Goal: Task Accomplishment & Management: Manage account settings

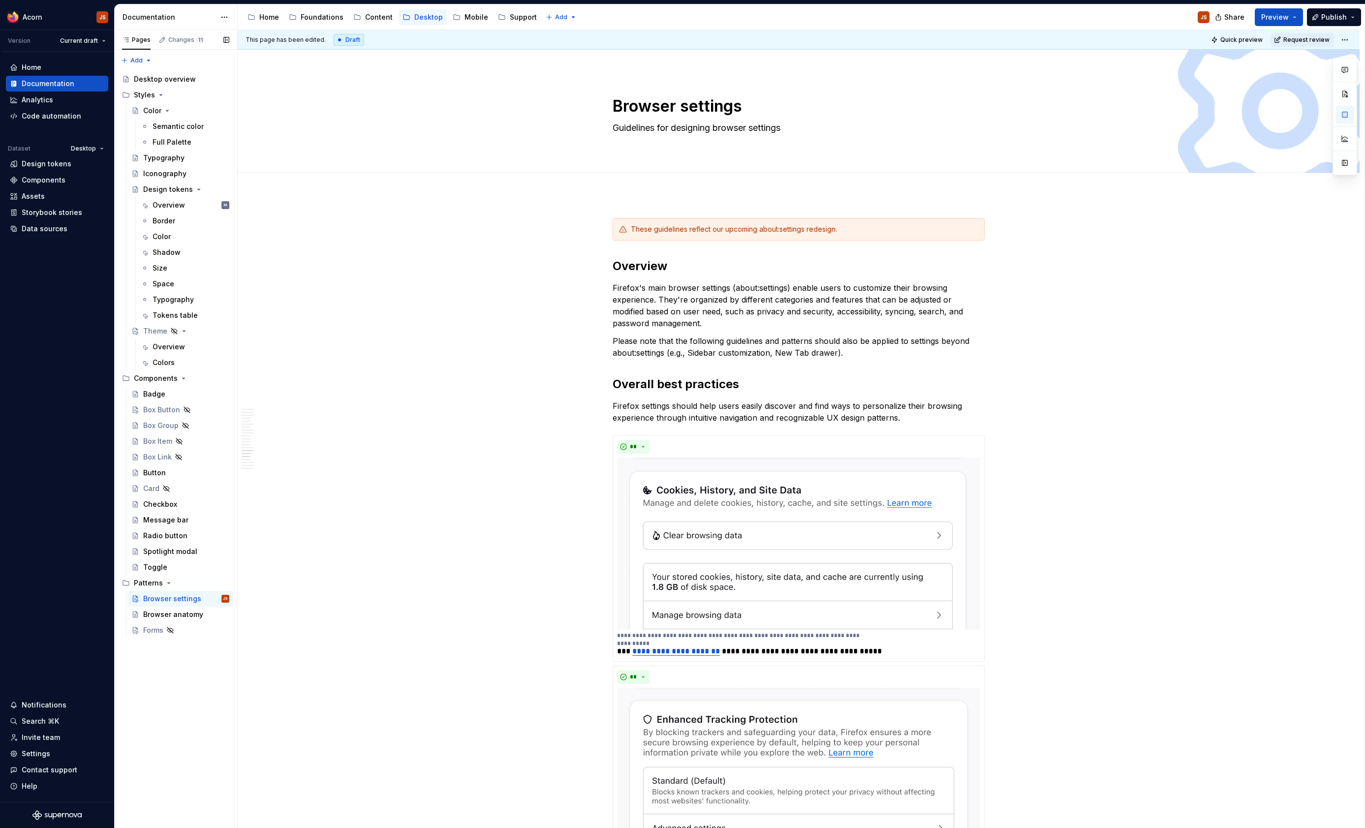
scroll to position [4362, 0]
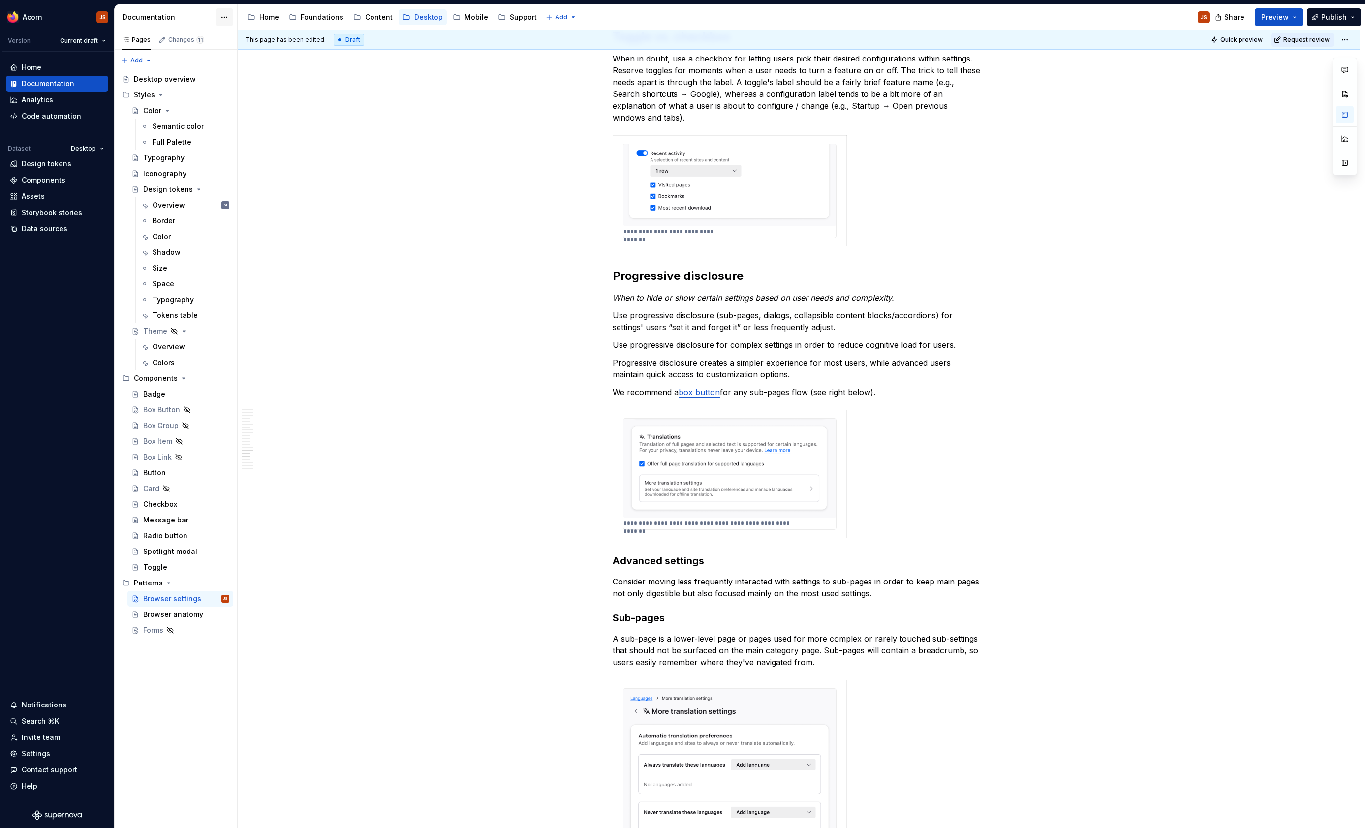
click at [223, 18] on html "Acorn JS Version Current draft Home Documentation Analytics Code automation Dat…" at bounding box center [682, 414] width 1365 height 828
click at [254, 104] on div "Documentation settings" at bounding box center [280, 102] width 93 height 10
type textarea "*"
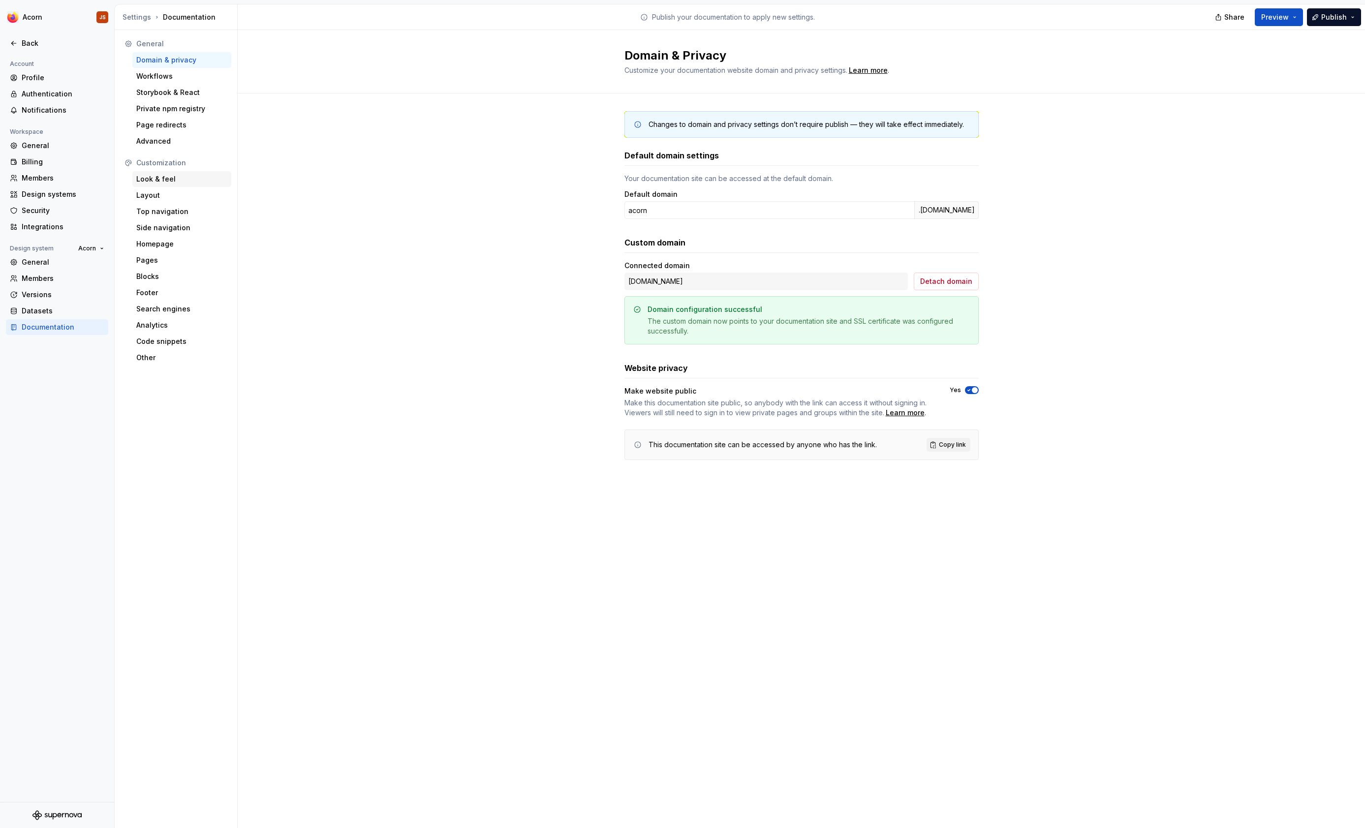
click at [170, 177] on div "Look & feel" at bounding box center [181, 179] width 91 height 10
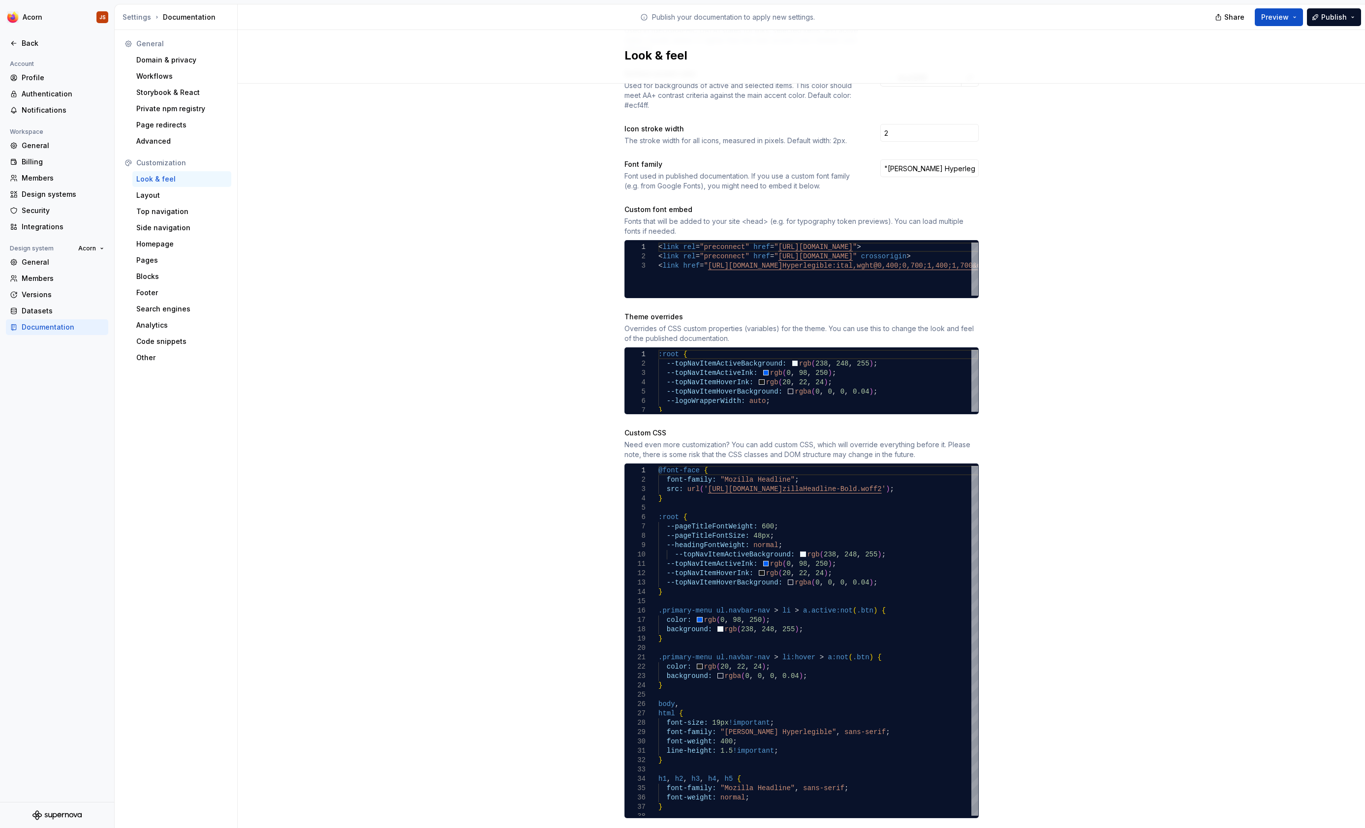
scroll to position [308, 0]
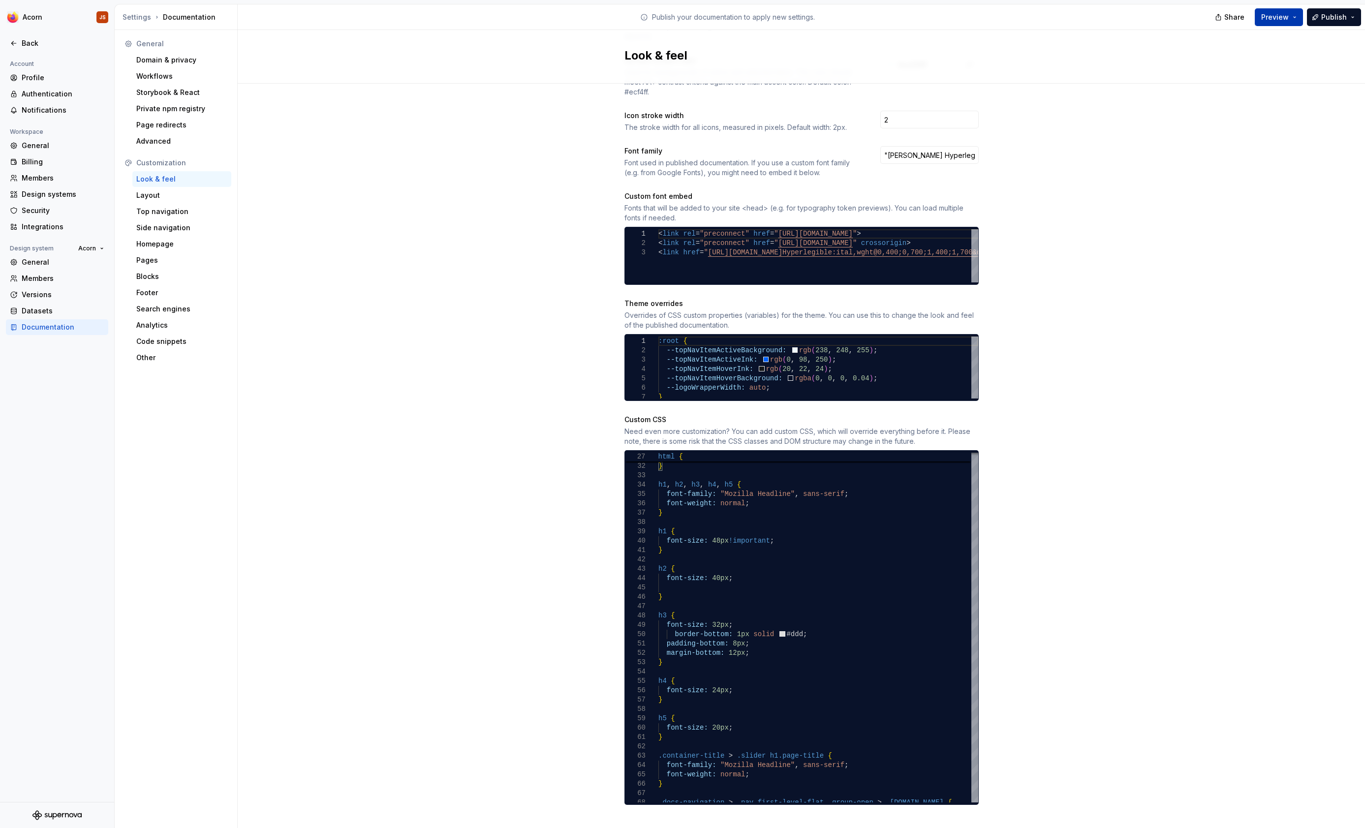
click at [1271, 16] on span "Preview" at bounding box center [1275, 17] width 28 height 10
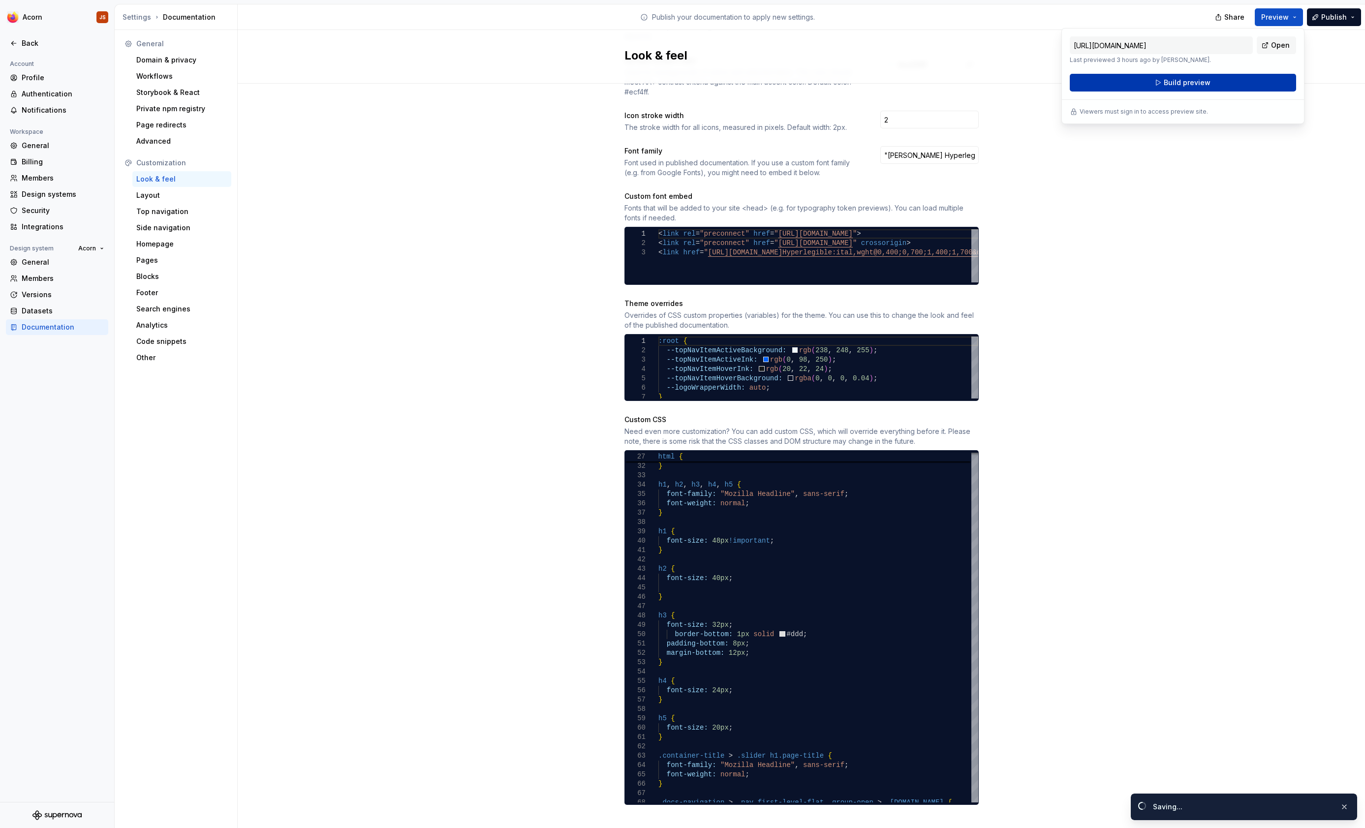
click at [1204, 87] on span "Build preview" at bounding box center [1187, 83] width 47 height 10
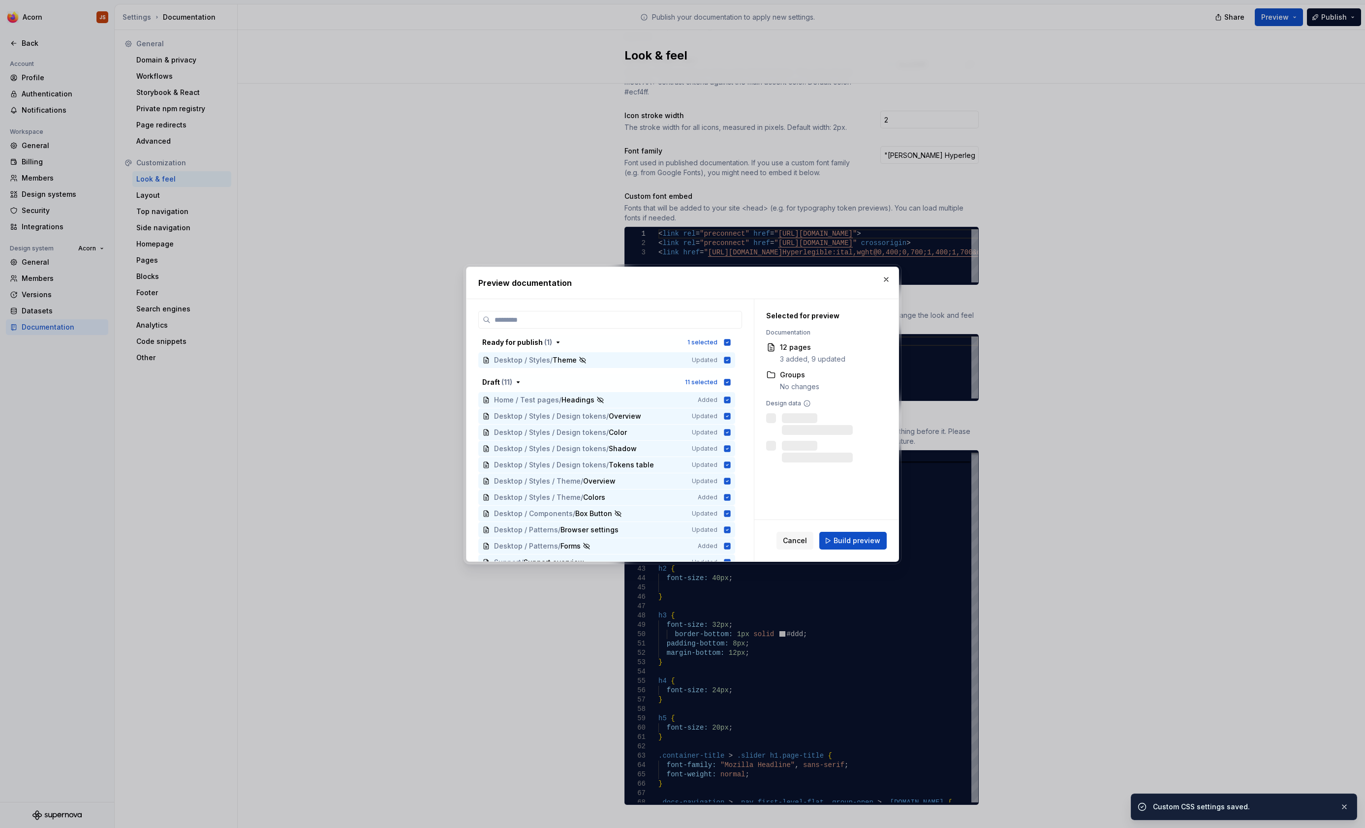
scroll to position [308, 0]
click at [833, 543] on button "Build preview" at bounding box center [852, 541] width 67 height 18
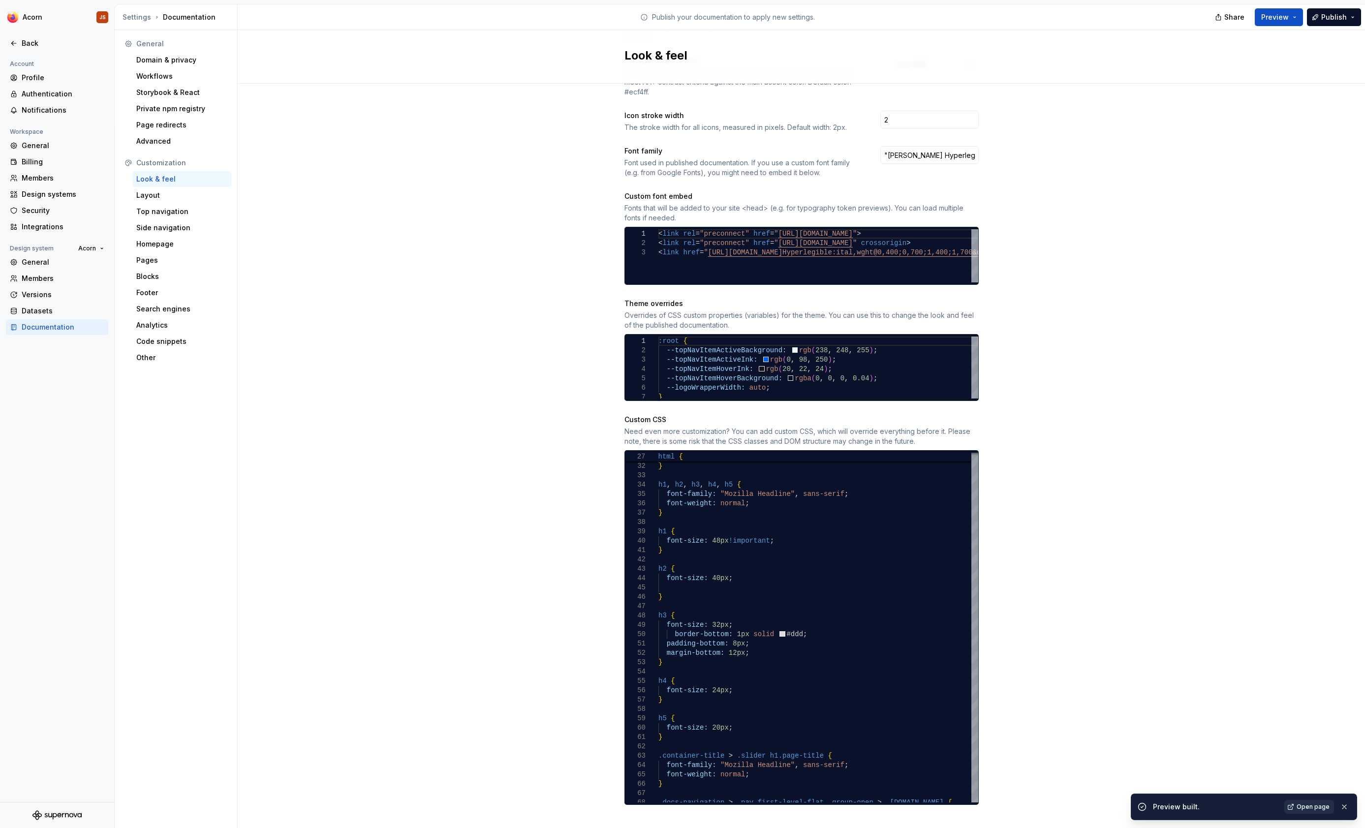
click at [1302, 813] on link "Open page" at bounding box center [1309, 807] width 50 height 14
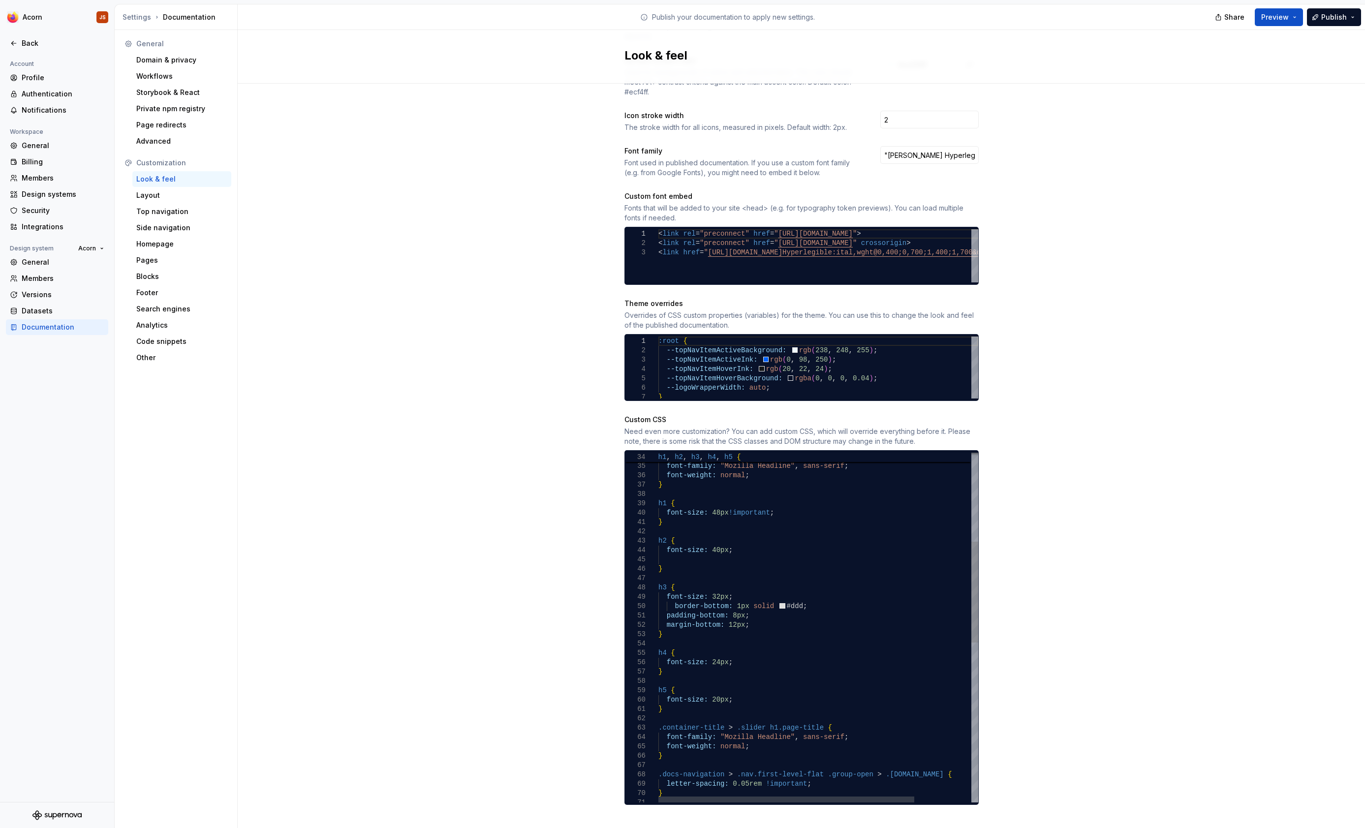
click at [721, 689] on div "h1 , h2 , h3 , h4 , h5 { font-family: "Mozilla Headline" , sans-serif ; font-we…" at bounding box center [853, 750] width 391 height 1212
drag, startPoint x: 721, startPoint y: 585, endPoint x: 710, endPoint y: 582, distance: 12.2
click at [710, 582] on div "h1 , h2 , h3 , h4 , h5 { font-family: "Mozilla Headline" , sans-serif ; font-we…" at bounding box center [853, 750] width 391 height 1212
click at [714, 584] on div "h1 , h2 , h3 , h4 , h5 { font-family: "Mozilla Headline" , sans-serif ; font-we…" at bounding box center [853, 750] width 391 height 1212
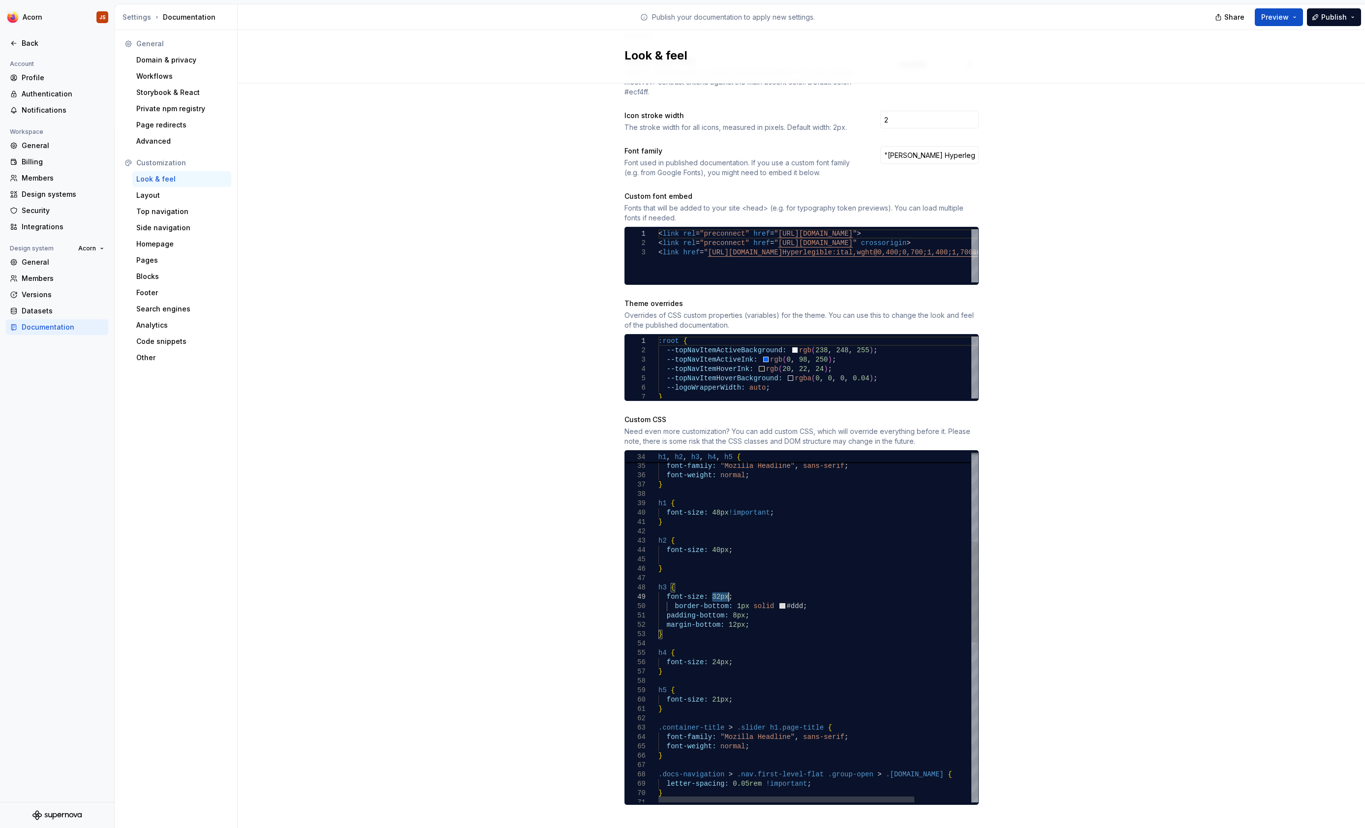
click at [714, 584] on div "h1 , h2 , h3 , h4 , h5 { font-family: "Mozilla Headline" , sans-serif ; font-we…" at bounding box center [853, 750] width 391 height 1212
click at [720, 539] on div "h1 , h2 , h3 , h4 , h5 { font-family: "Mozilla Headline" , sans-serif ; font-we…" at bounding box center [853, 750] width 391 height 1212
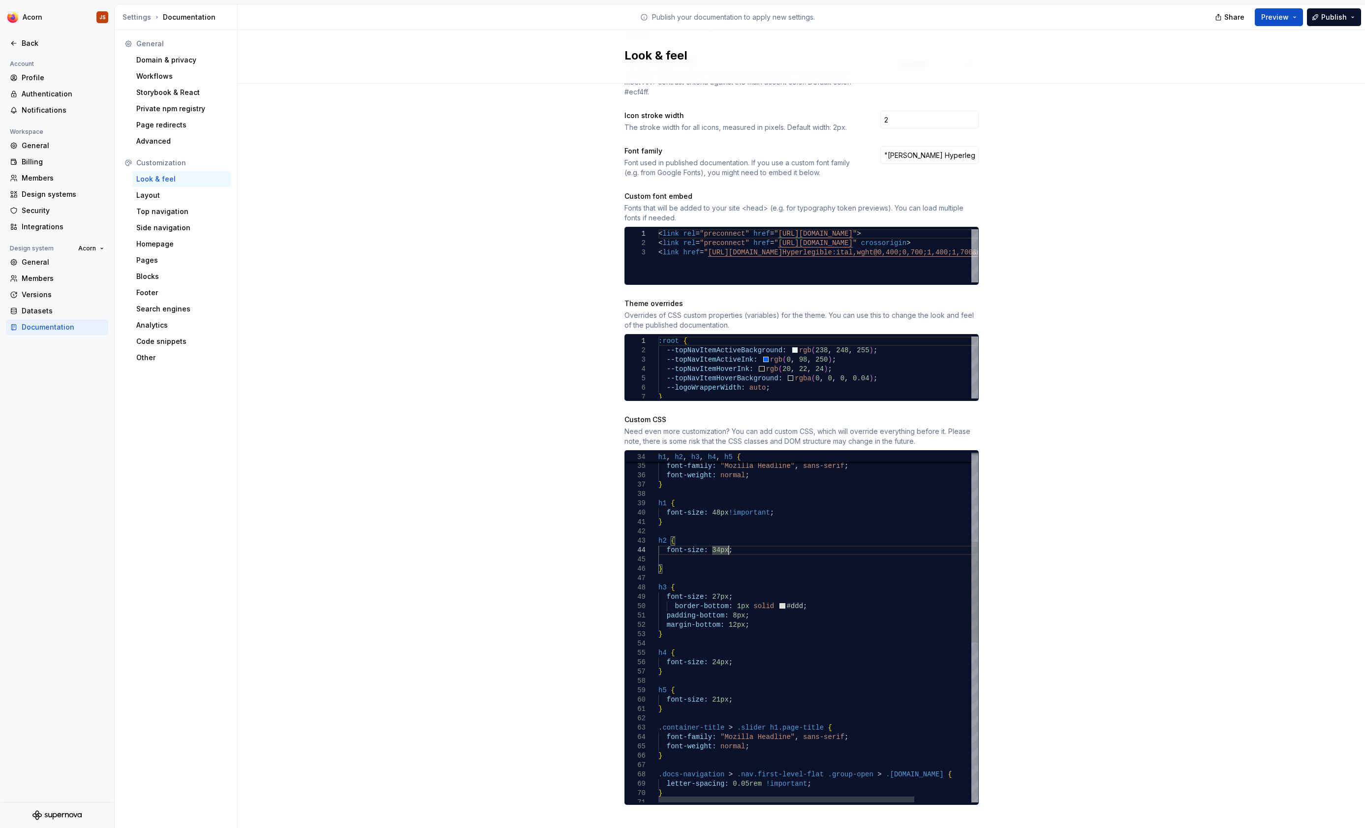
click at [716, 505] on div "h1 , h2 , h3 , h4 , h5 { font-family: "Mozilla Headline" , sans-serif ; font-we…" at bounding box center [853, 750] width 391 height 1212
click at [1287, 16] on span "Preview" at bounding box center [1275, 17] width 28 height 10
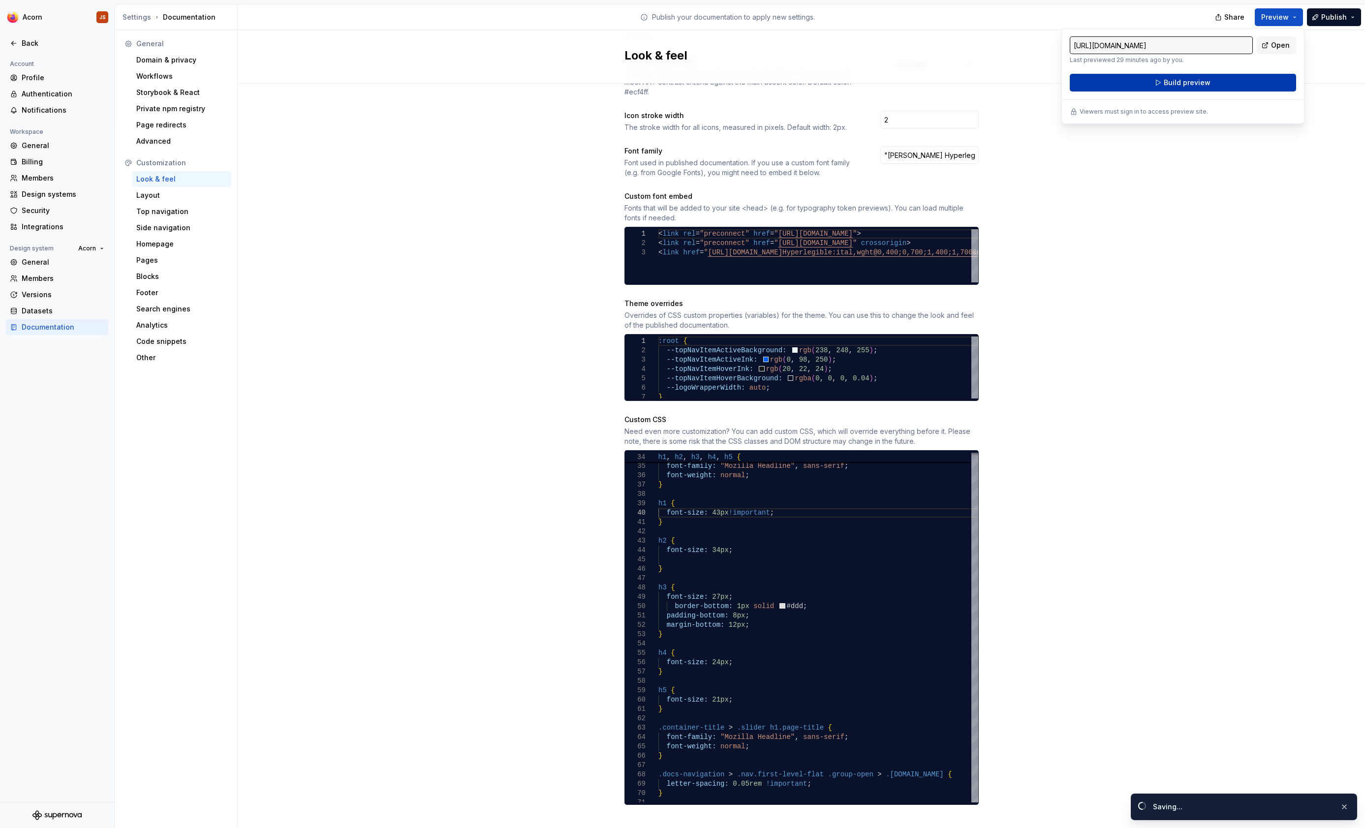
click at [1206, 76] on button "Build preview" at bounding box center [1183, 83] width 226 height 18
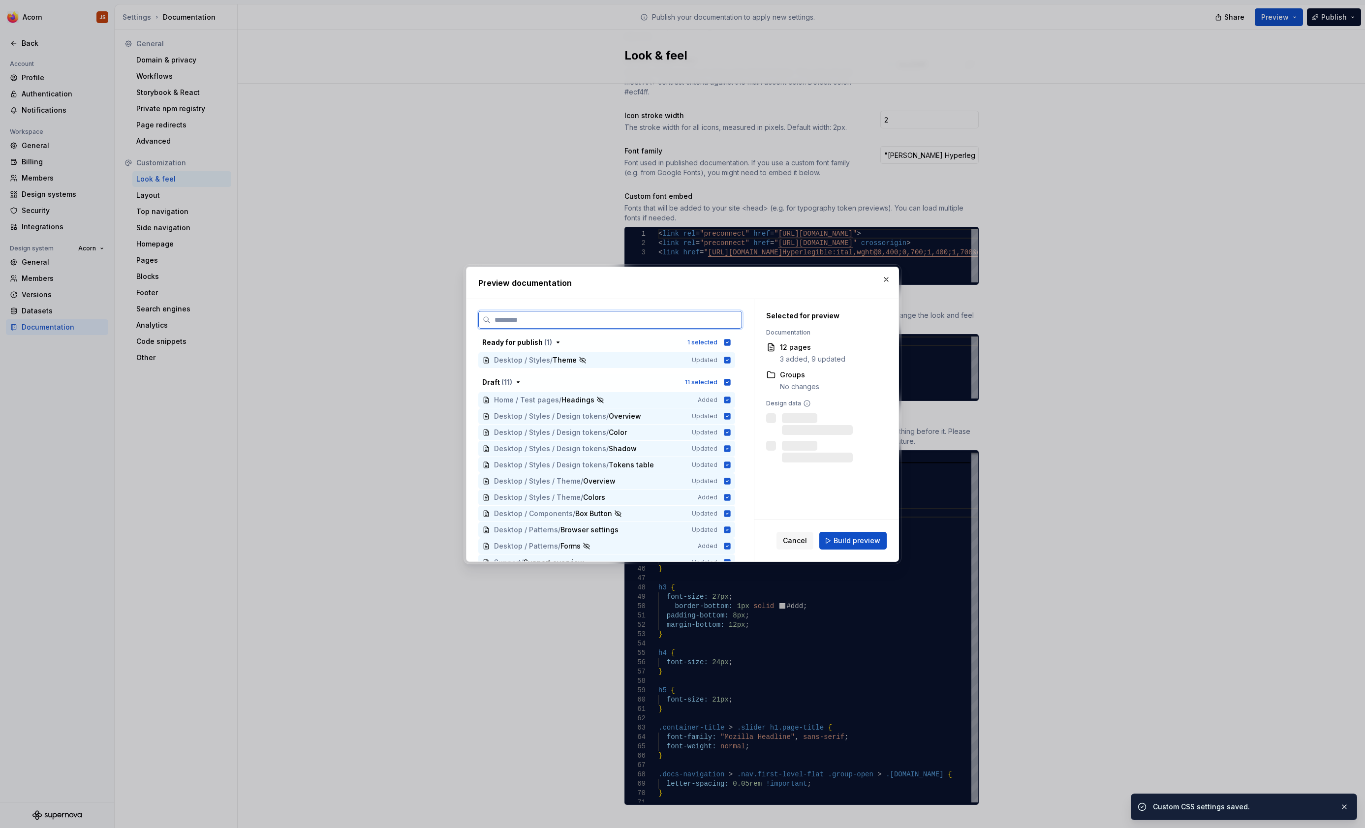
scroll to position [308, 0]
click at [860, 540] on span "Build preview" at bounding box center [857, 541] width 47 height 10
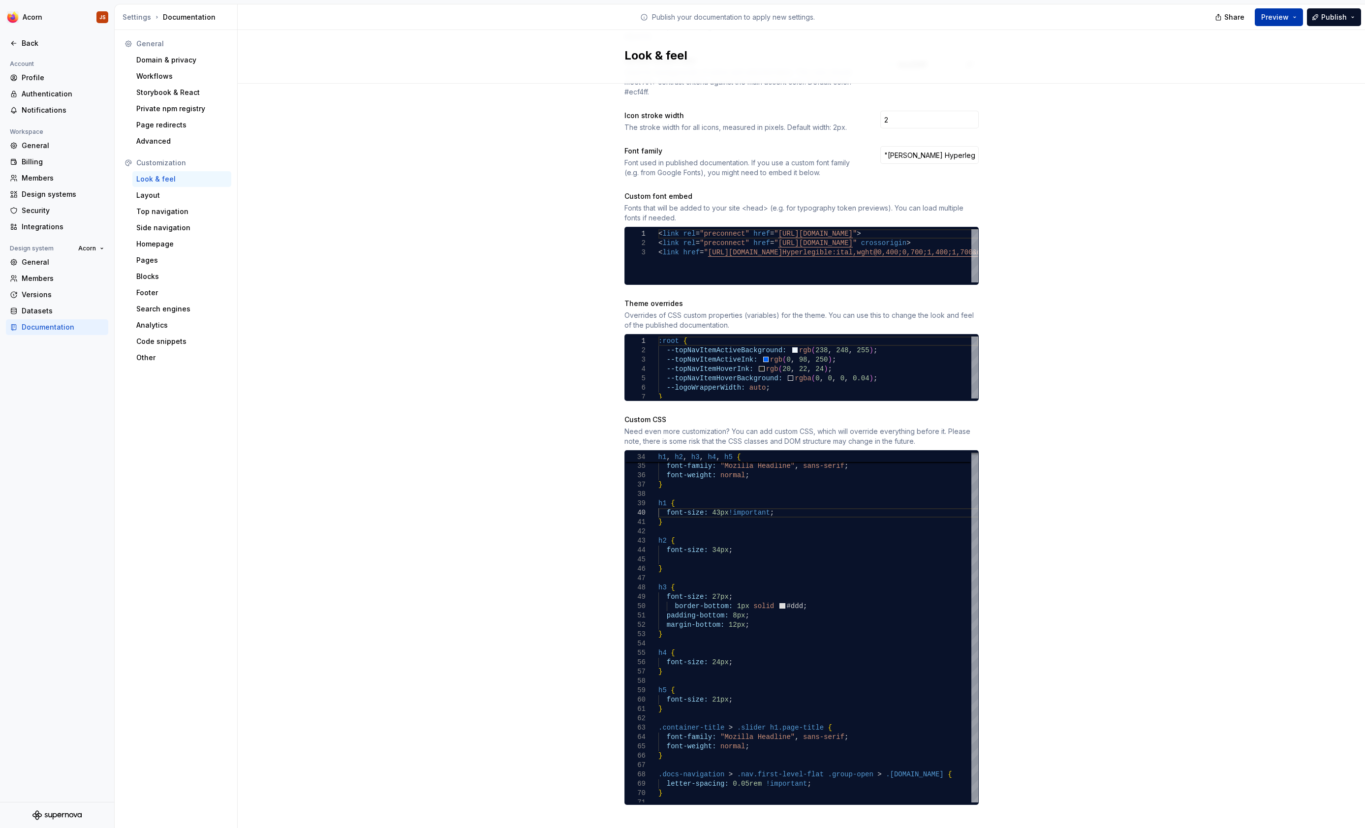
click at [1294, 16] on button "Preview" at bounding box center [1279, 17] width 48 height 18
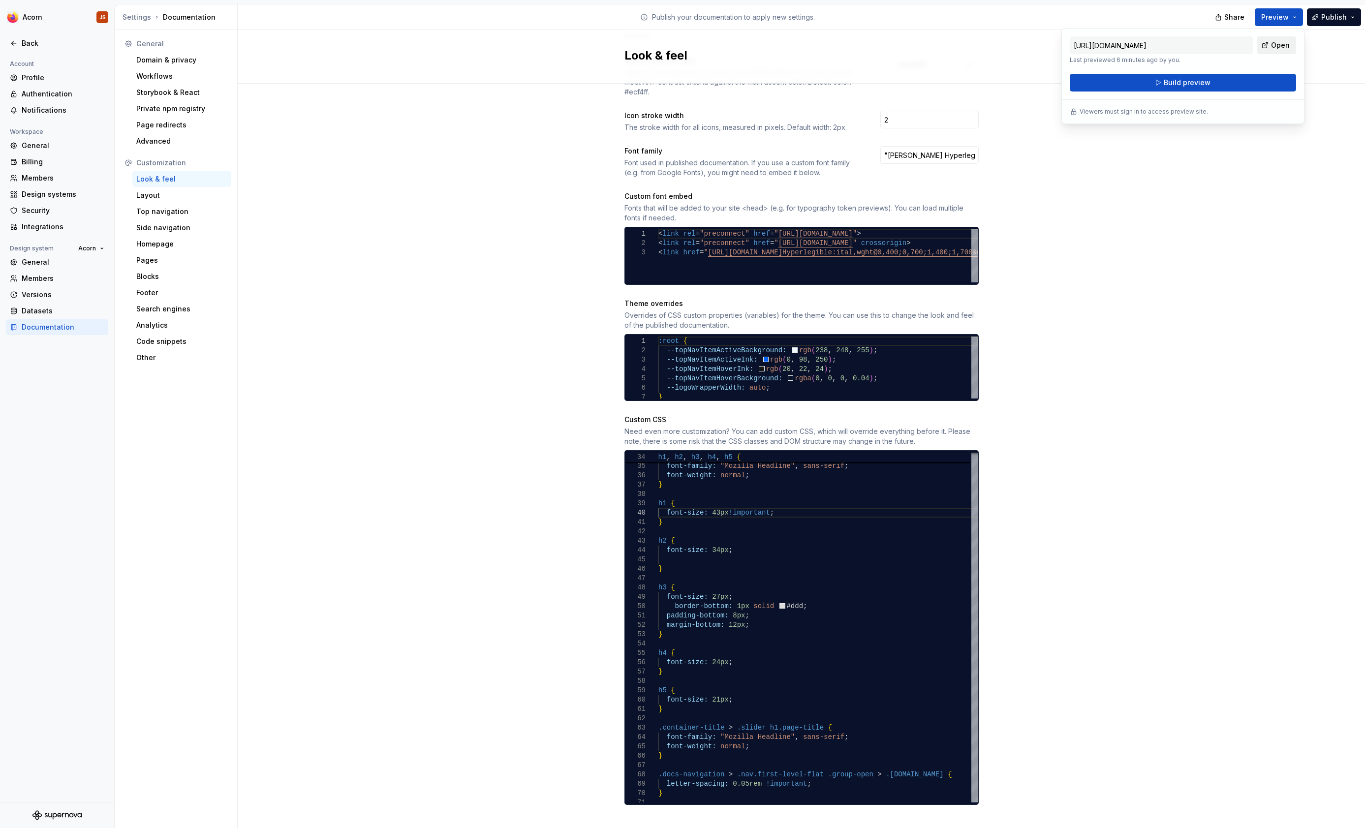
click at [1273, 48] on span "Open" at bounding box center [1280, 45] width 19 height 10
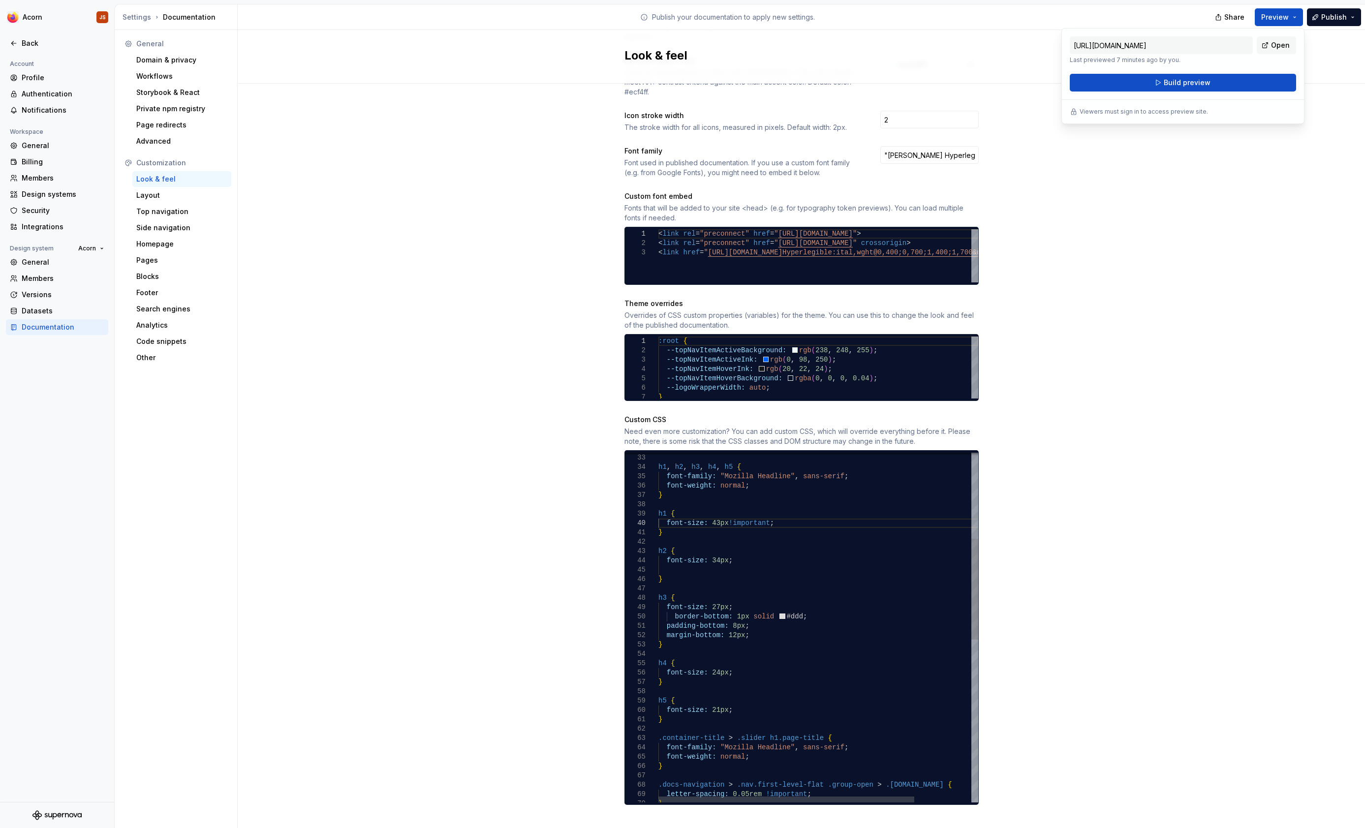
click at [676, 605] on div "h1 , h2 , h3 , h4 , h5 { font-family: "Mozilla Headline" , sans-serif ; font-we…" at bounding box center [853, 760] width 391 height 1212
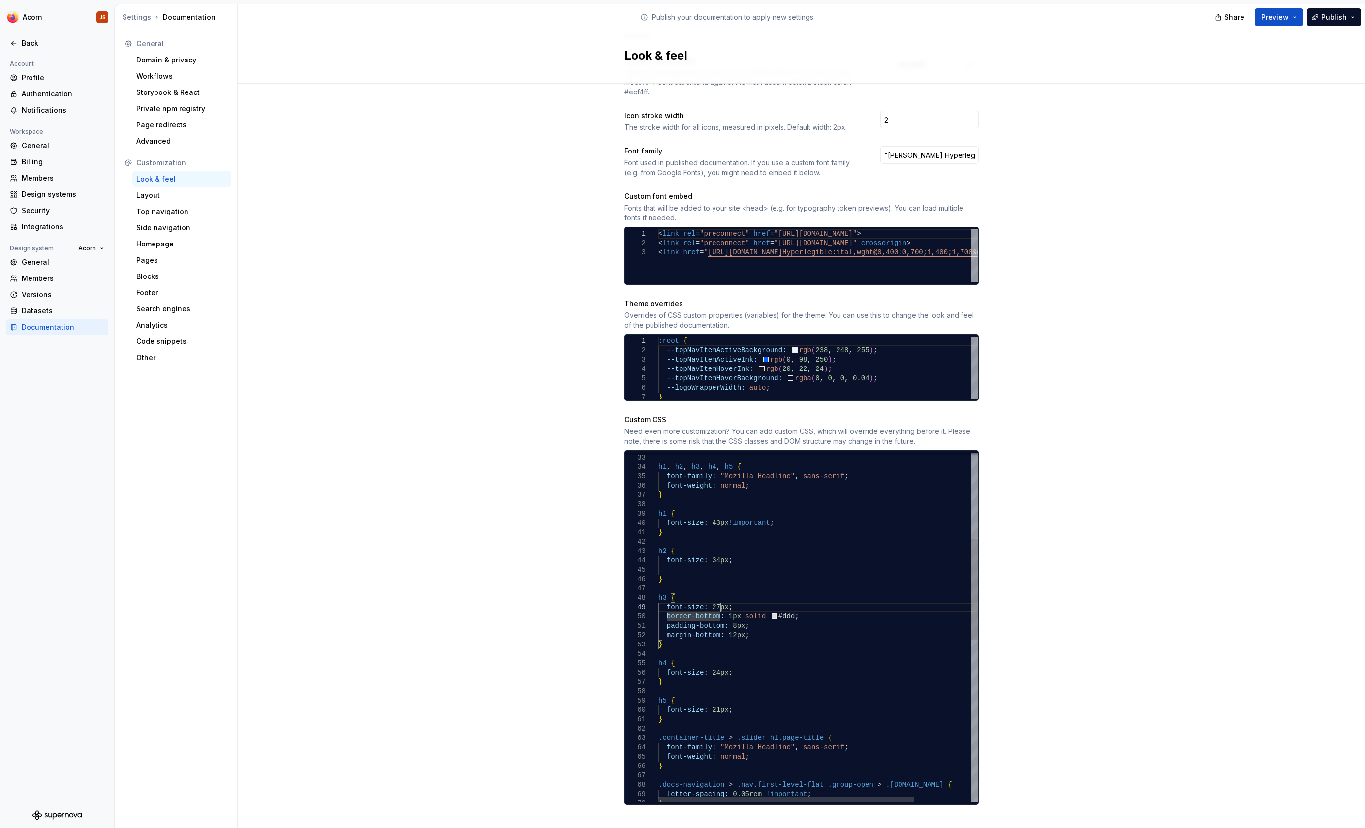
click at [719, 595] on div "h1 , h2 , h3 , h4 , h5 { font-family: "Mozilla Headline" , sans-serif ; font-we…" at bounding box center [853, 760] width 391 height 1212
click at [721, 549] on div "h1 , h2 , h3 , h4 , h5 { font-family: "Mozilla Headline" , sans-serif ; font-we…" at bounding box center [853, 760] width 391 height 1212
click at [723, 508] on div "h1 , h2 , h3 , h4 , h5 { font-family: "Mozilla Headline" , sans-serif ; font-we…" at bounding box center [853, 760] width 391 height 1212
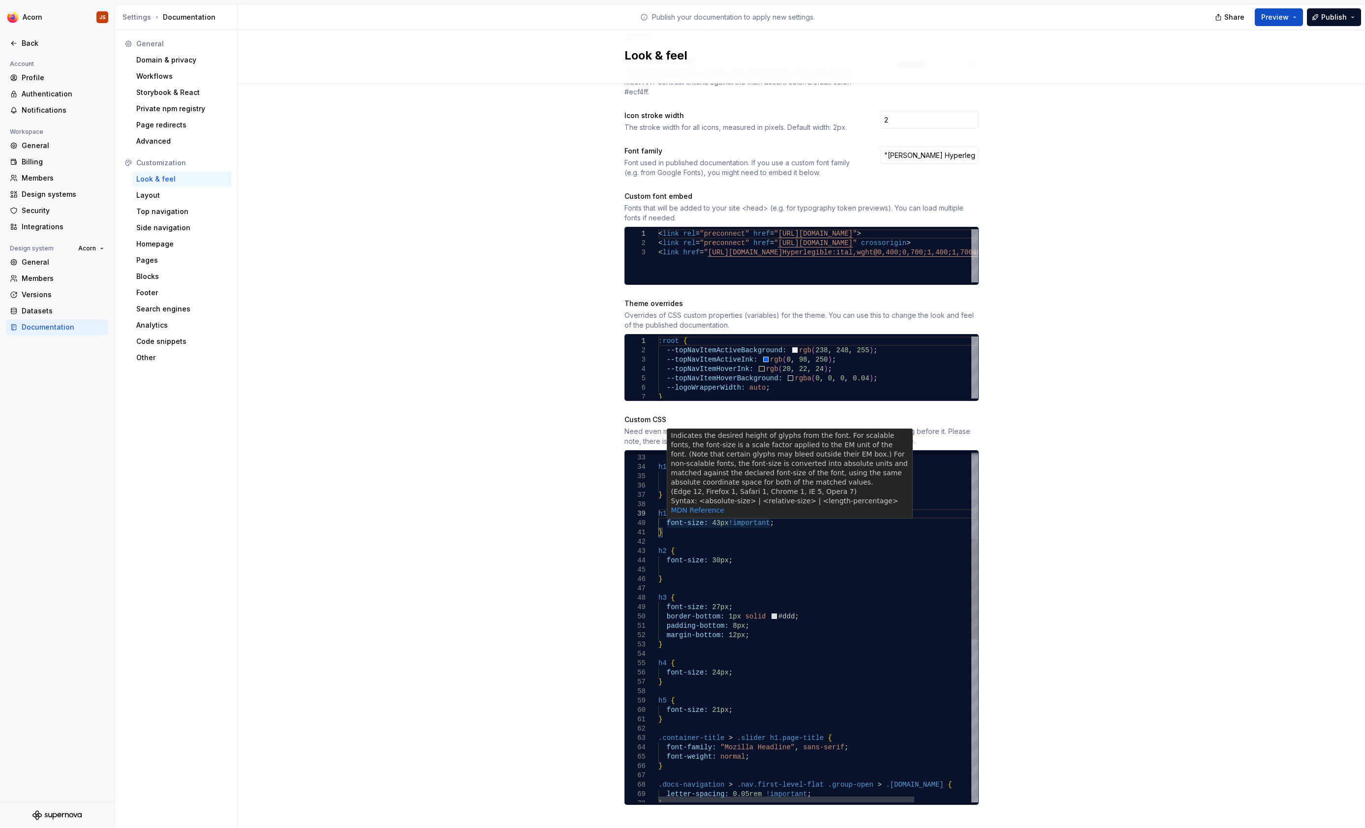
click at [726, 510] on div "h1 , h2 , h3 , h4 , h5 { font-family: "Mozilla Headline" , sans-serif ; font-we…" at bounding box center [853, 760] width 391 height 1212
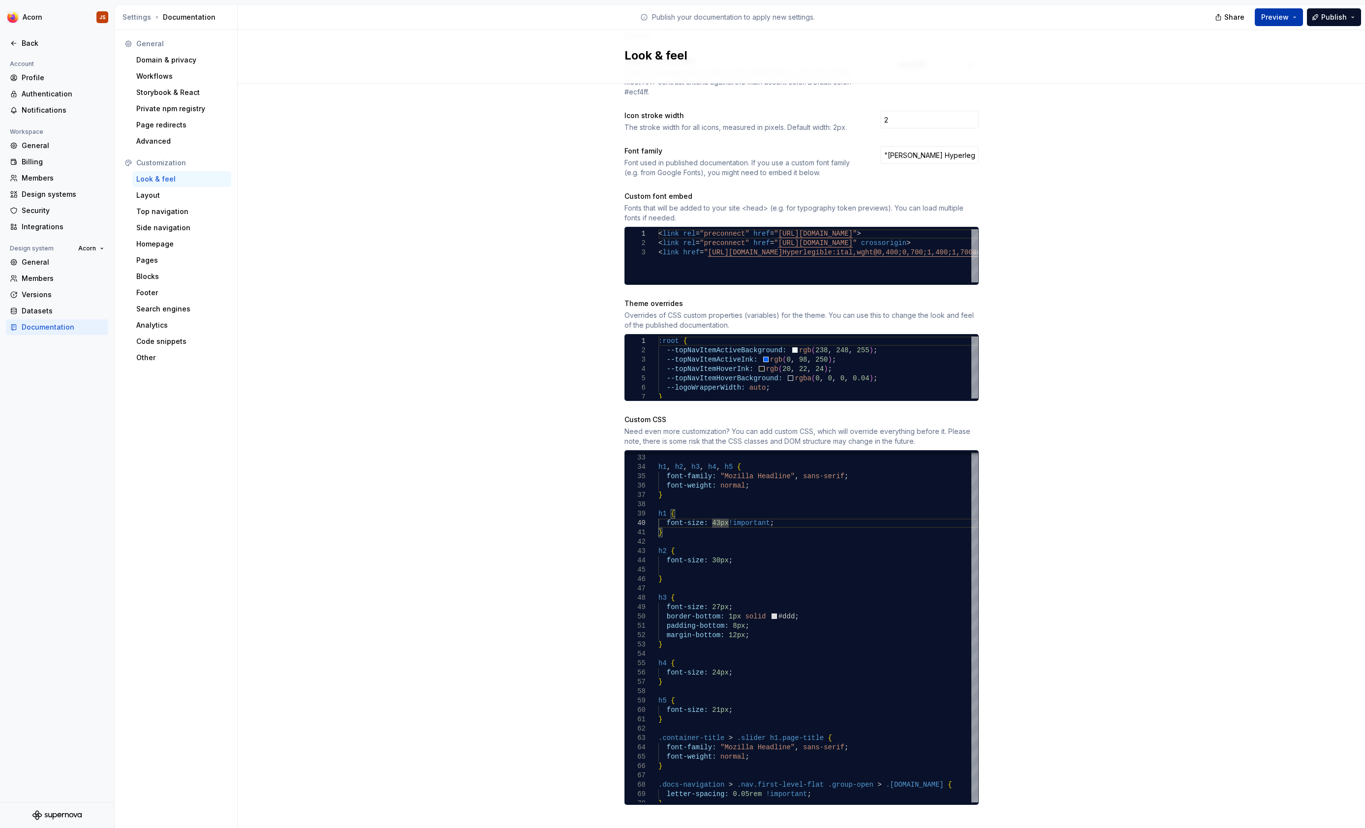
click at [1285, 23] on button "Preview" at bounding box center [1279, 17] width 48 height 18
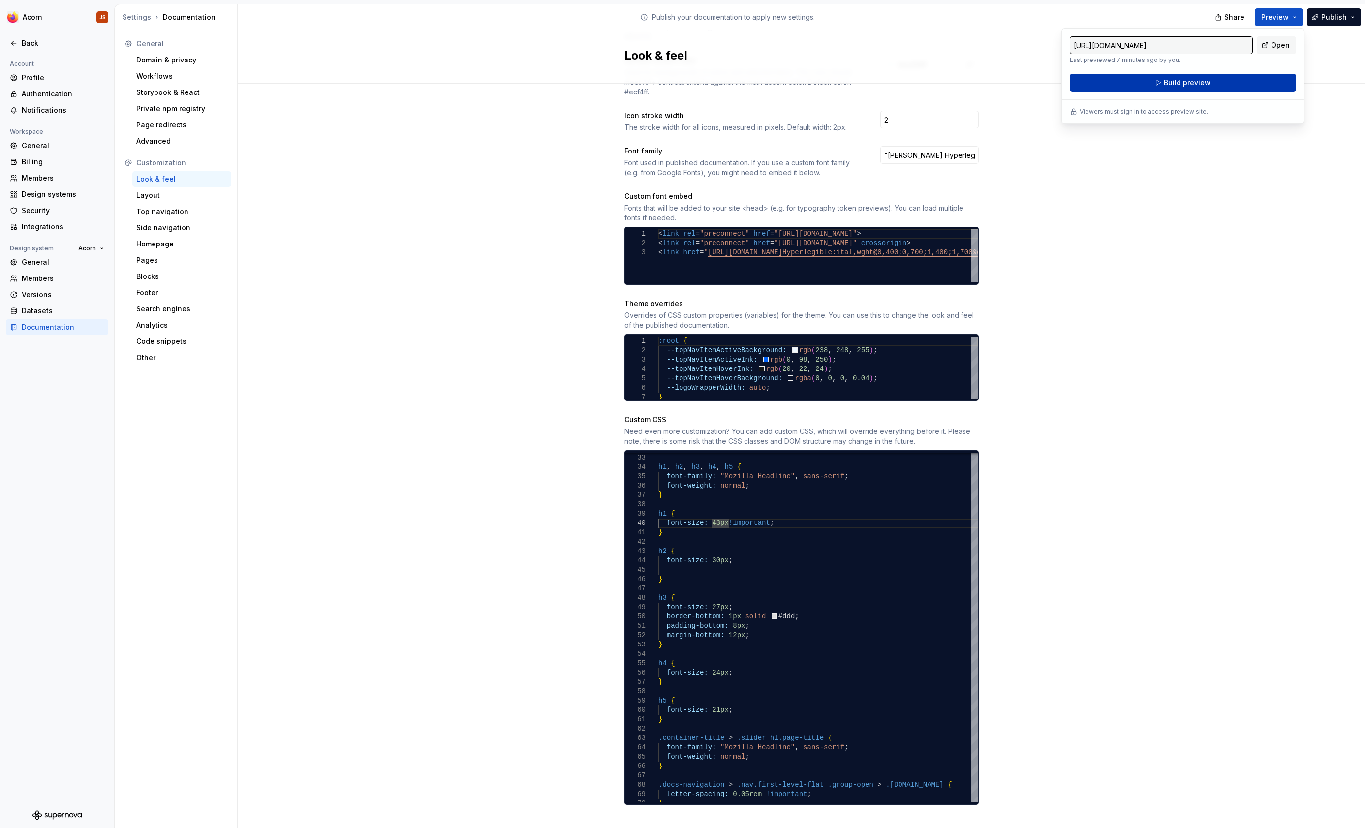
click at [1205, 89] on button "Build preview" at bounding box center [1183, 83] width 226 height 18
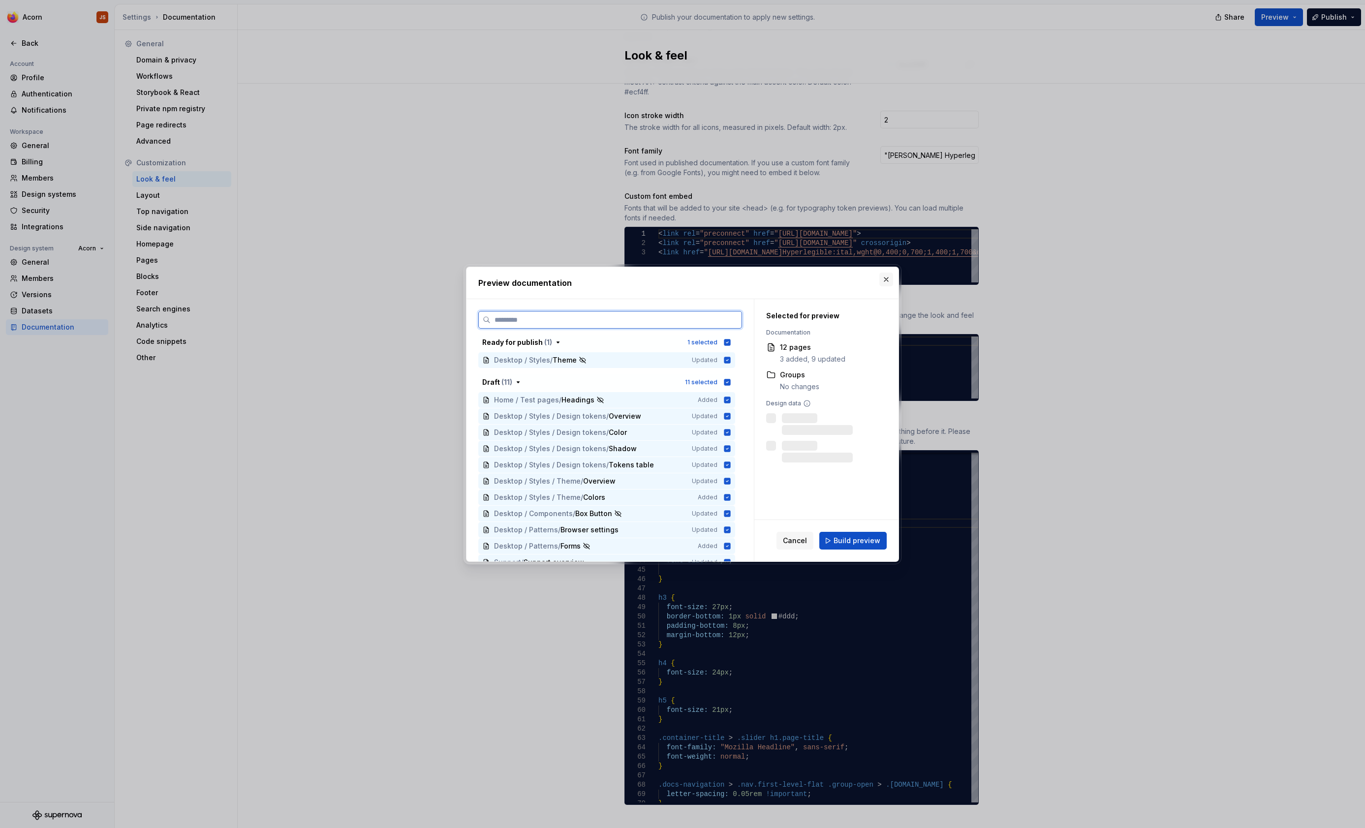
scroll to position [308, 0]
click at [848, 543] on span "Build preview" at bounding box center [857, 541] width 47 height 10
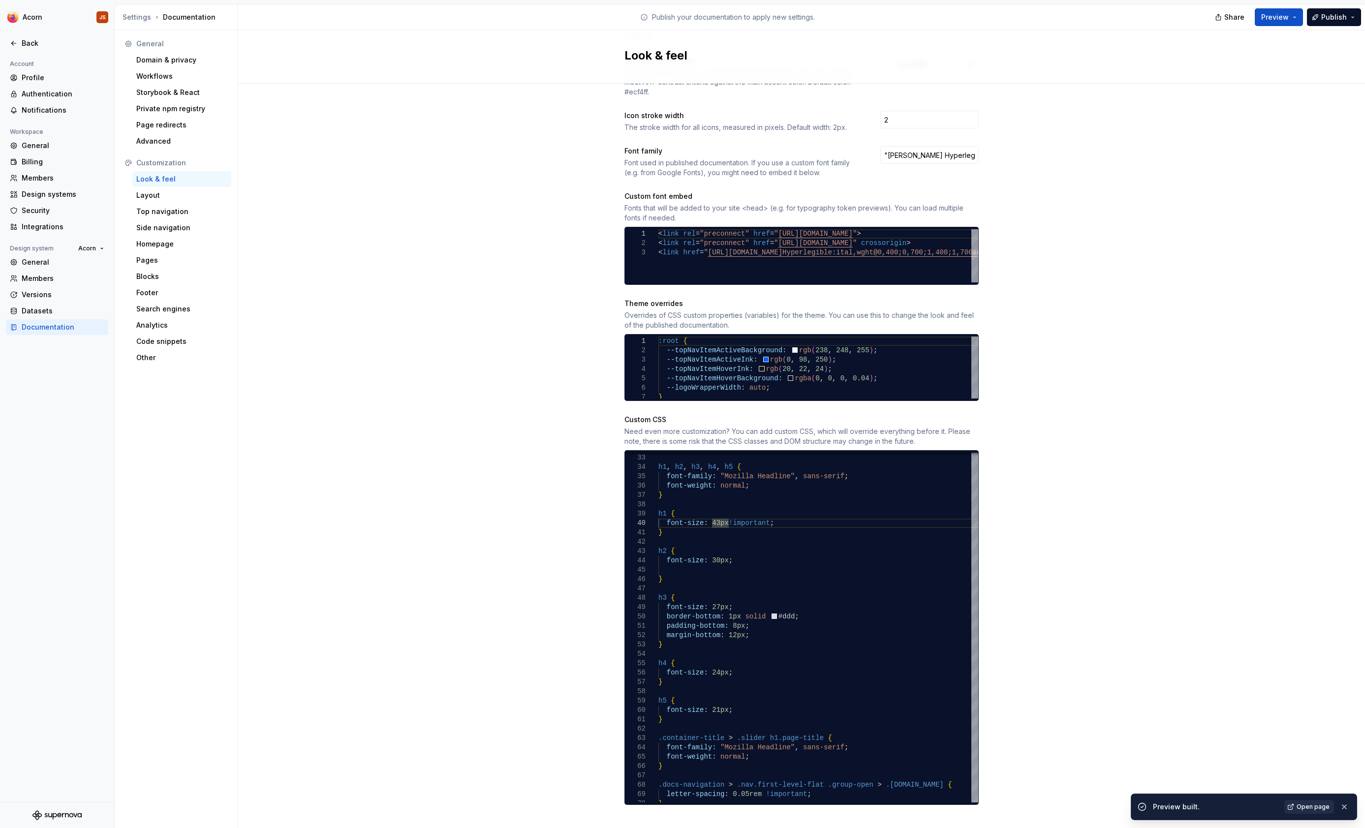
click at [1302, 804] on span "Open page" at bounding box center [1313, 807] width 33 height 8
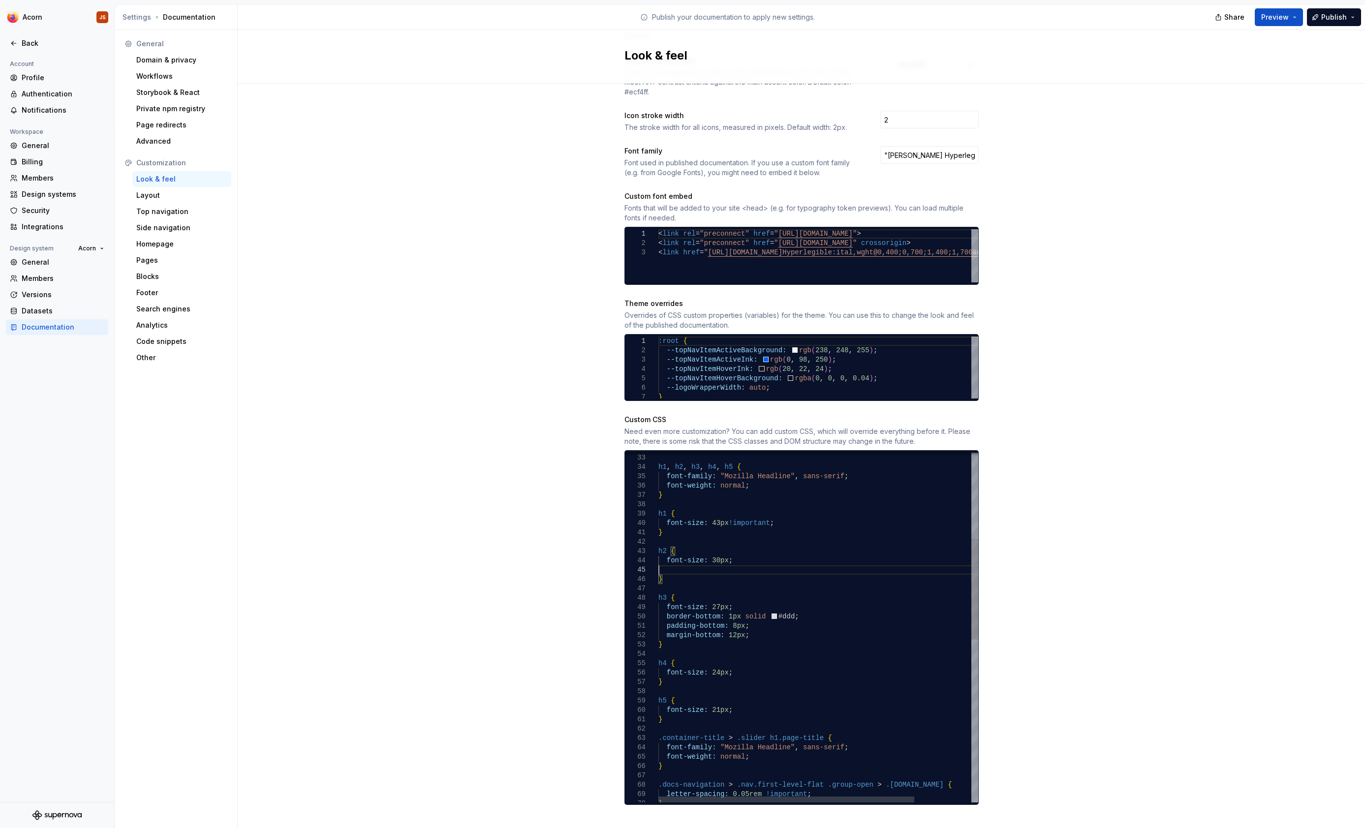
click at [754, 556] on div "h1 , h2 , h3 , h4 , h5 { font-family: "Mozilla Headline" , sans-serif ; font-we…" at bounding box center [853, 760] width 391 height 1212
click at [1266, 24] on button "Preview" at bounding box center [1279, 17] width 48 height 18
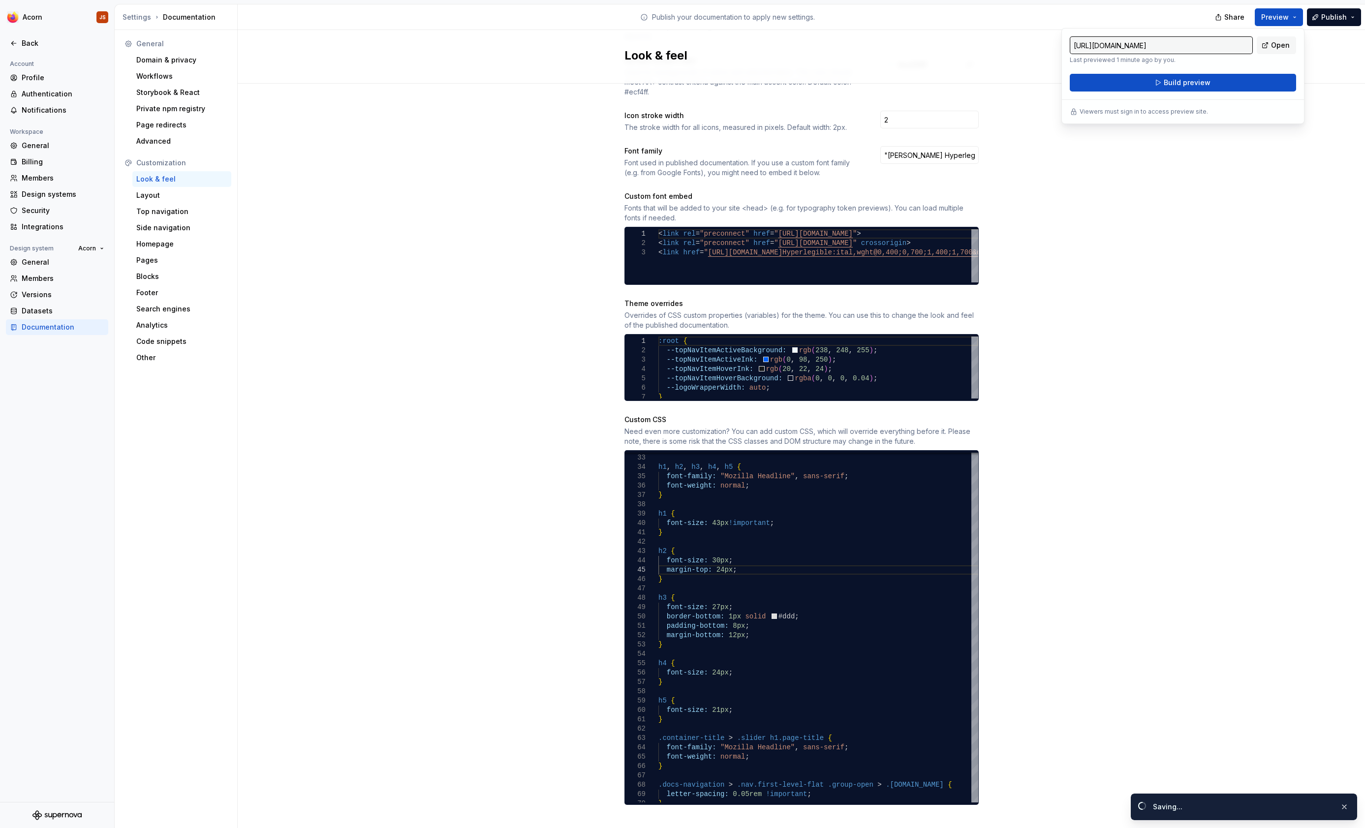
click at [1147, 96] on div "[URL][DOMAIN_NAME] Last previewed 1 minute ago by you. Open Build preview Viewe…" at bounding box center [1182, 76] width 243 height 96
click at [1147, 93] on div "[URL][DOMAIN_NAME] Last previewed 1 minute ago by you. Open Build preview Viewe…" at bounding box center [1182, 76] width 243 height 96
click at [1147, 91] on button "Build preview" at bounding box center [1183, 83] width 226 height 18
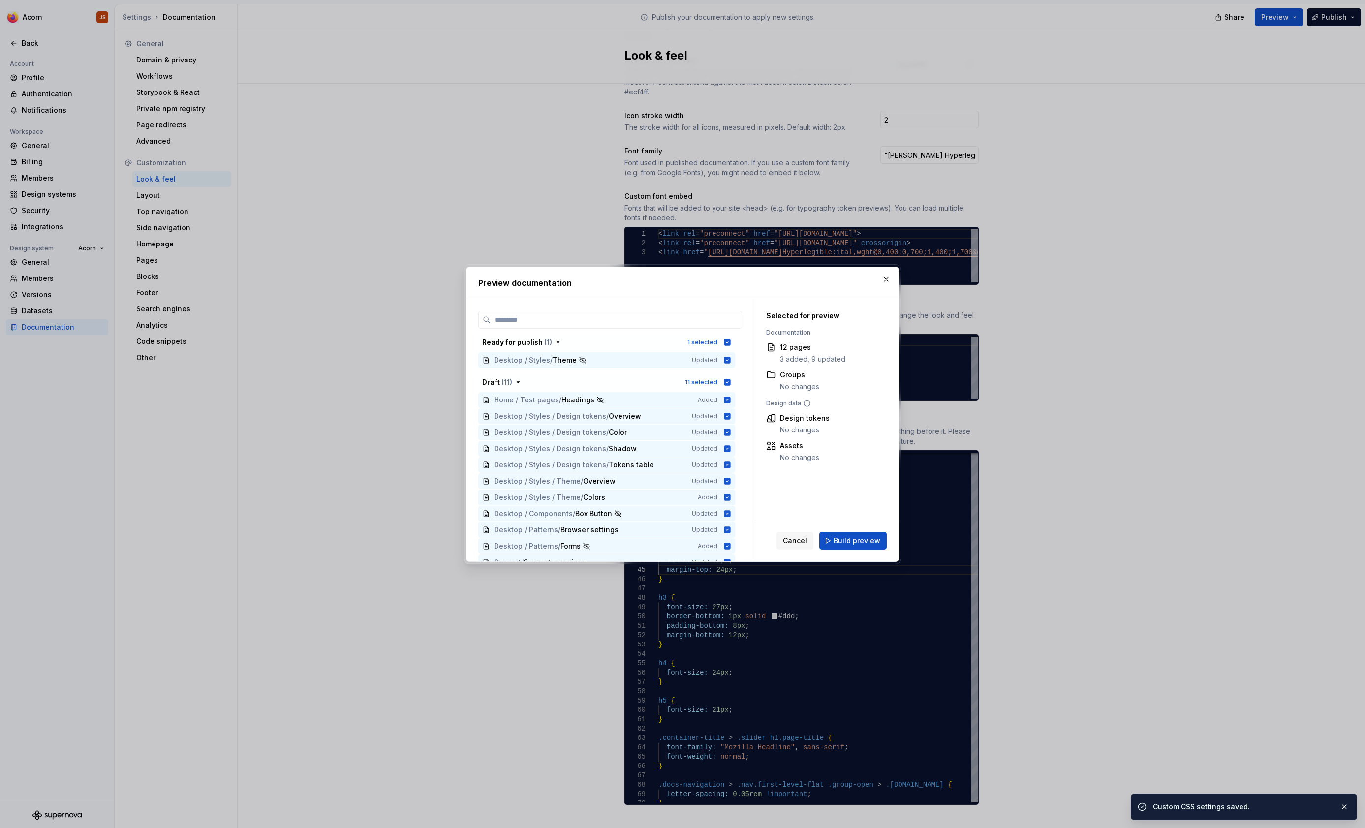
scroll to position [308, 0]
click at [843, 540] on span "Build preview" at bounding box center [857, 541] width 47 height 10
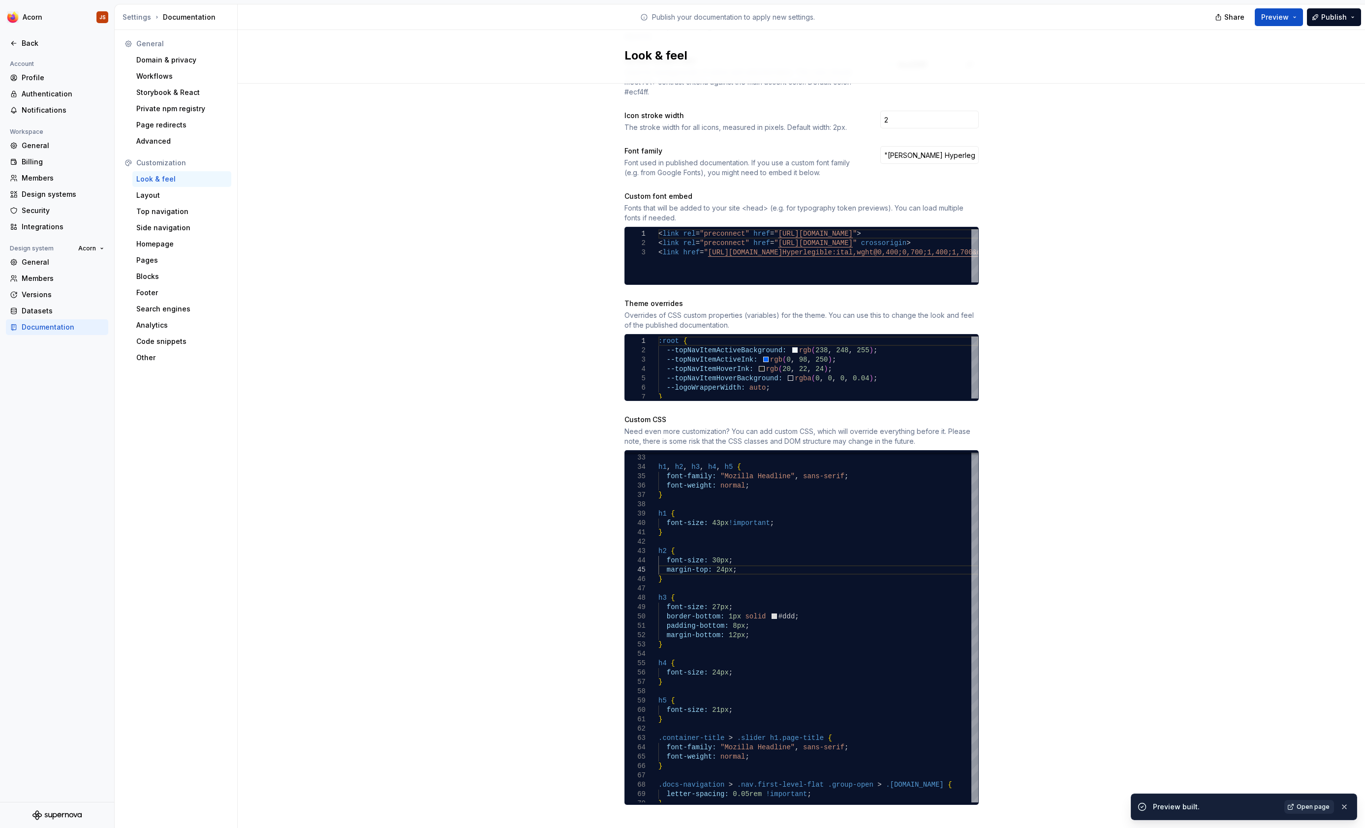
click at [1311, 811] on link "Open page" at bounding box center [1309, 807] width 50 height 14
click at [1284, 22] on span "Preview" at bounding box center [1275, 17] width 28 height 10
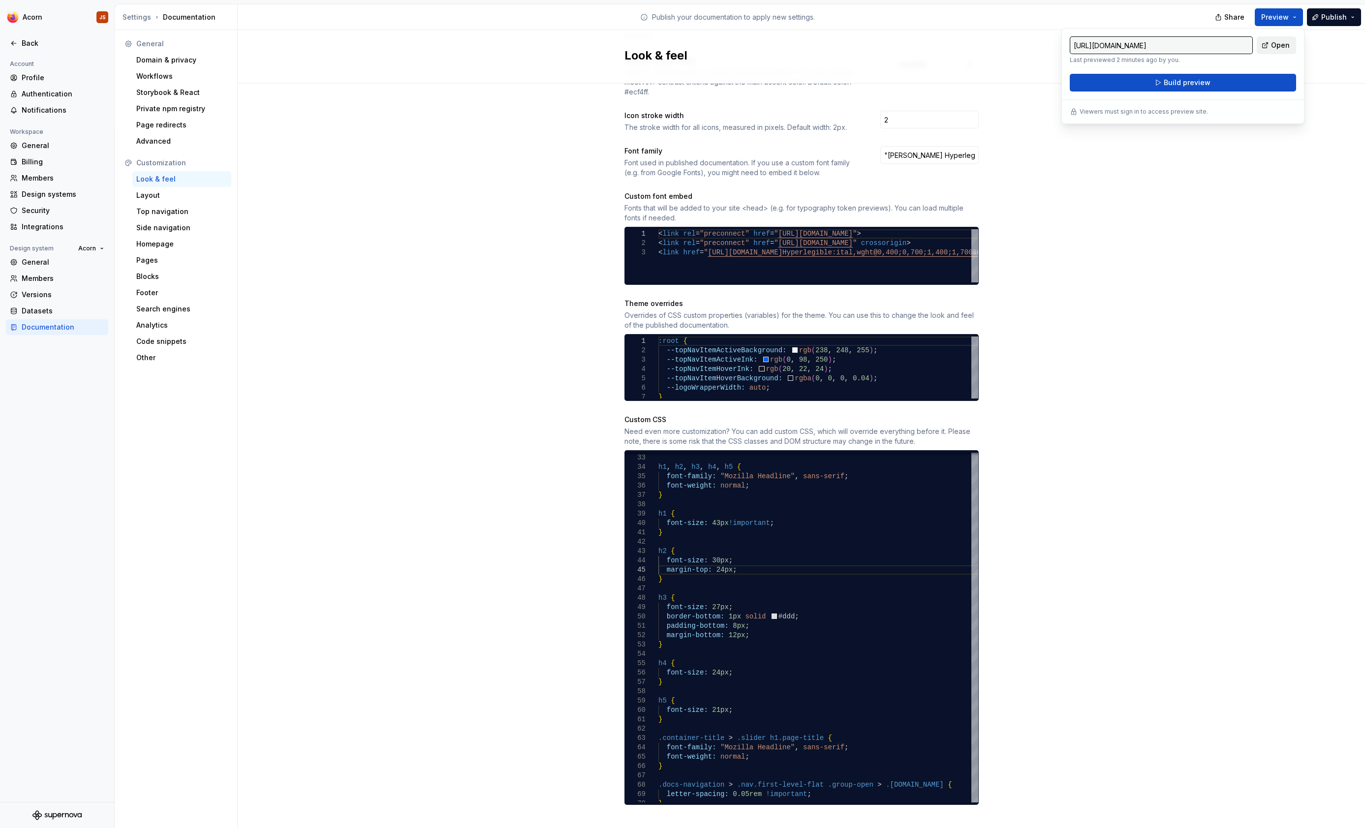
click at [1276, 50] on span "Open" at bounding box center [1280, 45] width 19 height 10
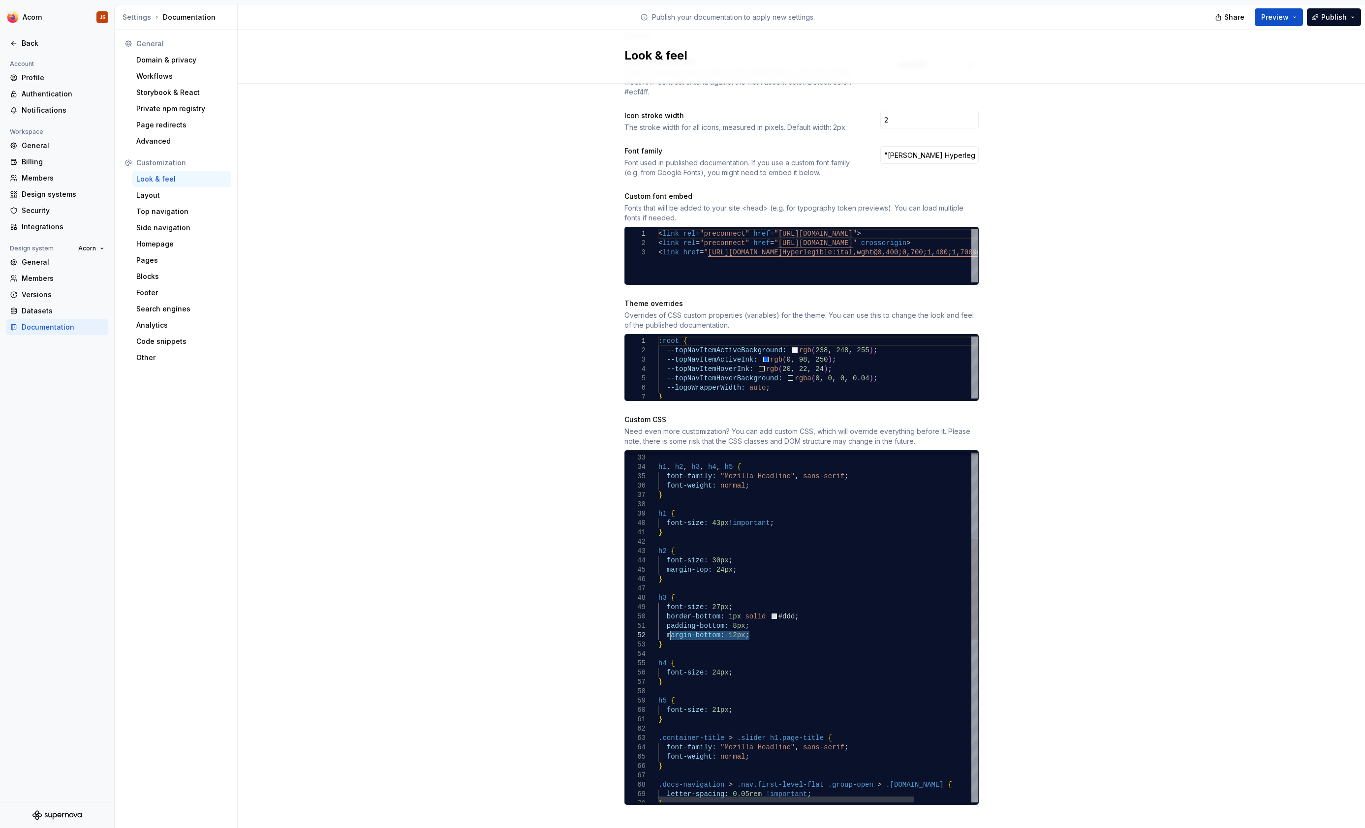
drag, startPoint x: 759, startPoint y: 623, endPoint x: 671, endPoint y: 629, distance: 88.3
click at [671, 629] on div "h1 , h2 , h3 , h4 , h5 { font-family: "Mozilla Headline" , sans-serif ; font-we…" at bounding box center [853, 760] width 391 height 1212
click at [705, 564] on div "h1 , h2 , h3 , h4 , h5 { font-family: "Mozilla Headline" , sans-serif ; font-we…" at bounding box center [853, 760] width 391 height 1212
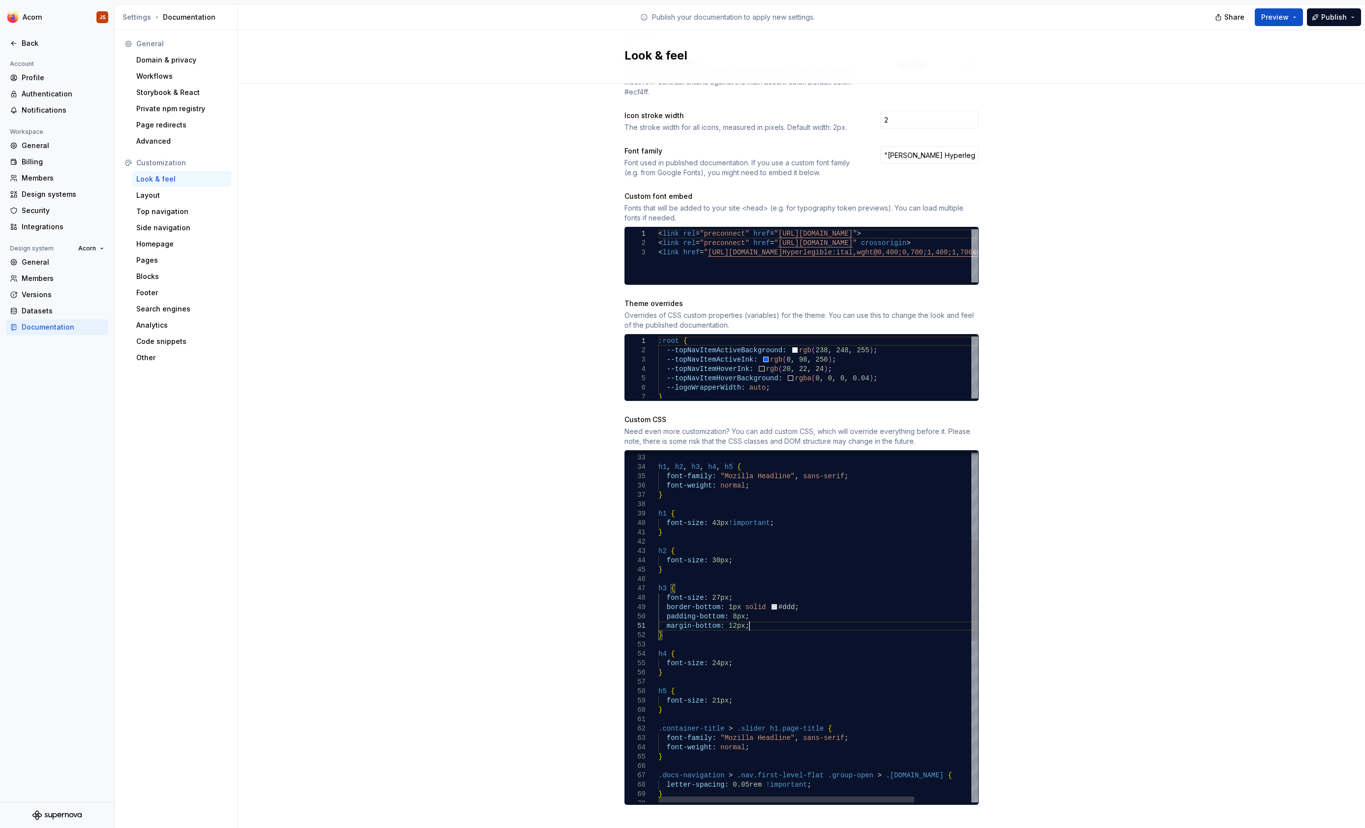
click at [780, 617] on div "h1 , h2 , h3 , h4 , h5 { font-family: "Mozilla Headline" , sans-serif ; font-we…" at bounding box center [853, 755] width 391 height 1203
click at [33, 17] on html "Acorn JS Back Account Profile Authentication Notifications Workspace General Bi…" at bounding box center [682, 414] width 1365 height 828
click at [16, 44] on icon at bounding box center [14, 43] width 8 height 8
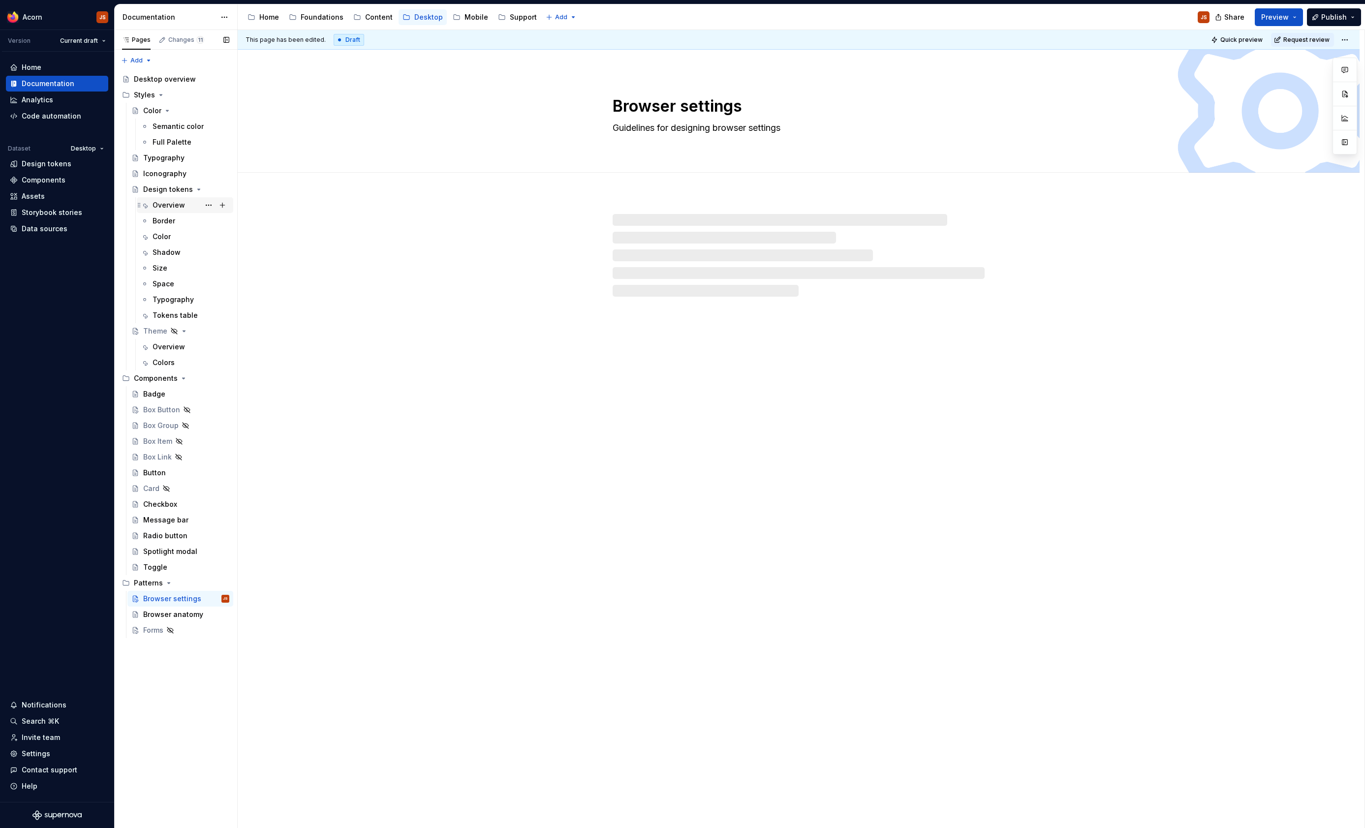
click at [177, 204] on div "Overview" at bounding box center [169, 205] width 32 height 10
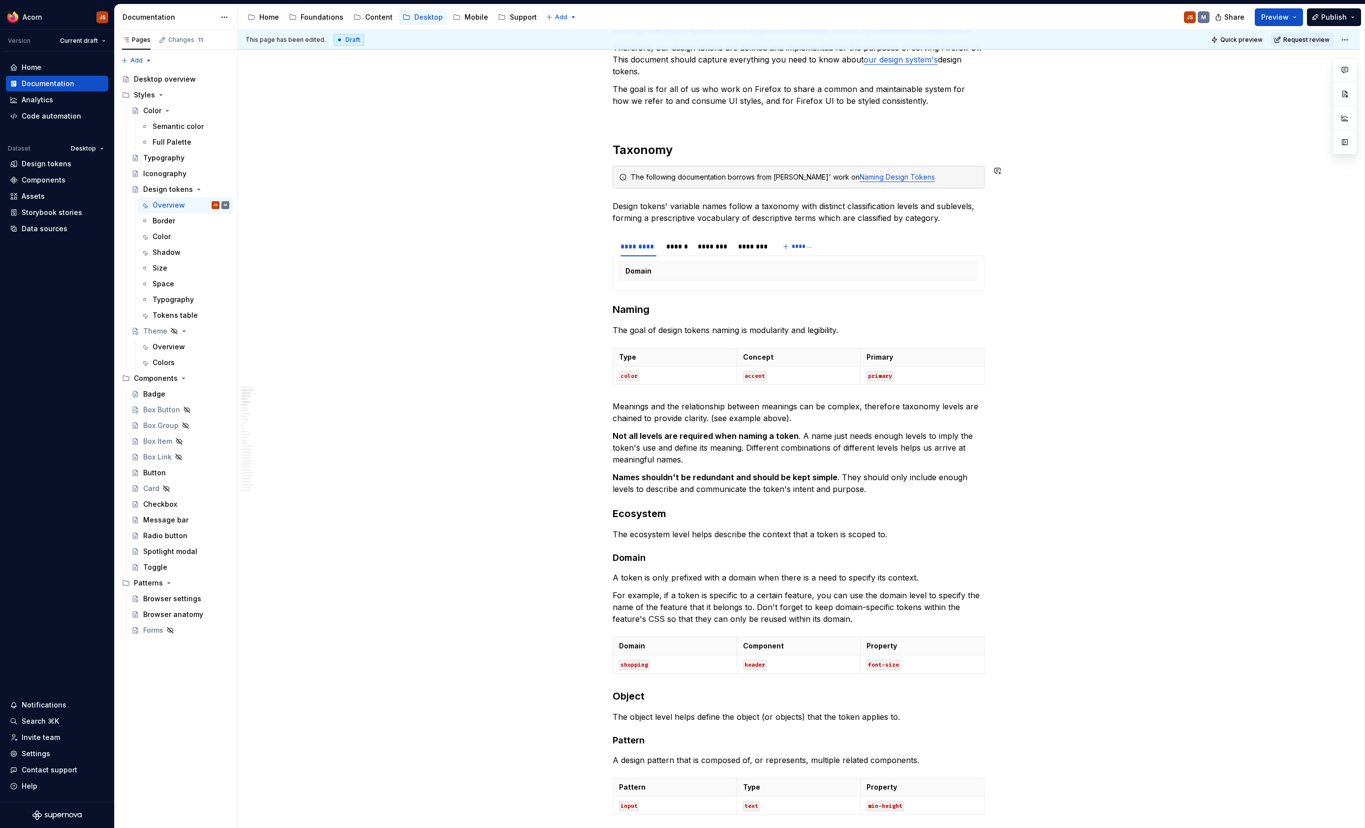
scroll to position [291, 0]
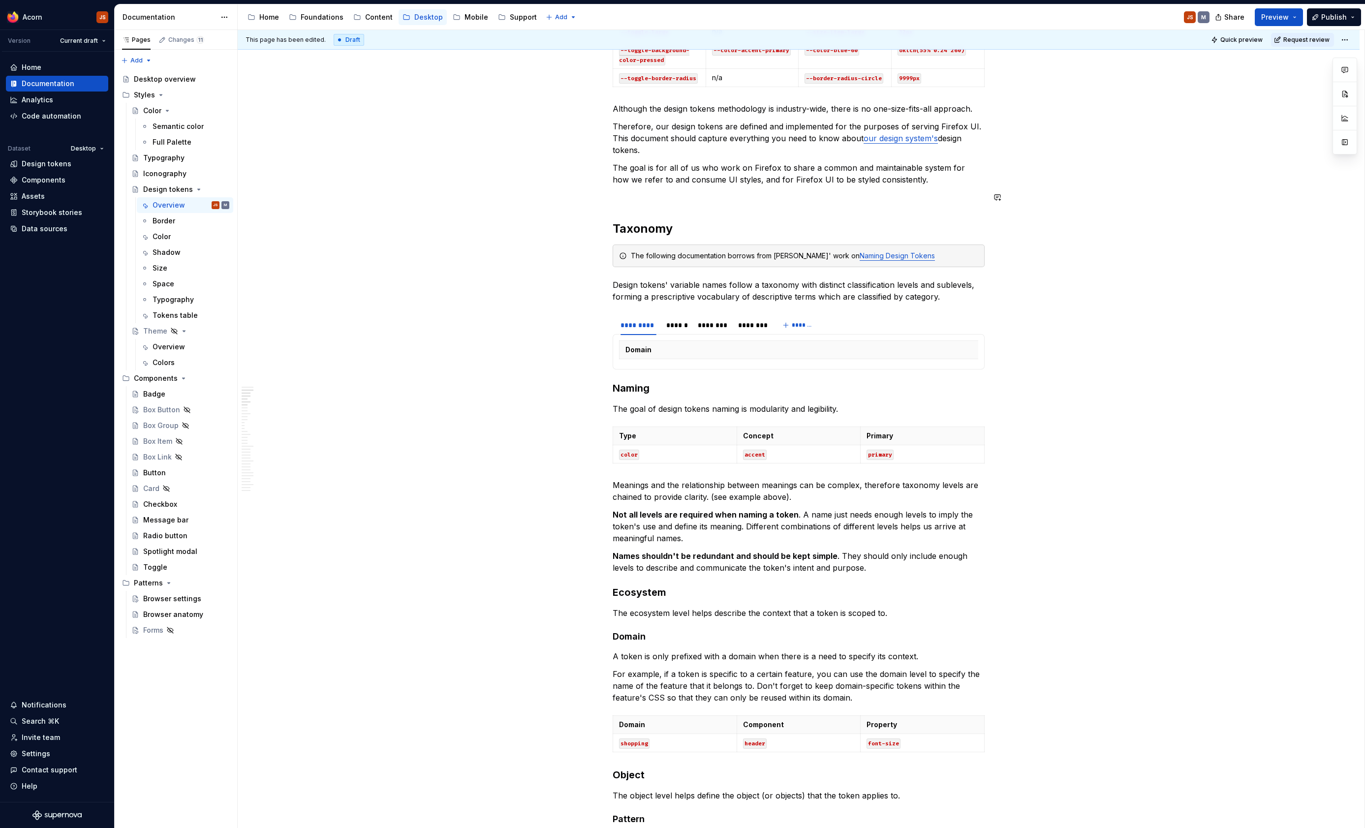
click at [638, 196] on p at bounding box center [799, 197] width 372 height 12
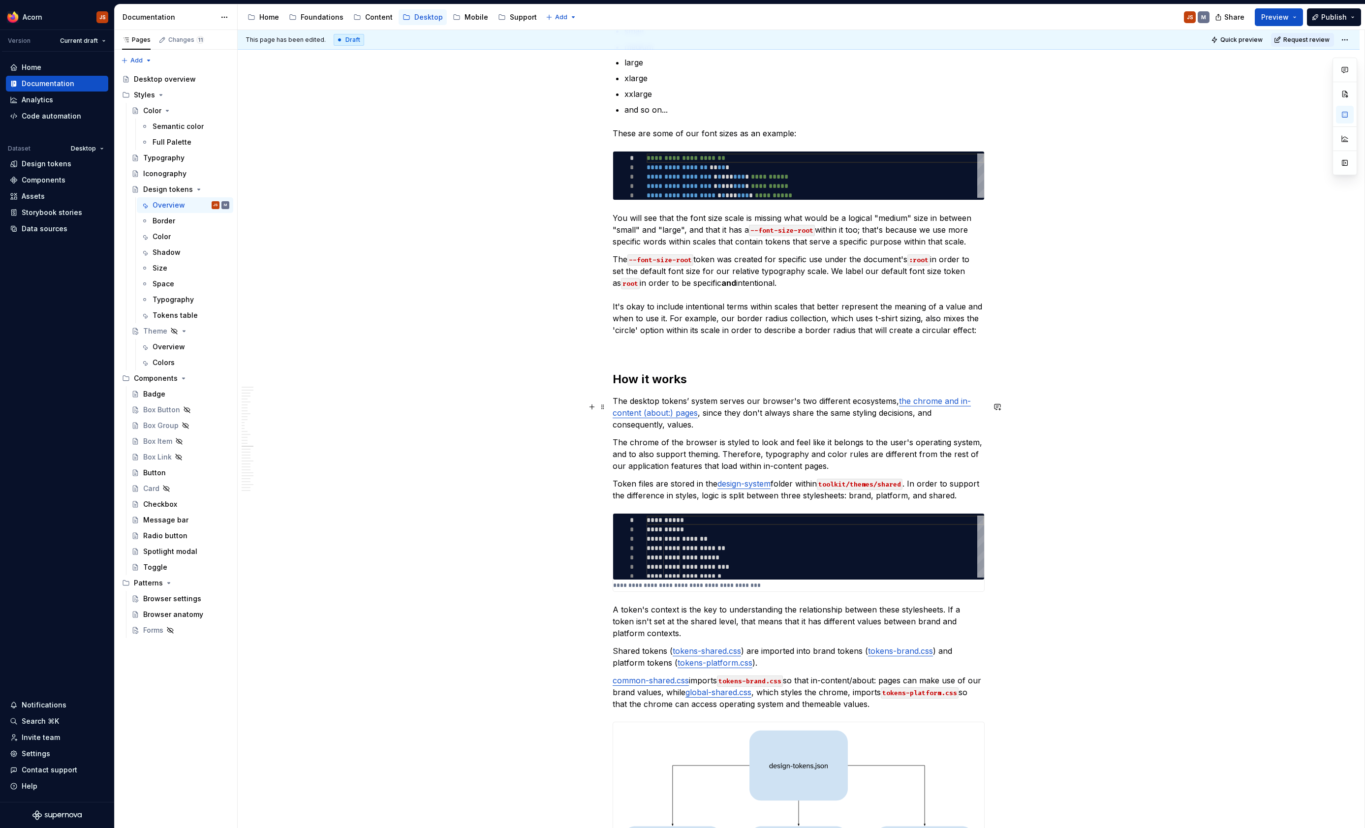
scroll to position [2780, 0]
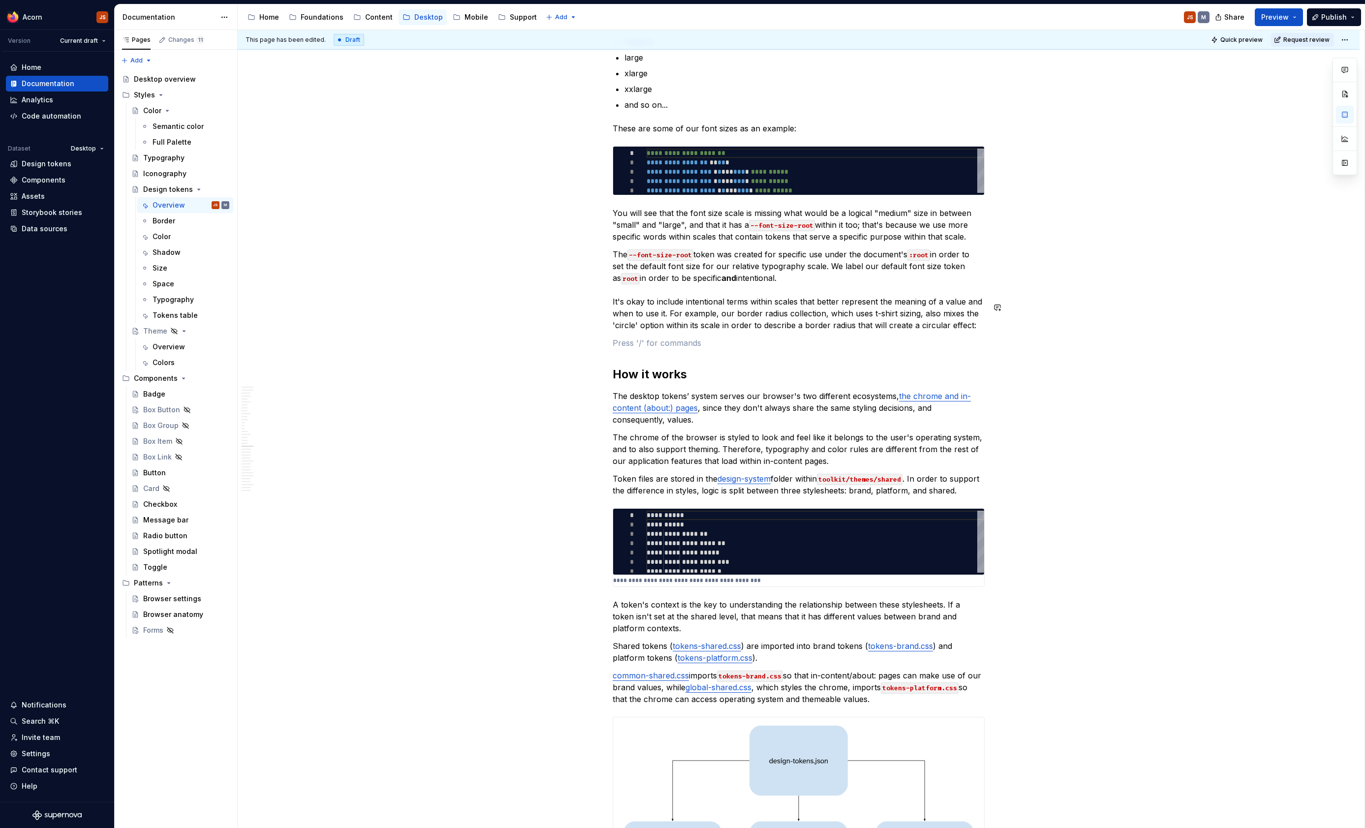
click at [636, 315] on div "Overview Design tokens are language-agnostic, and can be translated to any envi…" at bounding box center [799, 253] width 372 height 5652
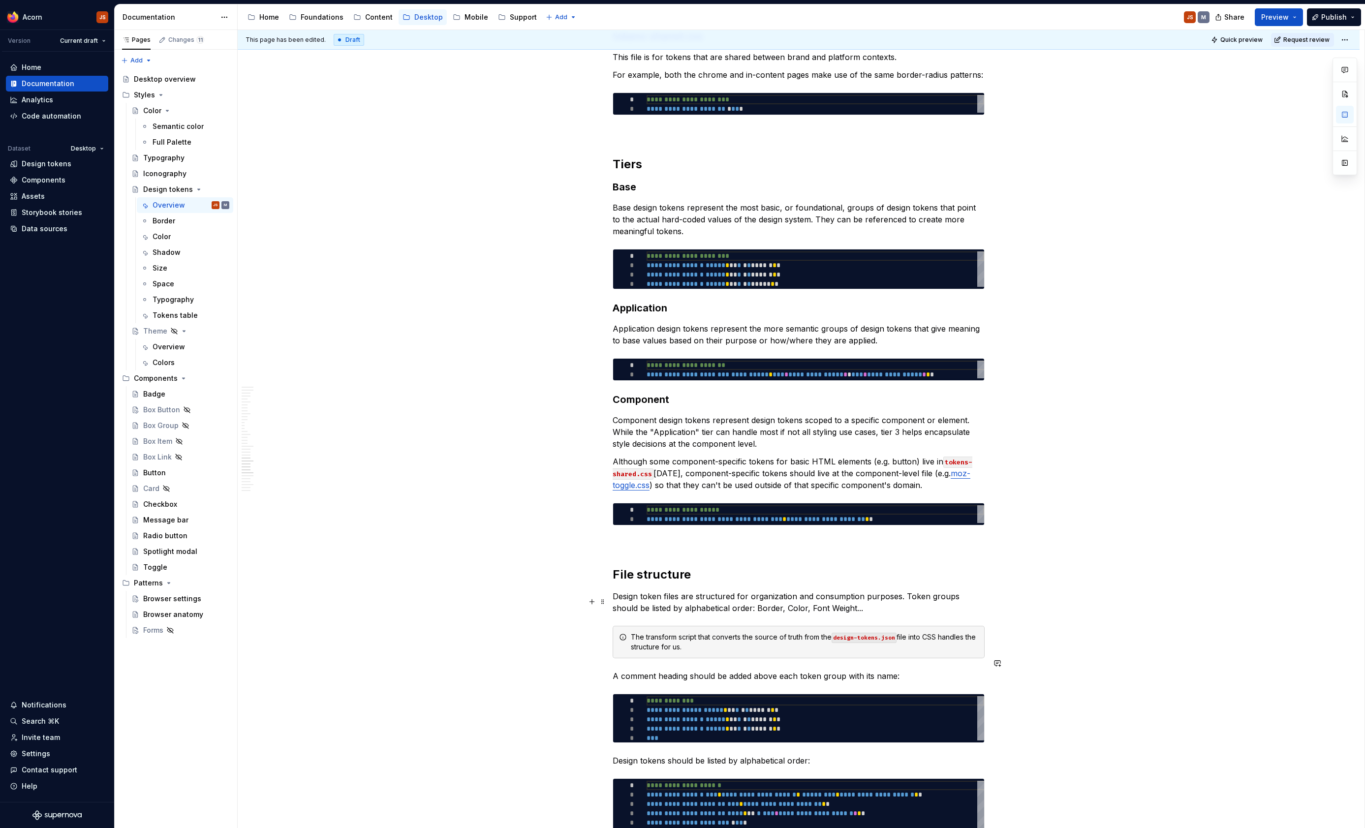
scroll to position [4020, 0]
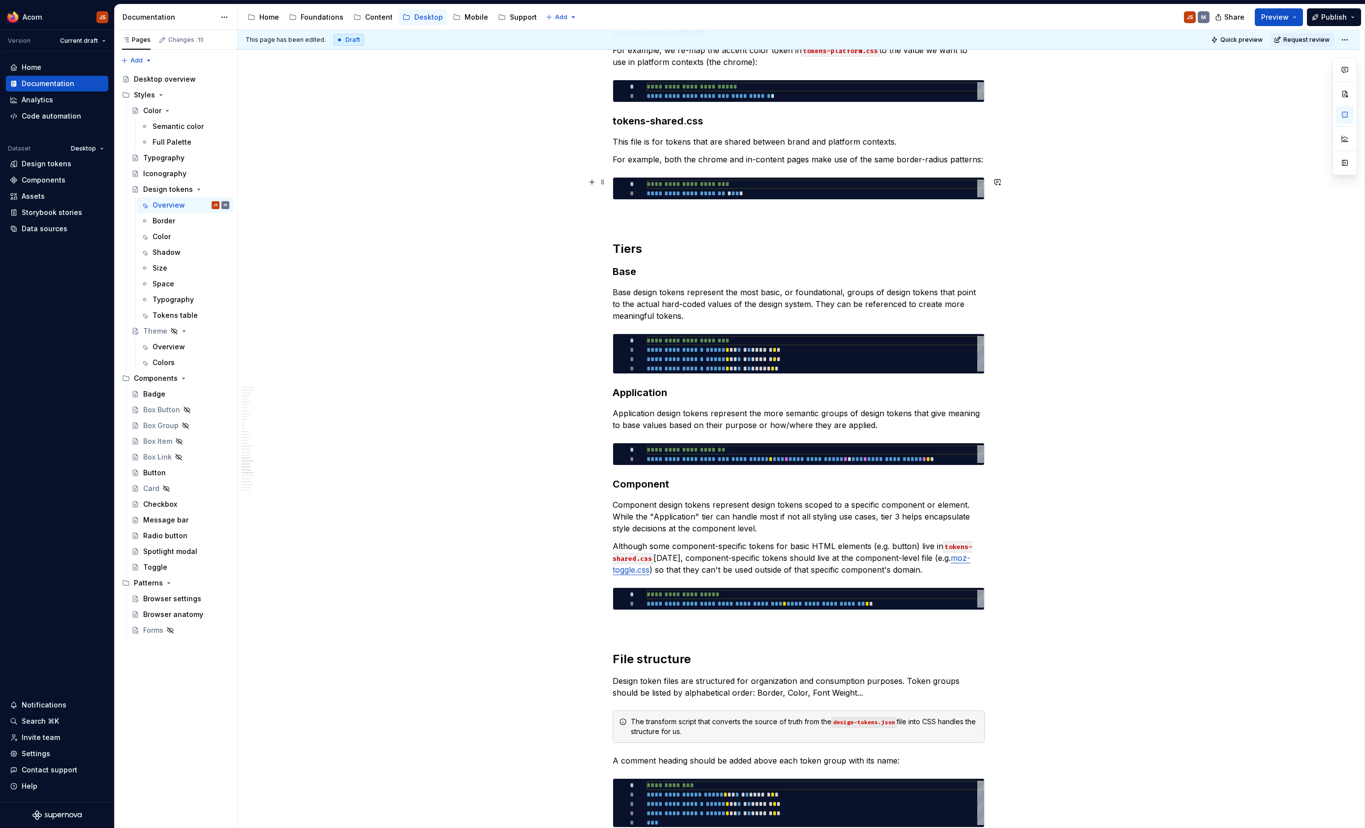
click at [649, 212] on p at bounding box center [799, 218] width 372 height 12
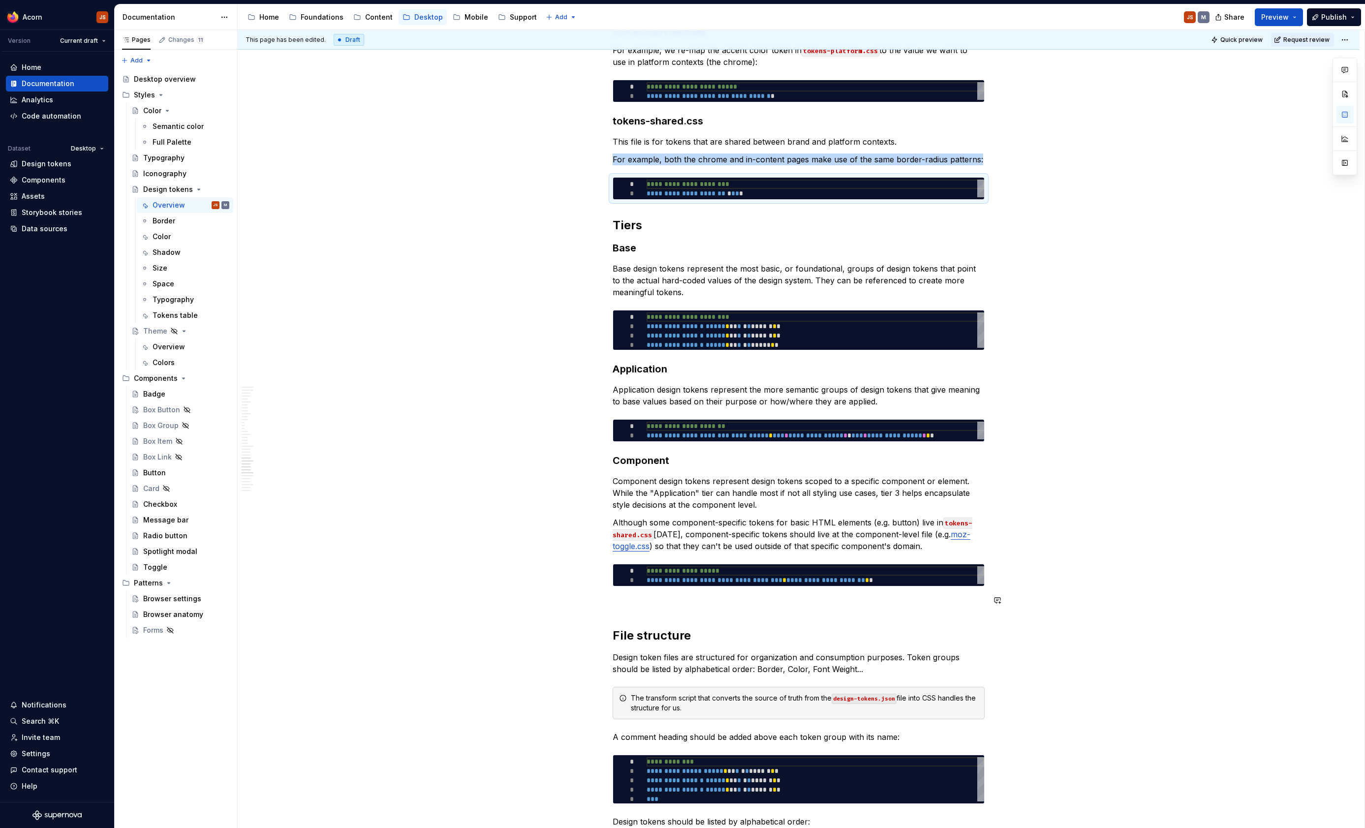
click at [634, 598] on p at bounding box center [799, 604] width 372 height 12
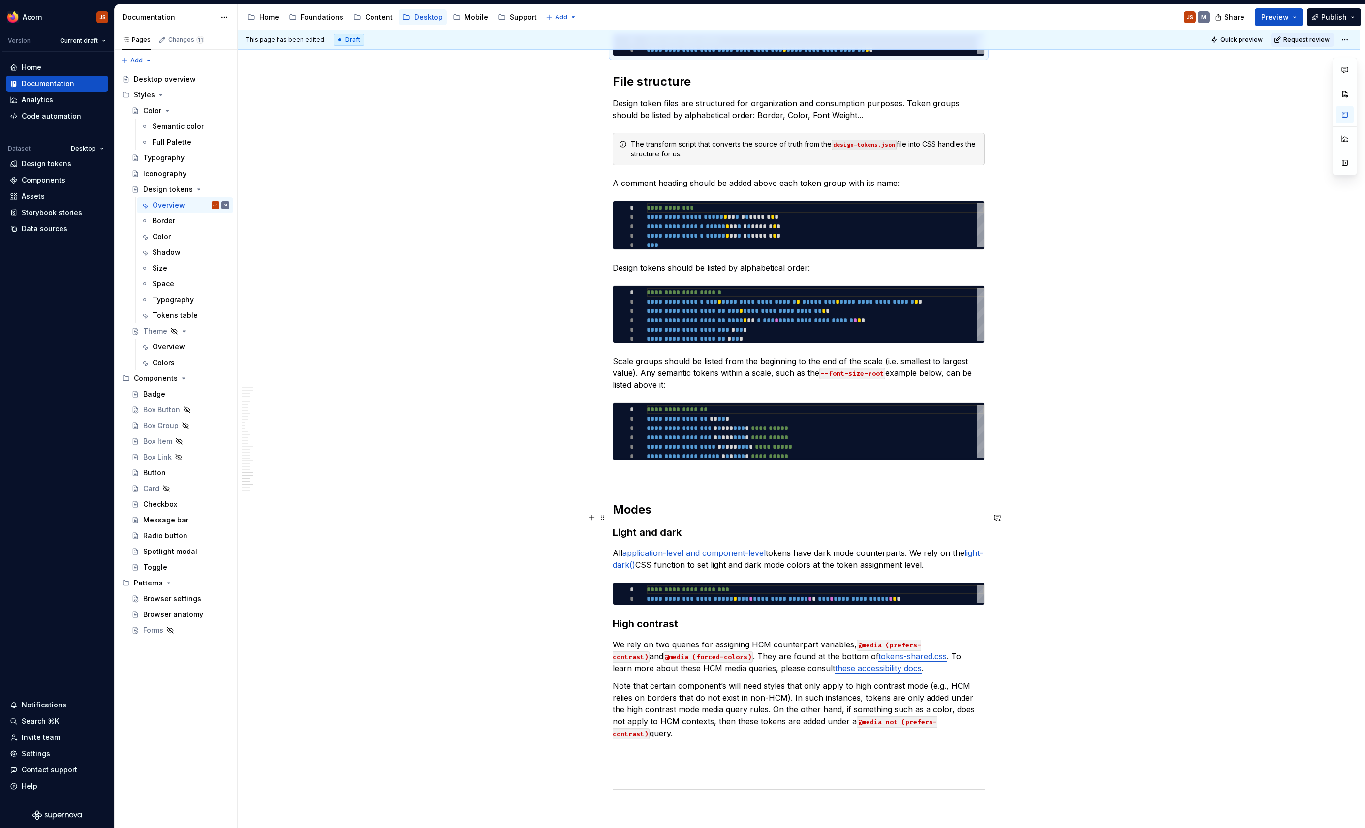
scroll to position [4548, 0]
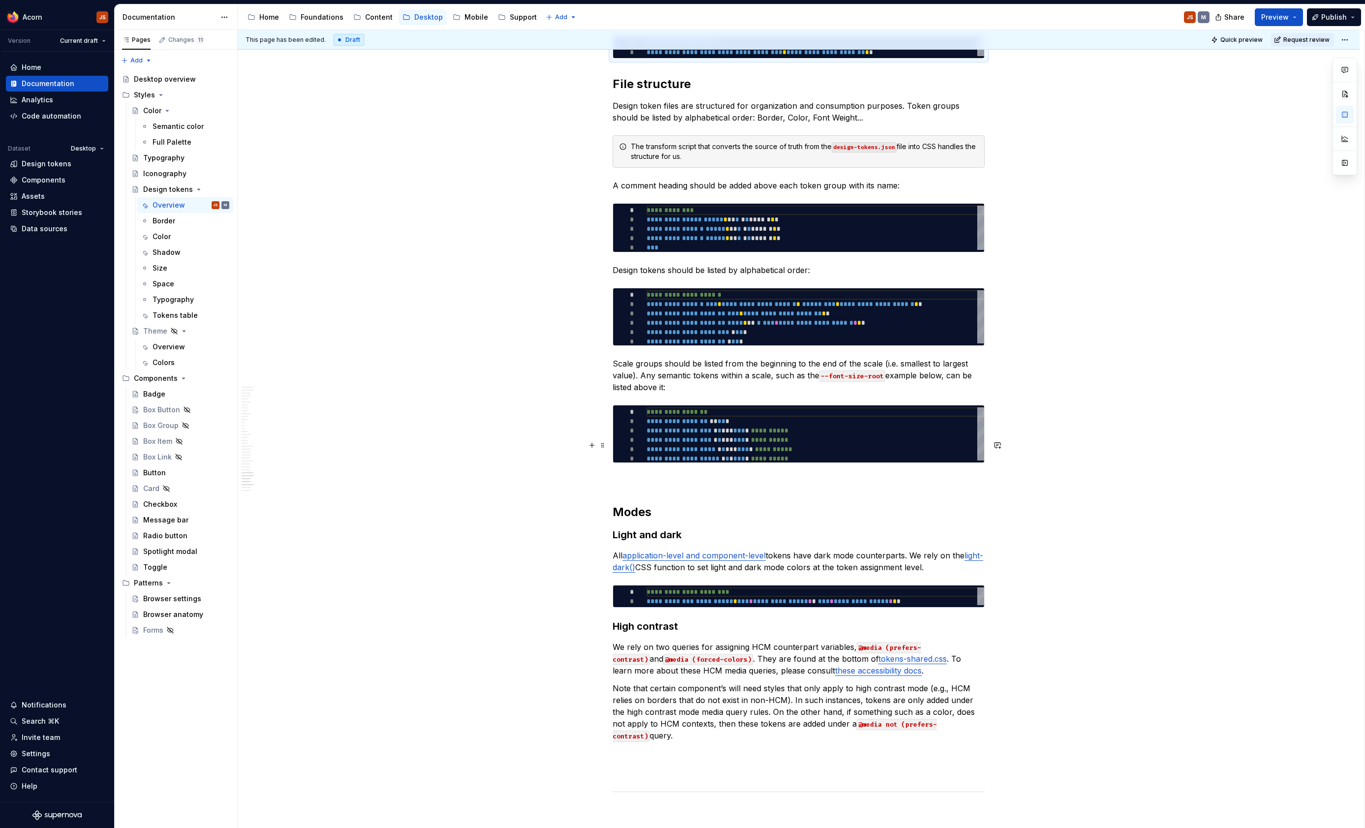
click at [640, 475] on p at bounding box center [799, 481] width 372 height 12
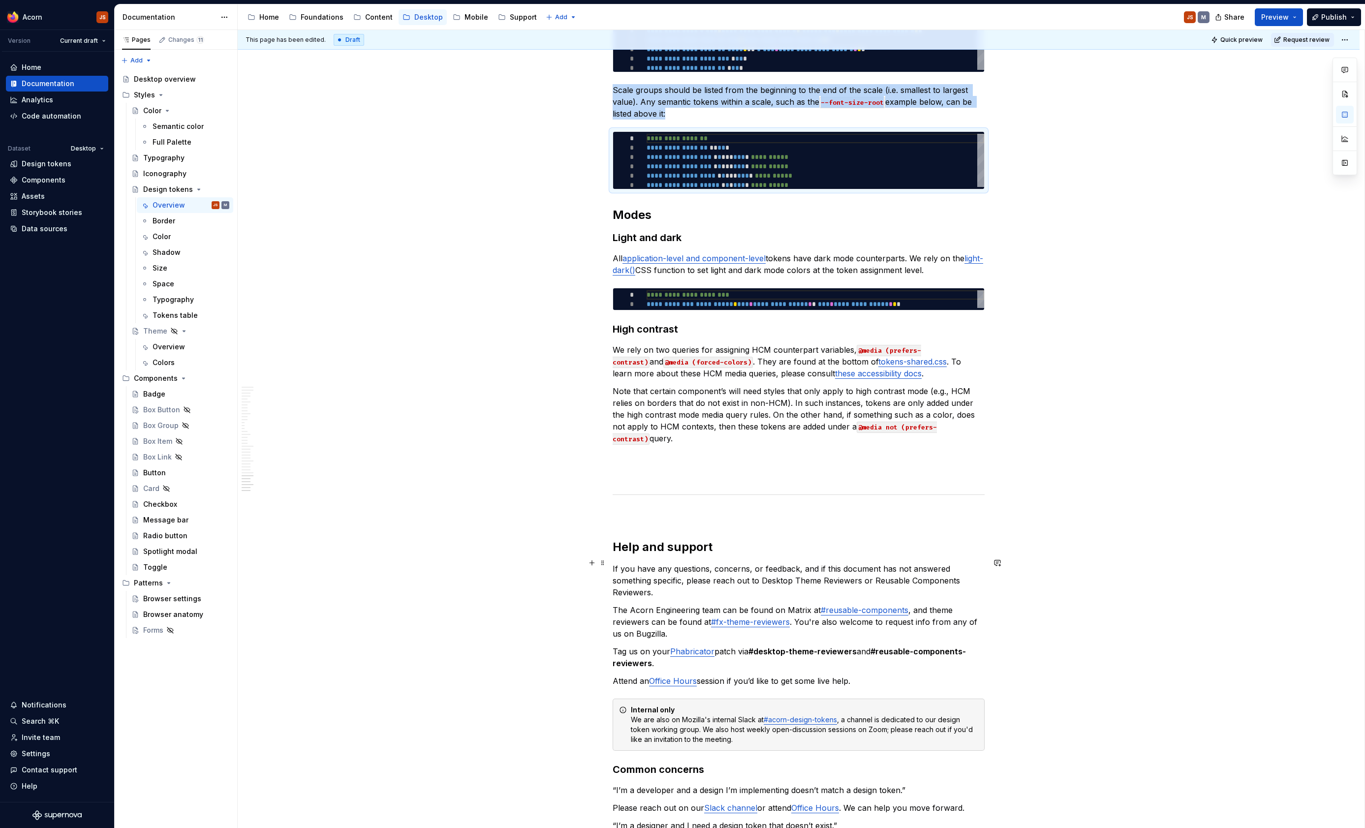
scroll to position [4825, 0]
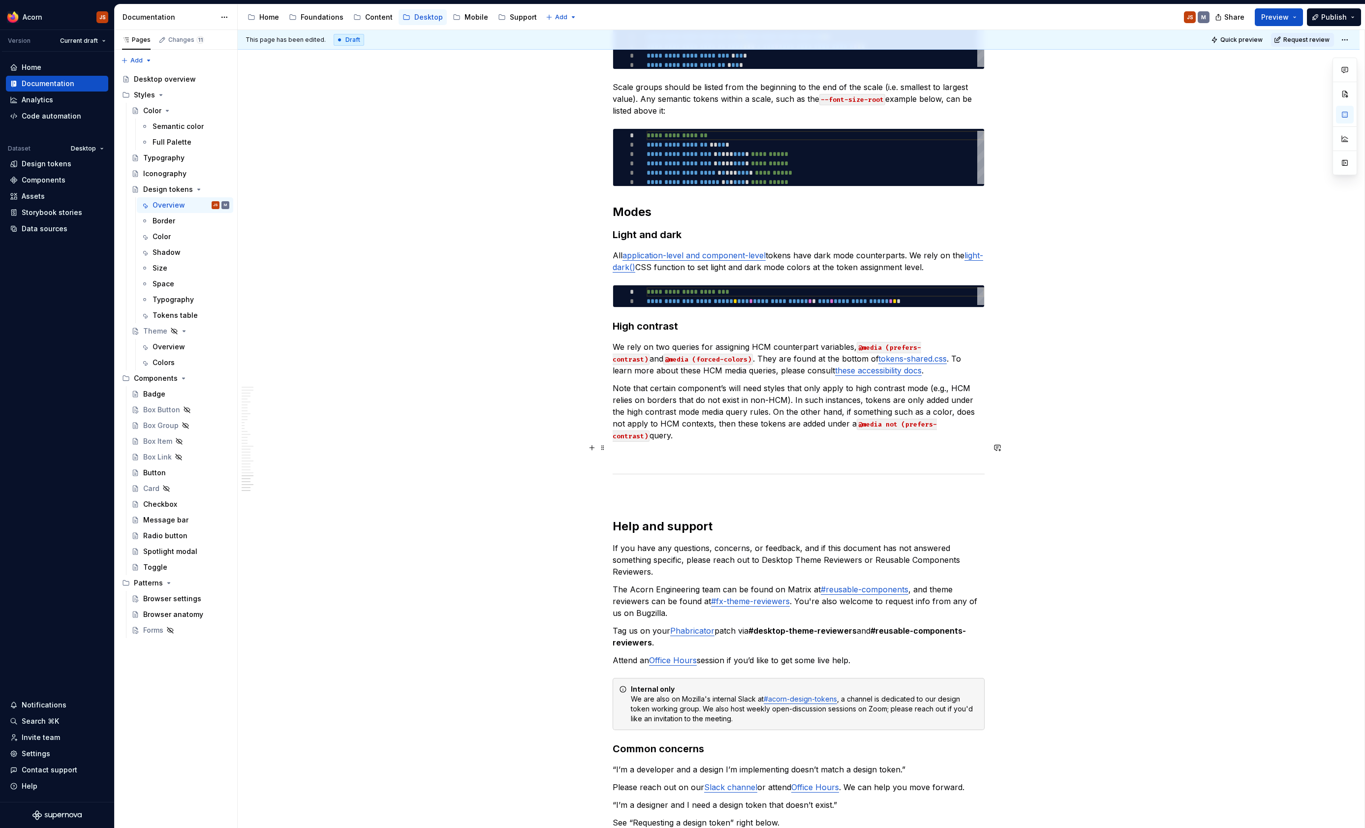
click at [634, 489] on p at bounding box center [799, 495] width 372 height 12
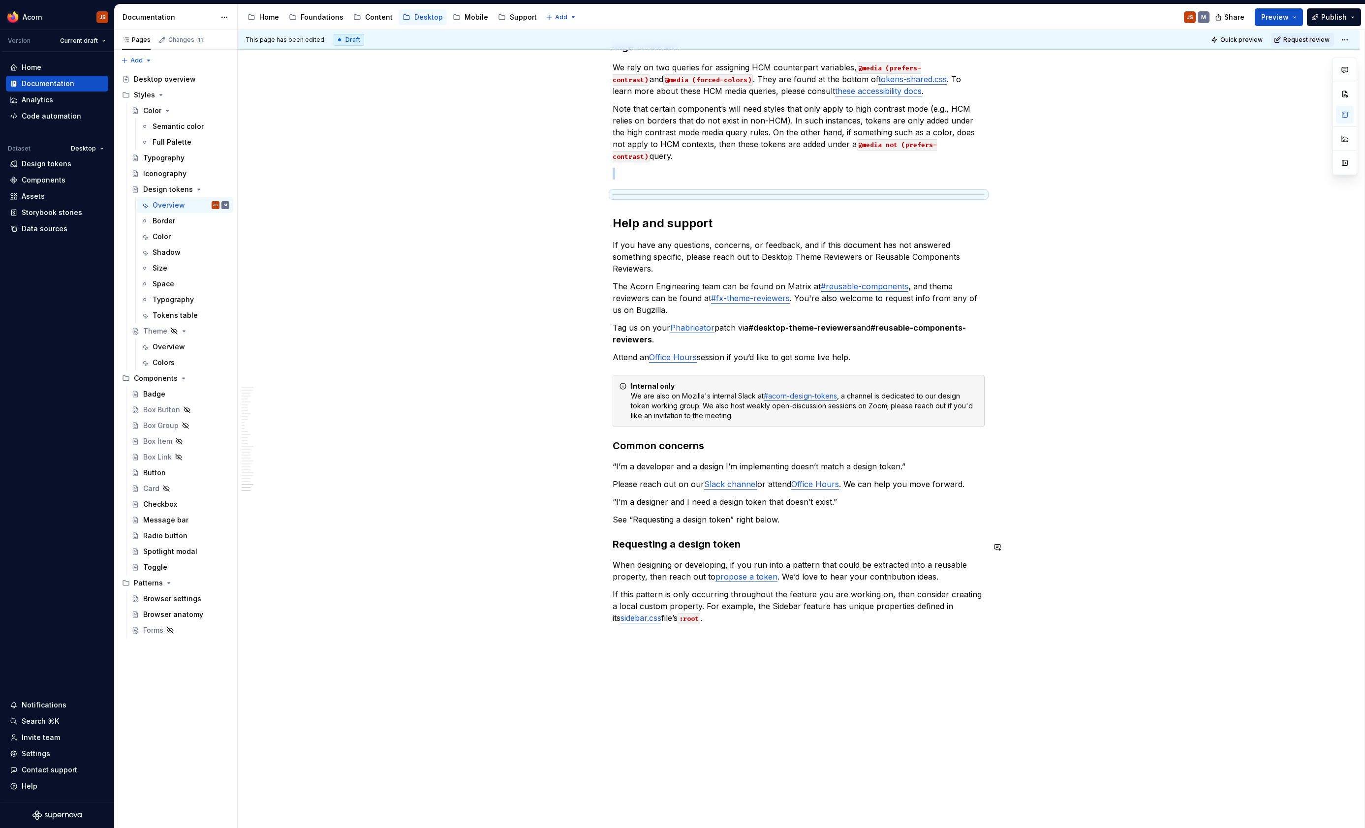
scroll to position [5112, 0]
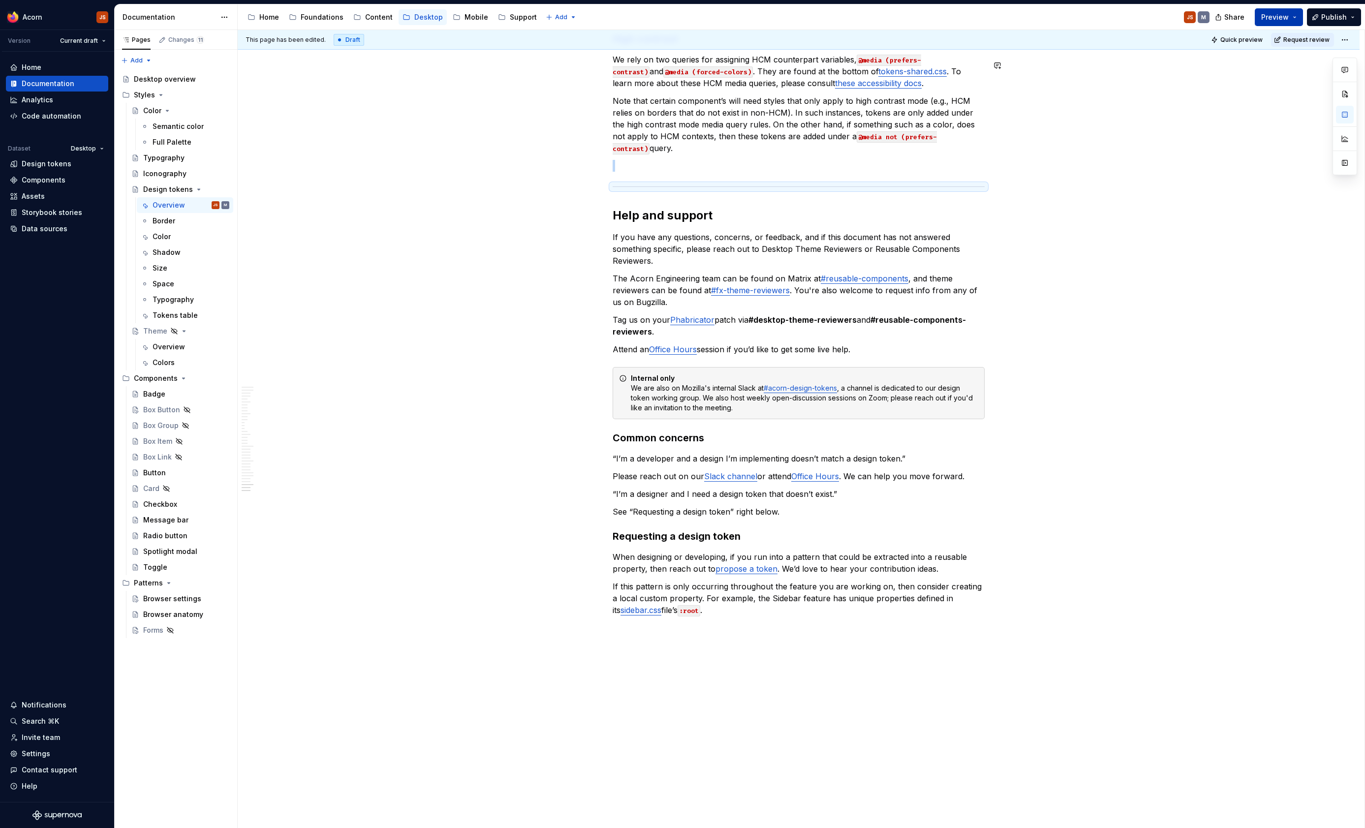
click at [1277, 20] on span "Preview" at bounding box center [1275, 17] width 28 height 10
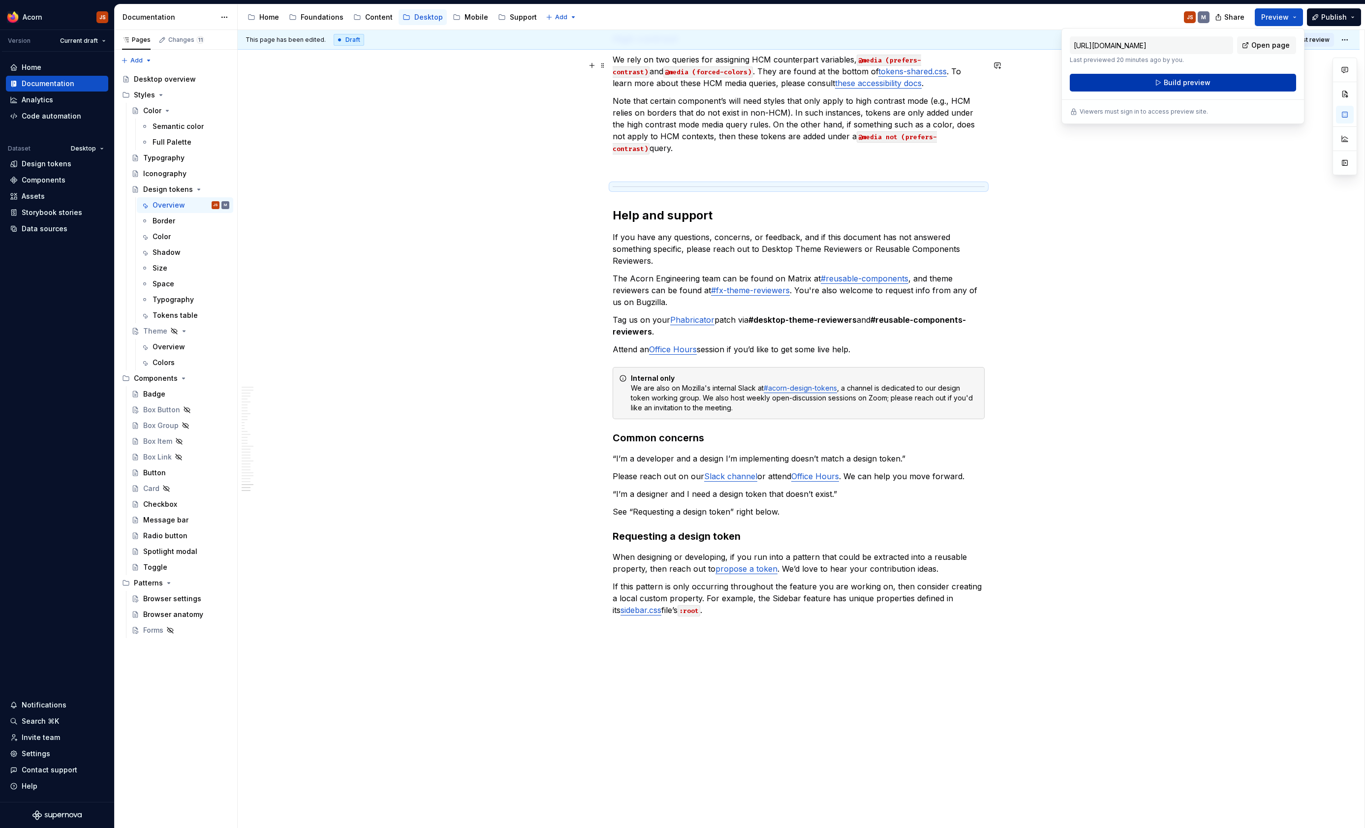
click at [1209, 88] on button "Build preview" at bounding box center [1183, 83] width 226 height 18
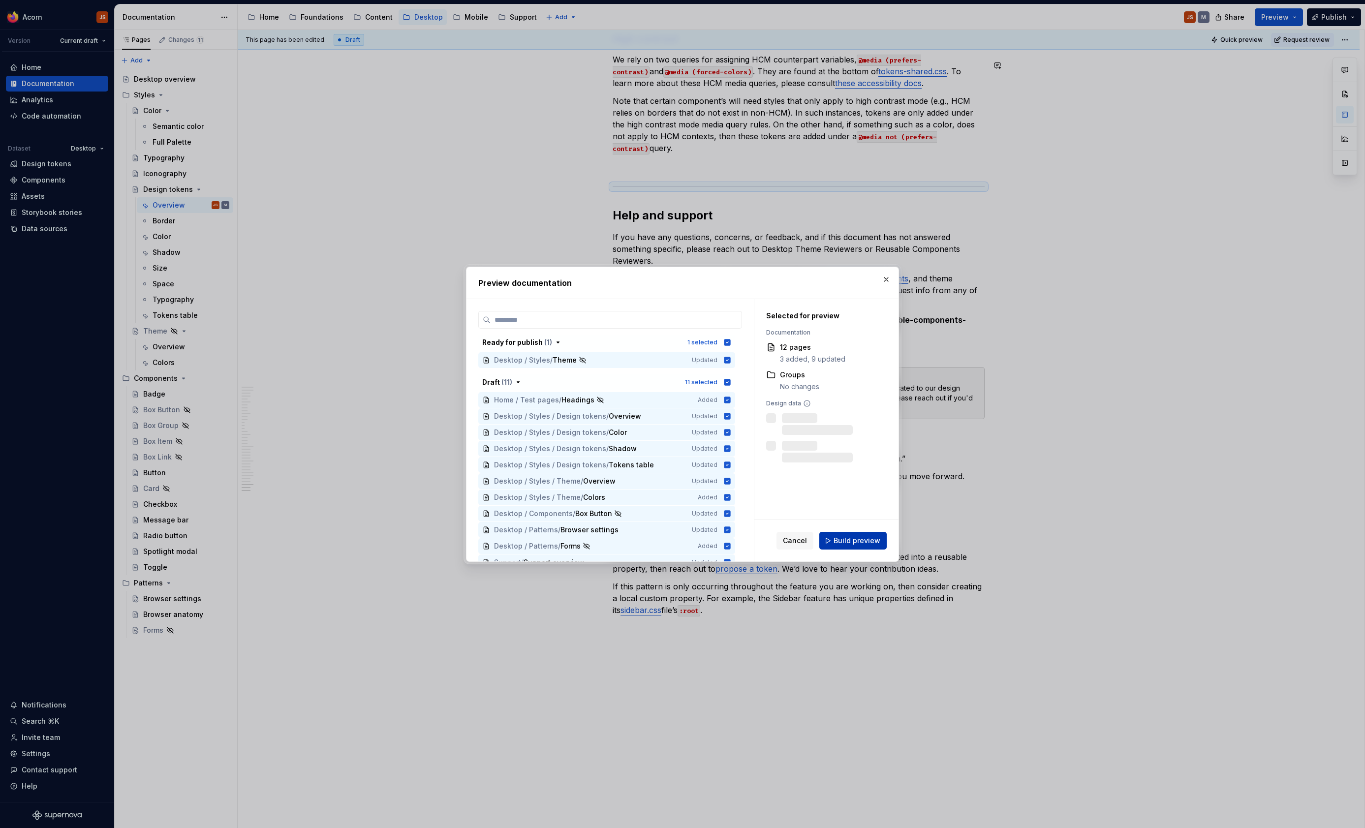
click at [863, 540] on span "Build preview" at bounding box center [857, 541] width 47 height 10
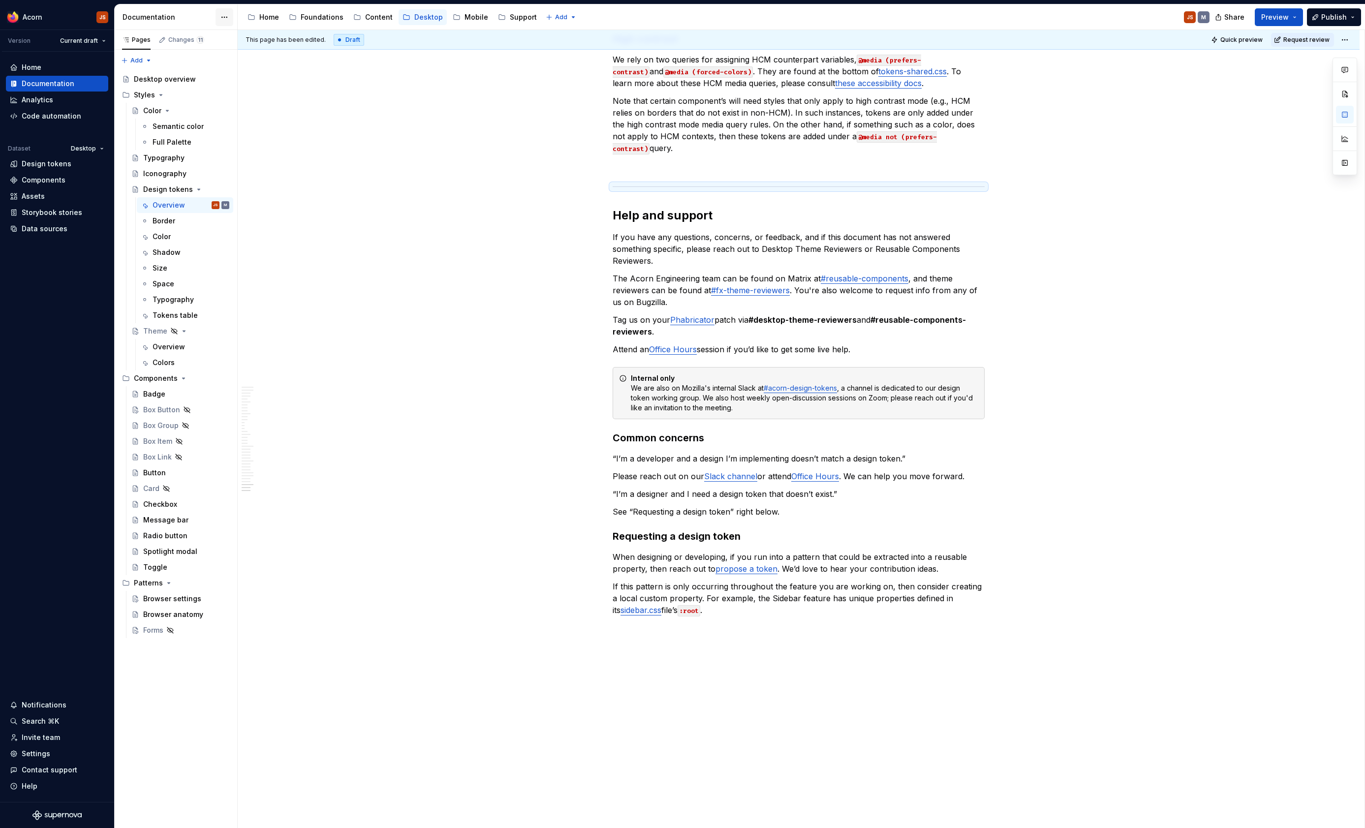
click at [225, 17] on html "Acorn JS Version Current draft Home Documentation Analytics Code automation Dat…" at bounding box center [682, 414] width 1365 height 828
click at [251, 99] on div "Documentation settings" at bounding box center [280, 102] width 93 height 10
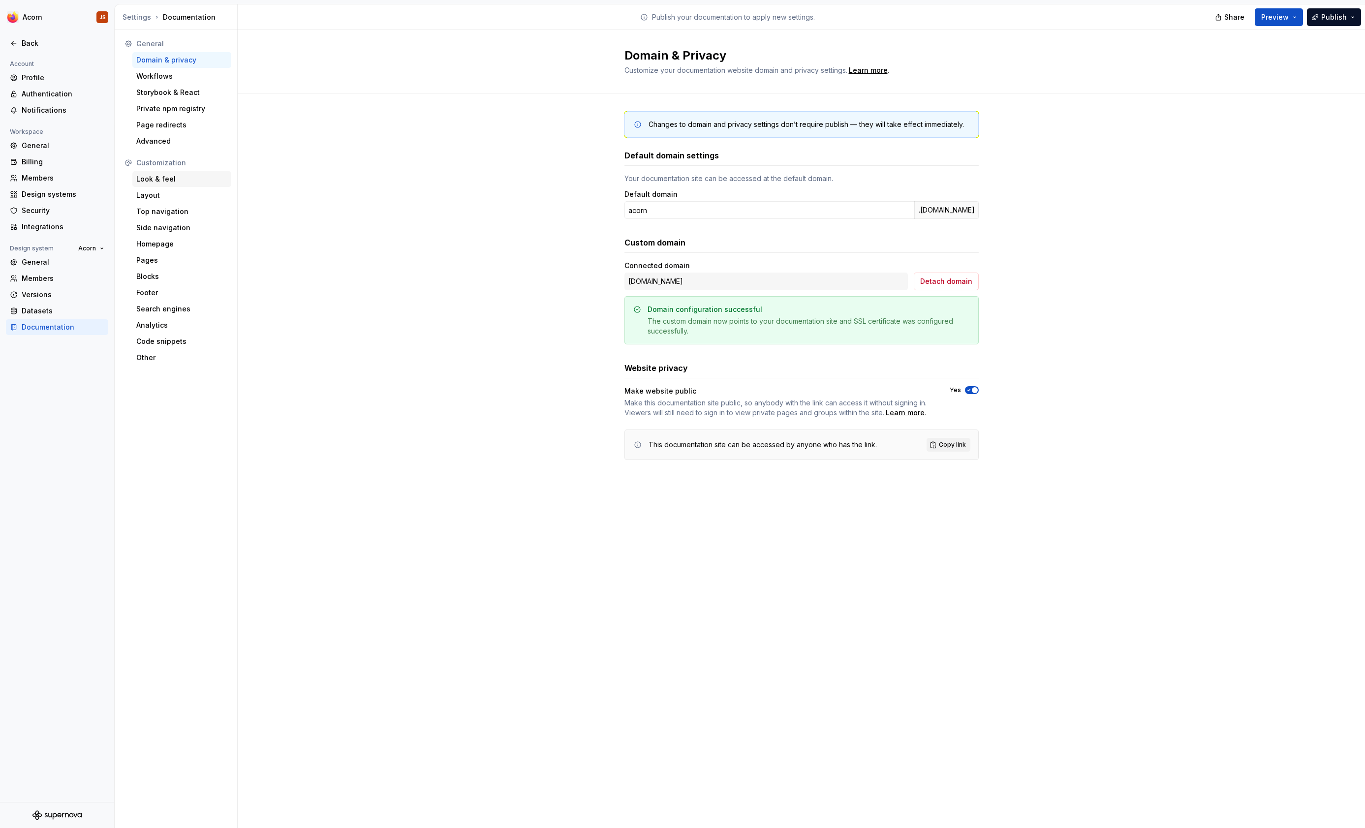
click at [176, 183] on div "Look & feel" at bounding box center [181, 179] width 91 height 10
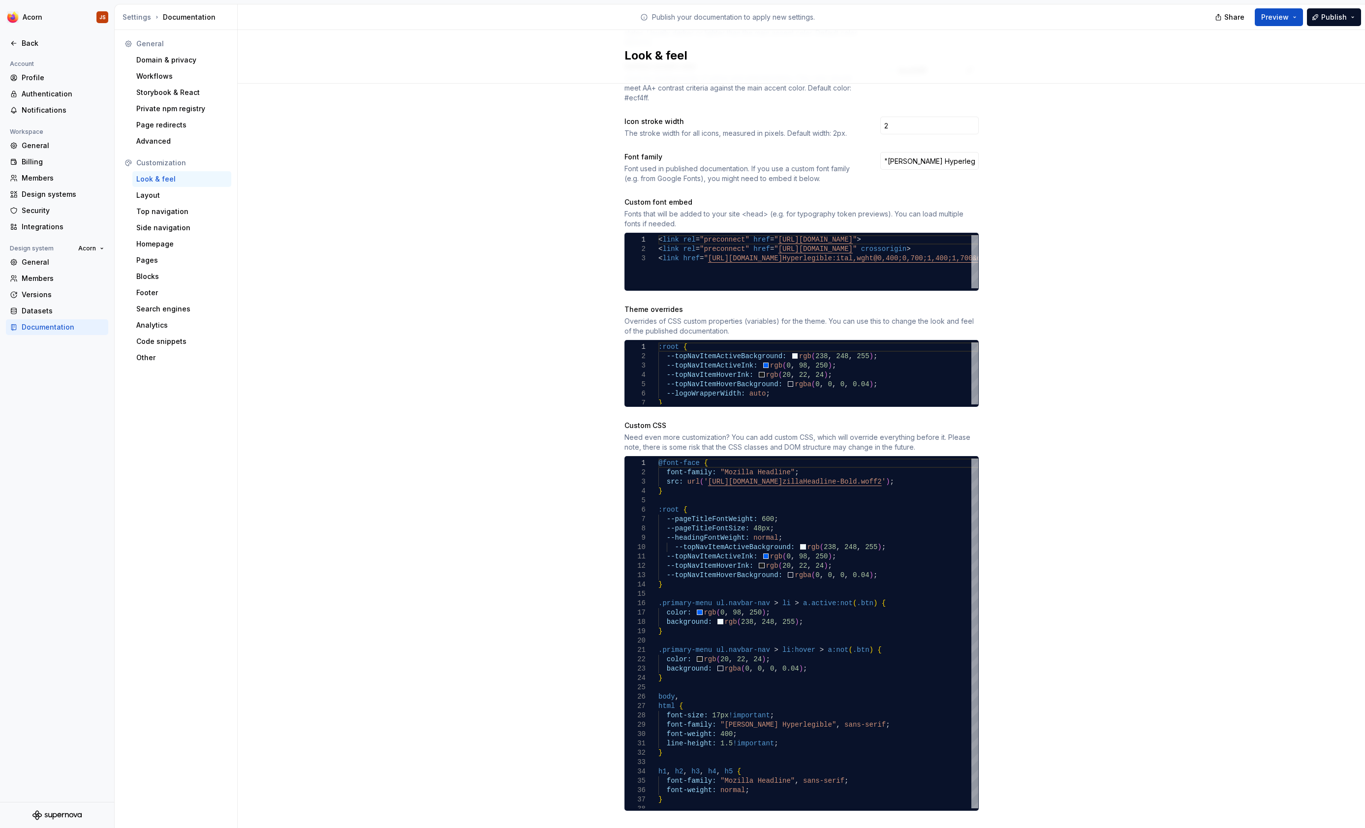
scroll to position [308, 0]
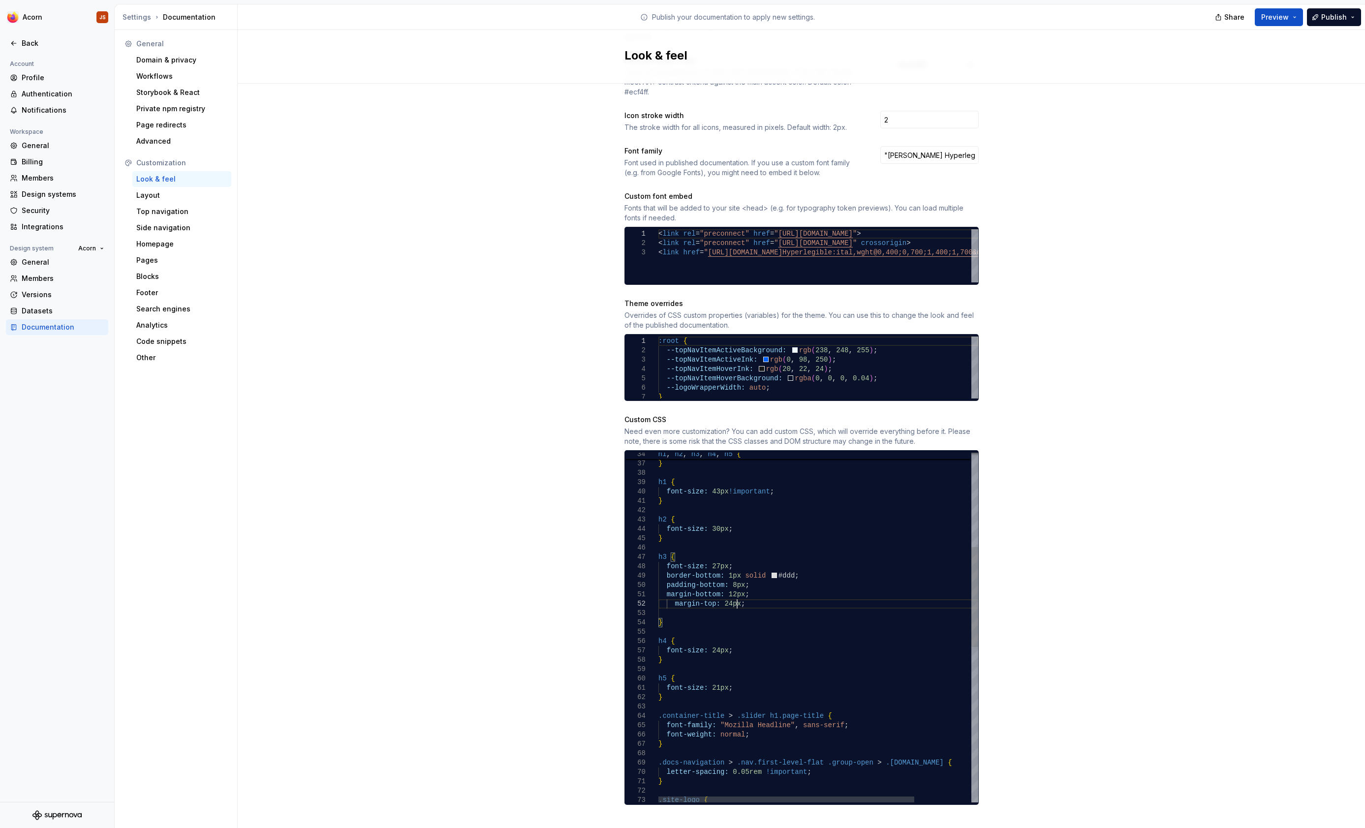
click at [737, 591] on div "font-weight: normal ; } h1 { font-size: 43px !important ; } h2 { font-size: 30p…" at bounding box center [853, 733] width 391 height 1221
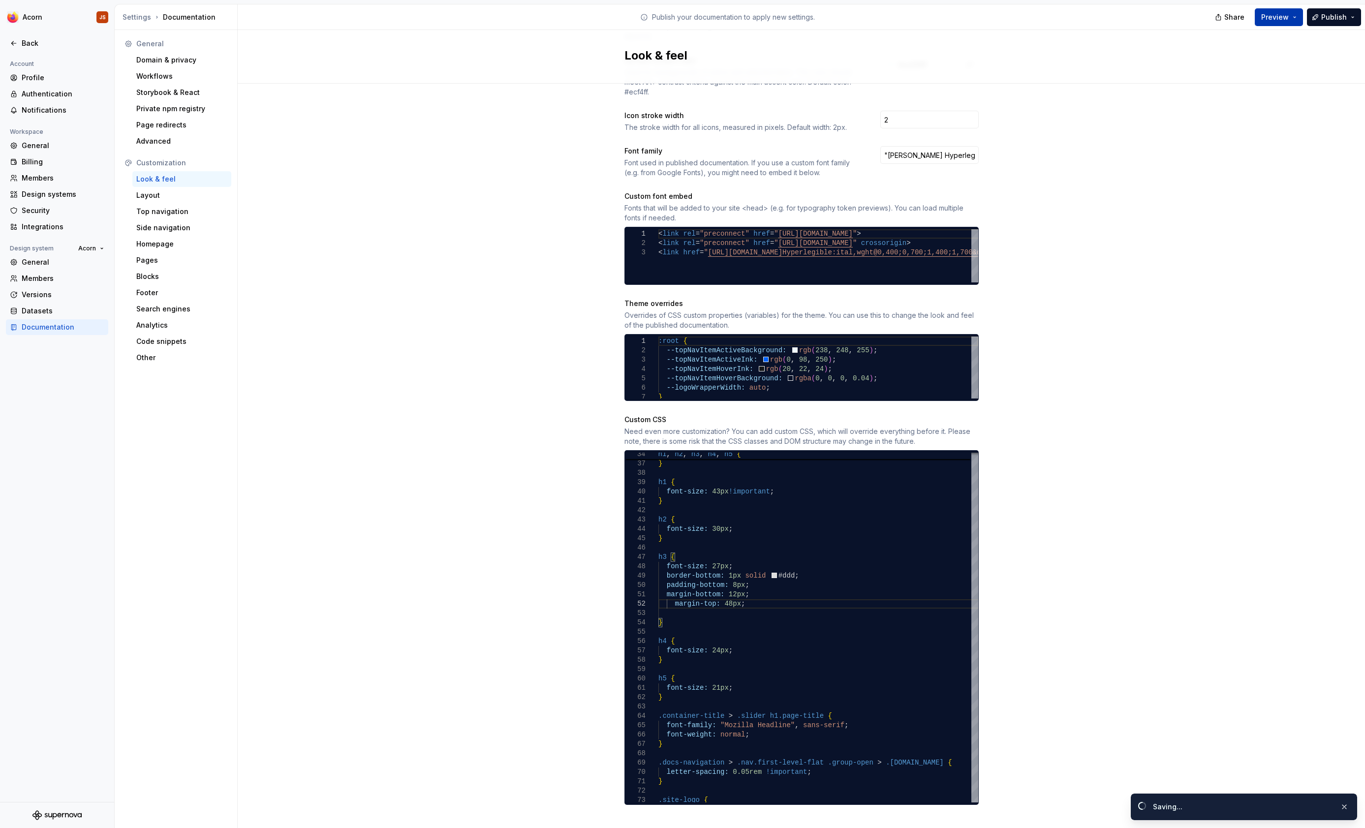
click at [1268, 17] on span "Preview" at bounding box center [1275, 17] width 28 height 10
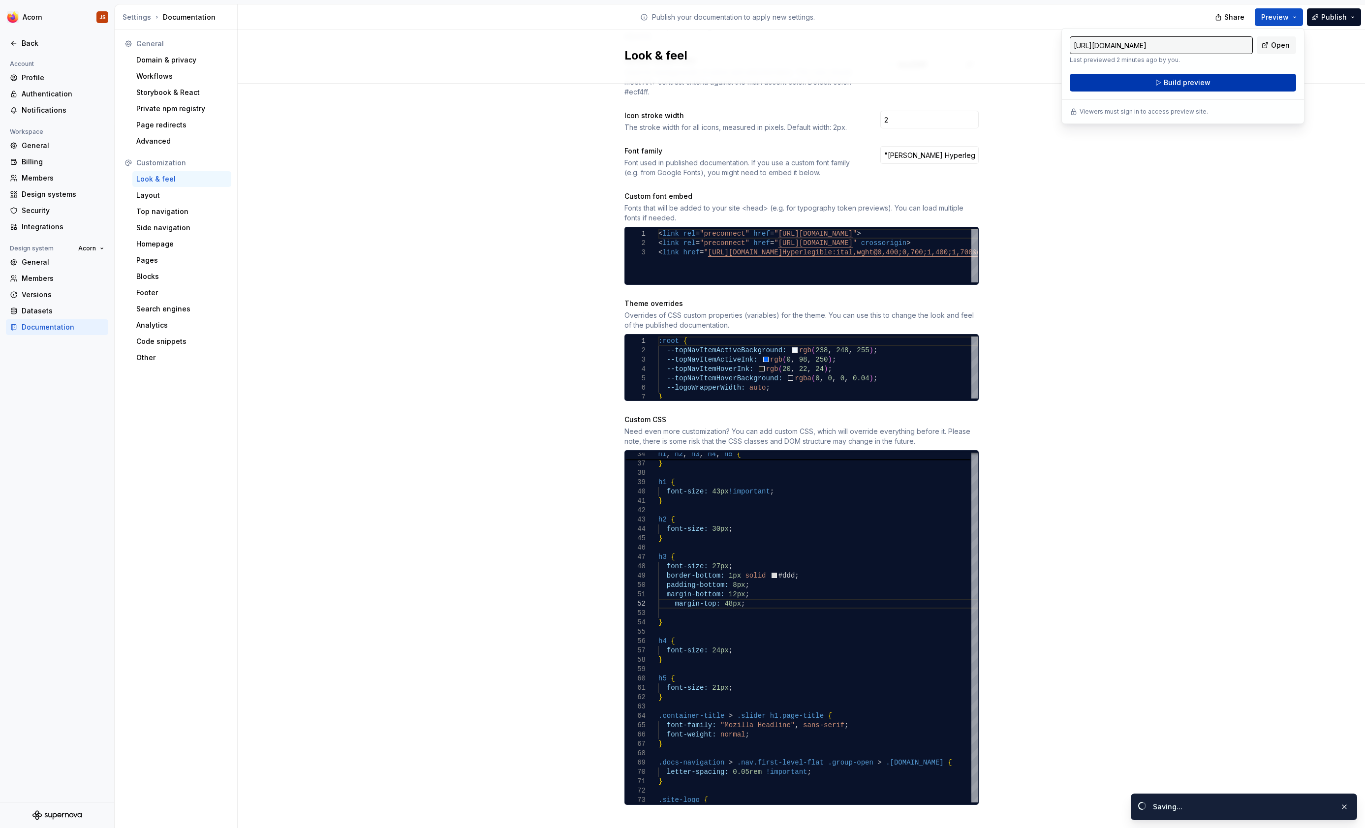
click at [1165, 86] on span "Build preview" at bounding box center [1187, 83] width 47 height 10
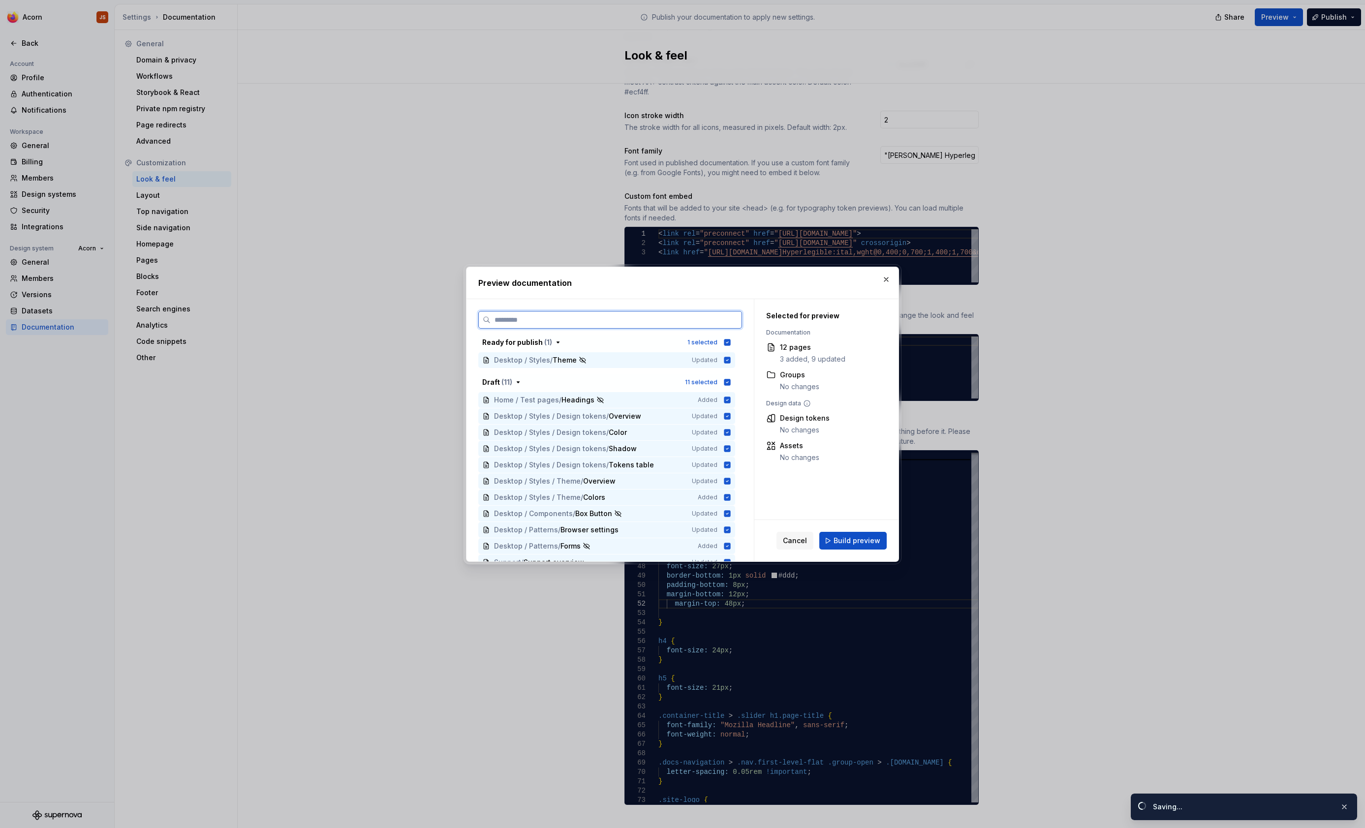
scroll to position [308, 0]
click at [875, 543] on span "Build preview" at bounding box center [857, 541] width 47 height 10
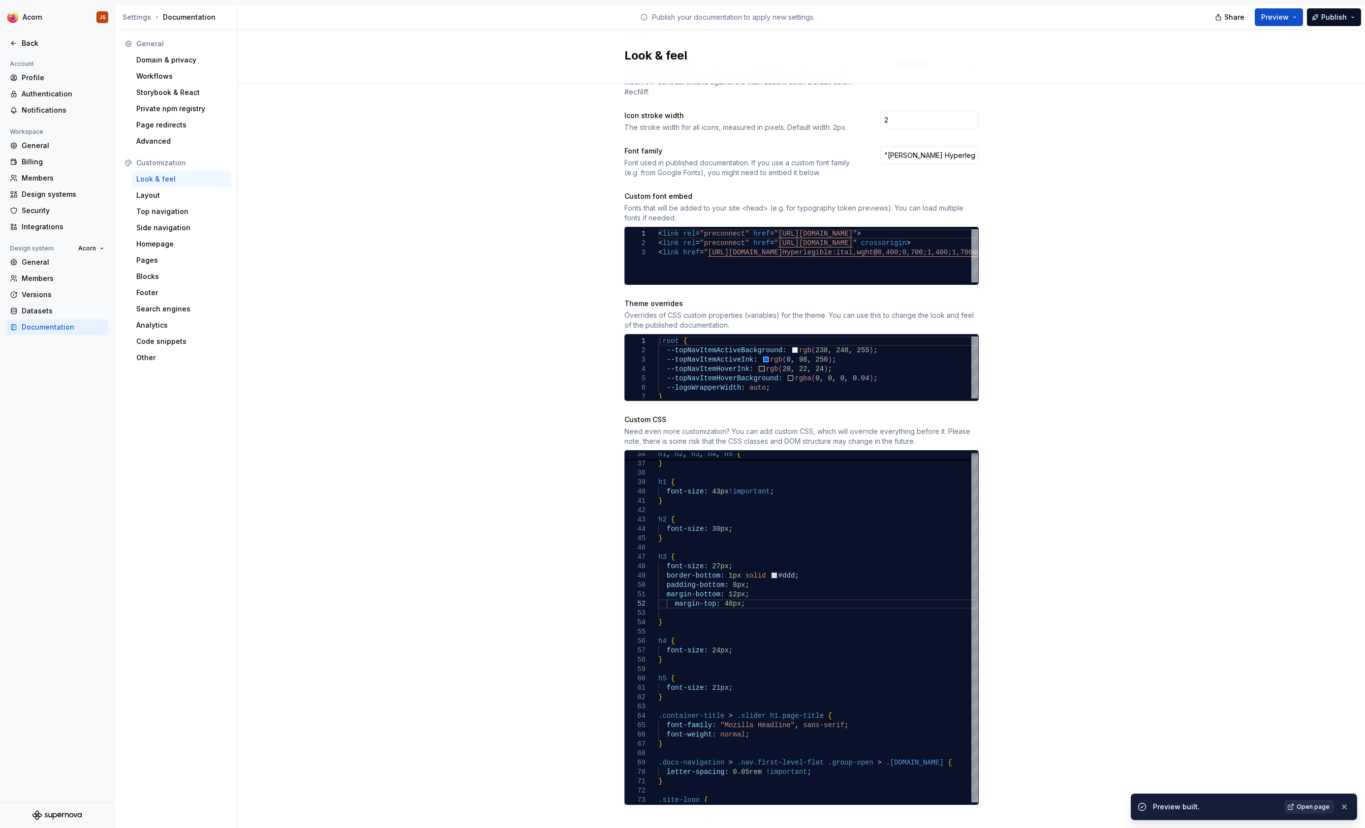
click at [1302, 804] on span "Open page" at bounding box center [1313, 807] width 33 height 8
click at [707, 594] on div "font-weight: normal ; } h1 { font-size: 43px !important ; } h2 { font-size: 30p…" at bounding box center [853, 733] width 391 height 1221
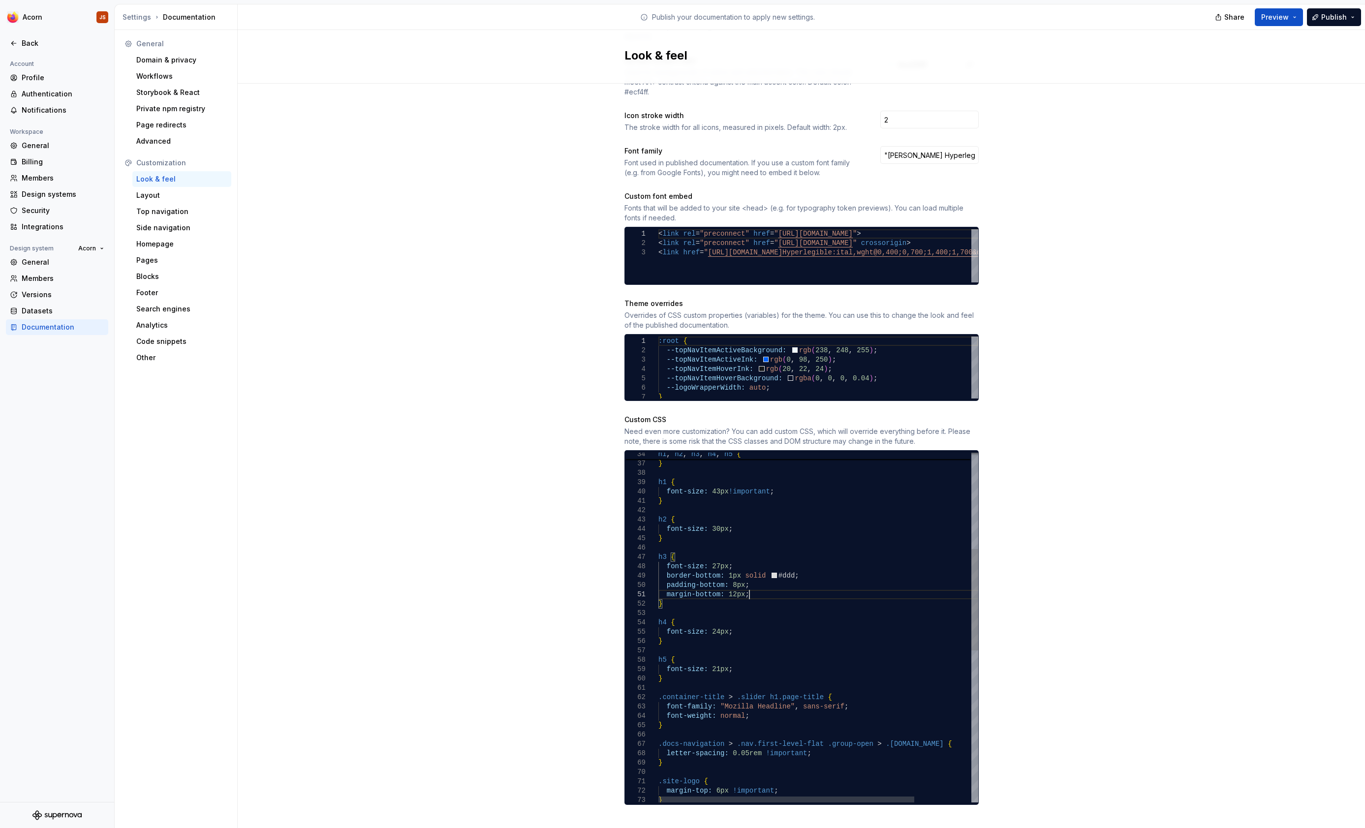
click at [774, 523] on div "font-weight: normal ; } h1 { font-size: 43px !important ; } h2 { font-size: 30p…" at bounding box center [853, 724] width 391 height 1203
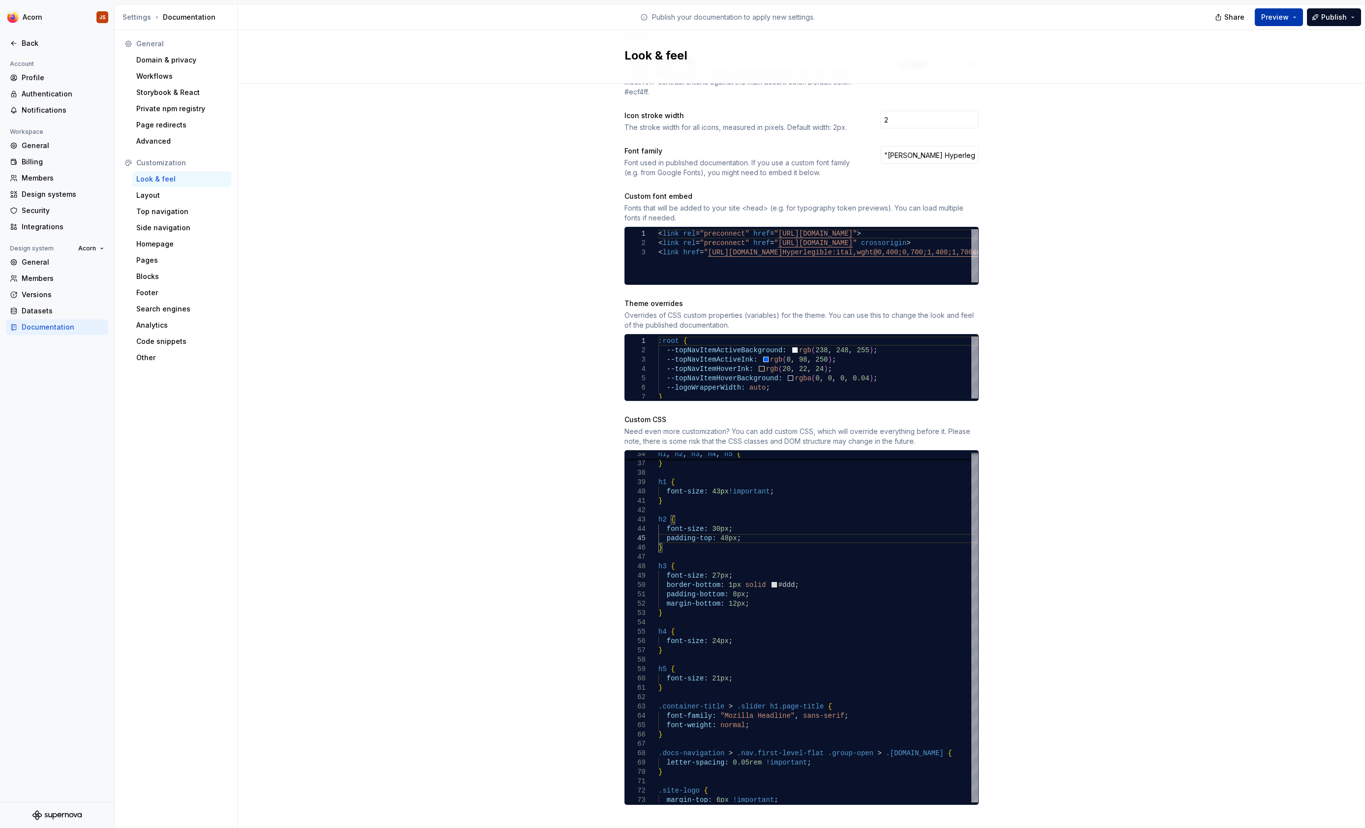
click at [1272, 21] on span "Preview" at bounding box center [1275, 17] width 28 height 10
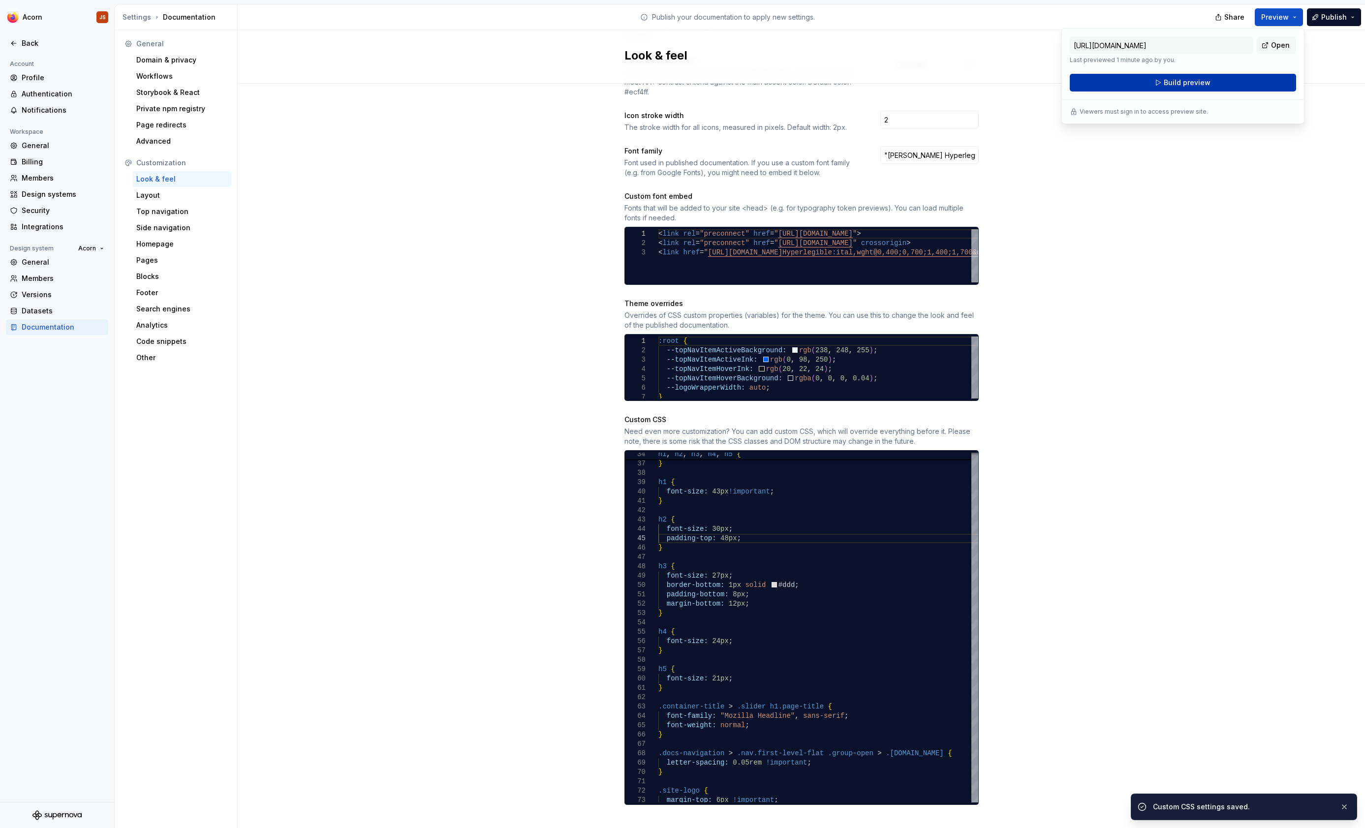
click at [1188, 84] on span "Build preview" at bounding box center [1187, 83] width 47 height 10
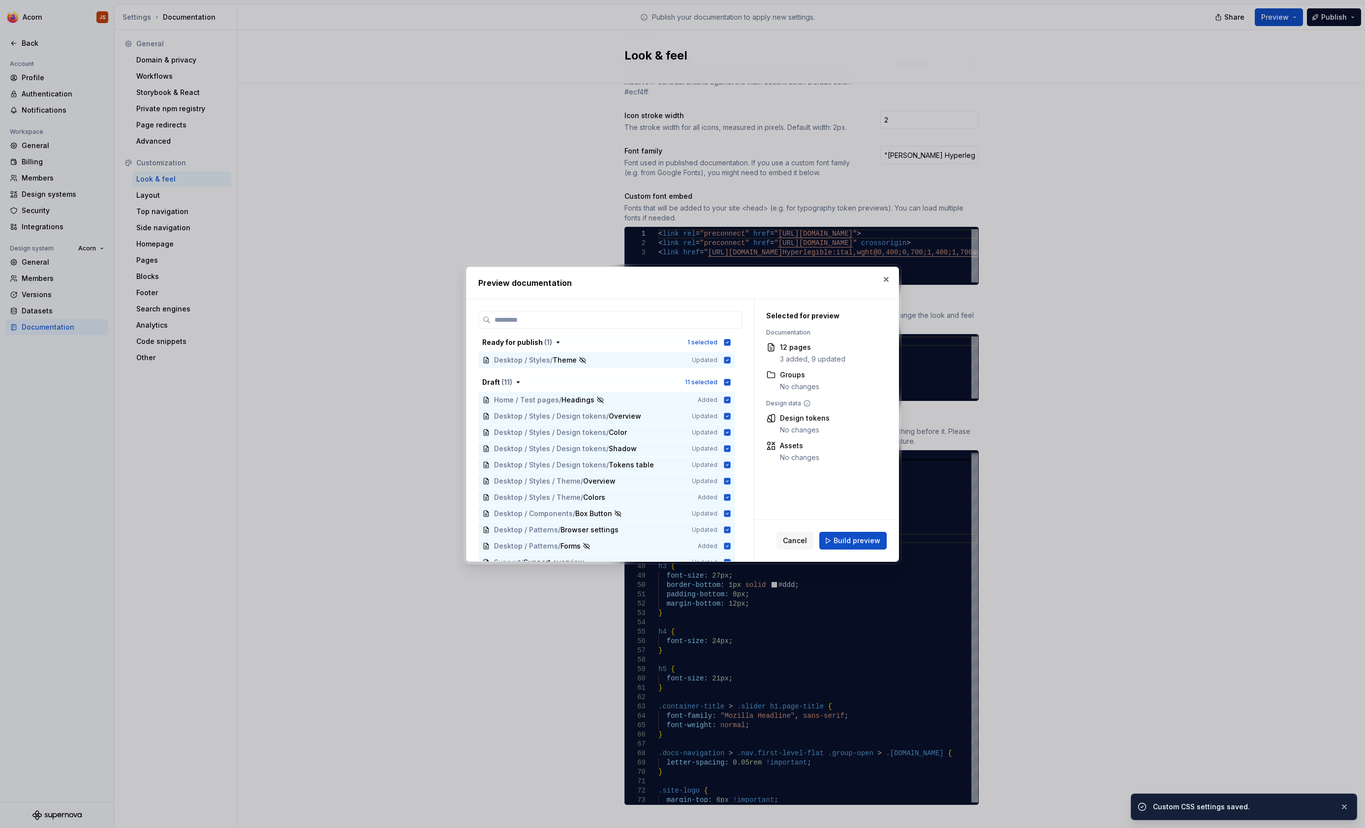
scroll to position [308, 0]
click at [838, 546] on button "Build preview" at bounding box center [852, 541] width 67 height 18
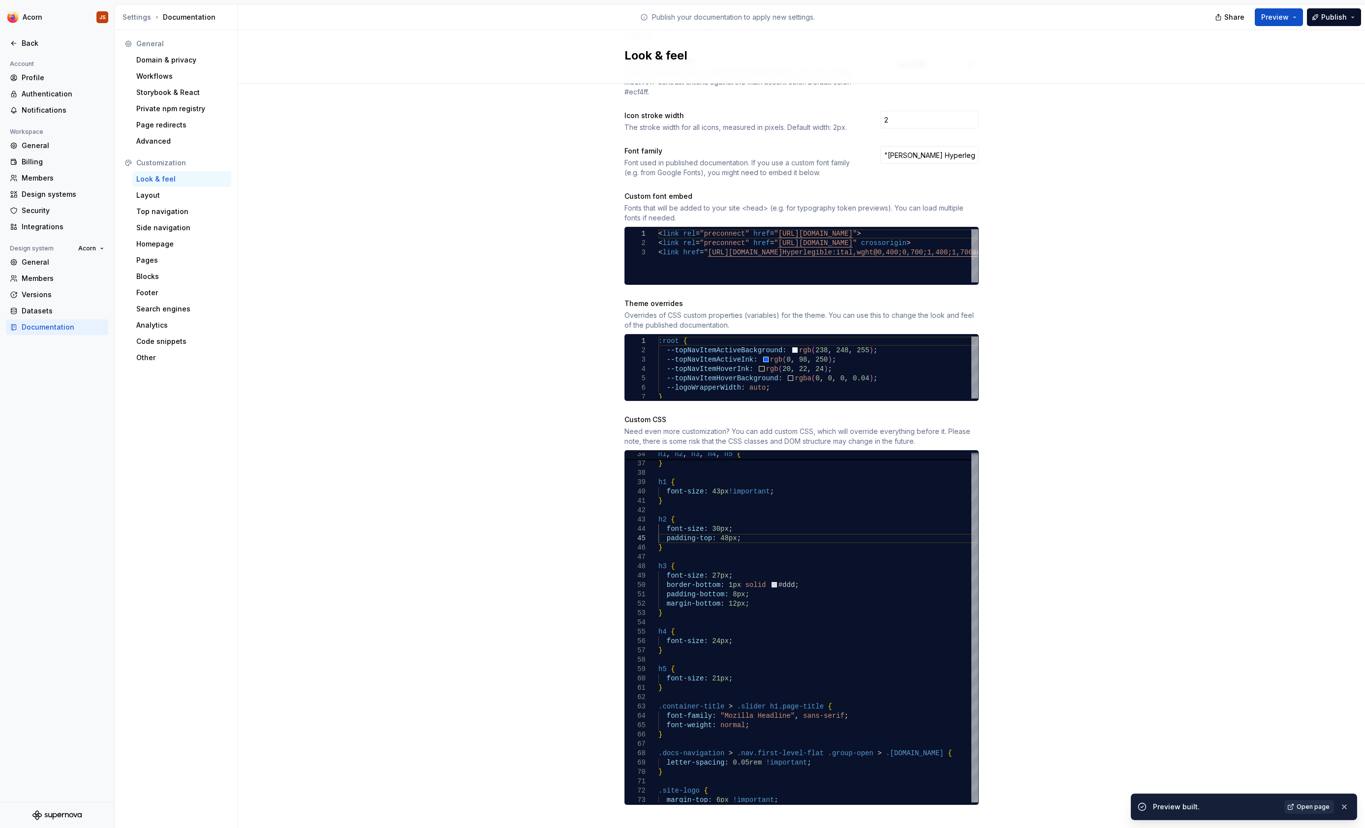
click at [1322, 808] on span "Open page" at bounding box center [1313, 807] width 33 height 8
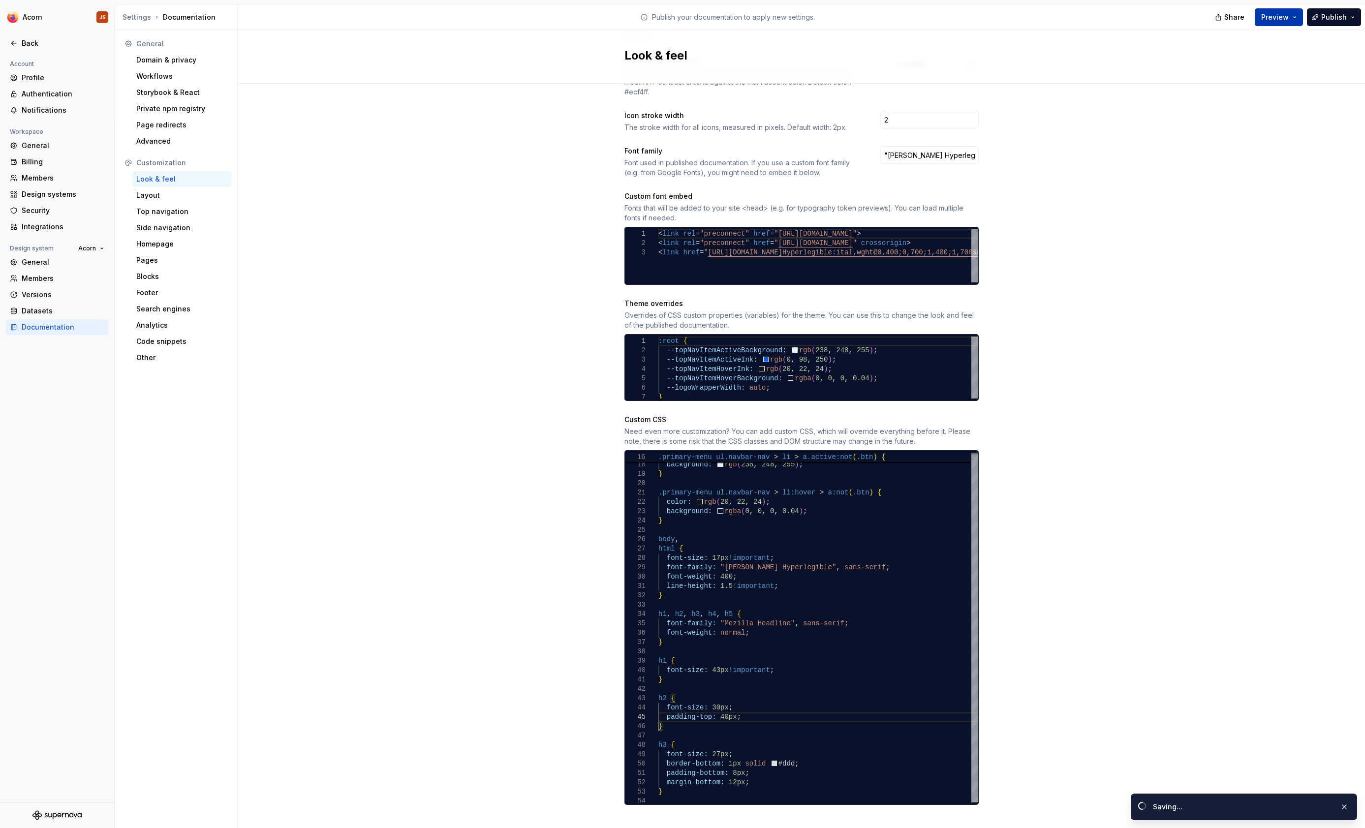
click at [1276, 21] on span "Preview" at bounding box center [1275, 17] width 28 height 10
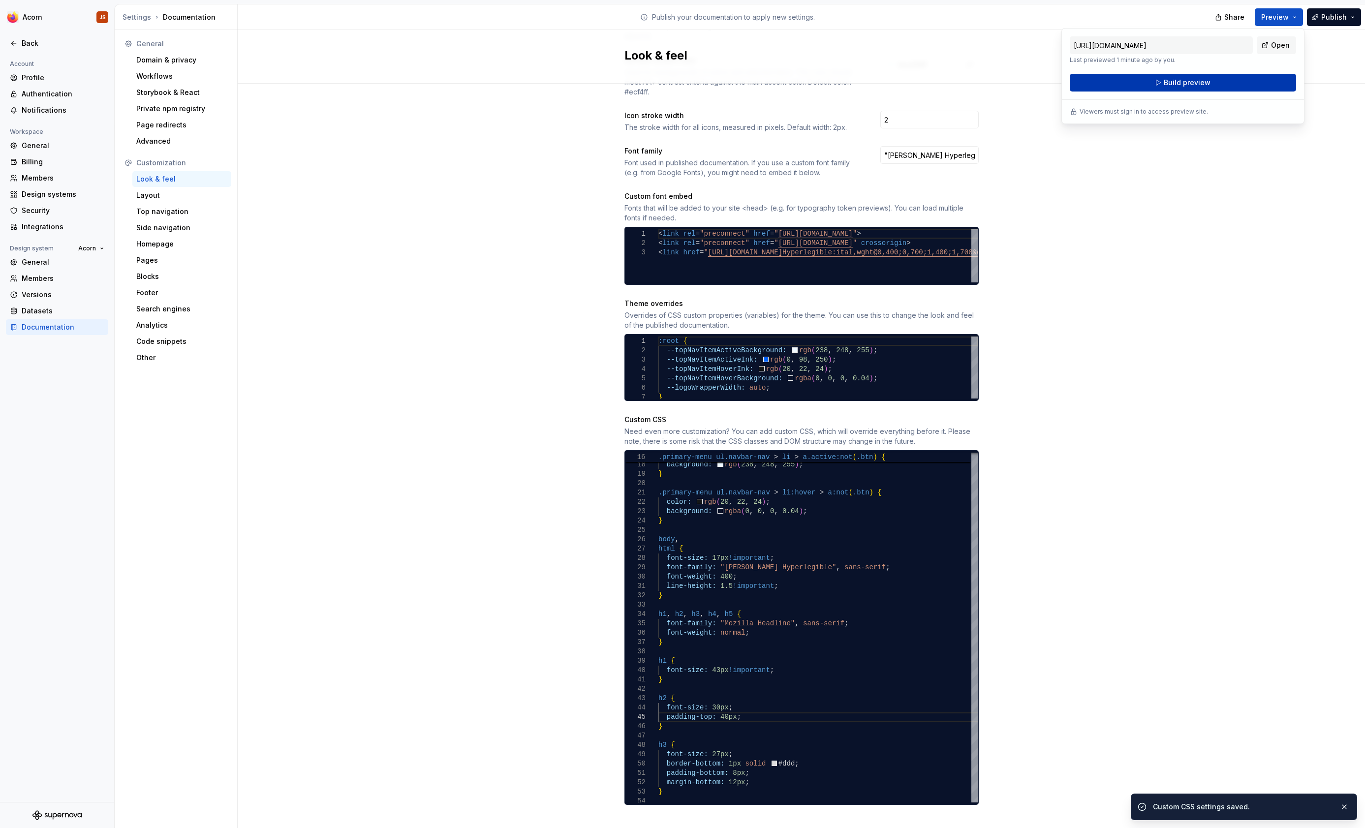
click at [1164, 87] on button "Build preview" at bounding box center [1183, 83] width 226 height 18
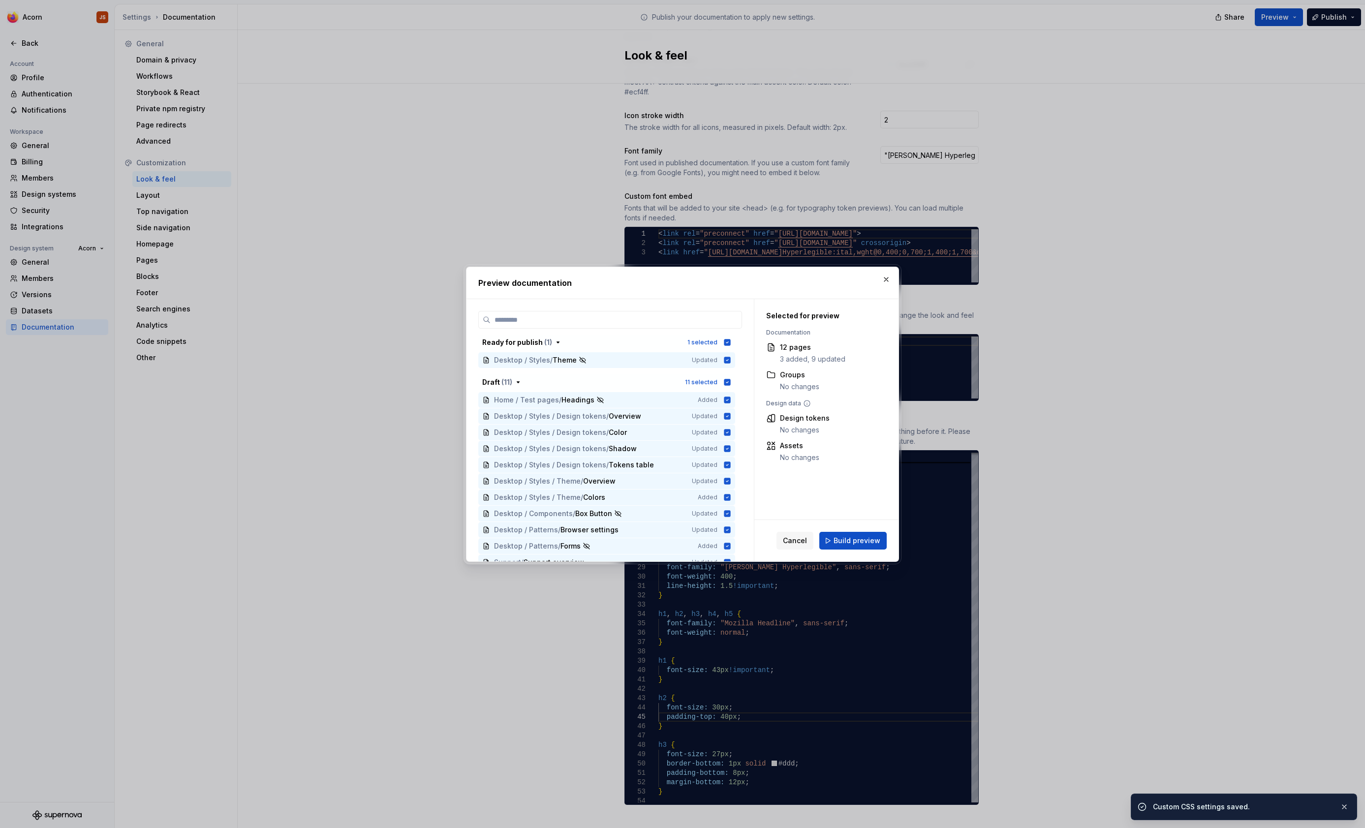
scroll to position [308, 0]
click at [843, 546] on button "Build preview" at bounding box center [852, 541] width 67 height 18
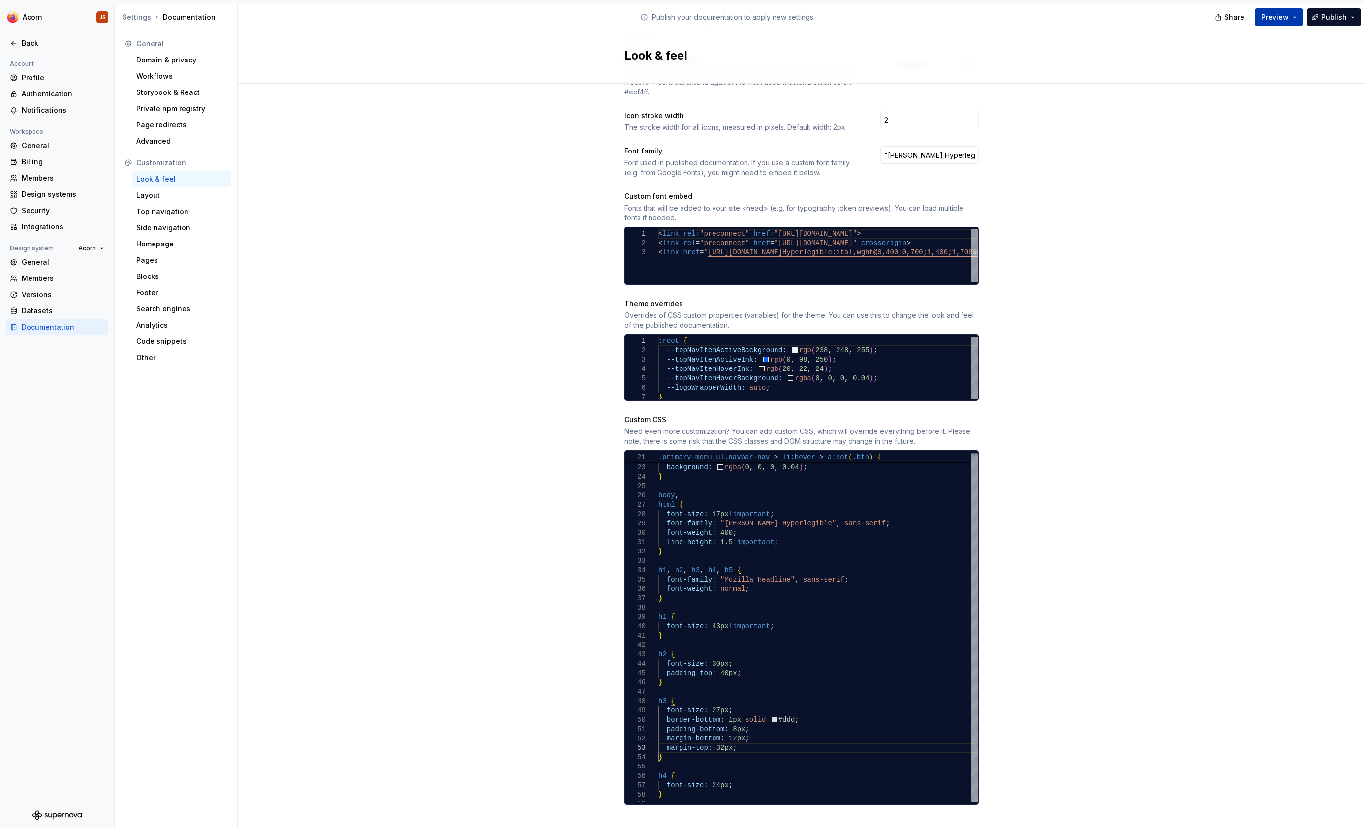
click at [1281, 16] on span "Preview" at bounding box center [1275, 17] width 28 height 10
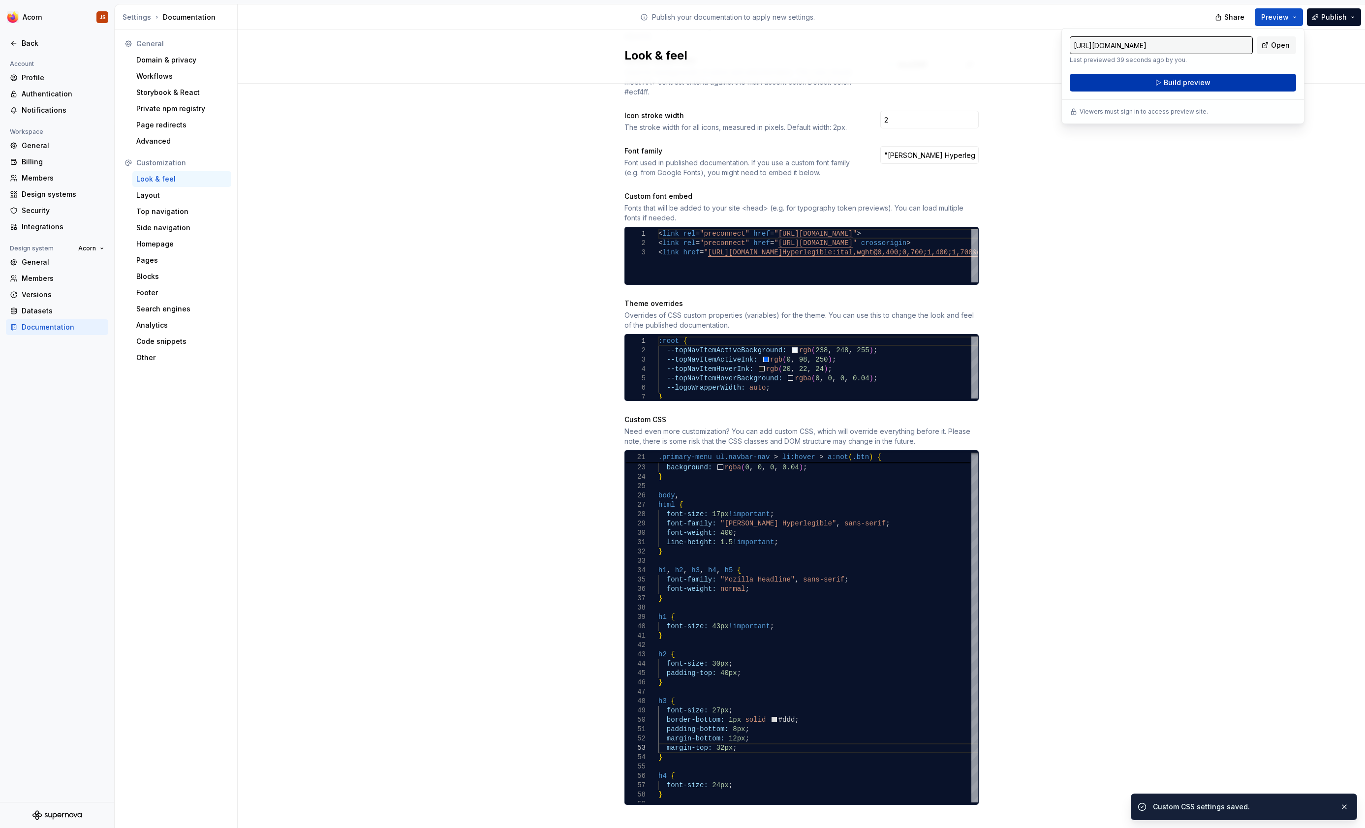
click at [1233, 81] on button "Build preview" at bounding box center [1183, 83] width 226 height 18
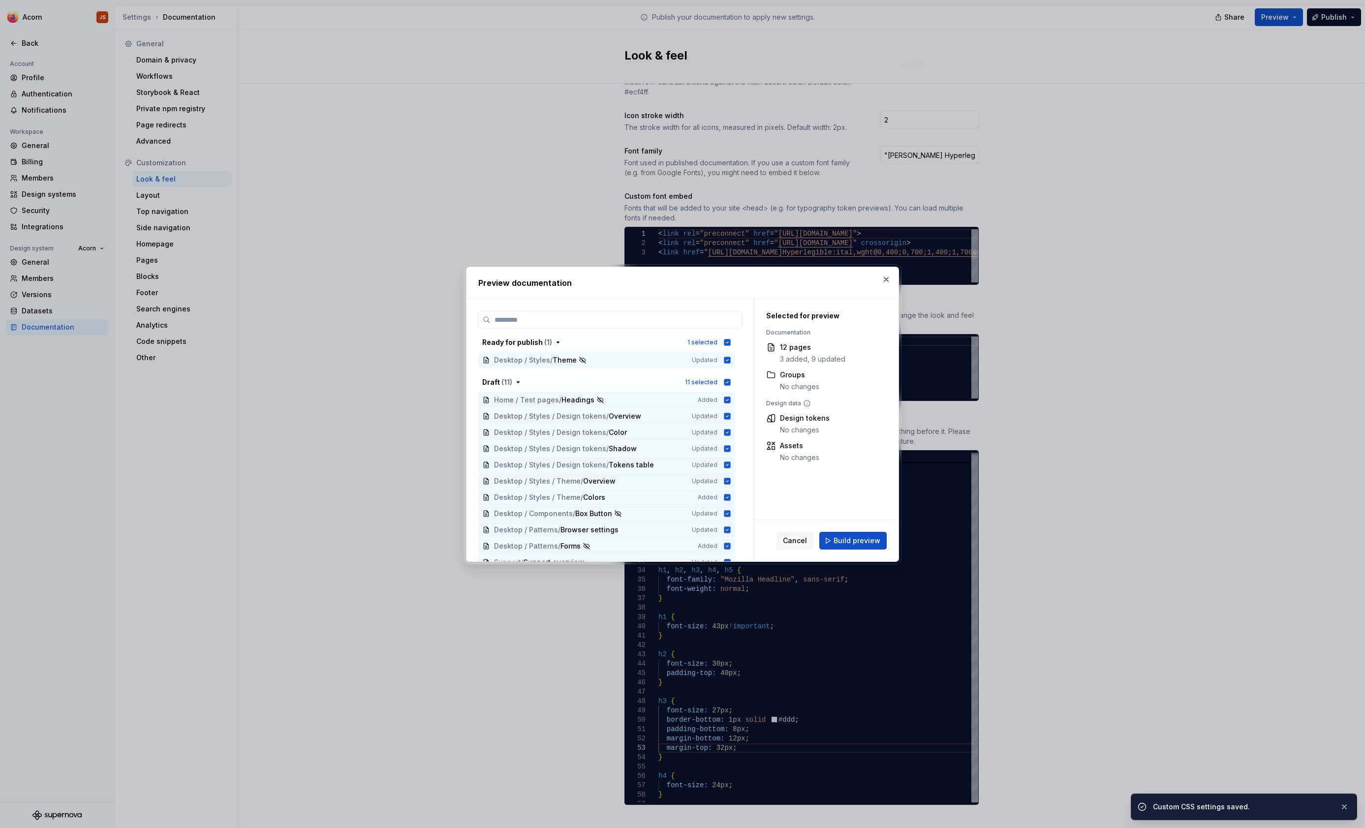
scroll to position [308, 0]
click at [848, 545] on span "Build preview" at bounding box center [857, 541] width 47 height 10
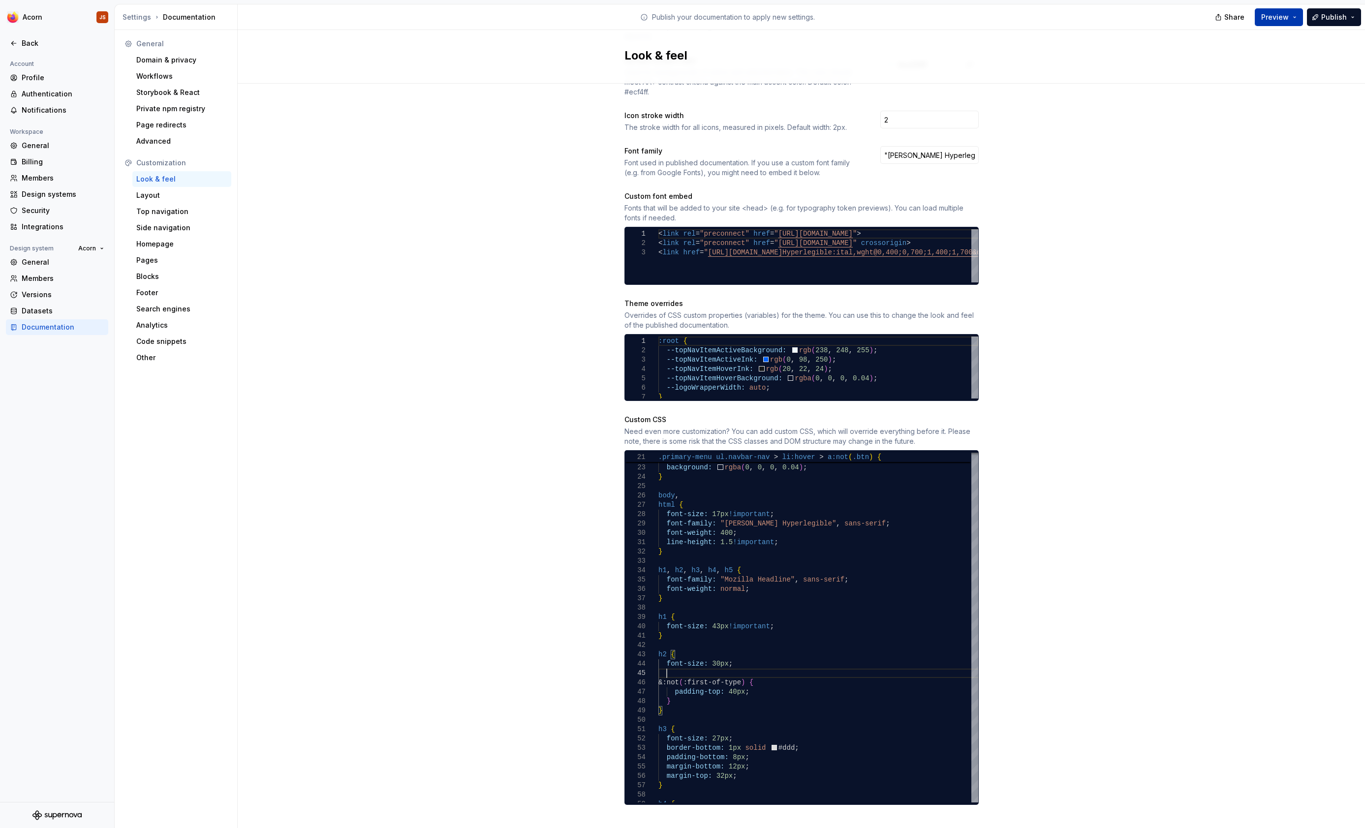
click at [1293, 12] on button "Preview" at bounding box center [1279, 17] width 48 height 18
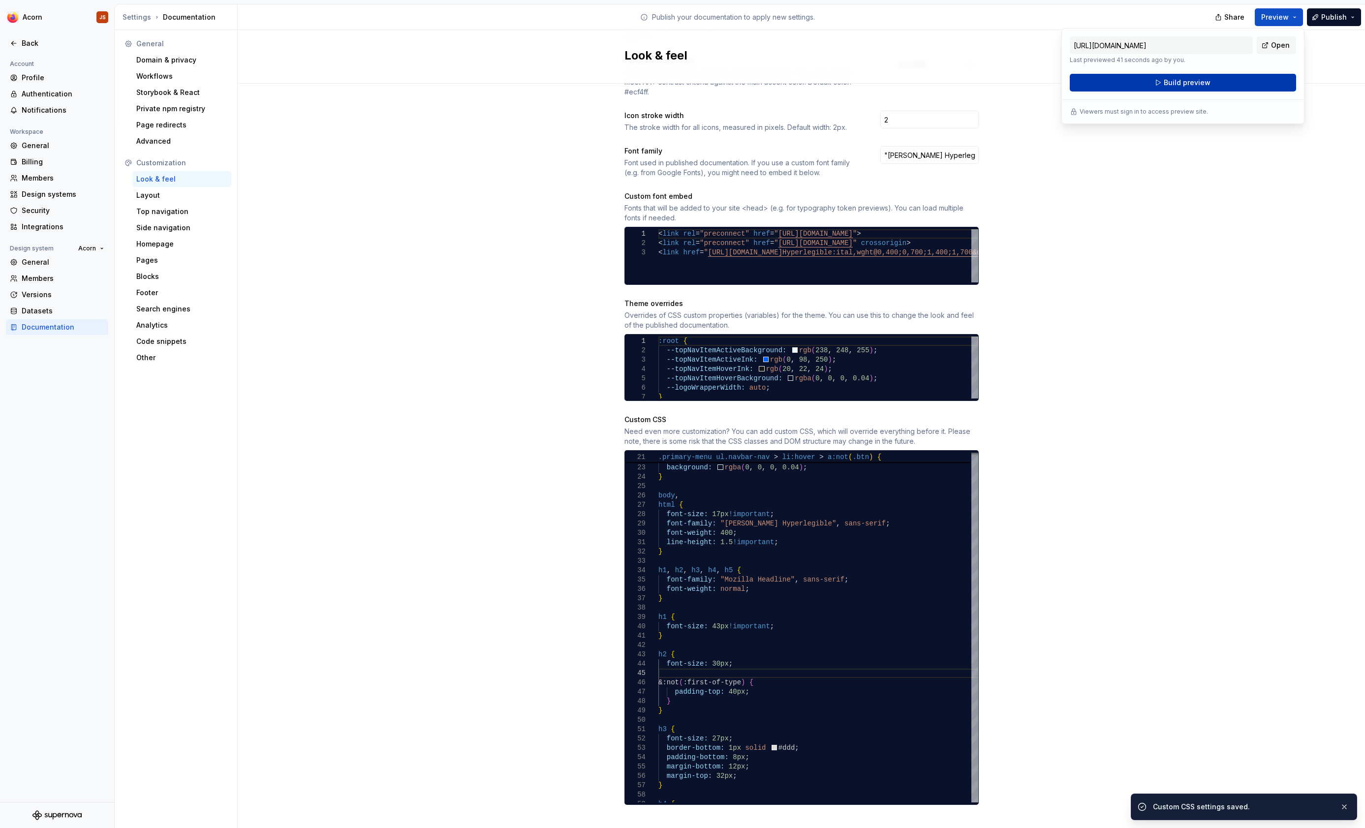
click at [1204, 83] on span "Build preview" at bounding box center [1187, 83] width 47 height 10
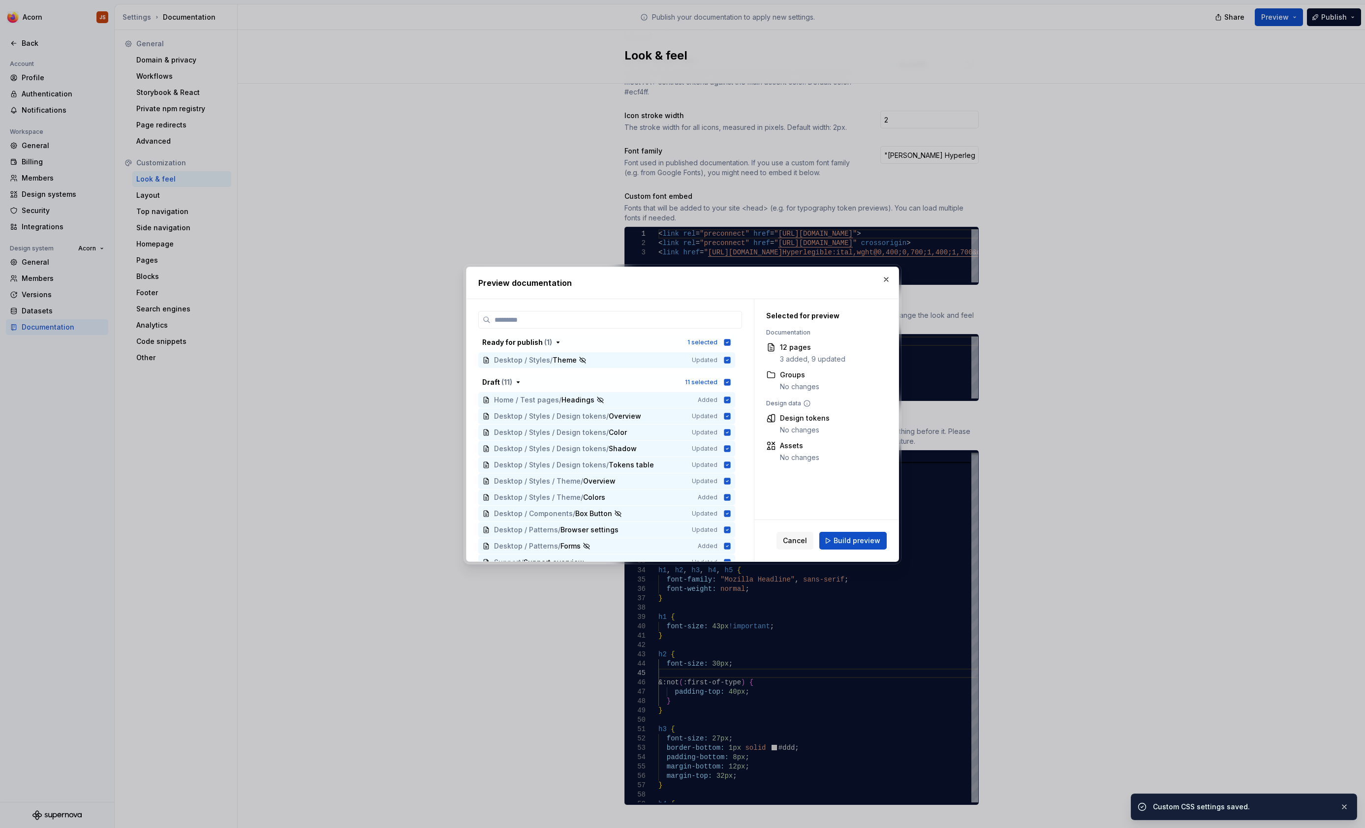
scroll to position [308, 0]
click at [864, 540] on span "Build preview" at bounding box center [857, 541] width 47 height 10
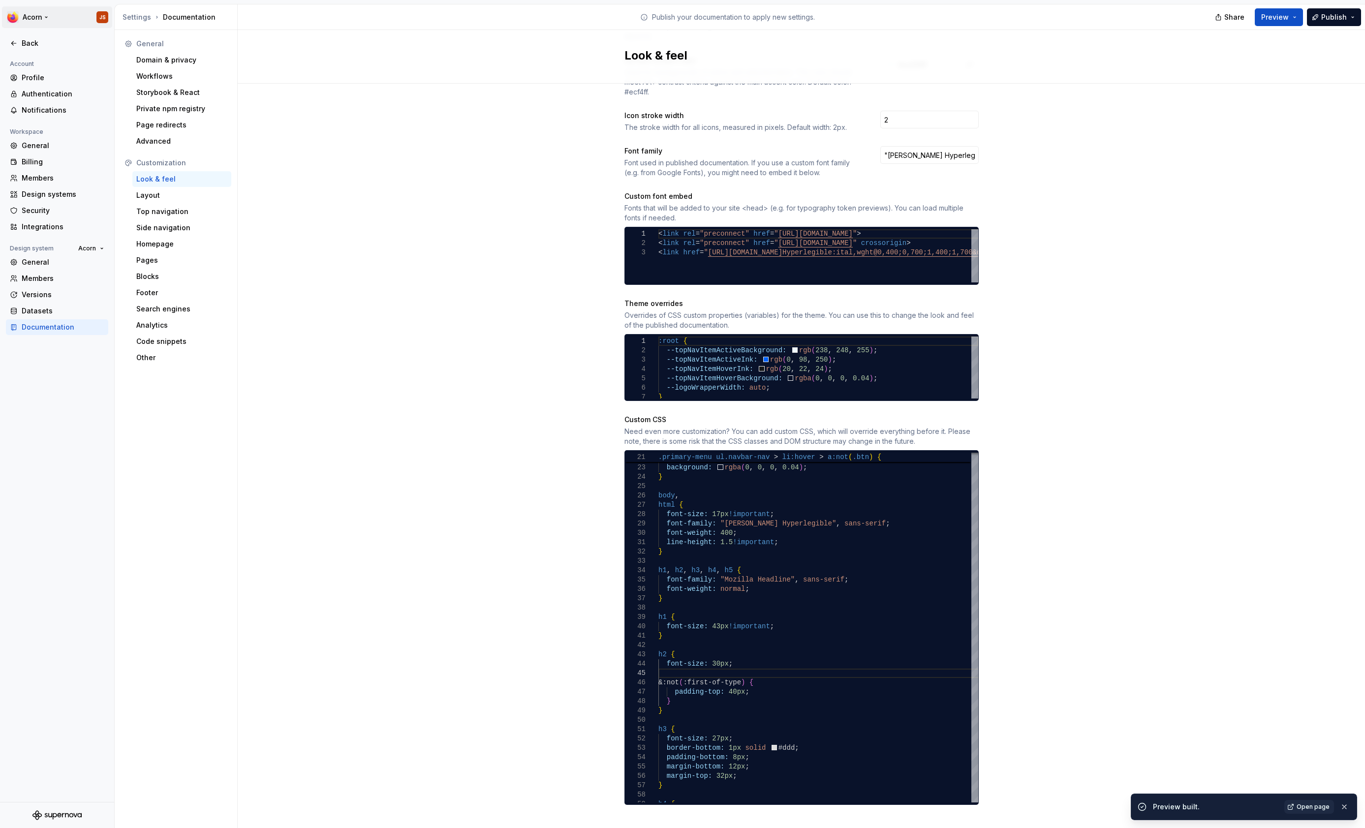
click at [48, 20] on html "Acorn JS Back Account Profile Authentication Notifications Workspace General Bi…" at bounding box center [682, 414] width 1365 height 828
click at [60, 21] on html "Acorn JS Back Account Profile Authentication Notifications Workspace General Bi…" at bounding box center [682, 414] width 1365 height 828
click at [9, 43] on div "Back" at bounding box center [57, 43] width 102 height 16
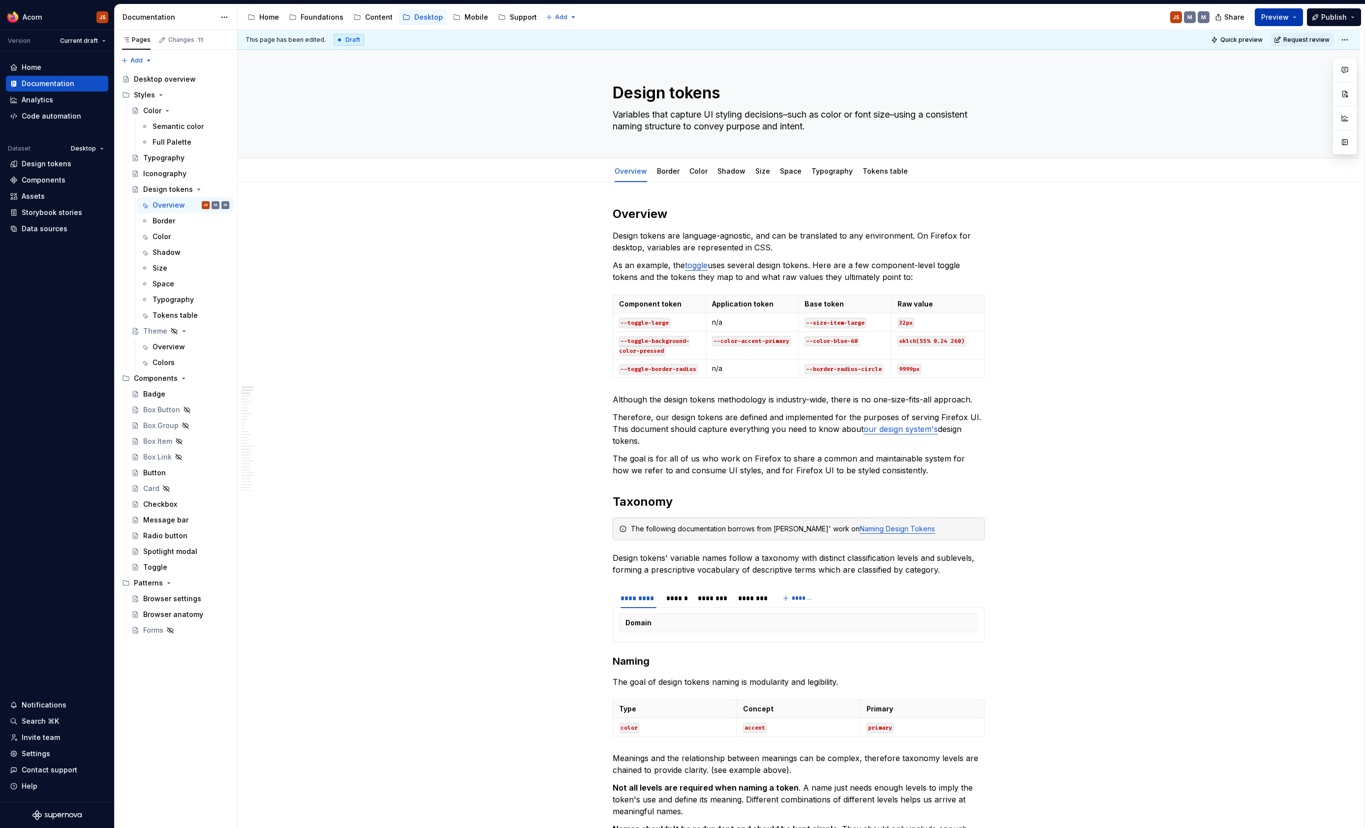
click at [1299, 21] on button "Preview" at bounding box center [1279, 17] width 48 height 18
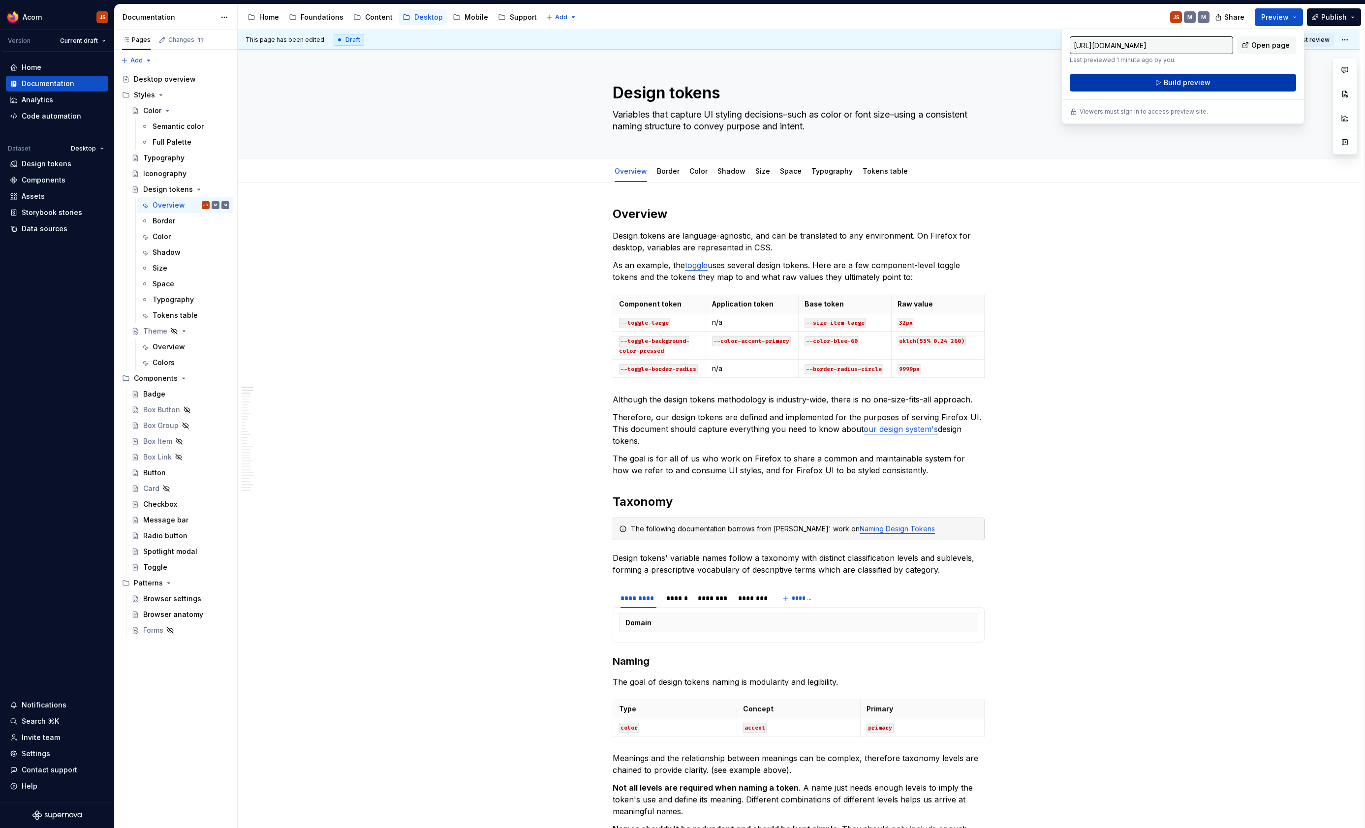
click at [1206, 87] on span "Build preview" at bounding box center [1187, 83] width 47 height 10
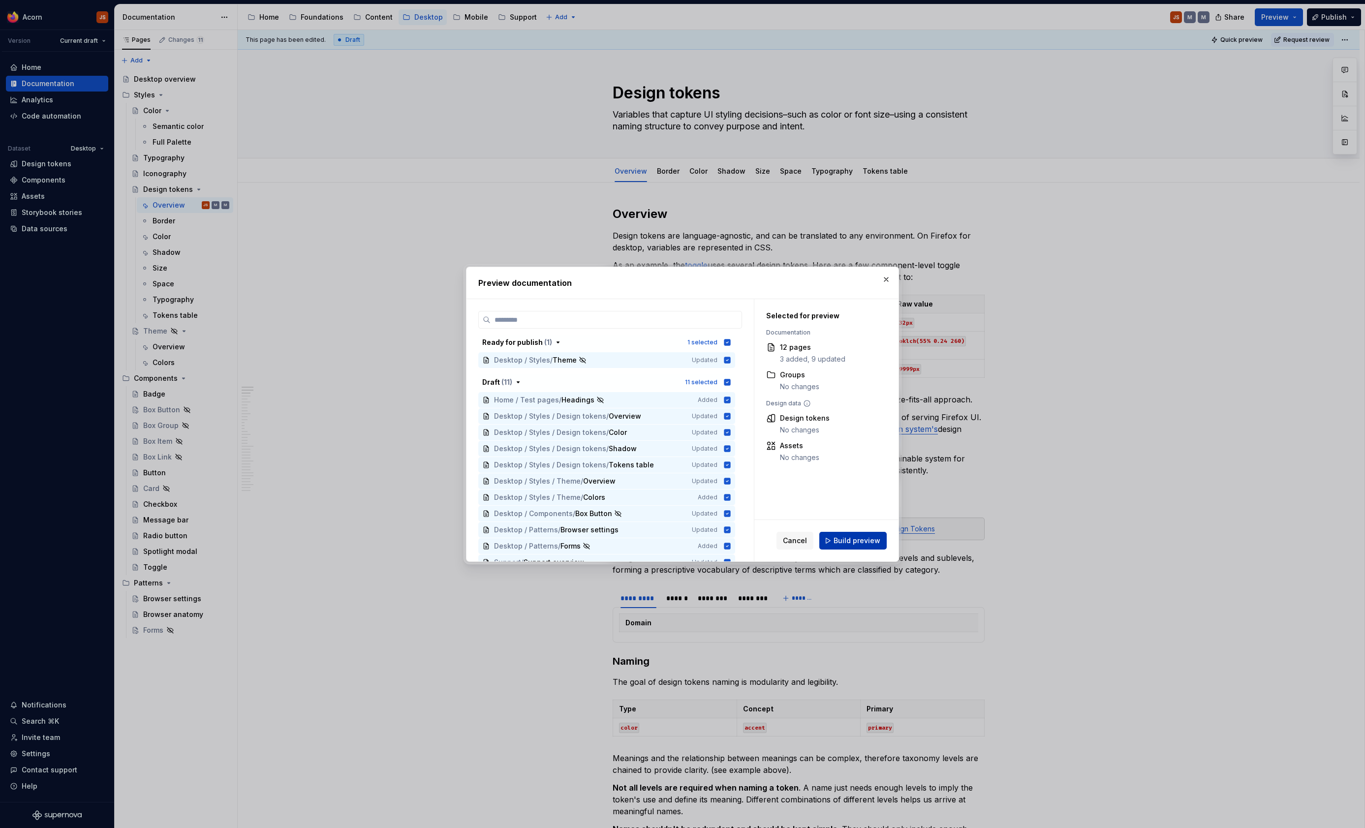
click at [836, 539] on button "Build preview" at bounding box center [852, 541] width 67 height 18
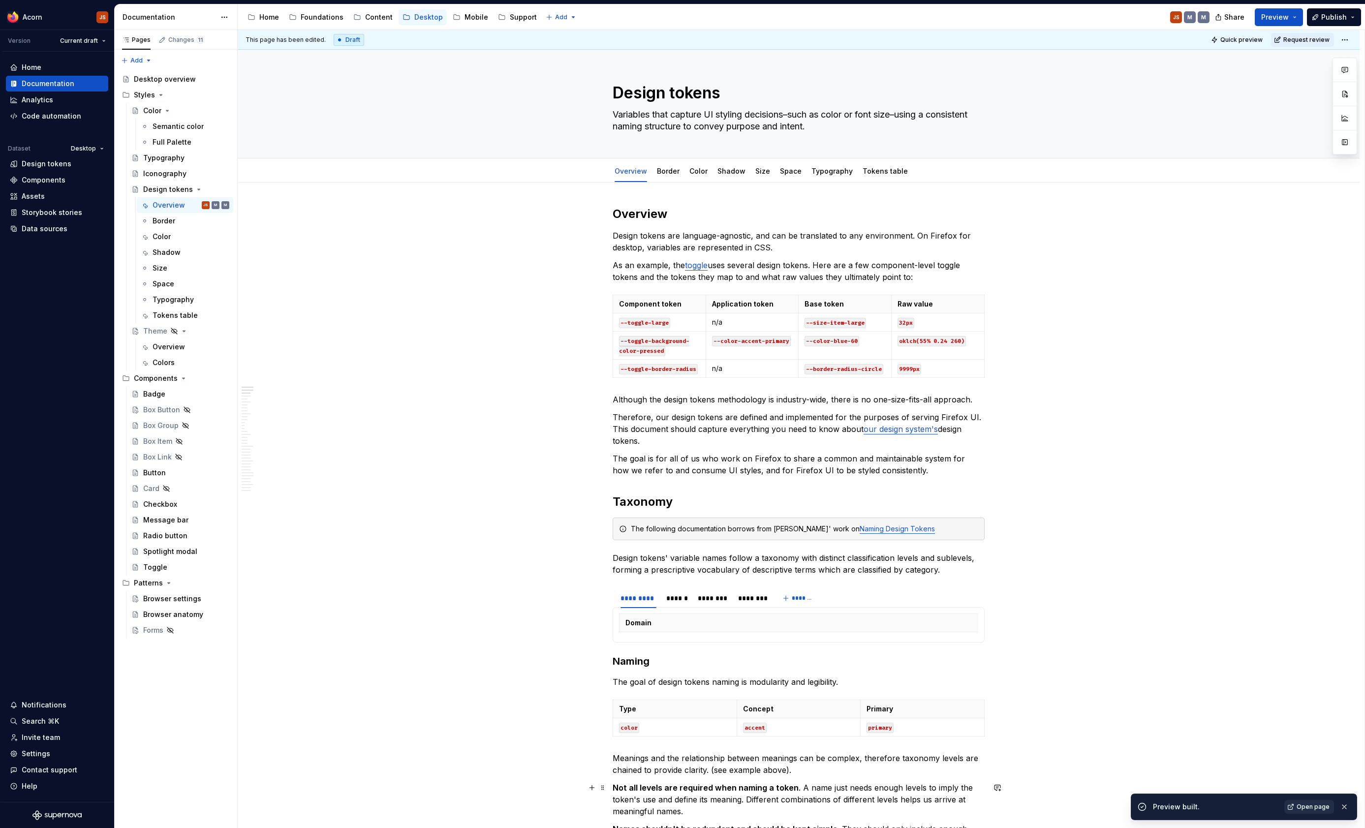
click at [1312, 813] on link "Open page" at bounding box center [1309, 807] width 50 height 14
click at [227, 19] on html "Acorn JS Version Current draft Home Documentation Analytics Code automation Dat…" at bounding box center [682, 414] width 1365 height 828
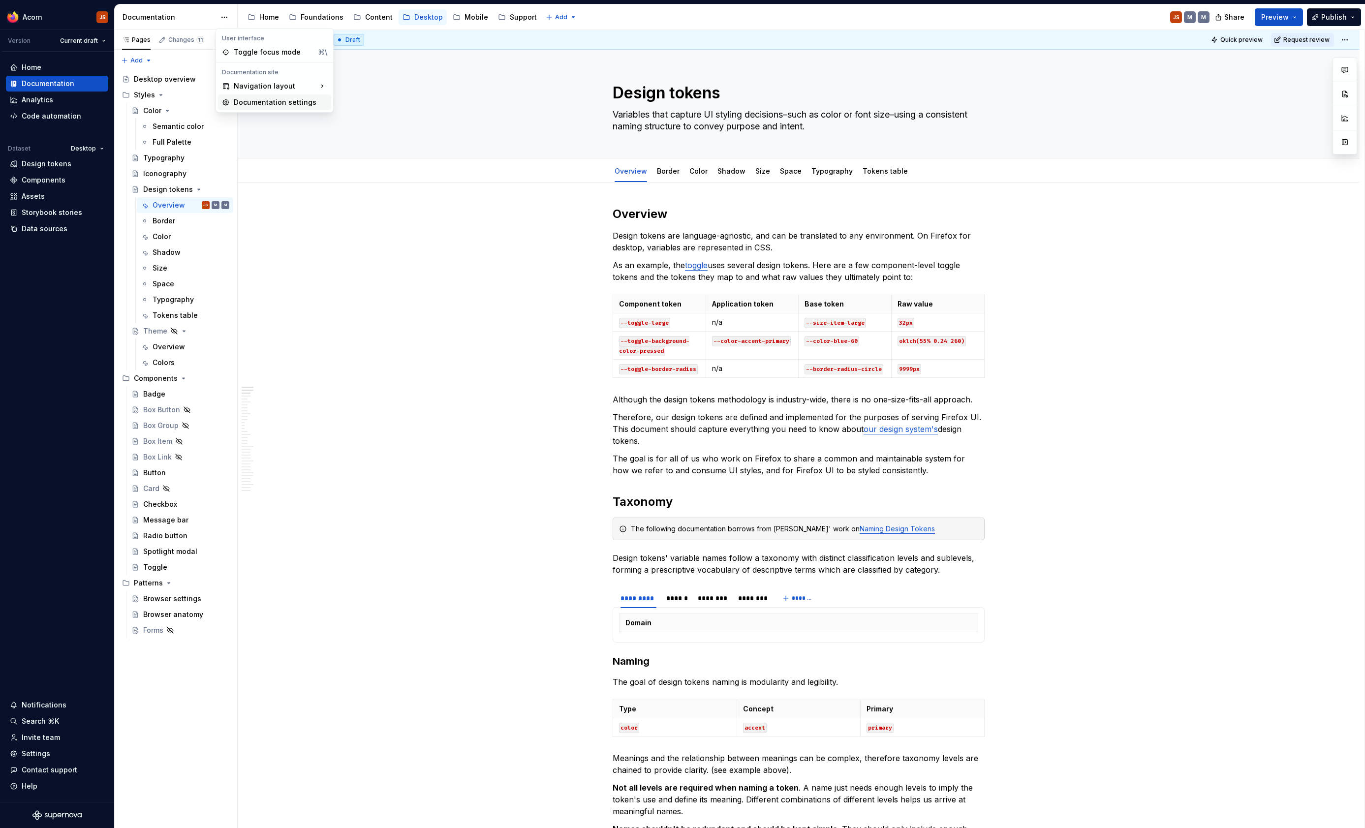
click at [249, 105] on div "Documentation settings" at bounding box center [280, 102] width 93 height 10
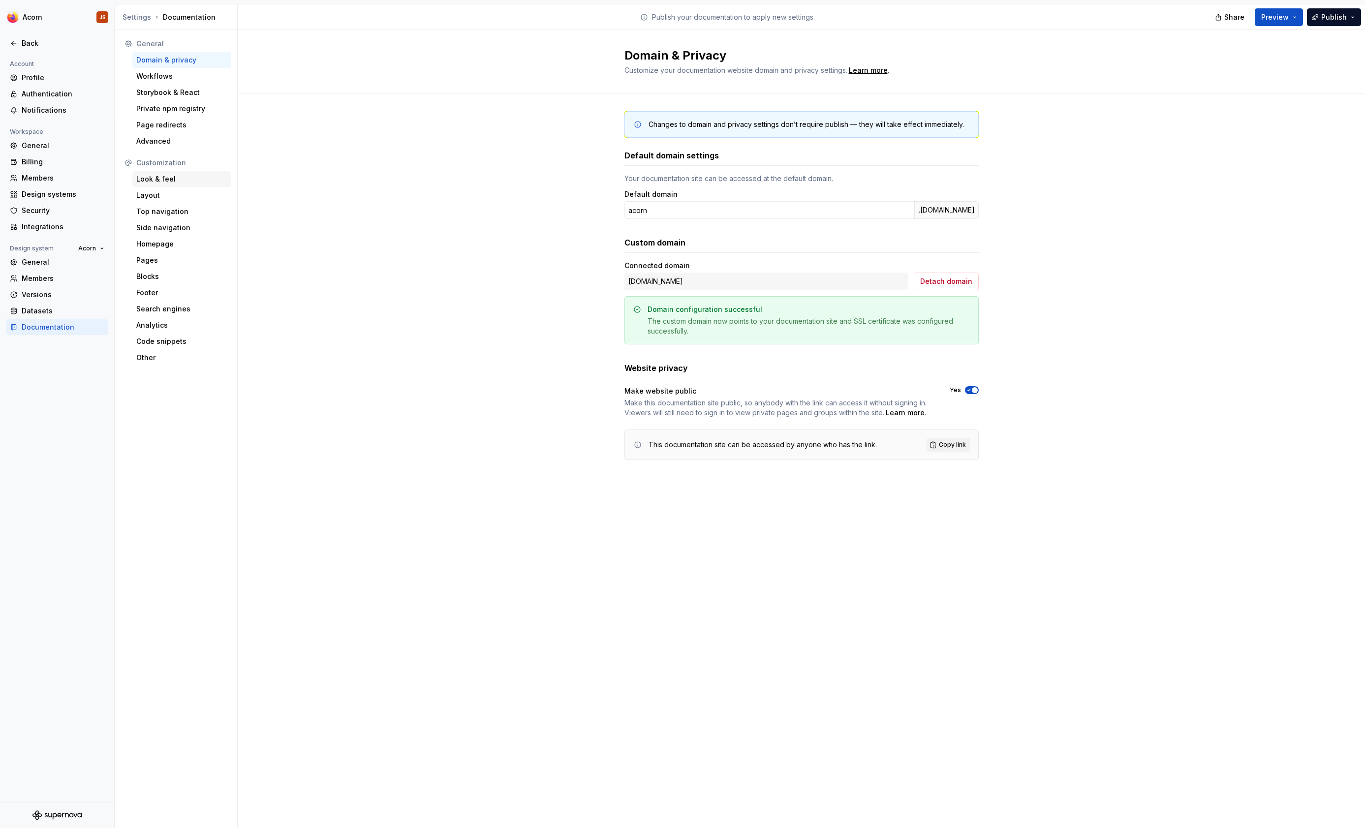
click at [135, 180] on div "Look & feel" at bounding box center [181, 179] width 99 height 16
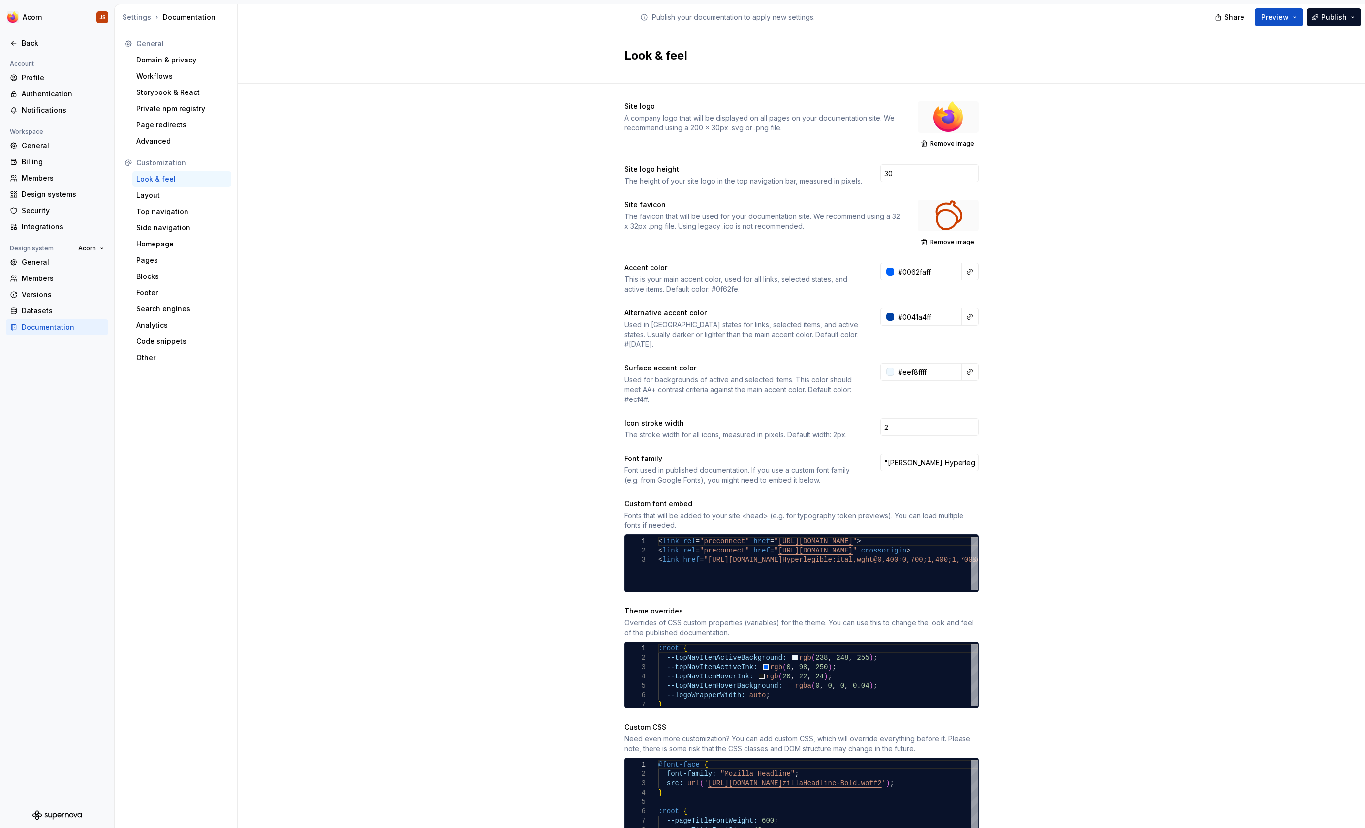
scroll to position [308, 0]
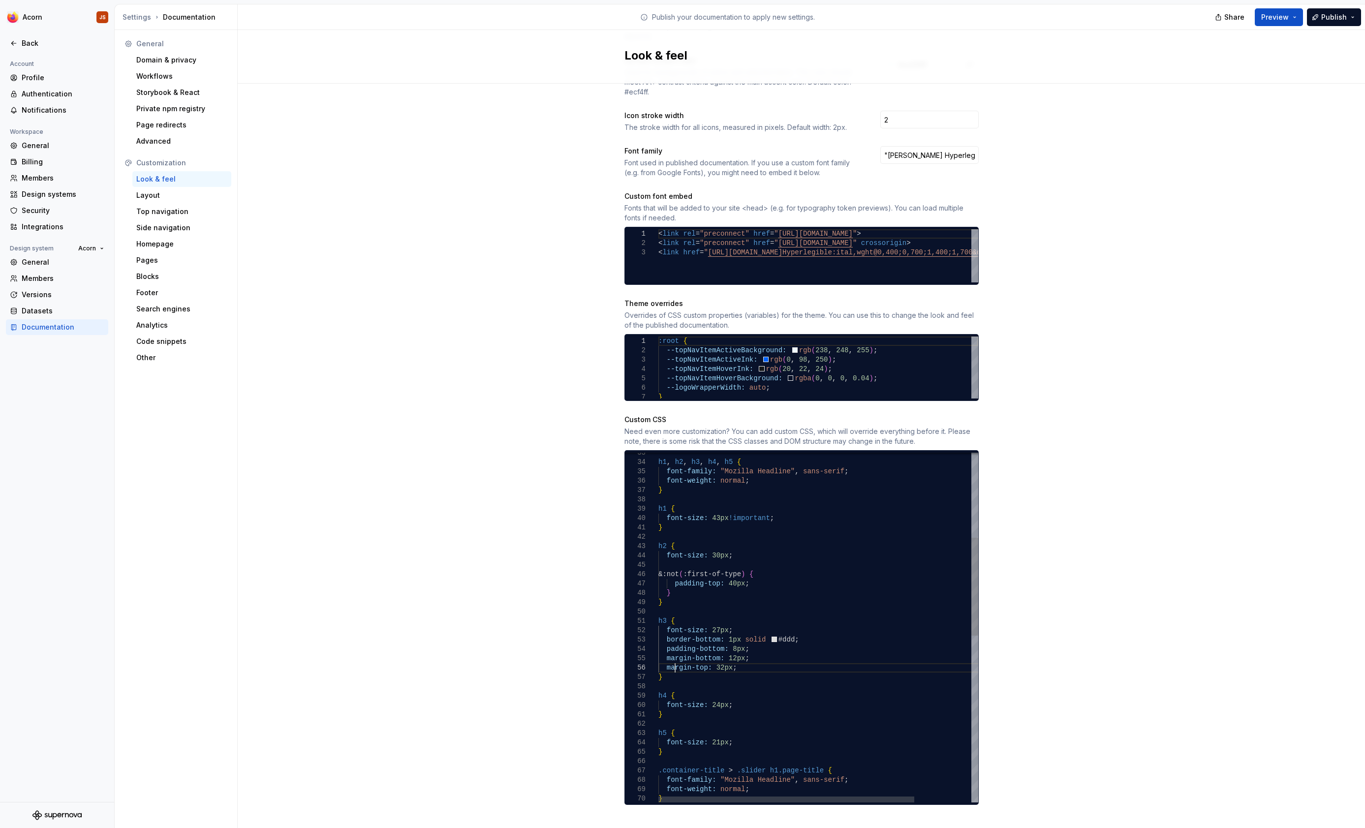
click at [676, 658] on div "h2 { font-size: 30px ; &:not ( :first-of-type ) { padding-top: 40px ; } } h3 { …" at bounding box center [853, 773] width 391 height 1249
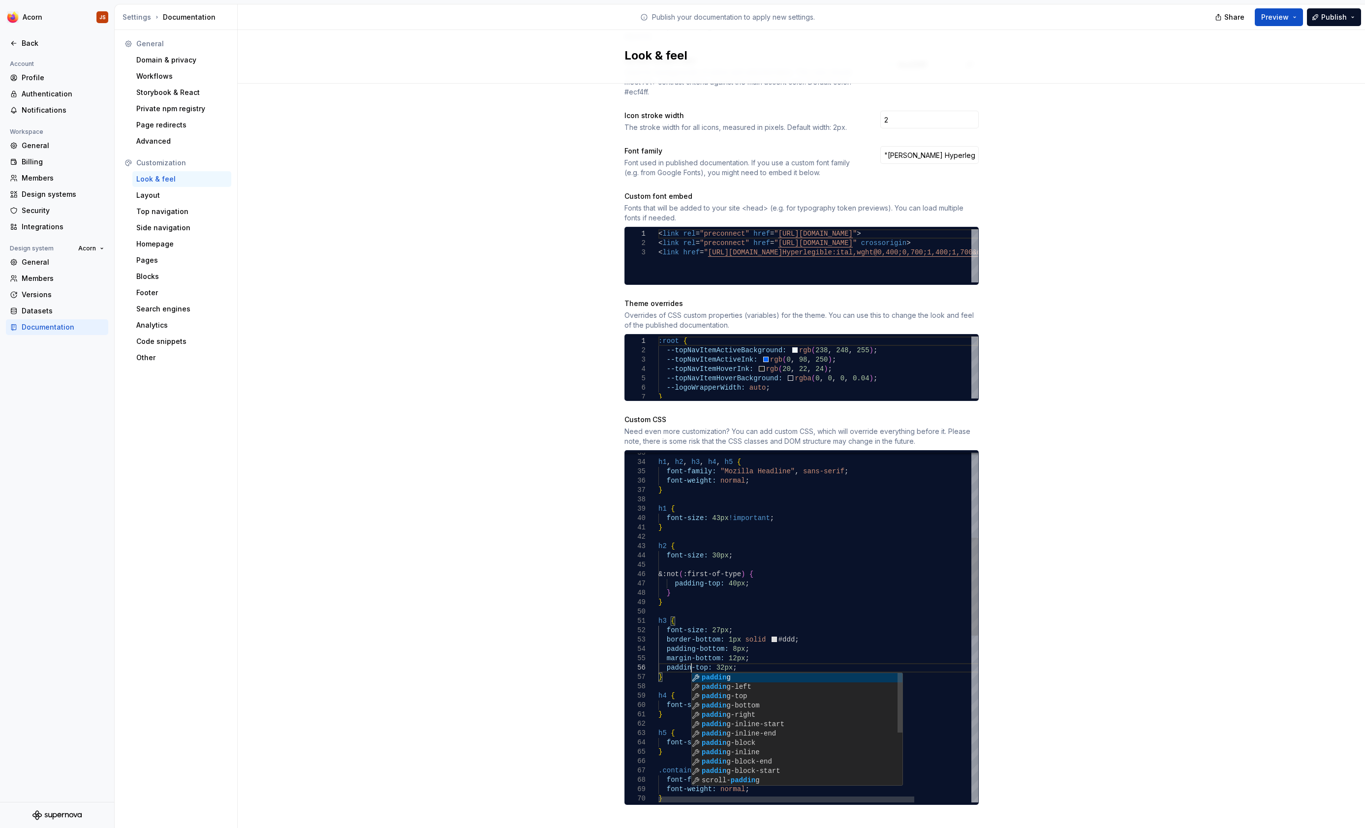
scroll to position [47, 37]
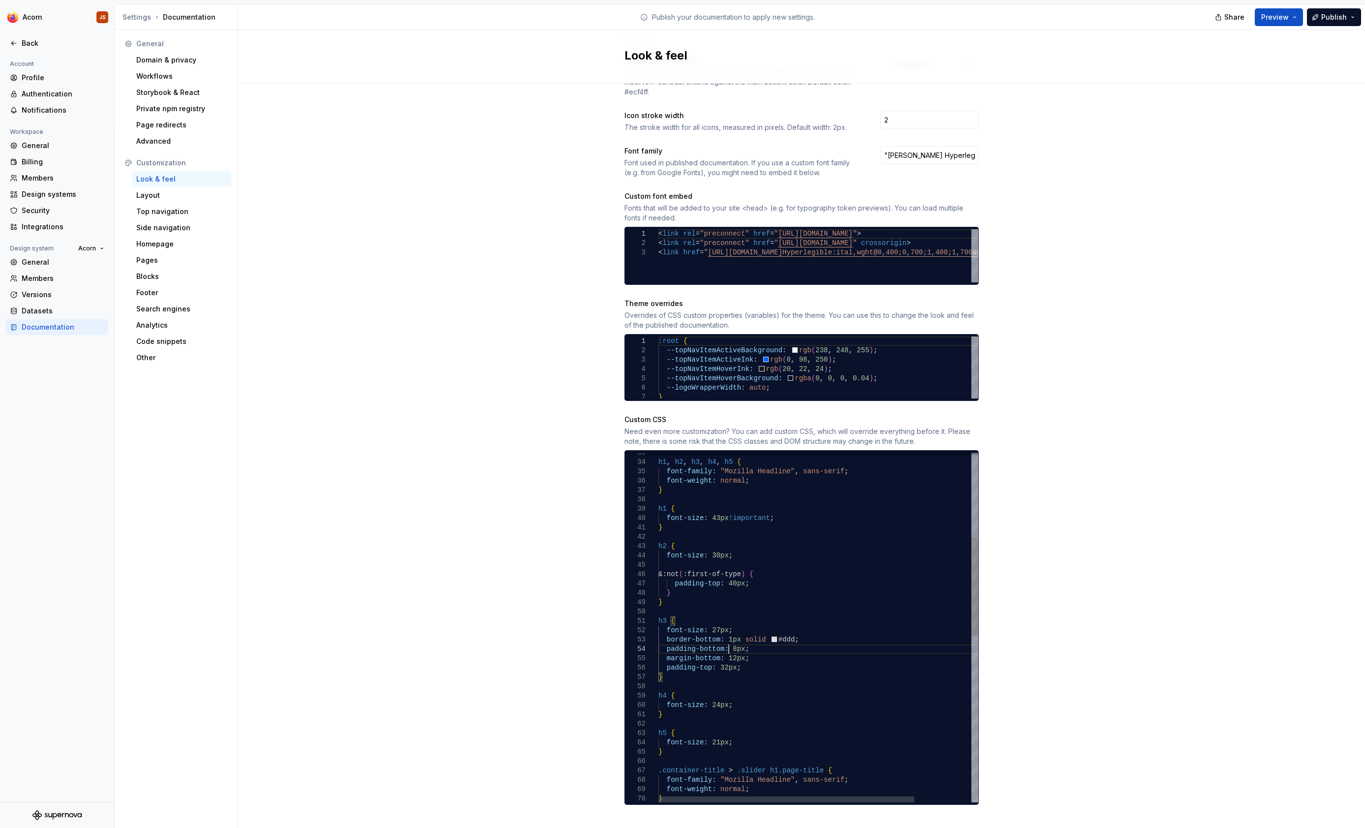
click at [729, 643] on div "h2 { font-size: 30px ; &:not ( :first-of-type ) { padding-top: 40px ; } } h3 { …" at bounding box center [853, 773] width 391 height 1249
click at [731, 658] on div "h2 { font-size: 30px ; &:not ( :first-of-type ) { padding-top: 40px ; } } h3 { …" at bounding box center [853, 773] width 391 height 1249
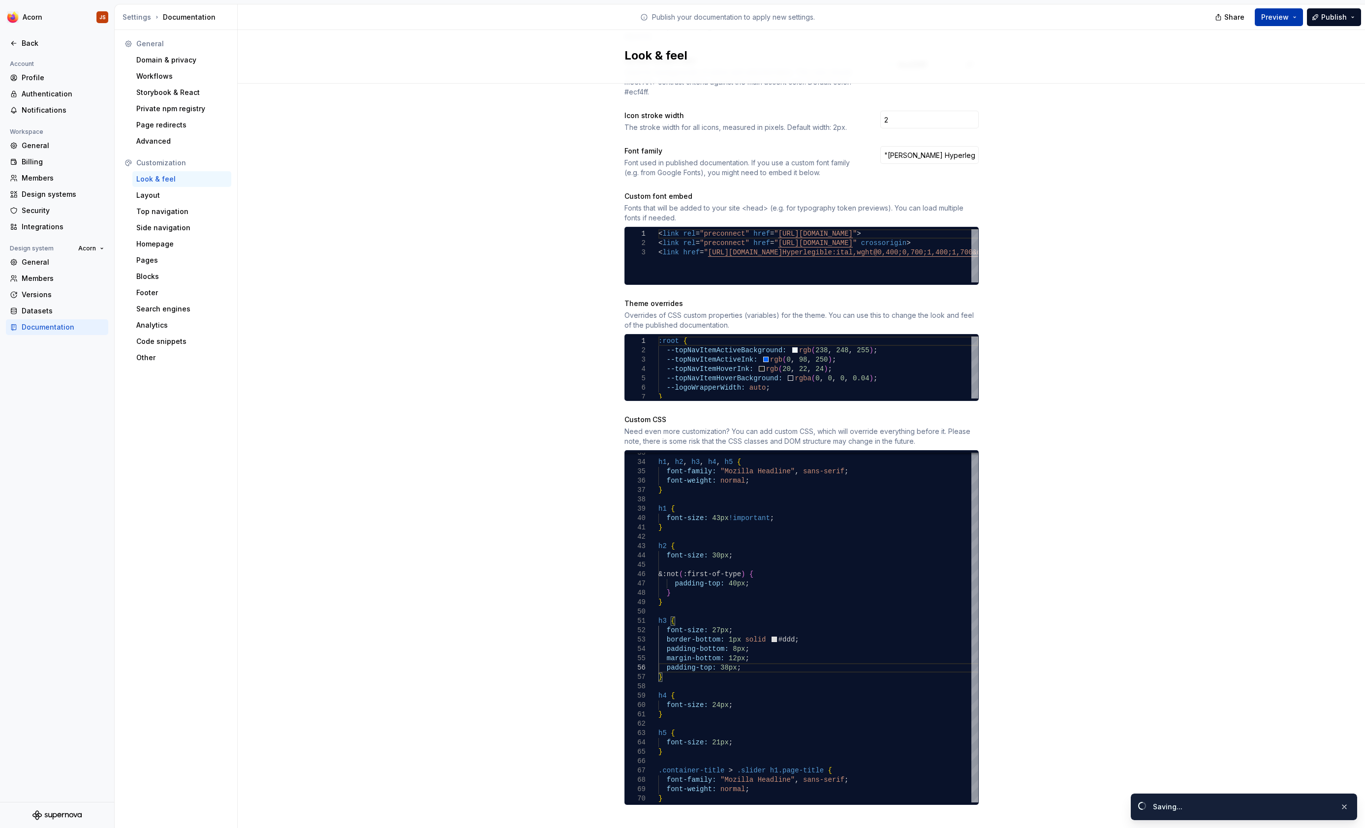
click at [1281, 16] on span "Preview" at bounding box center [1275, 17] width 28 height 10
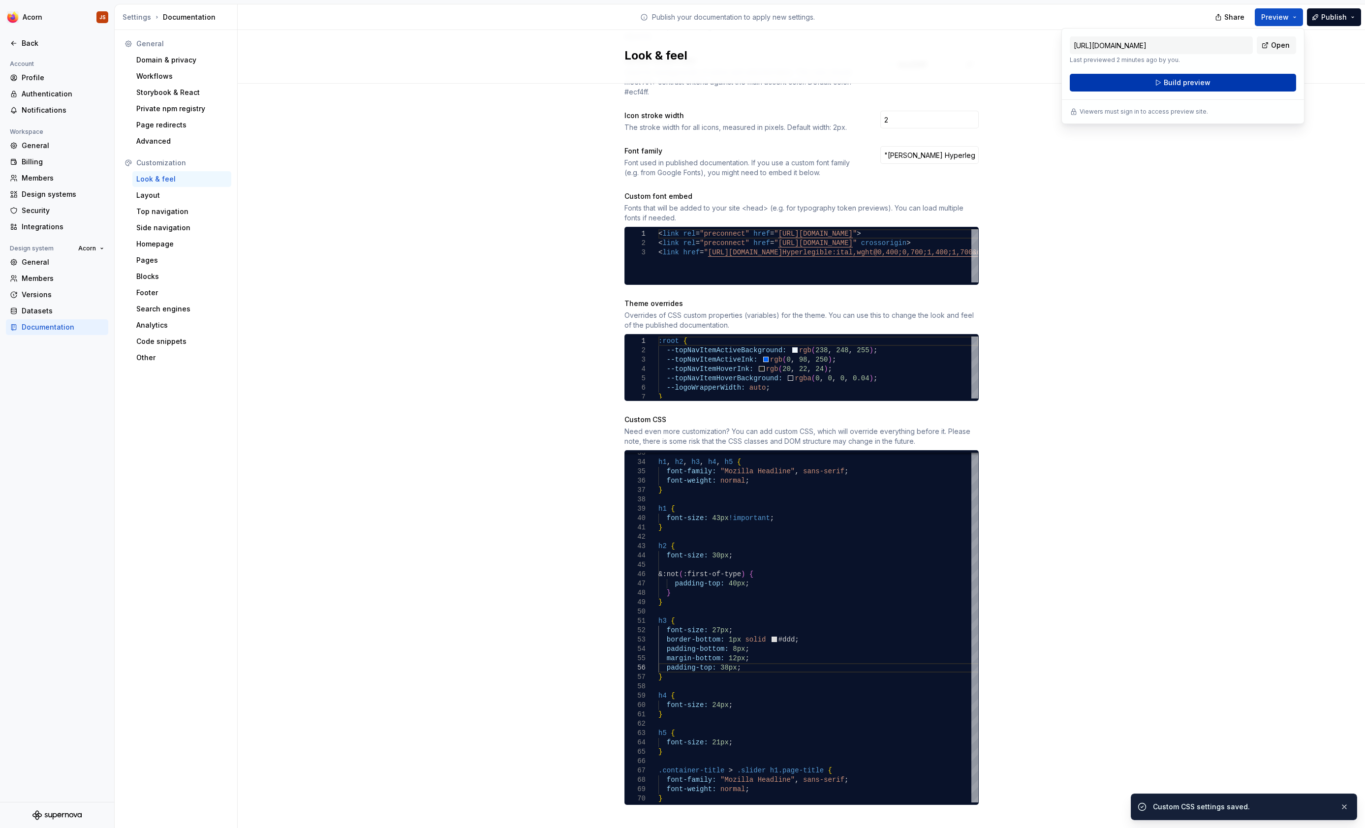
click at [1190, 83] on span "Build preview" at bounding box center [1187, 83] width 47 height 10
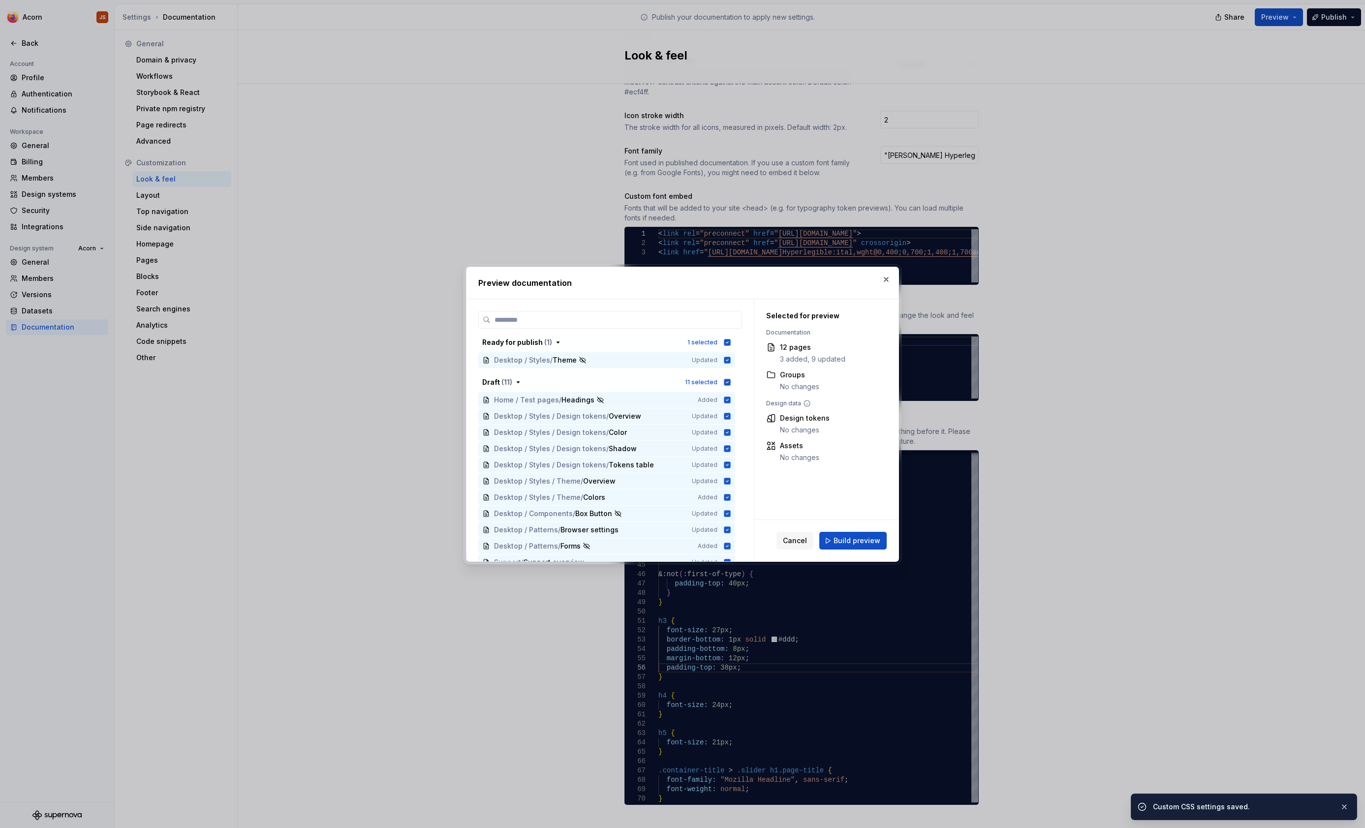
scroll to position [308, 0]
click at [851, 541] on span "Build preview" at bounding box center [857, 541] width 47 height 10
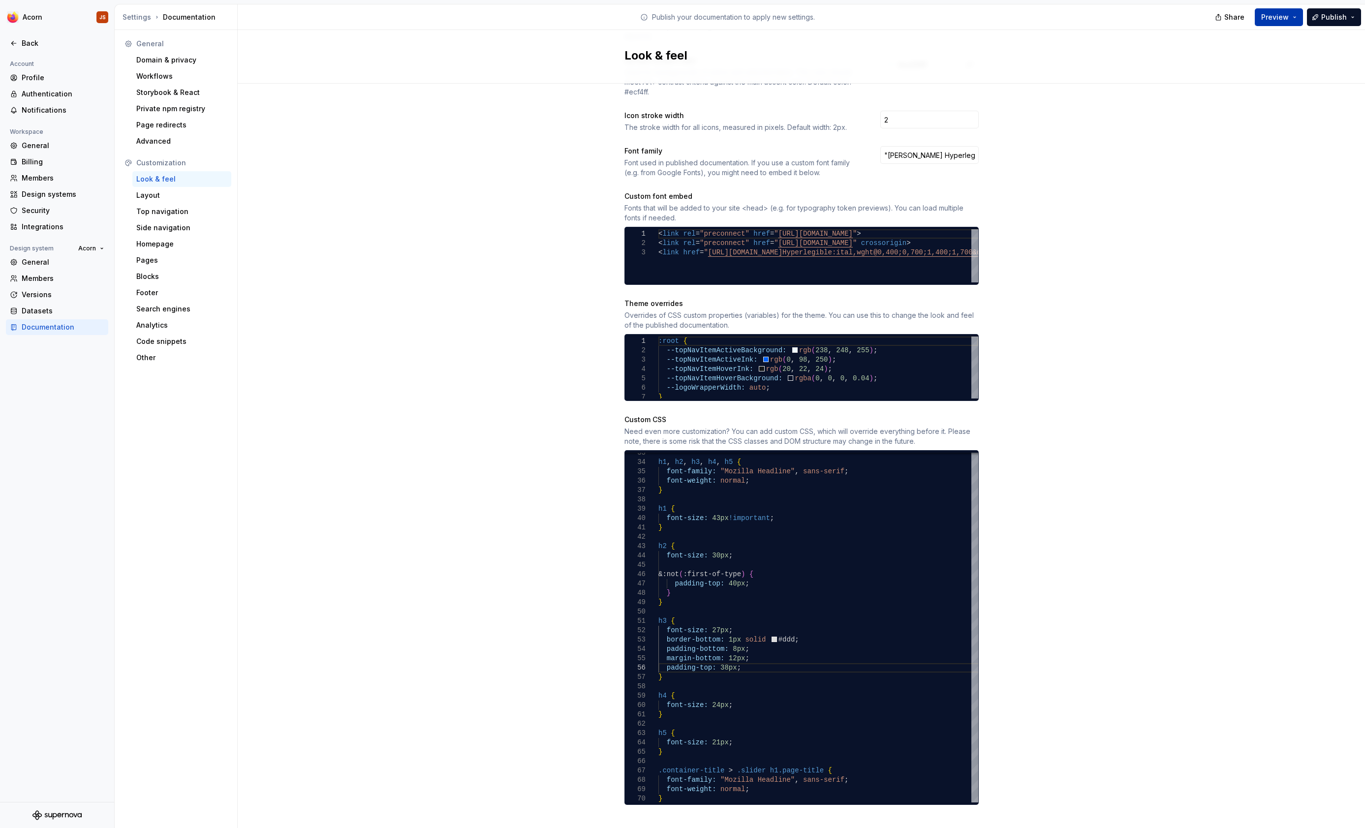
click at [1300, 12] on button "Preview" at bounding box center [1279, 17] width 48 height 18
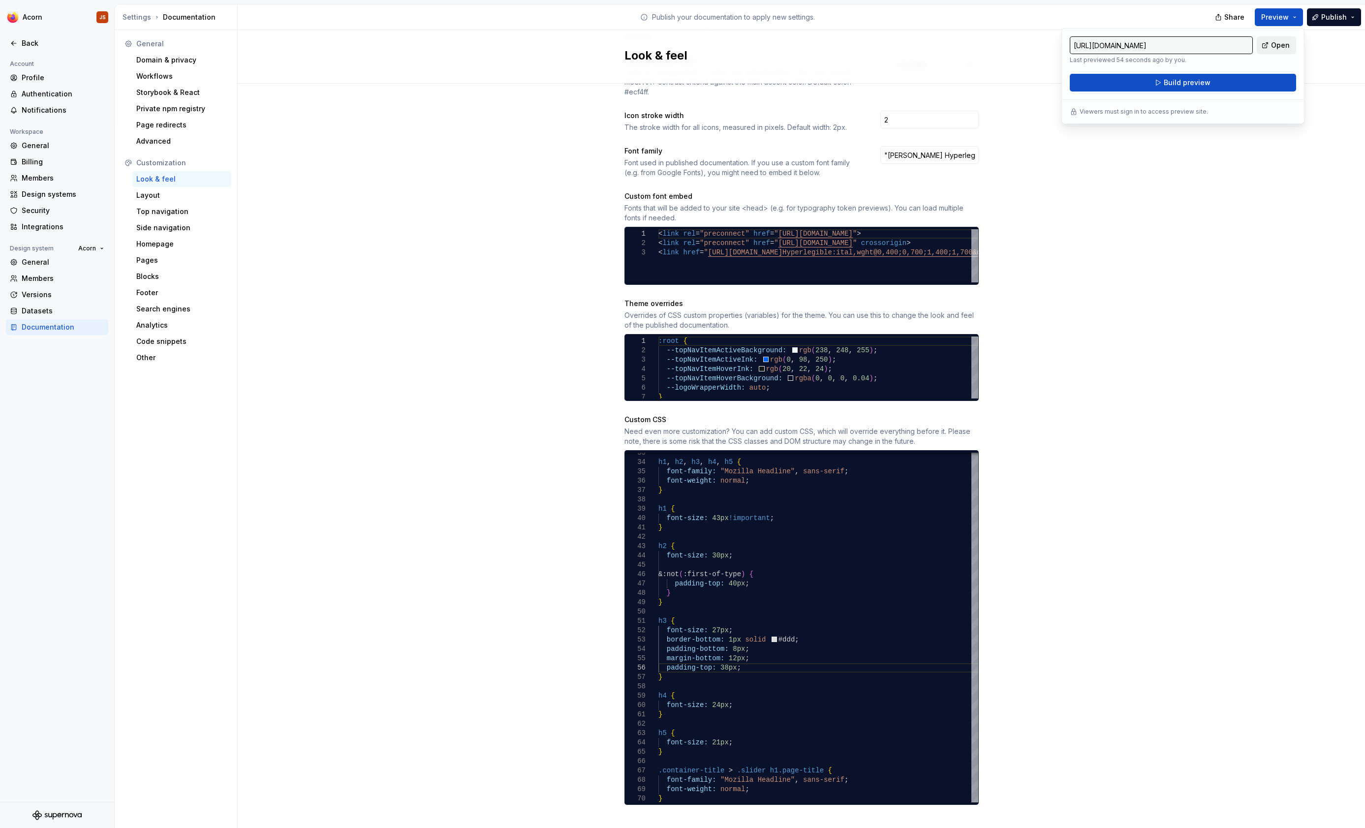
click at [1272, 46] on link "Open" at bounding box center [1276, 45] width 39 height 18
click at [728, 657] on div "h2 { font-size: 30px ; &:not ( :first-of-type ) { padding-top: 40px ; } } h3 { …" at bounding box center [853, 773] width 391 height 1249
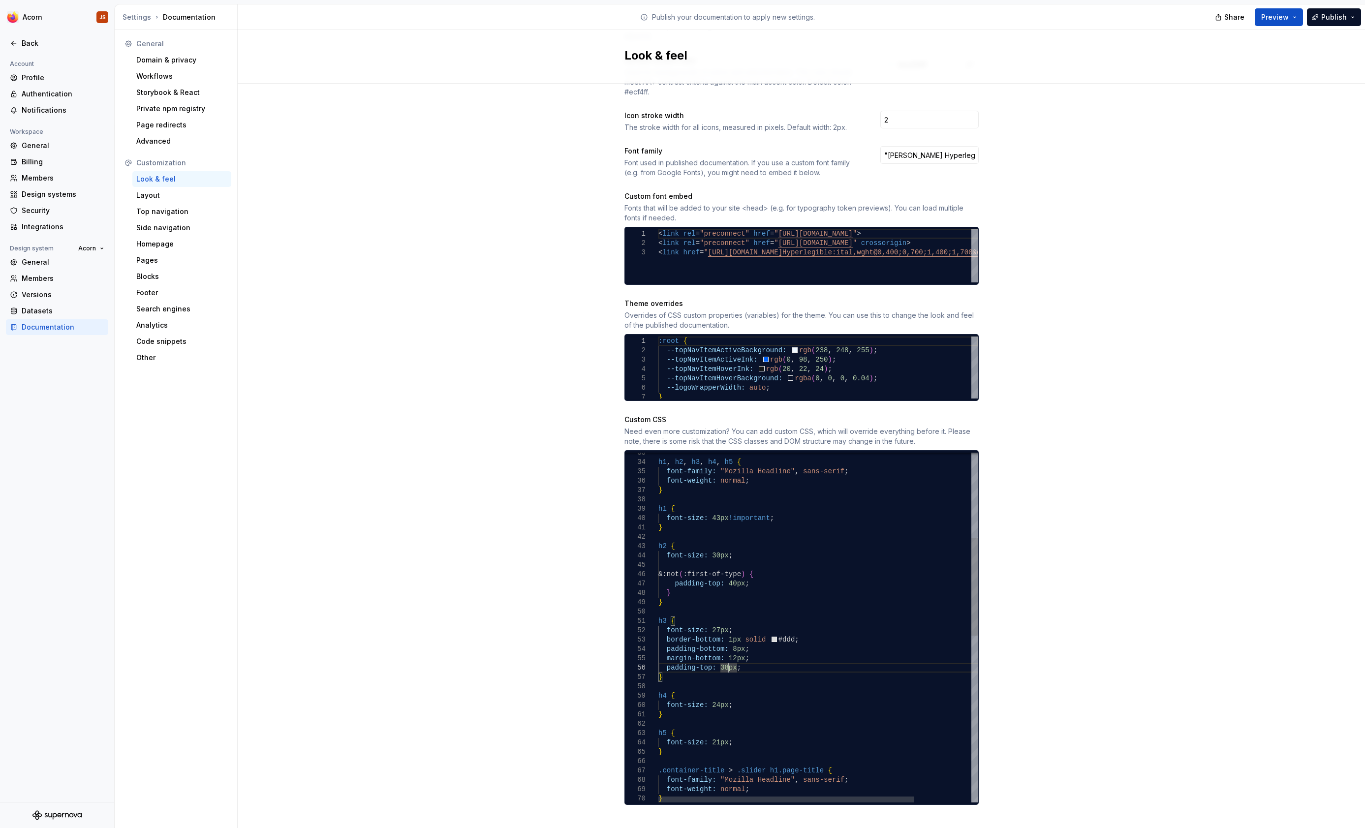
scroll to position [47, 70]
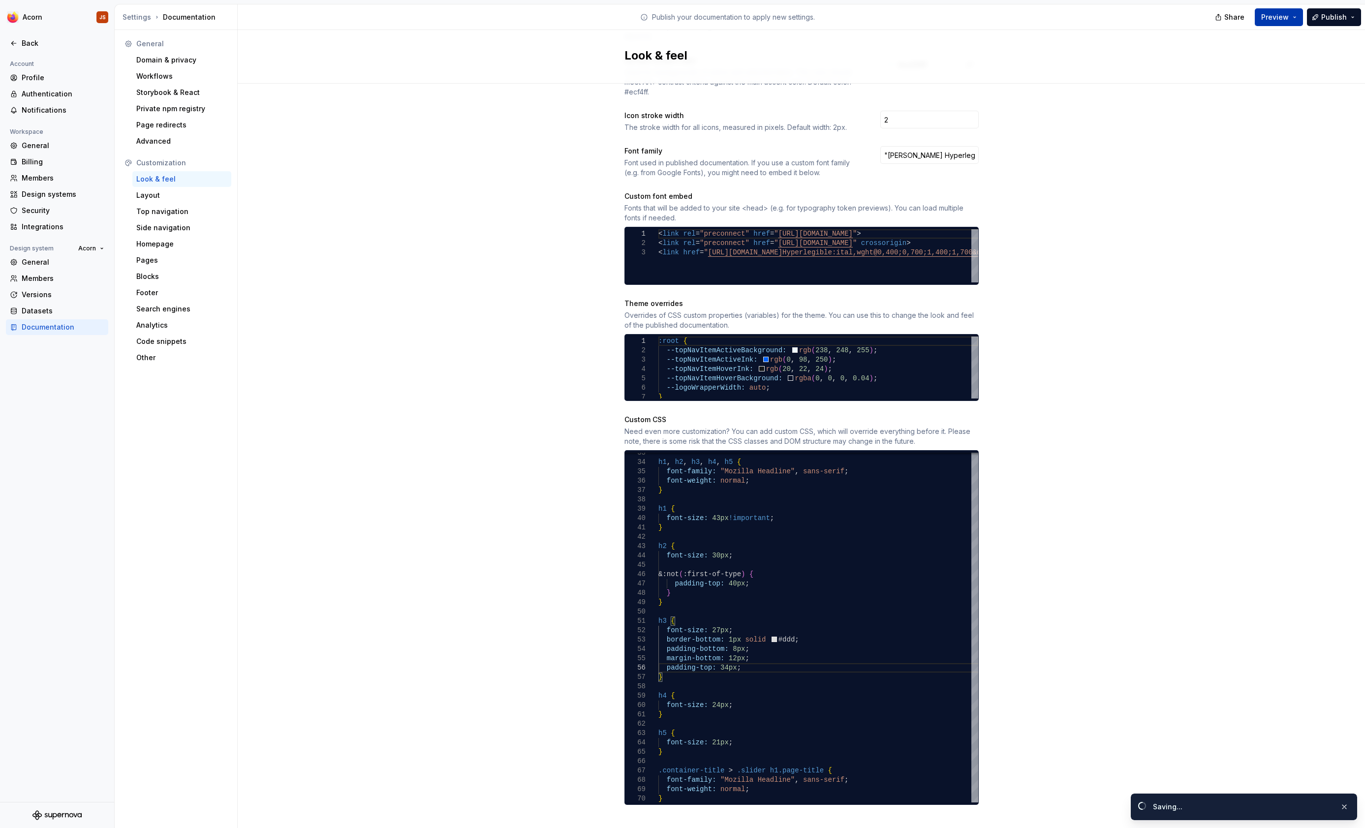
click at [1285, 17] on span "Preview" at bounding box center [1275, 17] width 28 height 10
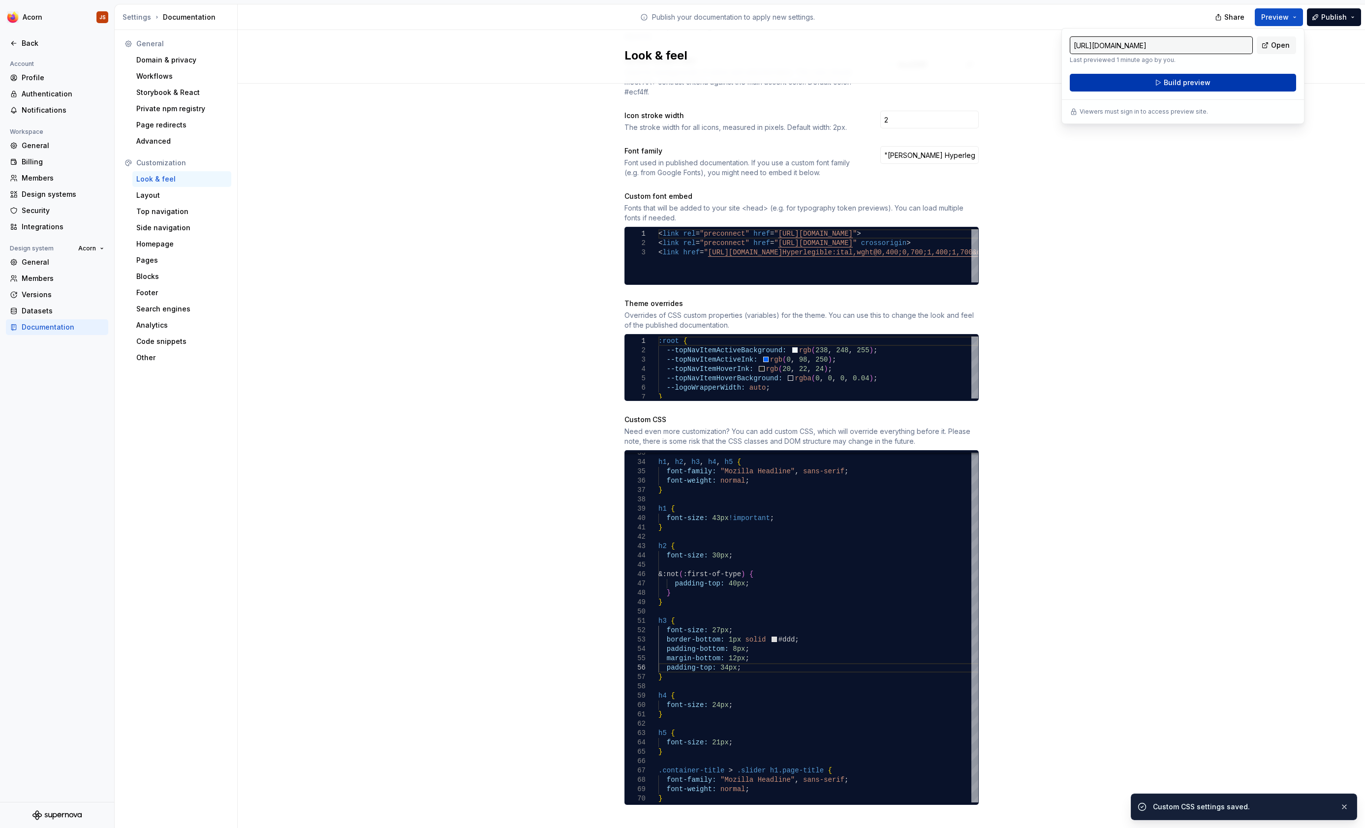
click at [1210, 85] on button "Build preview" at bounding box center [1183, 83] width 226 height 18
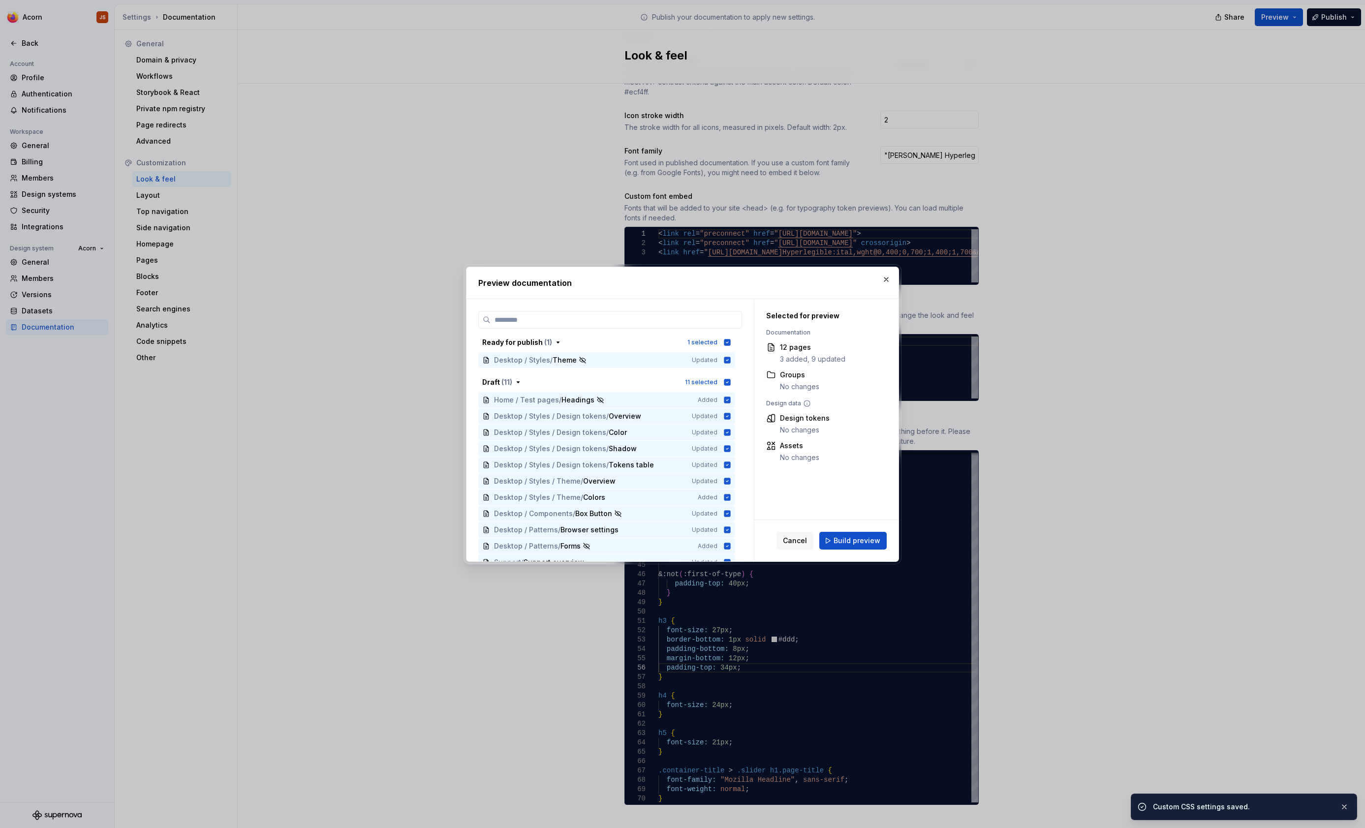
scroll to position [308, 0]
click at [874, 542] on span "Build preview" at bounding box center [857, 541] width 47 height 10
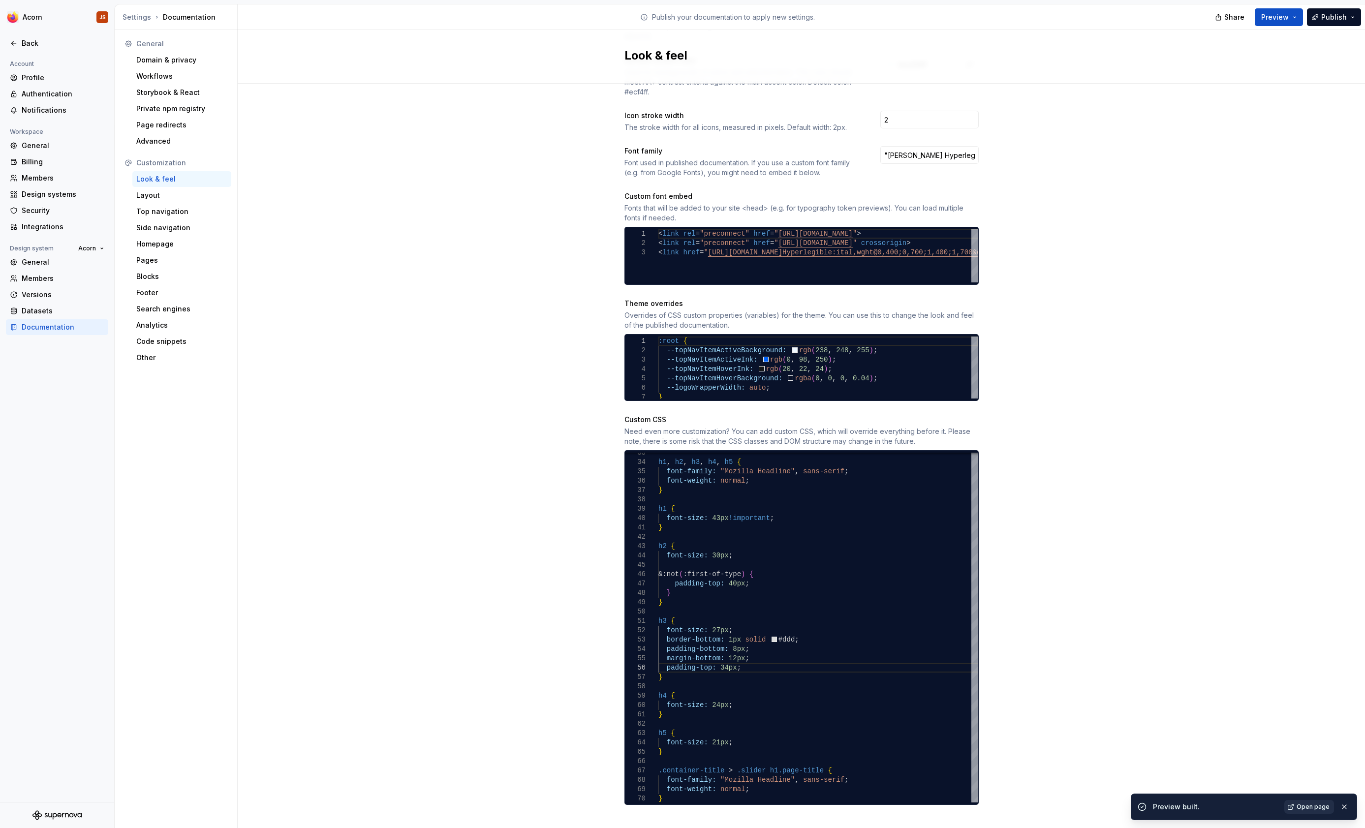
click at [1319, 812] on link "Open page" at bounding box center [1309, 807] width 50 height 14
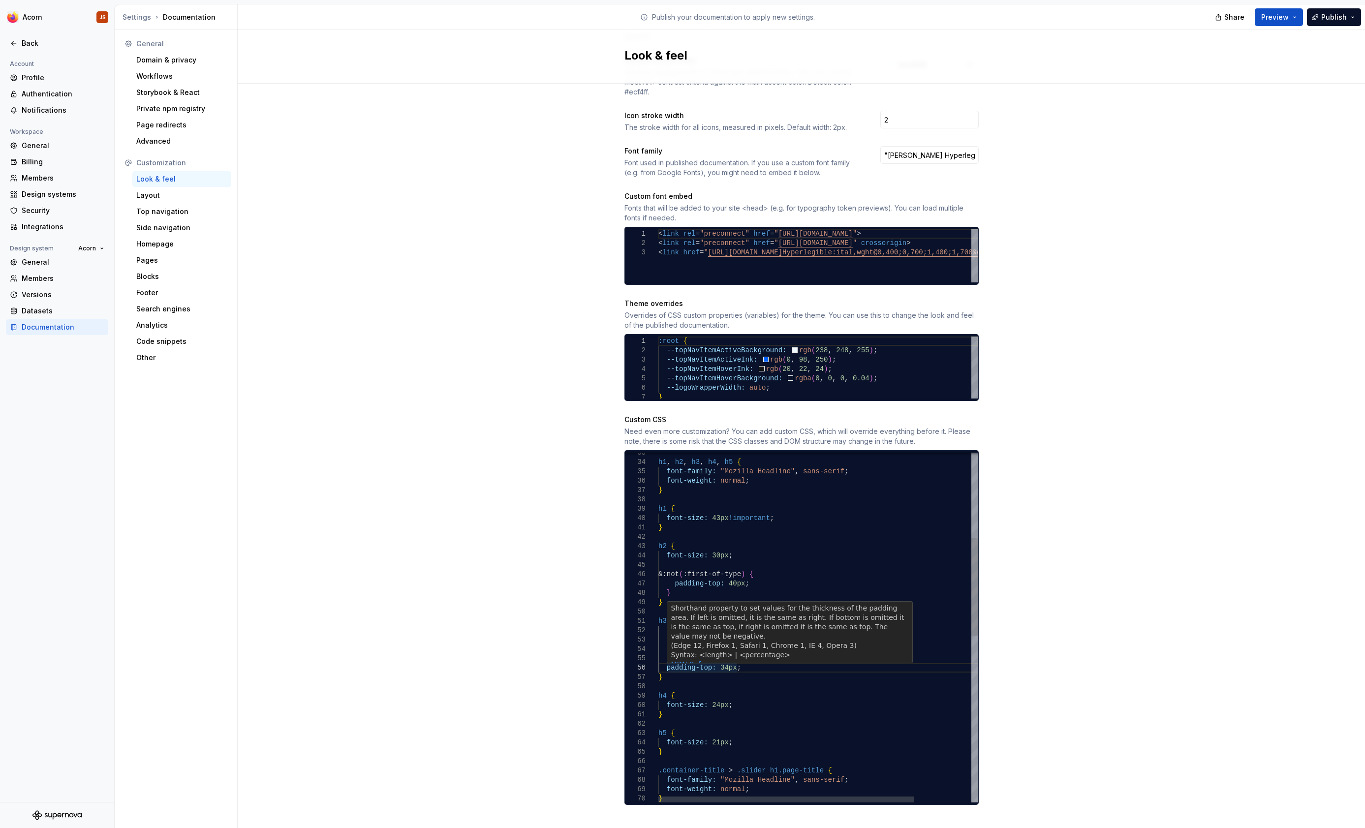
click at [678, 658] on div "h2 { font-size: 30px ; &:not ( :first-of-type ) { padding-top: 40px ; } } h3 { …" at bounding box center [853, 773] width 391 height 1249
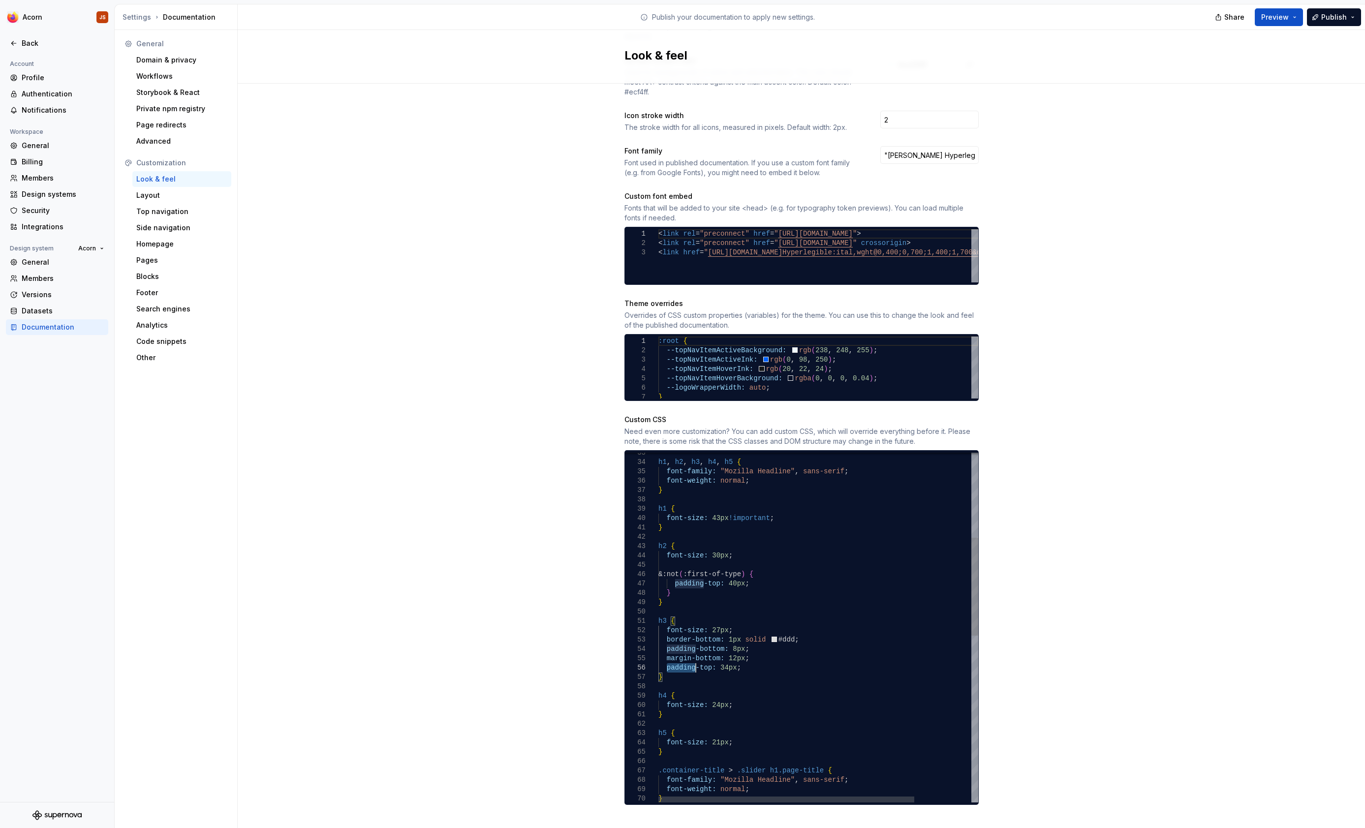
click at [678, 658] on div "h2 { font-size: 30px ; &:not ( :first-of-type ) { padding-top: 40px ; } } h3 { …" at bounding box center [853, 773] width 391 height 1249
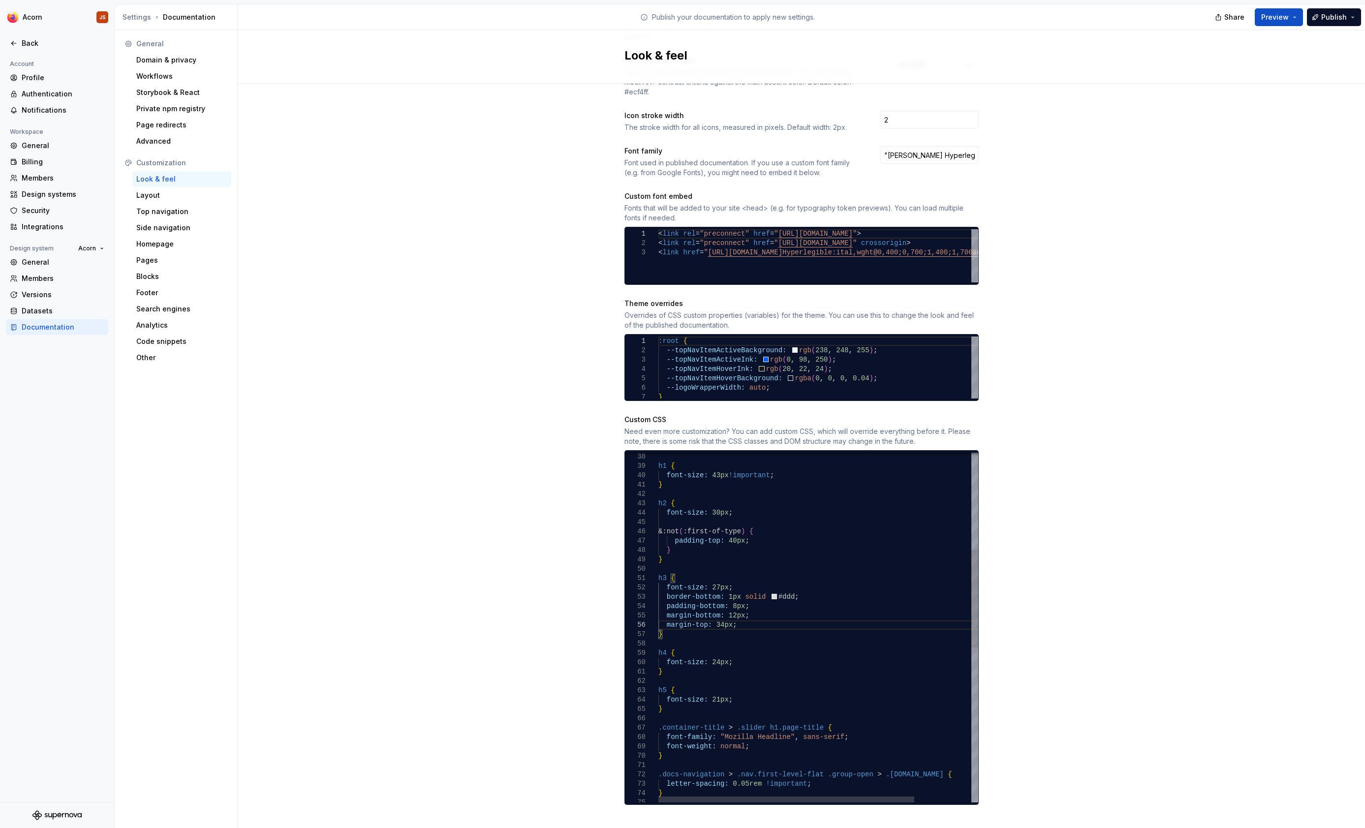
click at [682, 530] on div "h2 { font-size: 30px ; &:not ( :first-of-type ) { padding-top: 40px ; } } h3 { …" at bounding box center [853, 730] width 391 height 1249
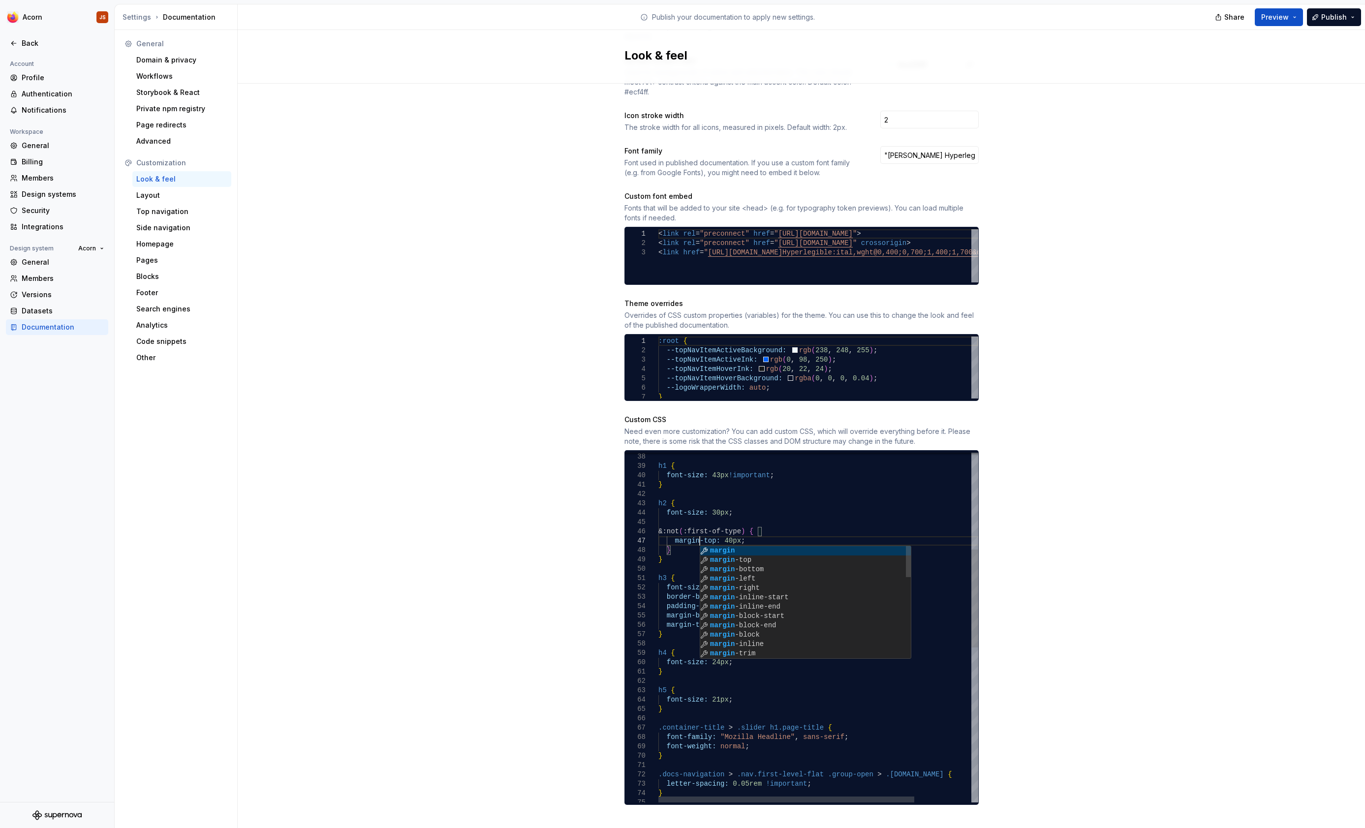
scroll to position [57, 41]
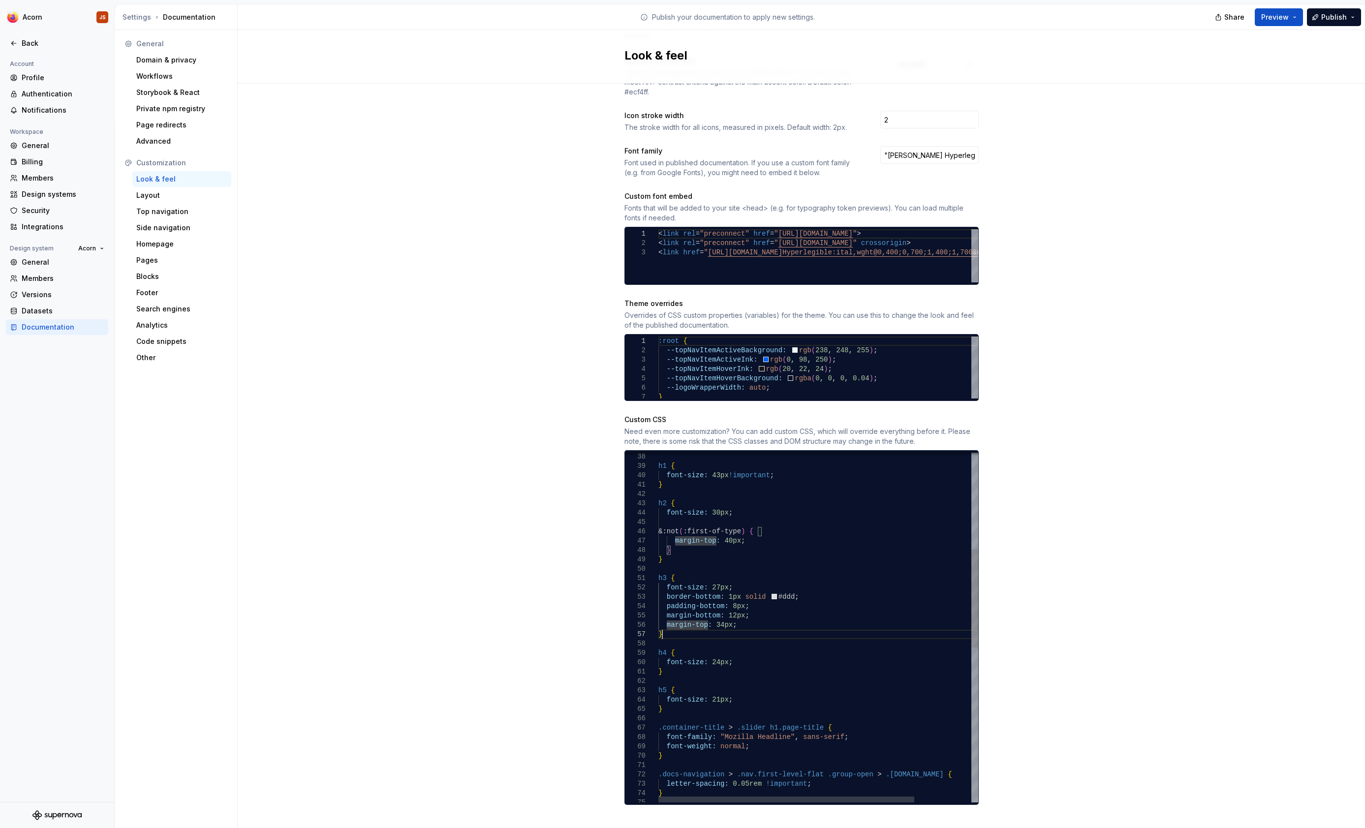
click at [718, 625] on div "h2 { font-size: 30px ; &:not ( :first-of-type ) { margin-top: 40px ; } } h3 { f…" at bounding box center [853, 730] width 391 height 1249
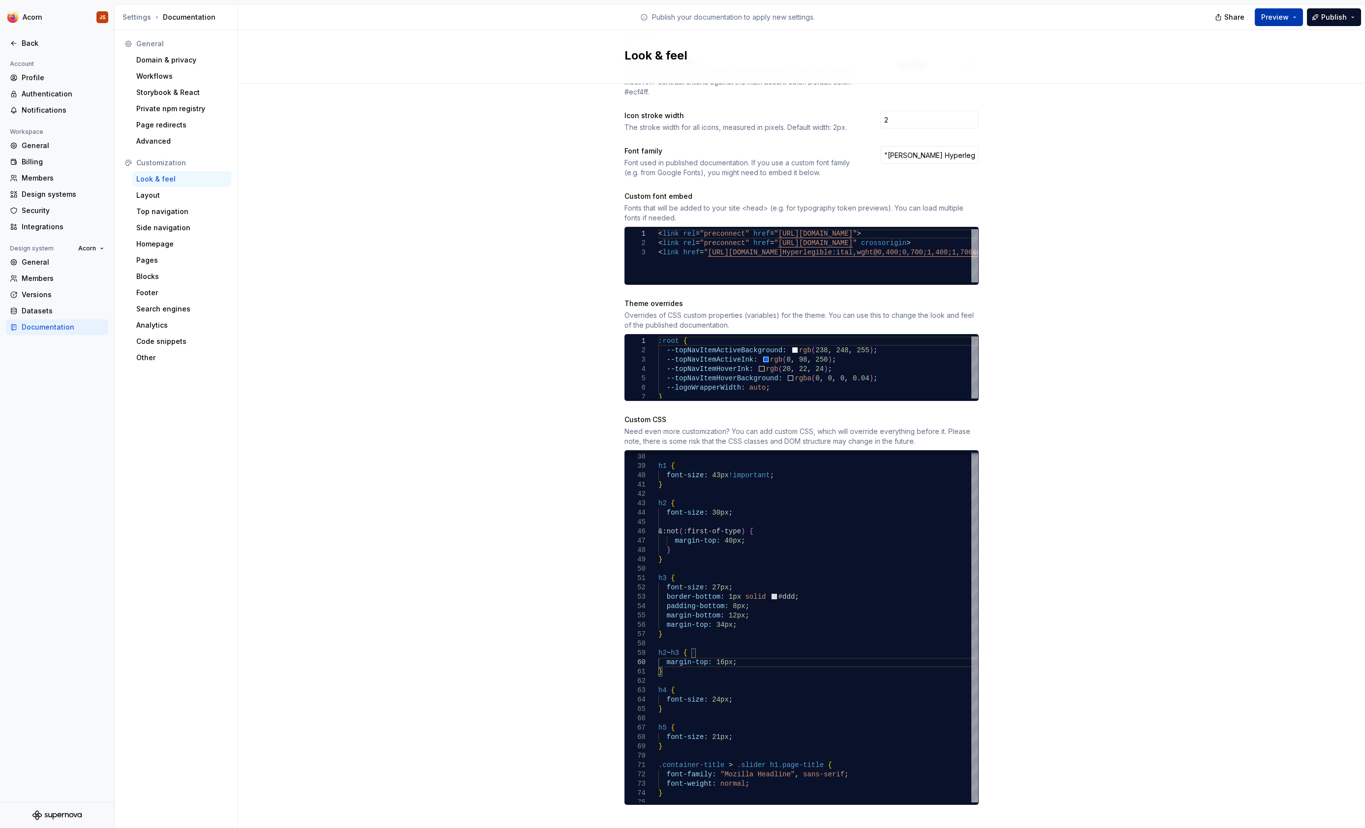
click at [1283, 17] on span "Preview" at bounding box center [1275, 17] width 28 height 10
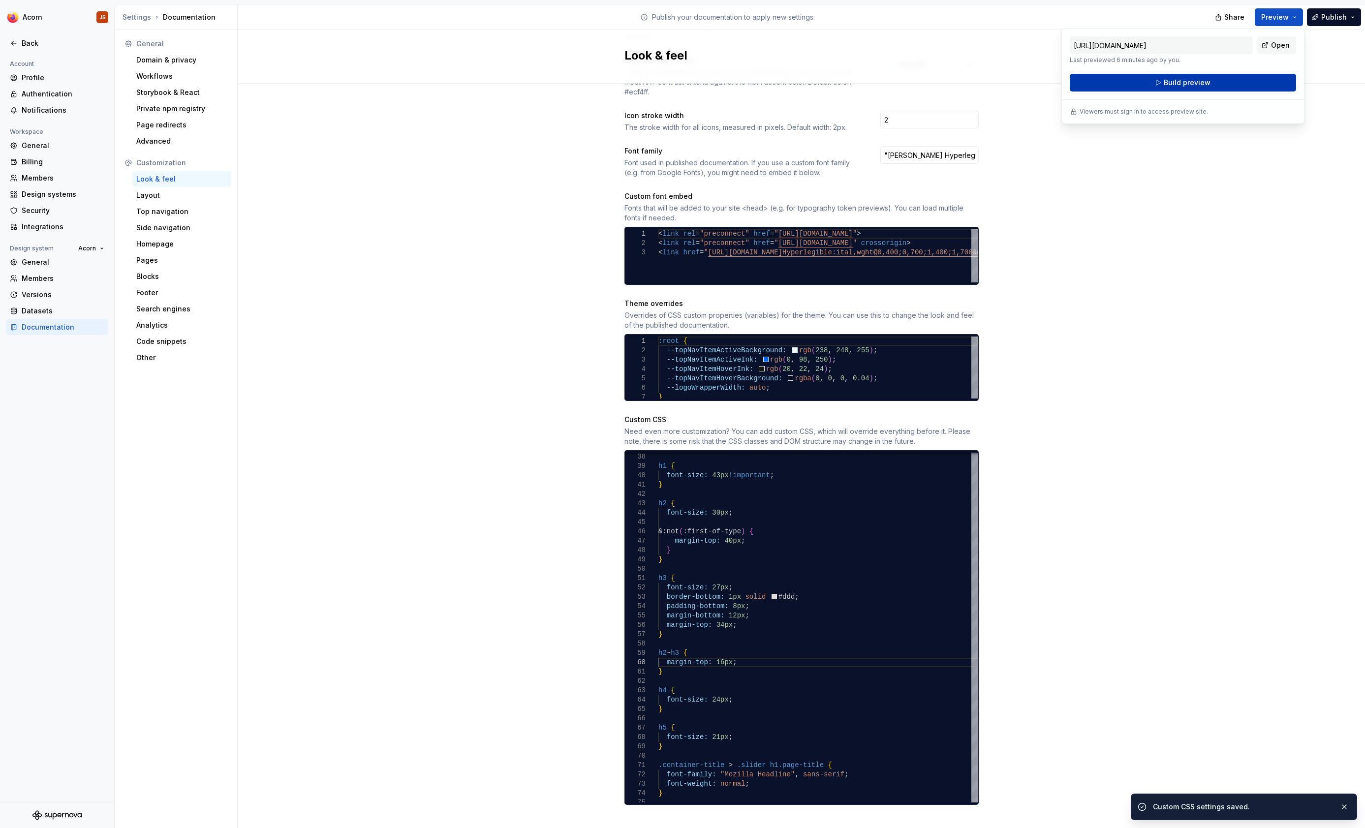
click at [1224, 78] on button "Build preview" at bounding box center [1183, 83] width 226 height 18
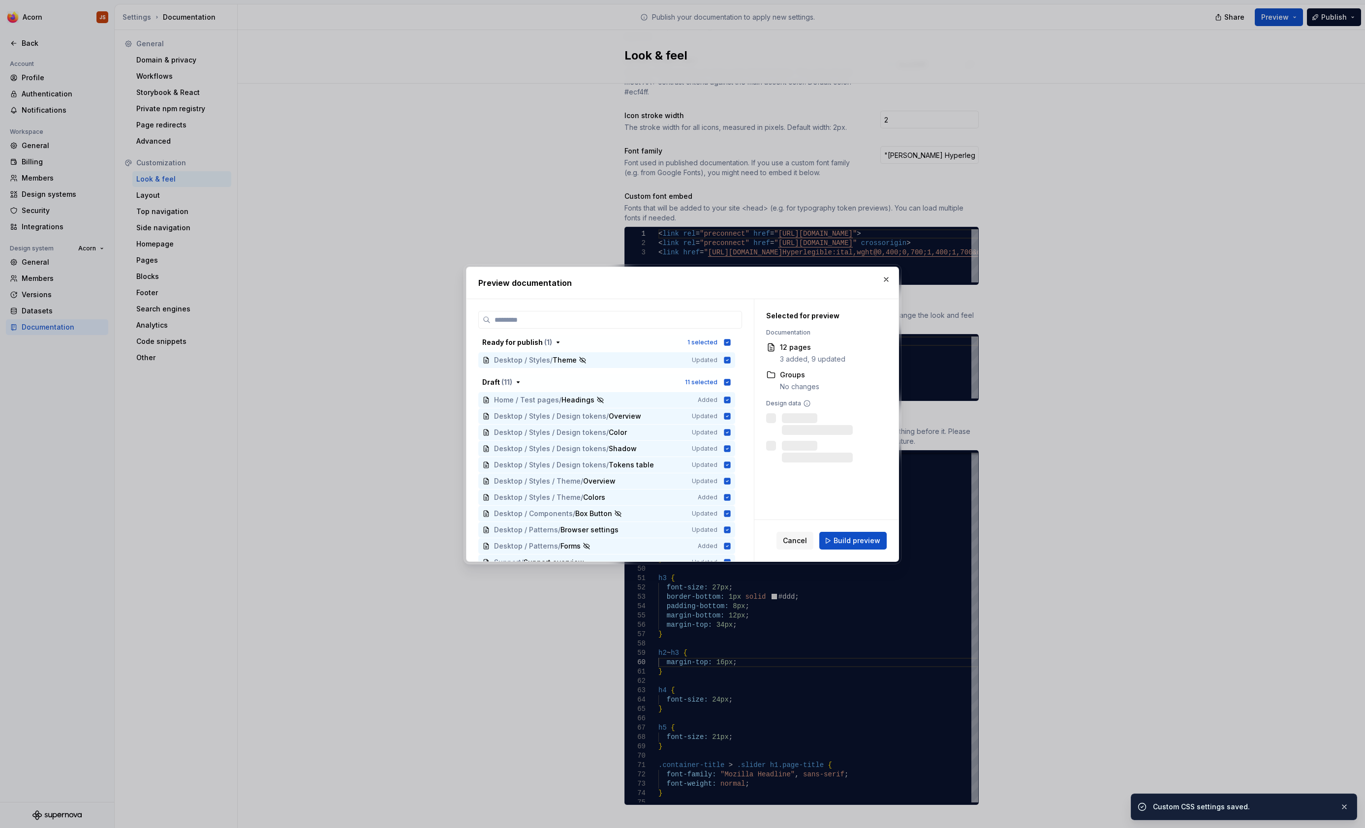
scroll to position [308, 0]
click at [858, 541] on span "Build preview" at bounding box center [857, 541] width 47 height 10
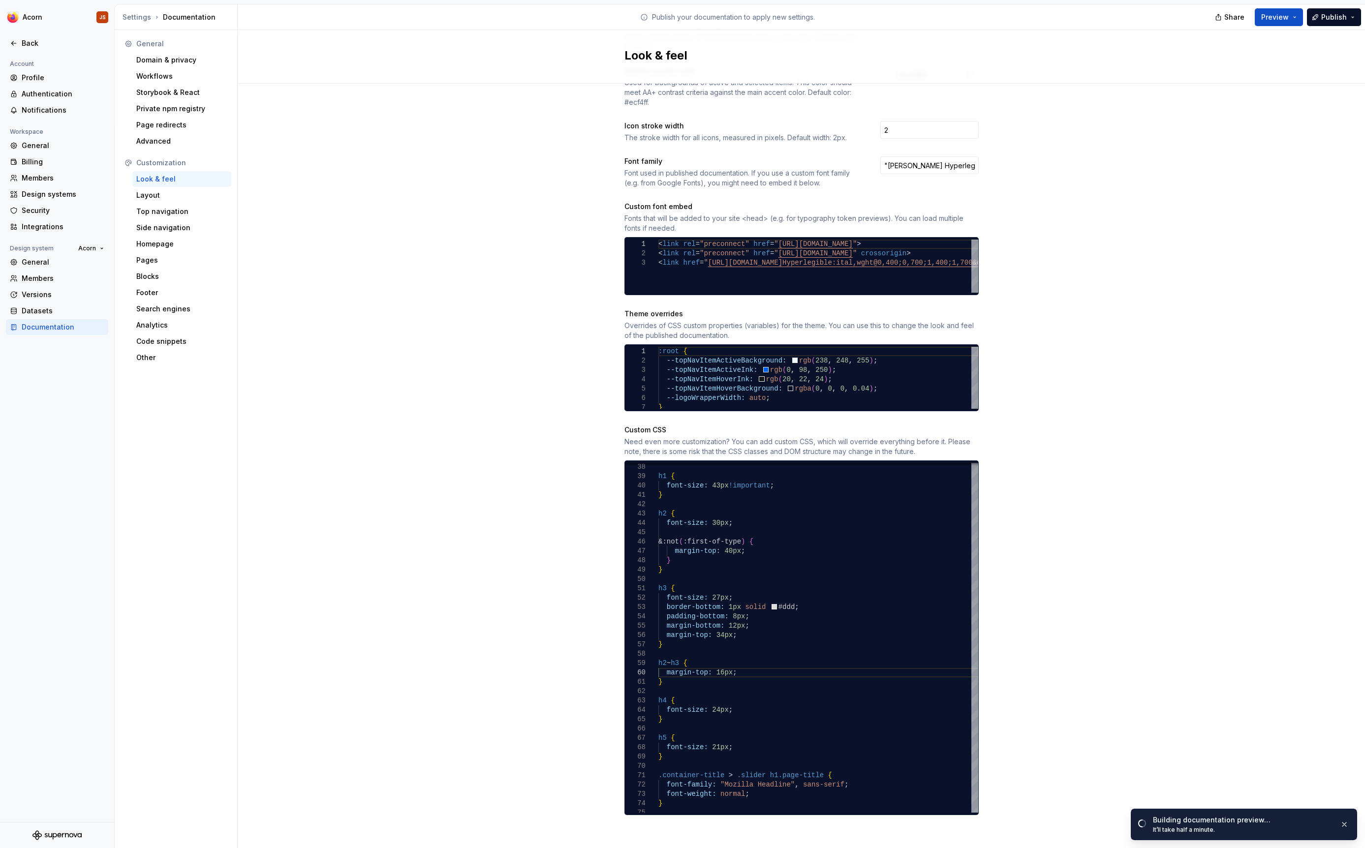
scroll to position [287, 0]
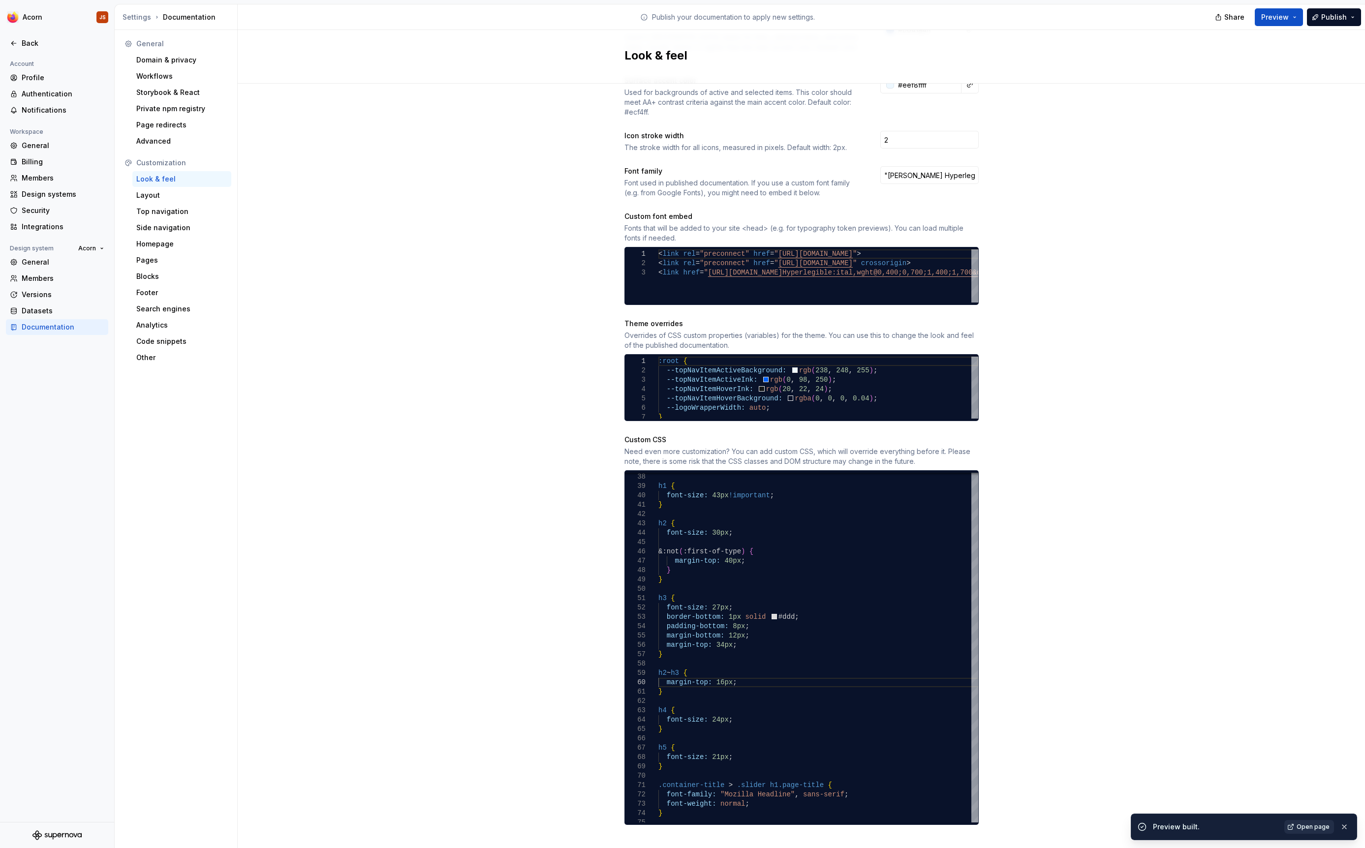
click at [1299, 828] on span "Open page" at bounding box center [1313, 827] width 33 height 8
click at [728, 673] on div "h2 { font-size: 30px ; &:not ( :first-of-type ) { margin-top: 40px ; } } h3 { f…" at bounding box center [853, 769] width 391 height 1287
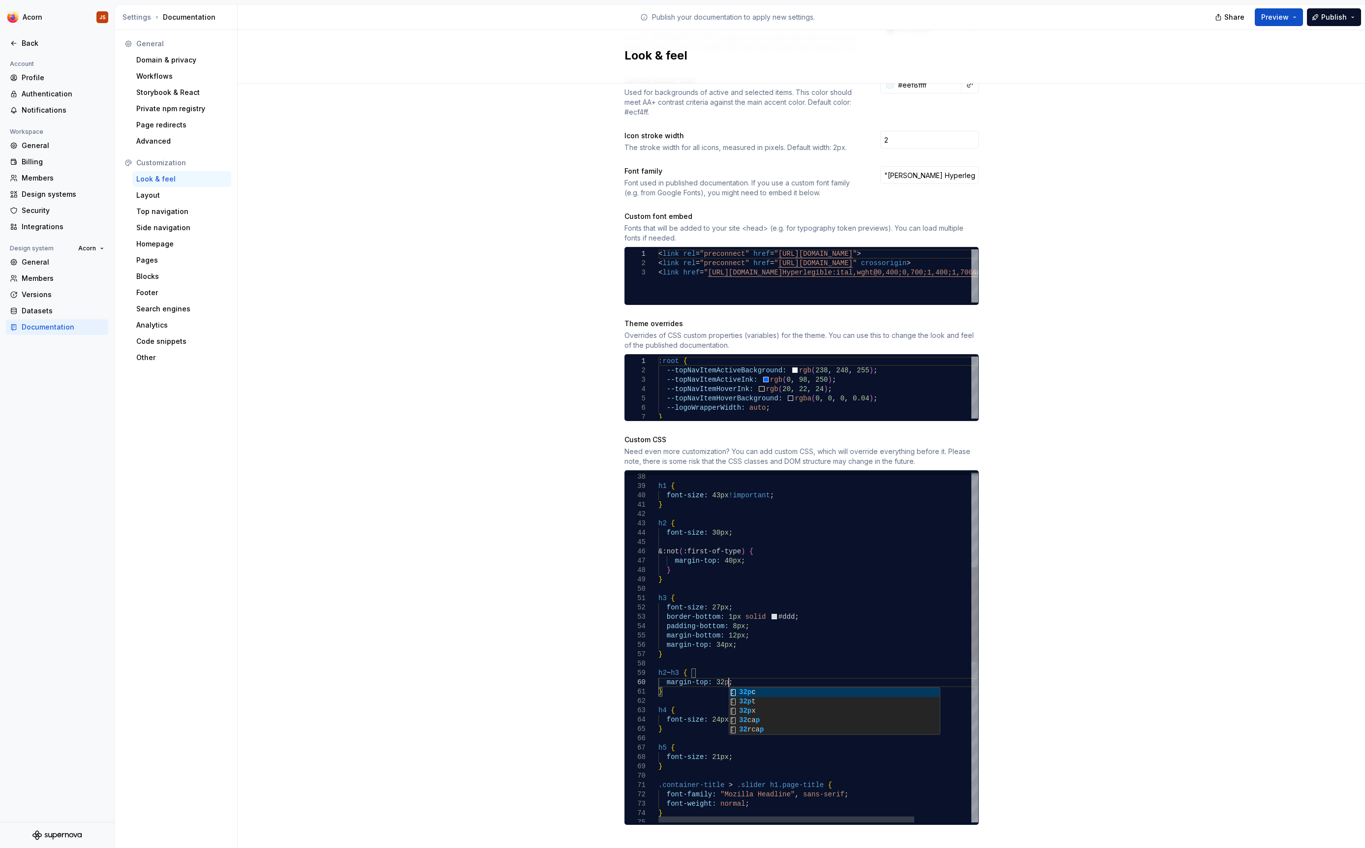
scroll to position [85, 74]
click at [888, 632] on div "h2 { font-size: 30px ; &:not ( :first-of-type ) { margin-top: 40px ; } } h3 { f…" at bounding box center [853, 769] width 391 height 1287
click at [889, 632] on div "h2 { font-size: 30px ; &:not ( :first-of-type ) { margin-top: 40px ; } } h3 { f…" at bounding box center [853, 769] width 391 height 1287
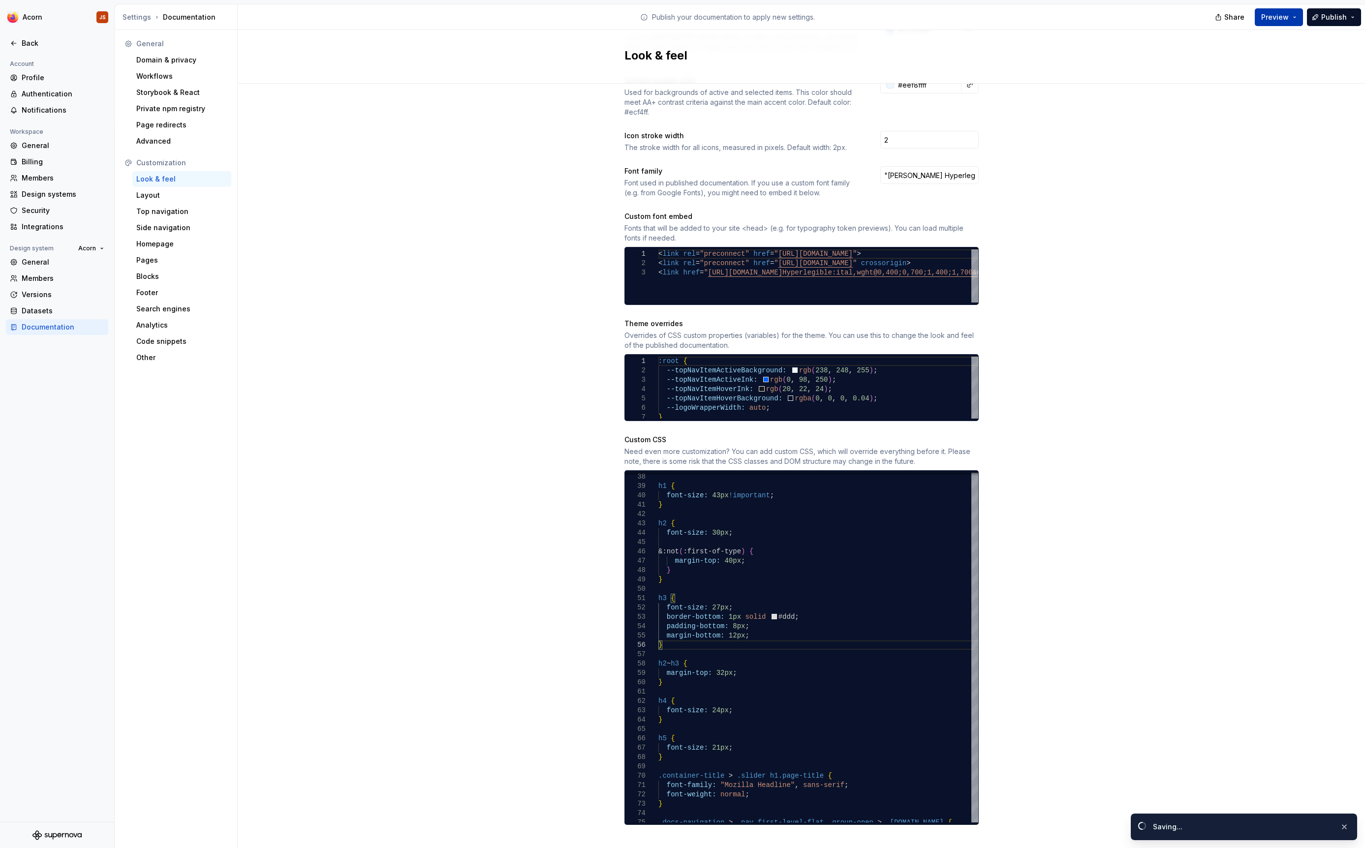
click at [1293, 21] on button "Preview" at bounding box center [1279, 17] width 48 height 18
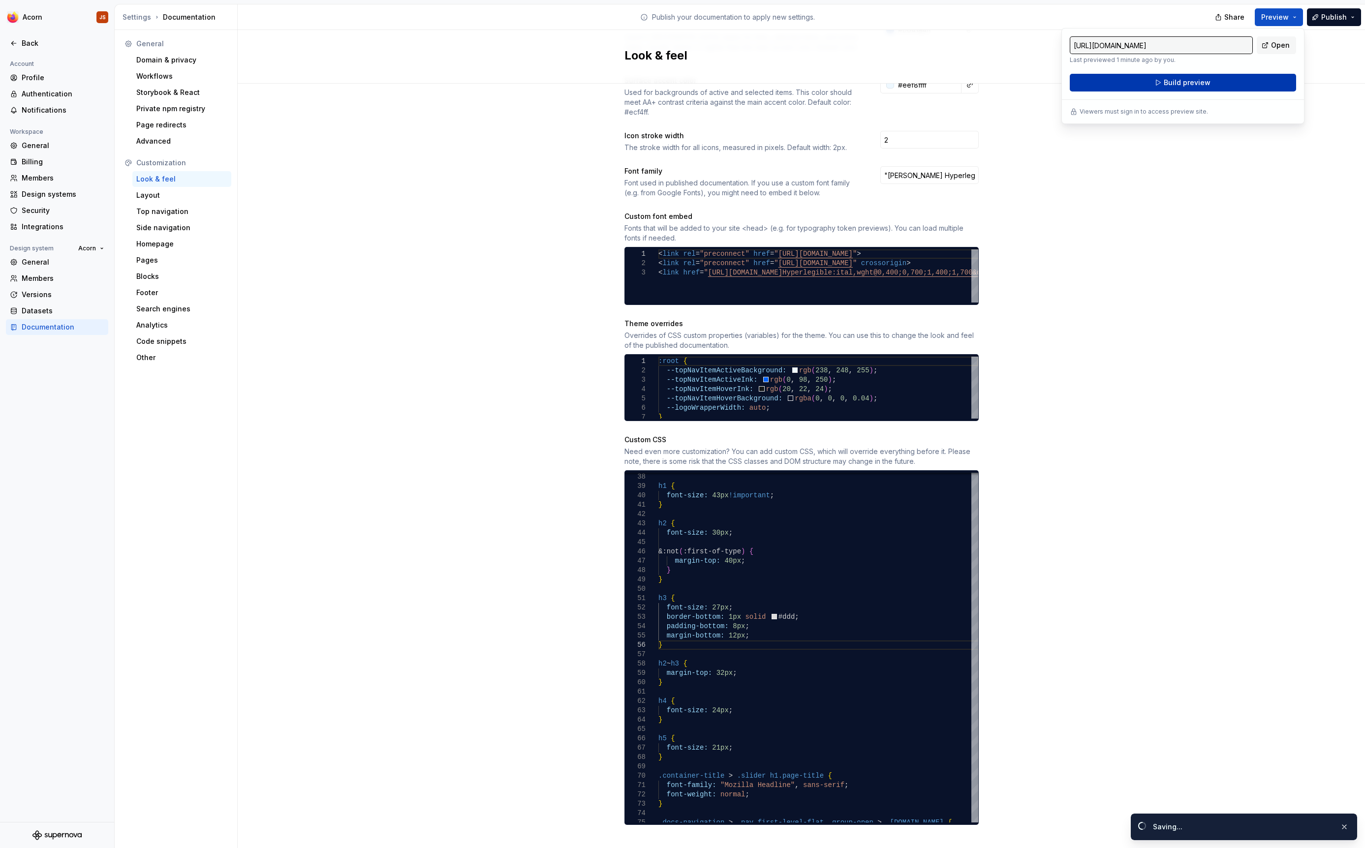
click at [1208, 90] on button "Build preview" at bounding box center [1183, 83] width 226 height 18
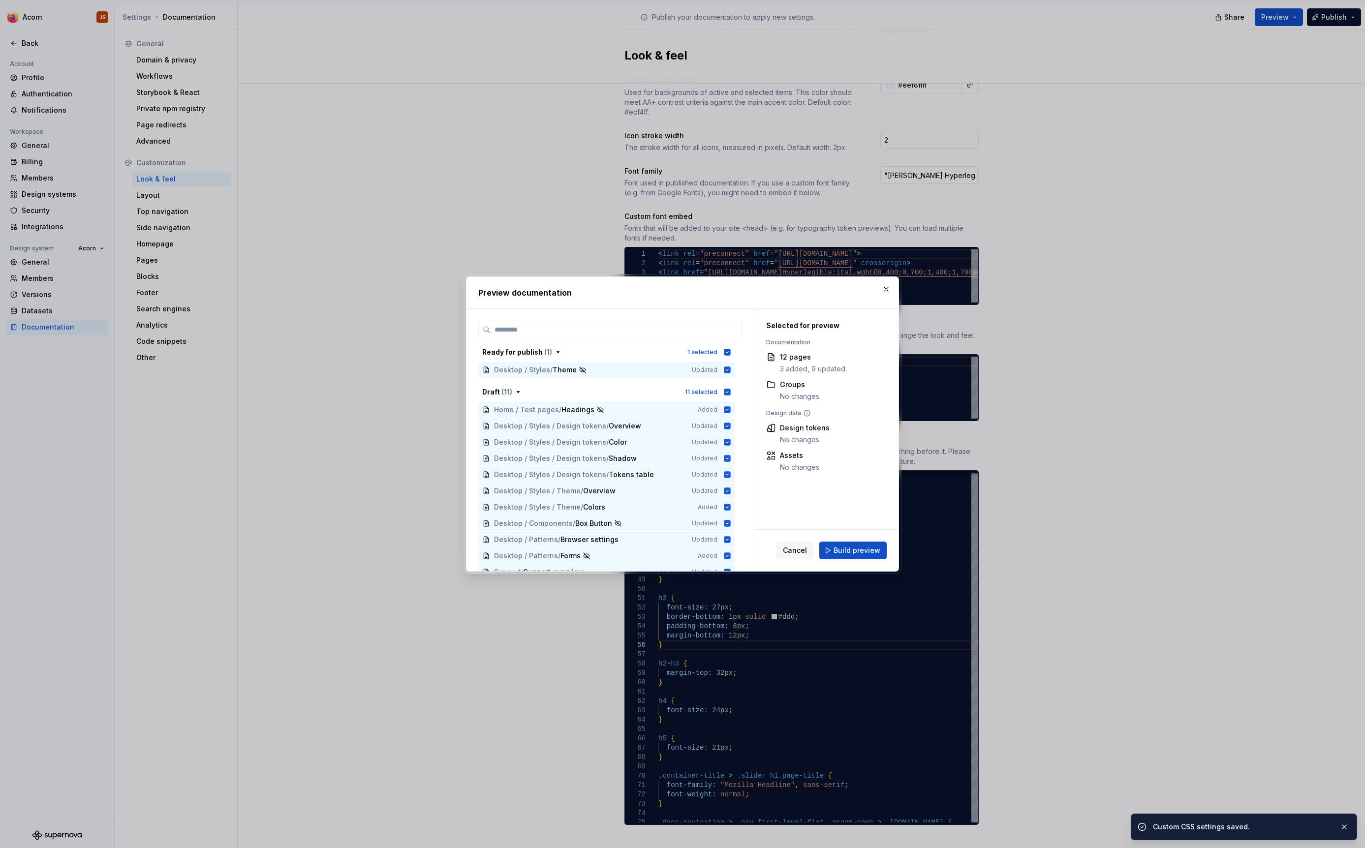
scroll to position [287, 0]
click at [856, 549] on span "Build preview" at bounding box center [857, 551] width 47 height 10
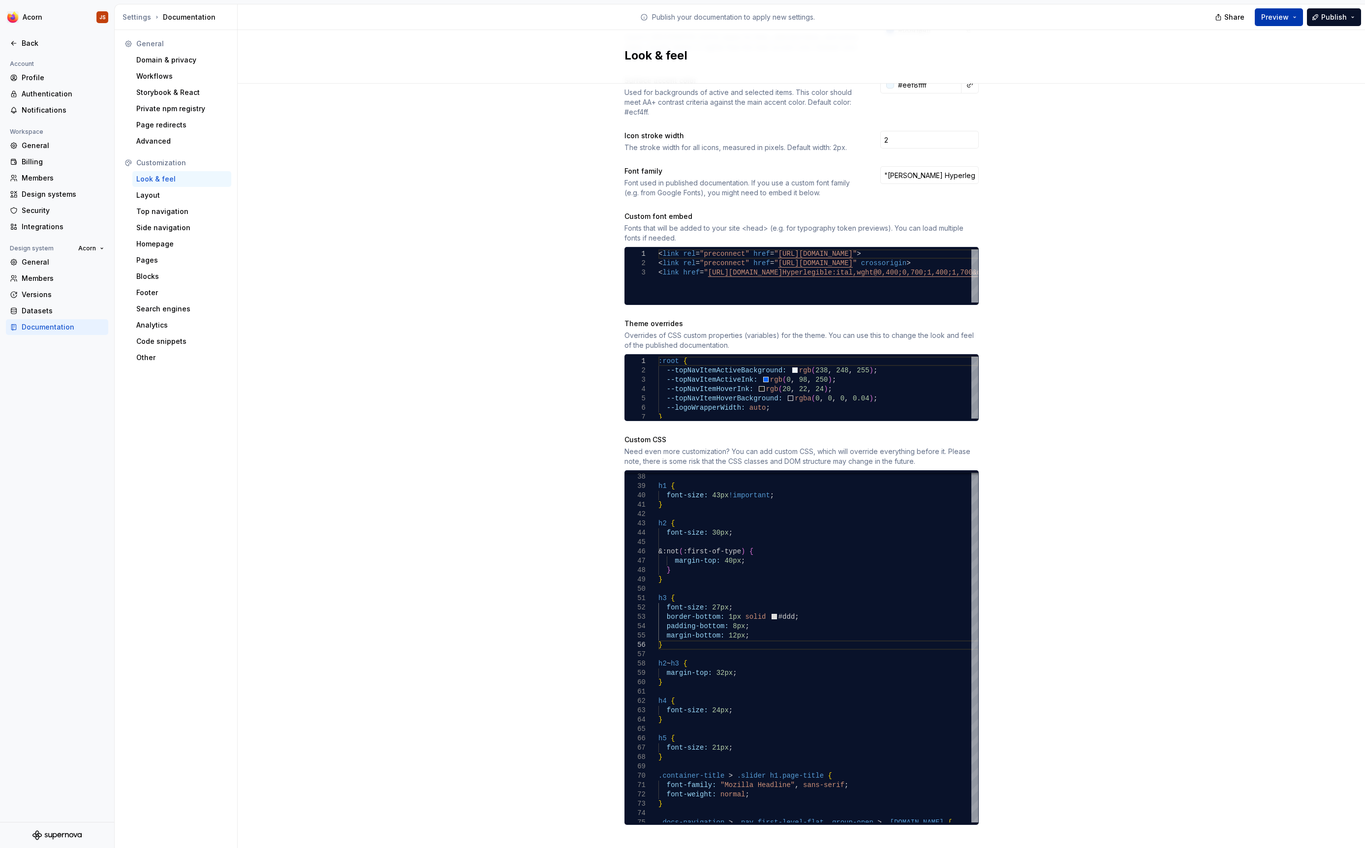
click at [1293, 17] on button "Preview" at bounding box center [1279, 17] width 48 height 18
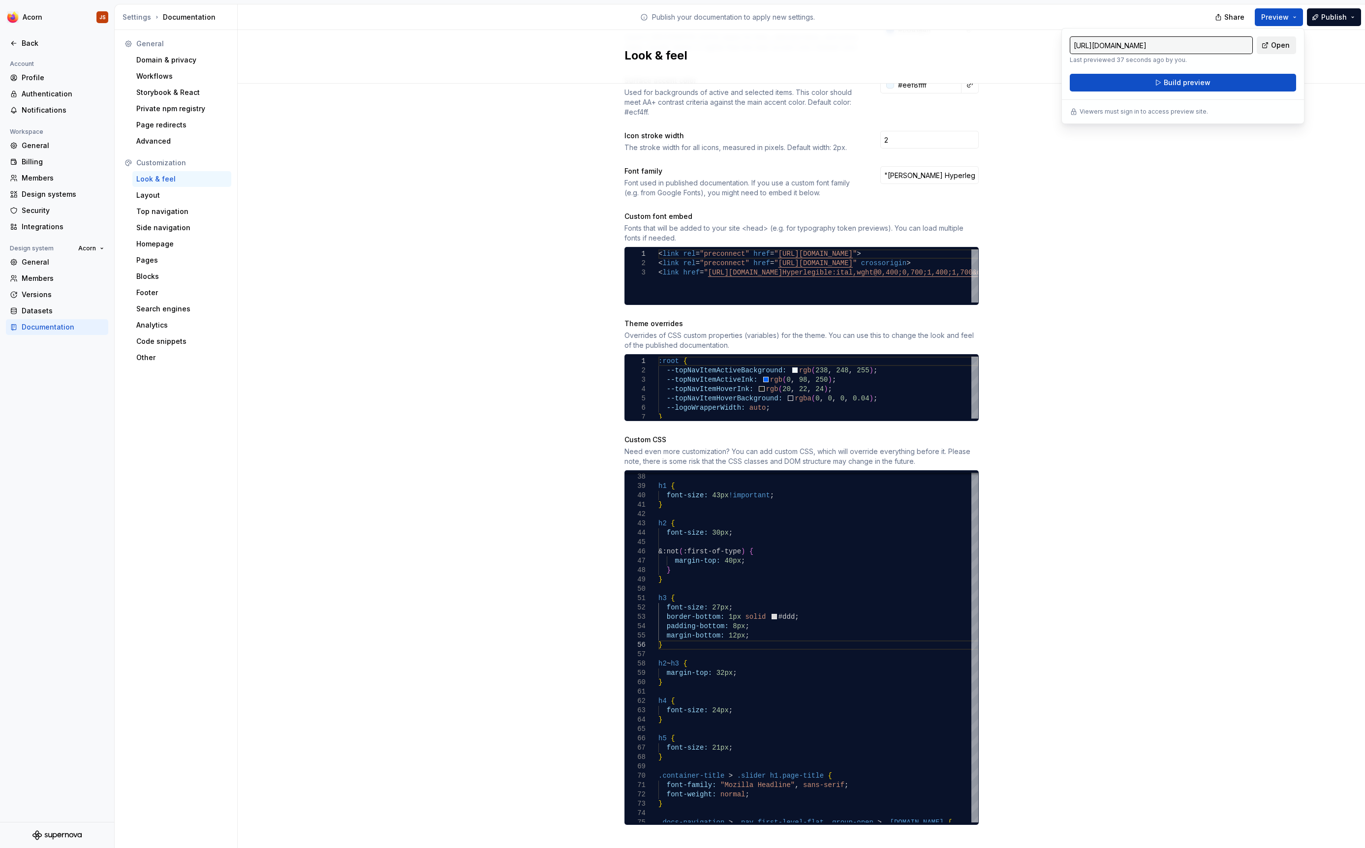
click at [1266, 52] on link "Open" at bounding box center [1276, 45] width 39 height 18
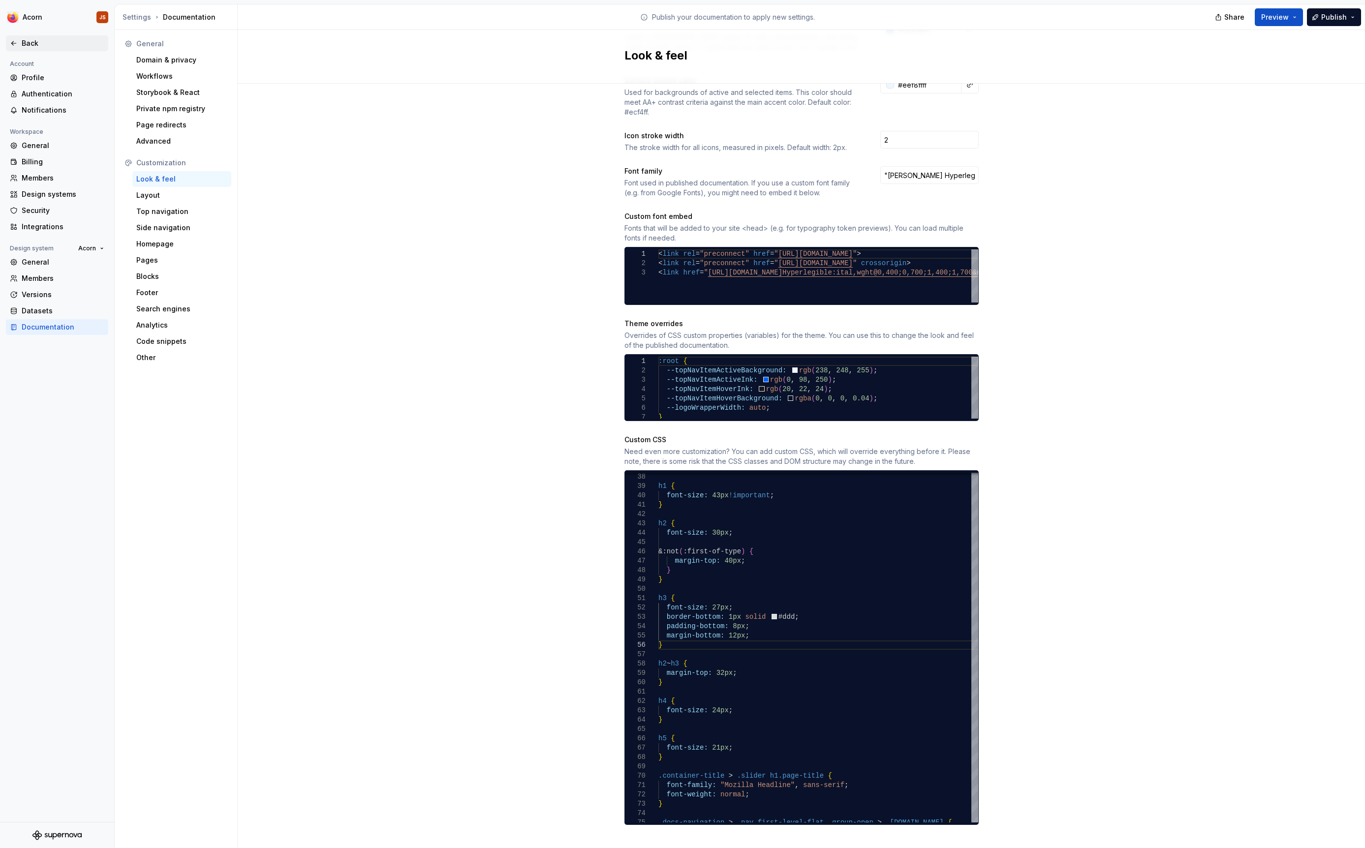
click at [18, 38] on div "Back" at bounding box center [57, 43] width 102 height 16
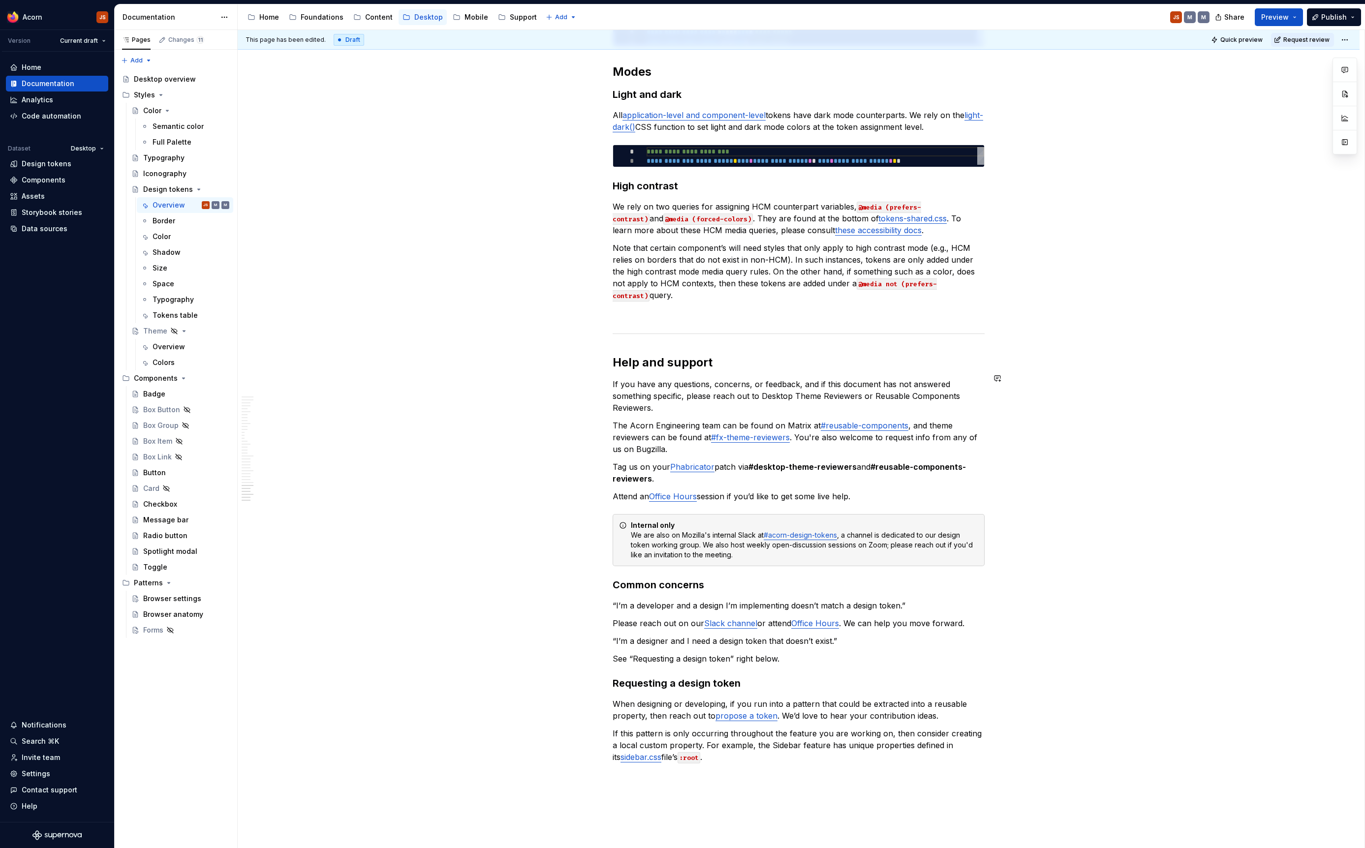
scroll to position [4971, 0]
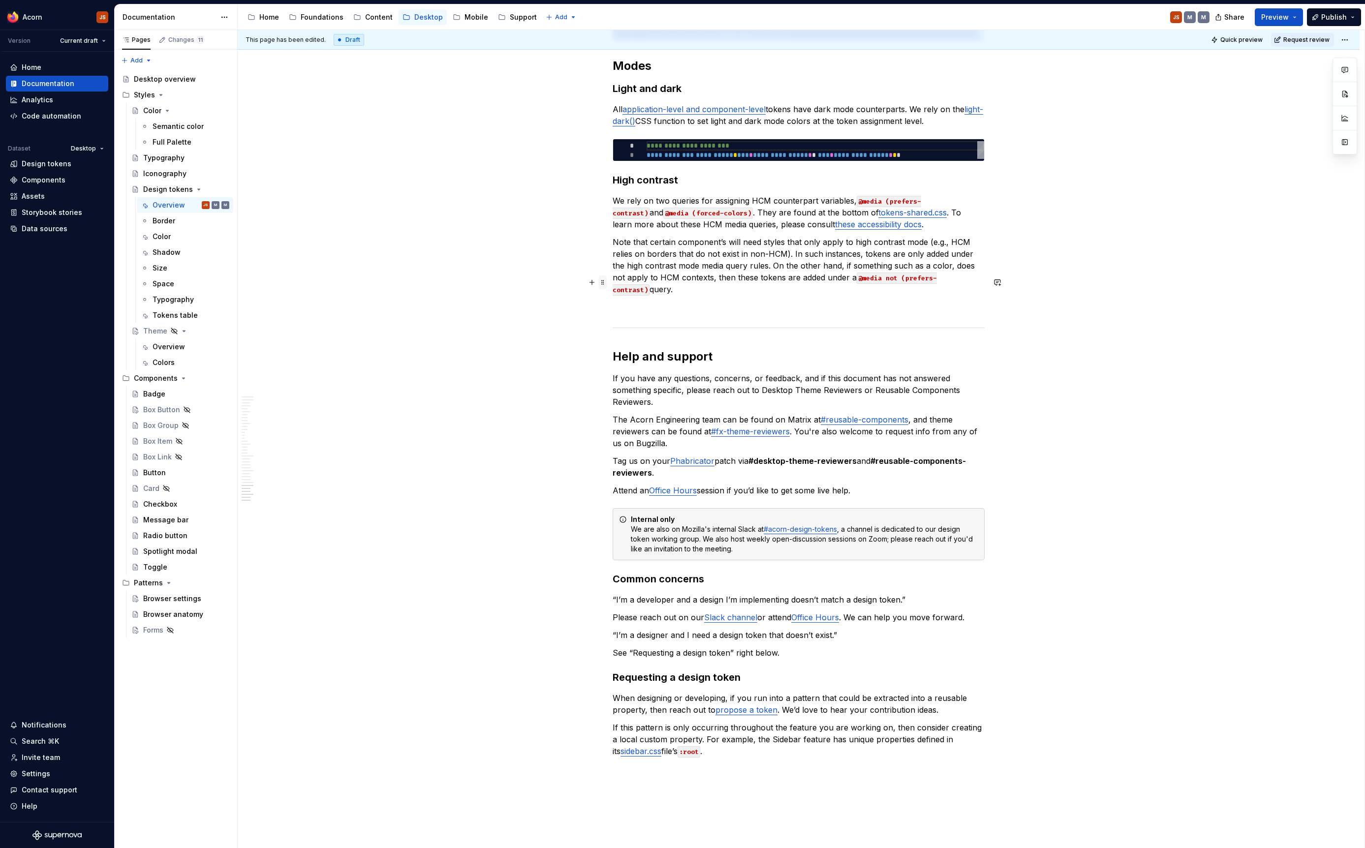
click at [606, 278] on span at bounding box center [603, 283] width 8 height 14
click at [628, 372] on div "Delete" at bounding box center [652, 372] width 64 height 10
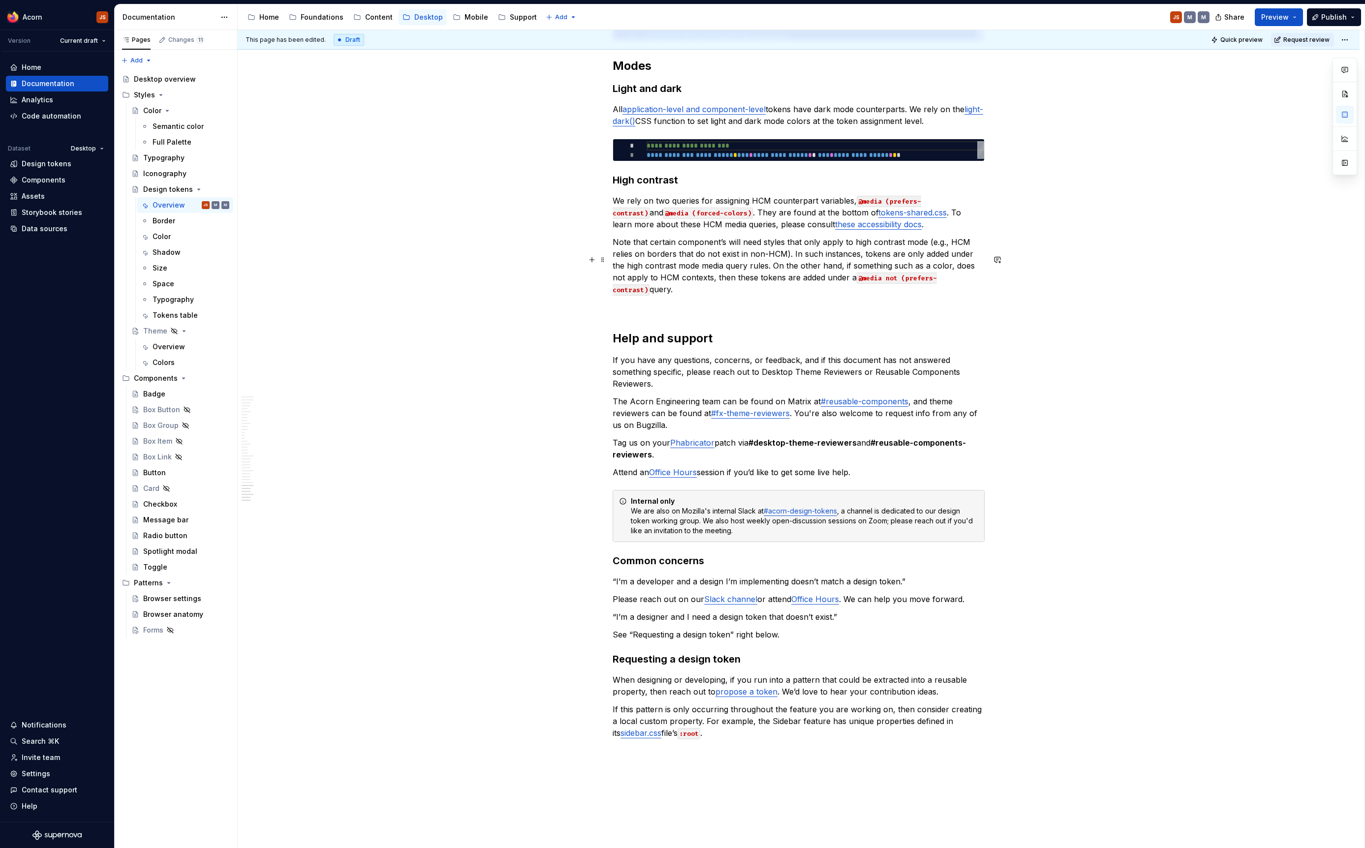
click at [636, 301] on p at bounding box center [799, 307] width 372 height 12
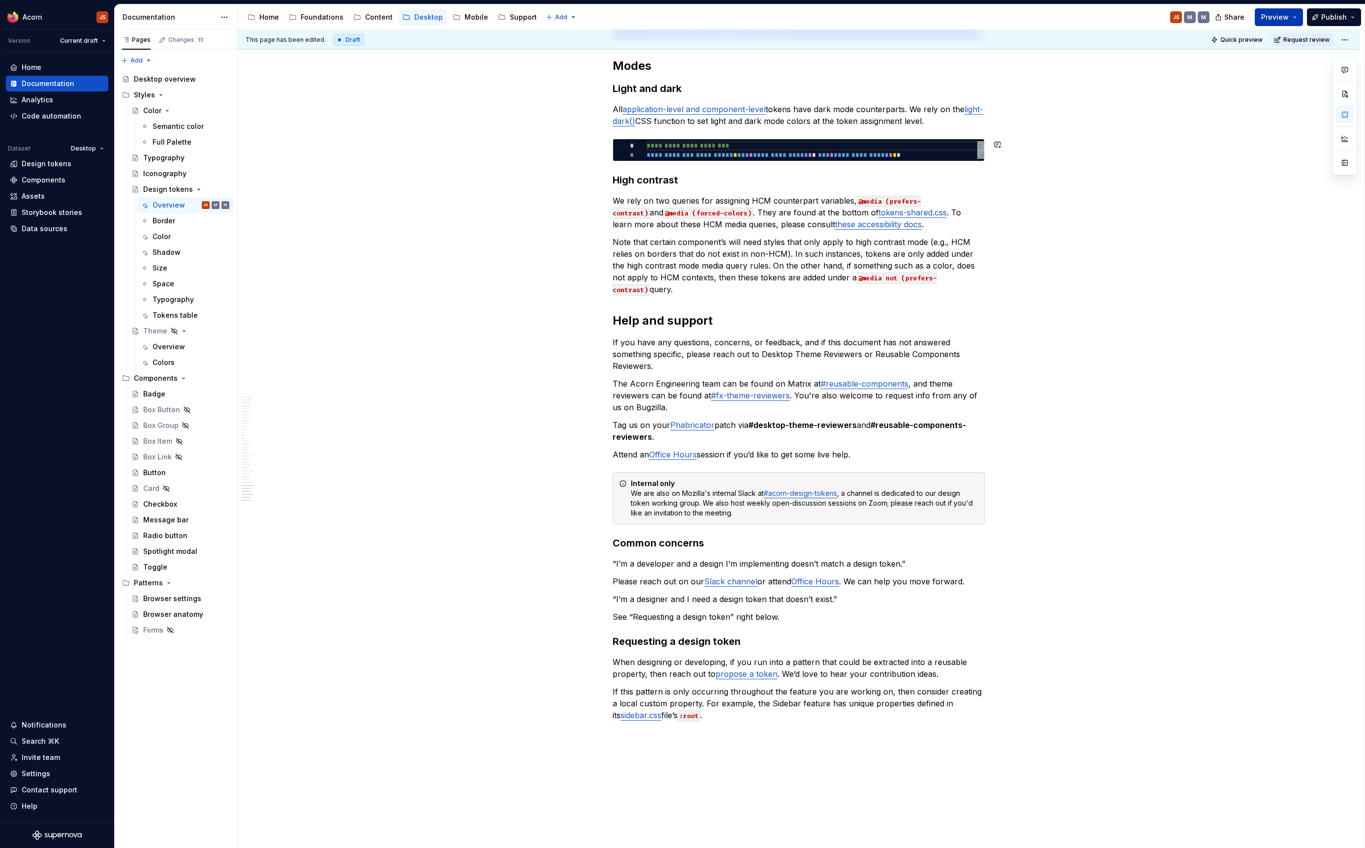
click at [1282, 15] on span "Preview" at bounding box center [1275, 17] width 28 height 10
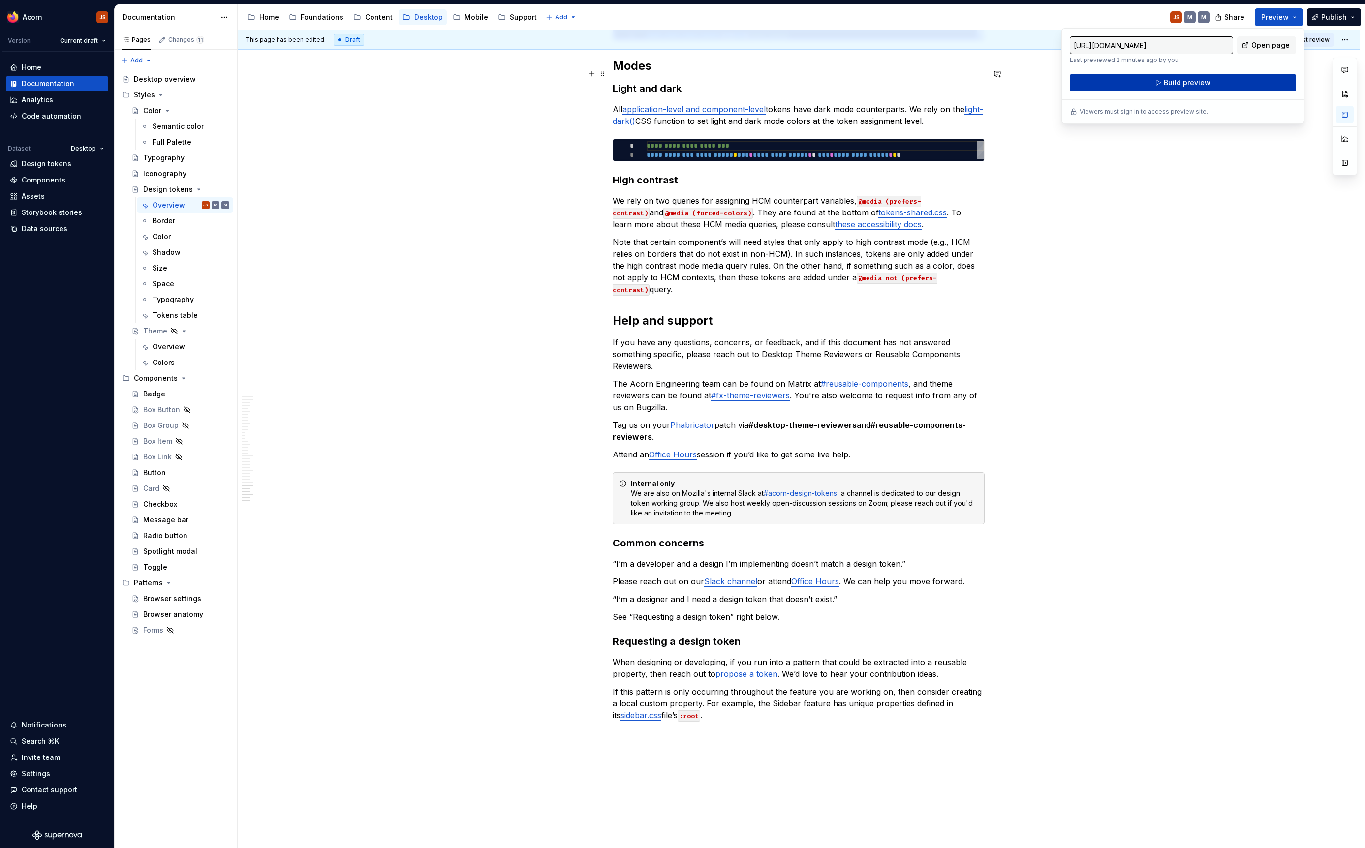
click at [1228, 80] on button "Build preview" at bounding box center [1183, 83] width 226 height 18
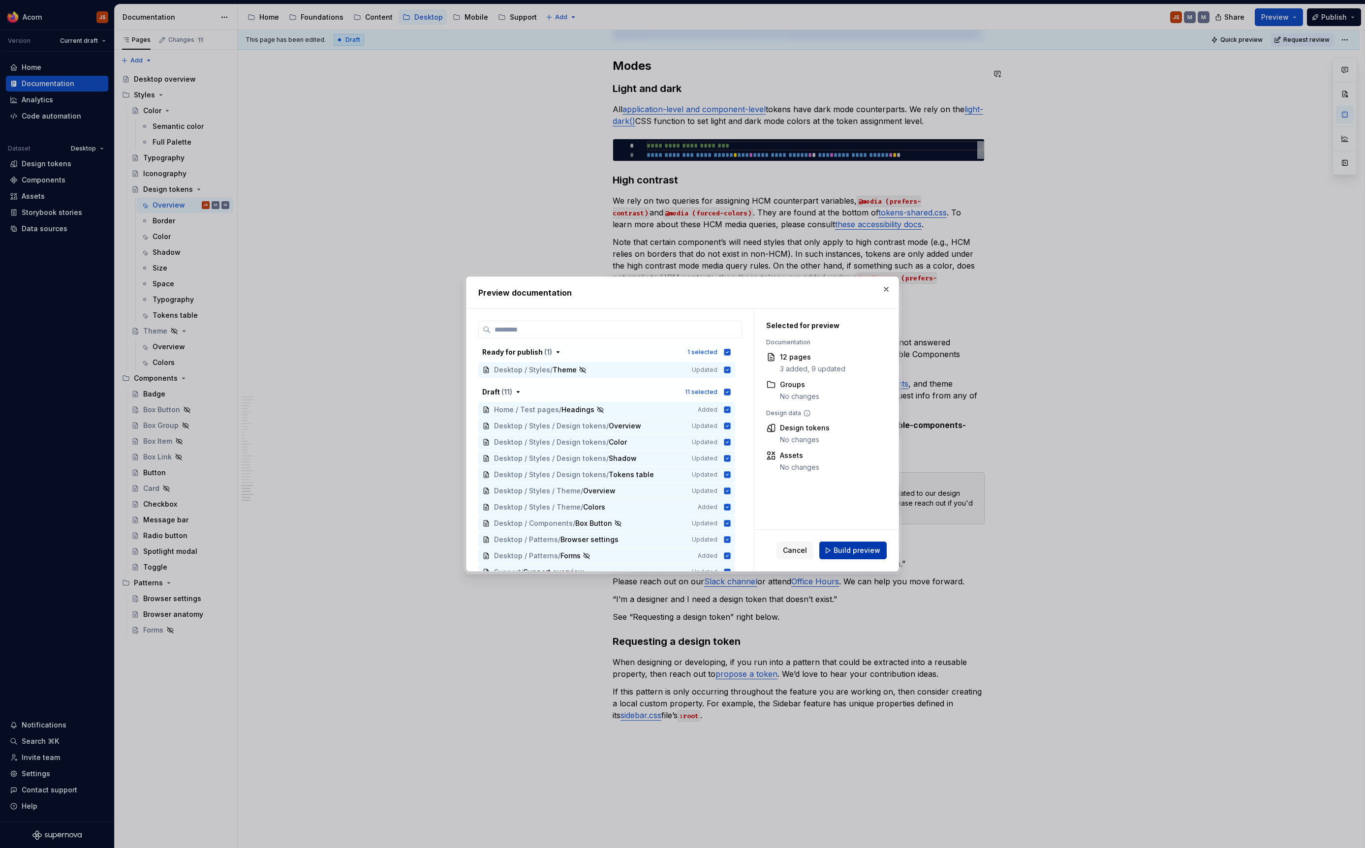
click at [868, 555] on span "Build preview" at bounding box center [857, 551] width 47 height 10
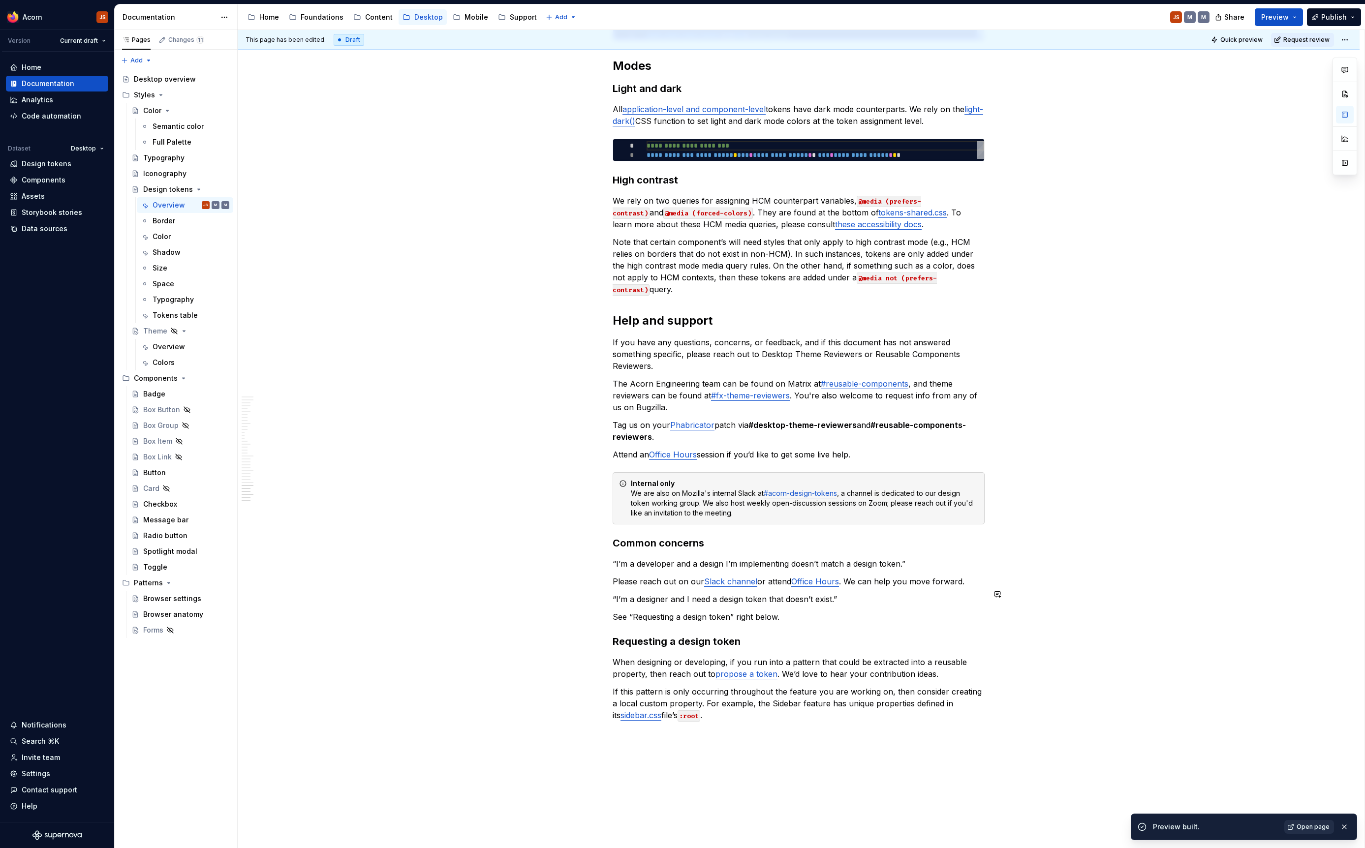
click at [1314, 827] on span "Open page" at bounding box center [1313, 827] width 33 height 8
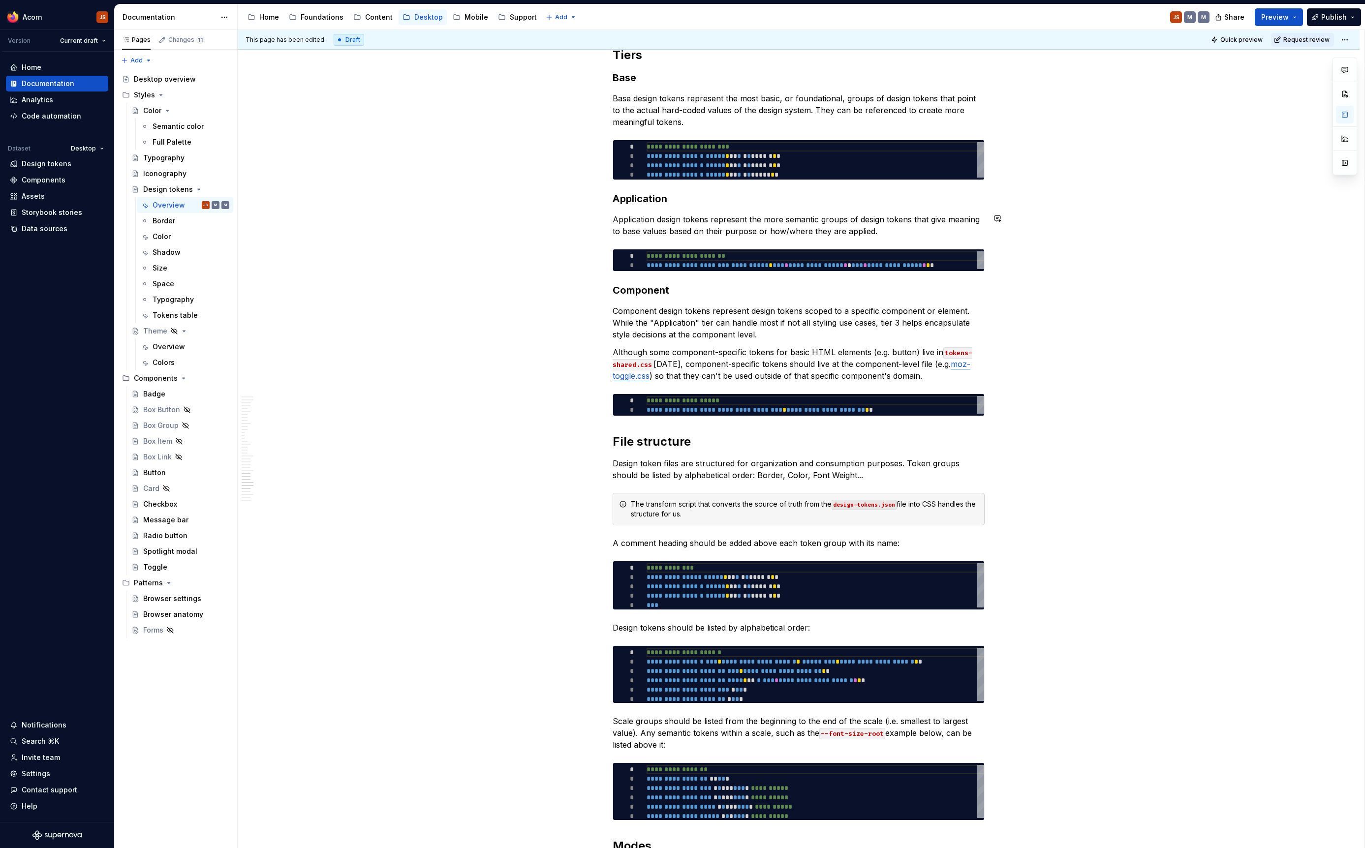
scroll to position [4189, 0]
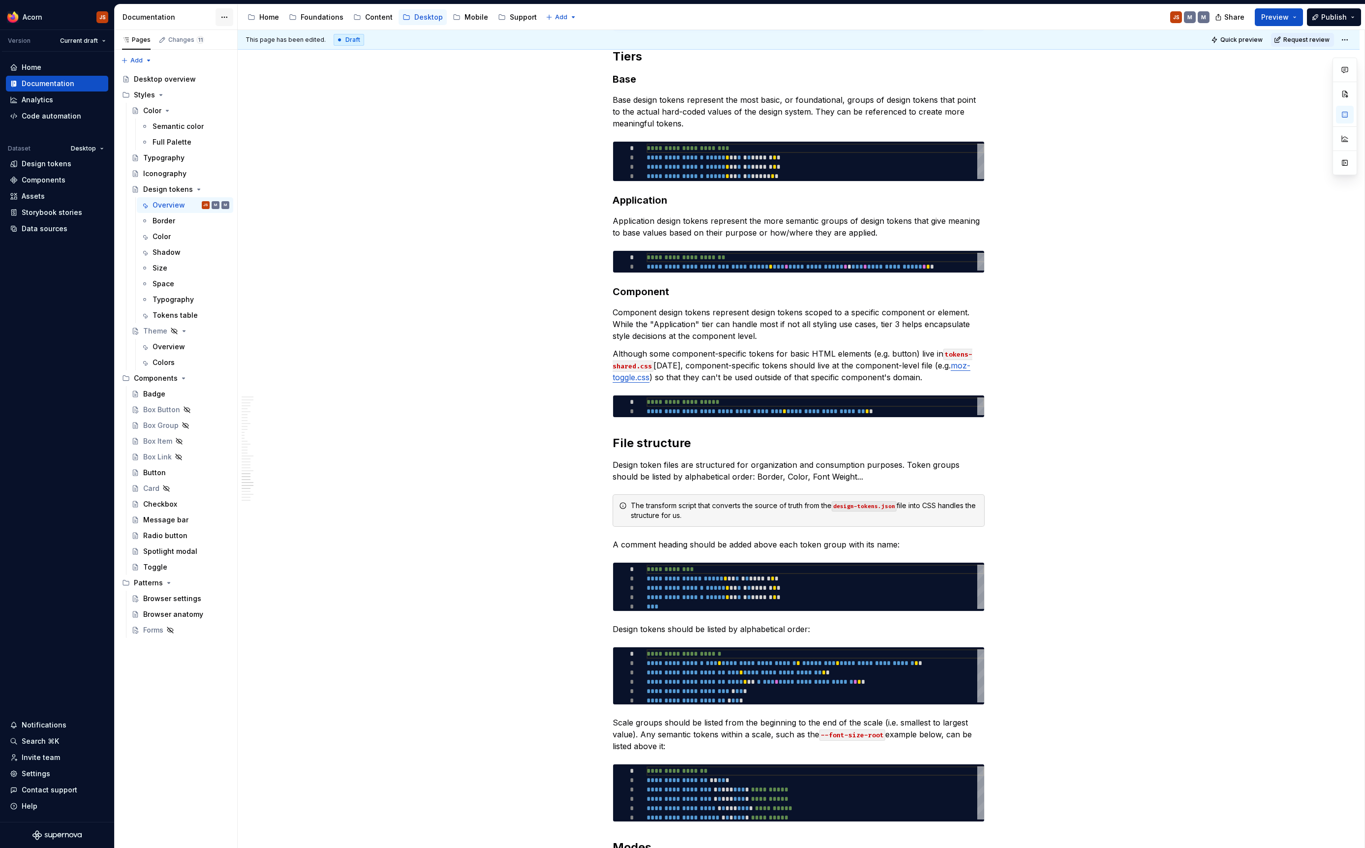
click at [221, 19] on html "Acorn JS Version Current draft Home Documentation Analytics Code automation Dat…" at bounding box center [682, 424] width 1365 height 848
click at [239, 103] on div "Documentation settings" at bounding box center [280, 102] width 93 height 10
type textarea "*"
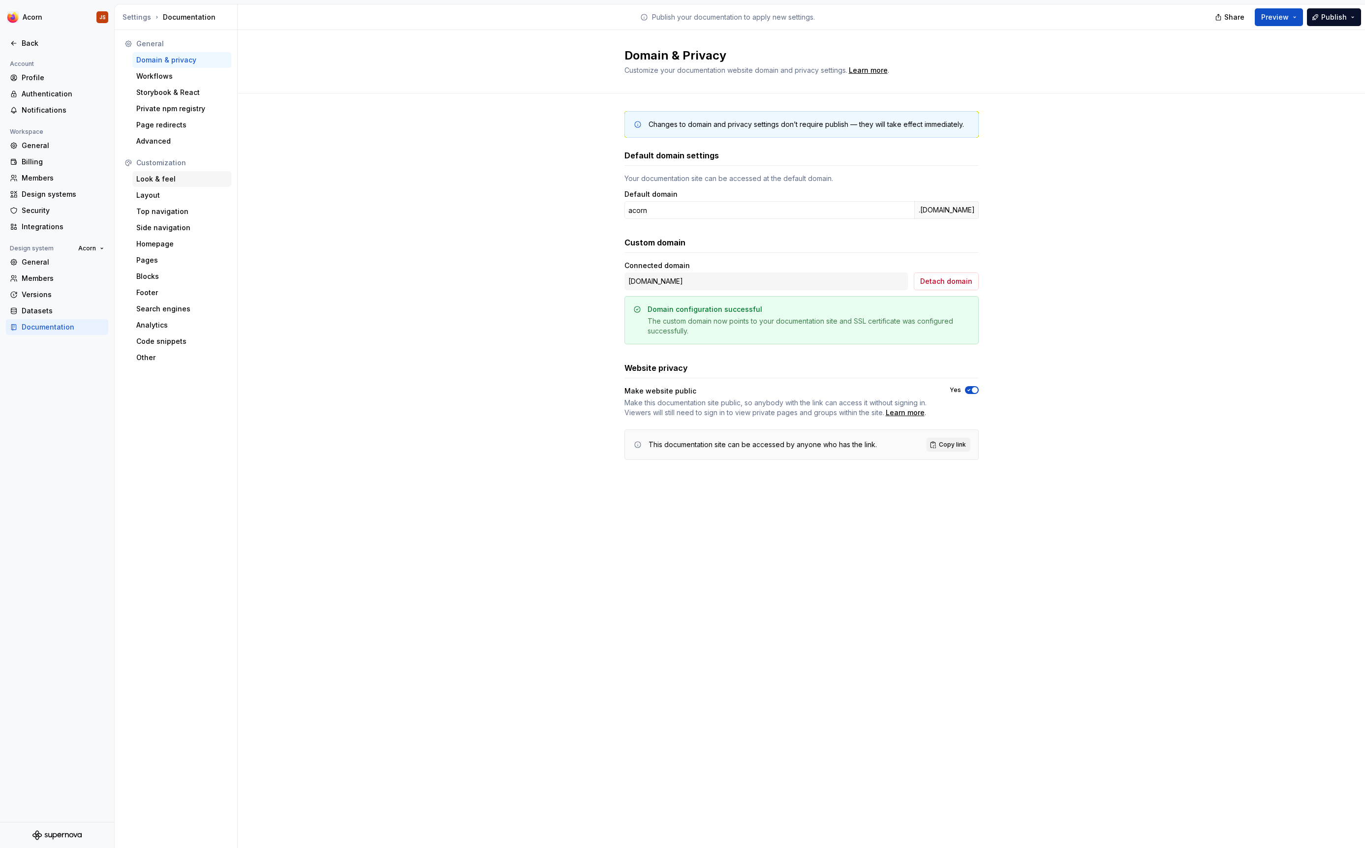
click at [165, 182] on div "Look & feel" at bounding box center [181, 179] width 91 height 10
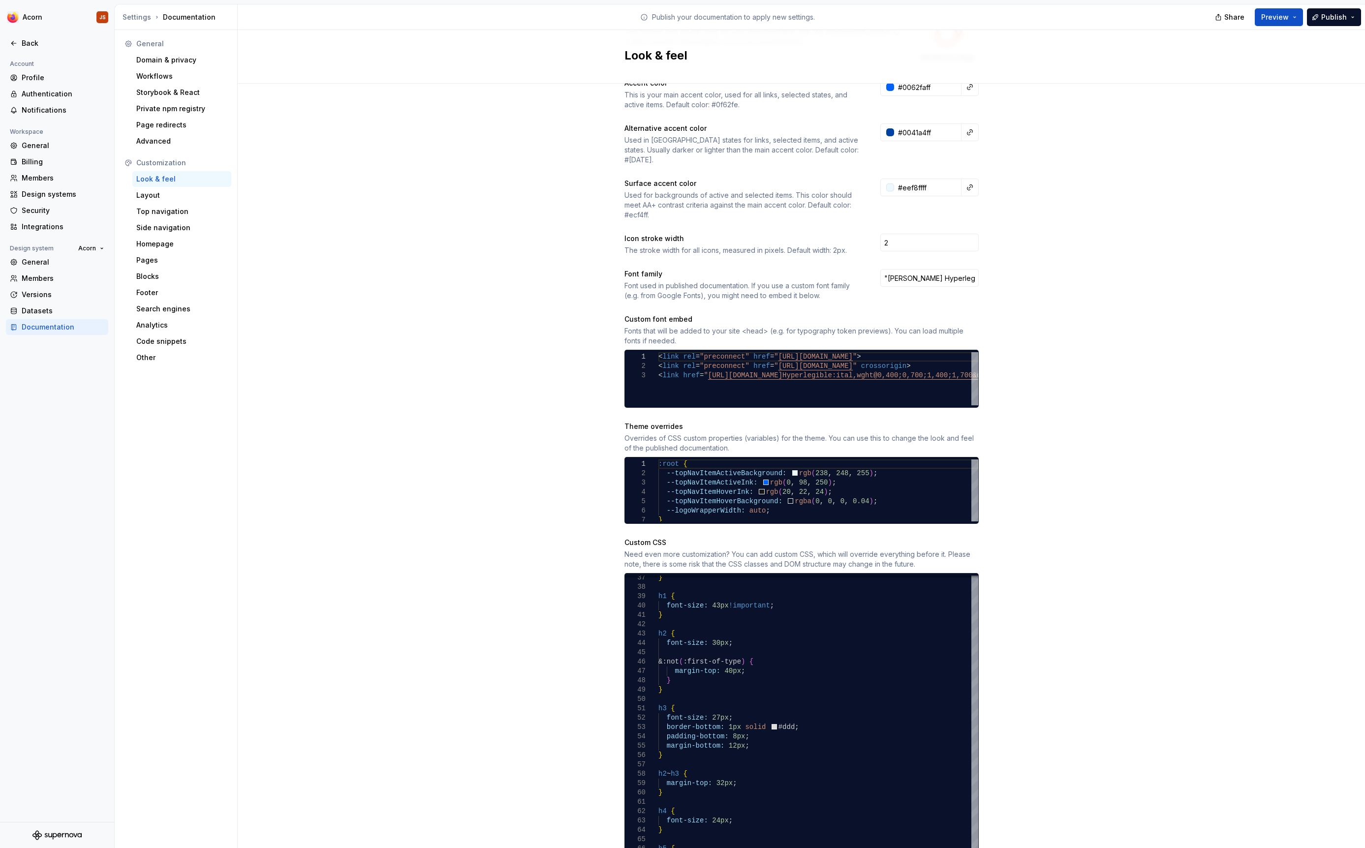
scroll to position [186, 0]
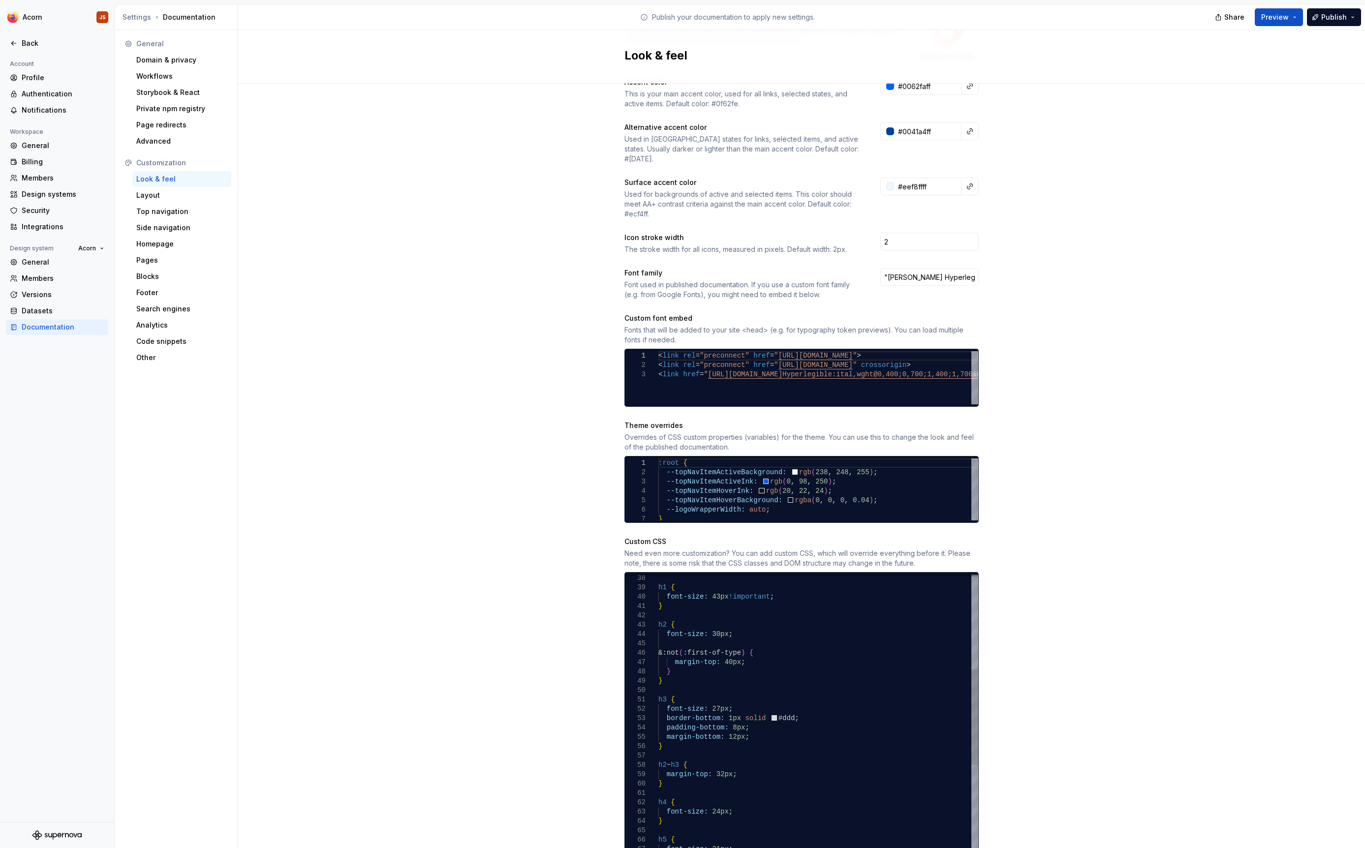
click at [1277, 24] on button "Preview" at bounding box center [1279, 17] width 48 height 18
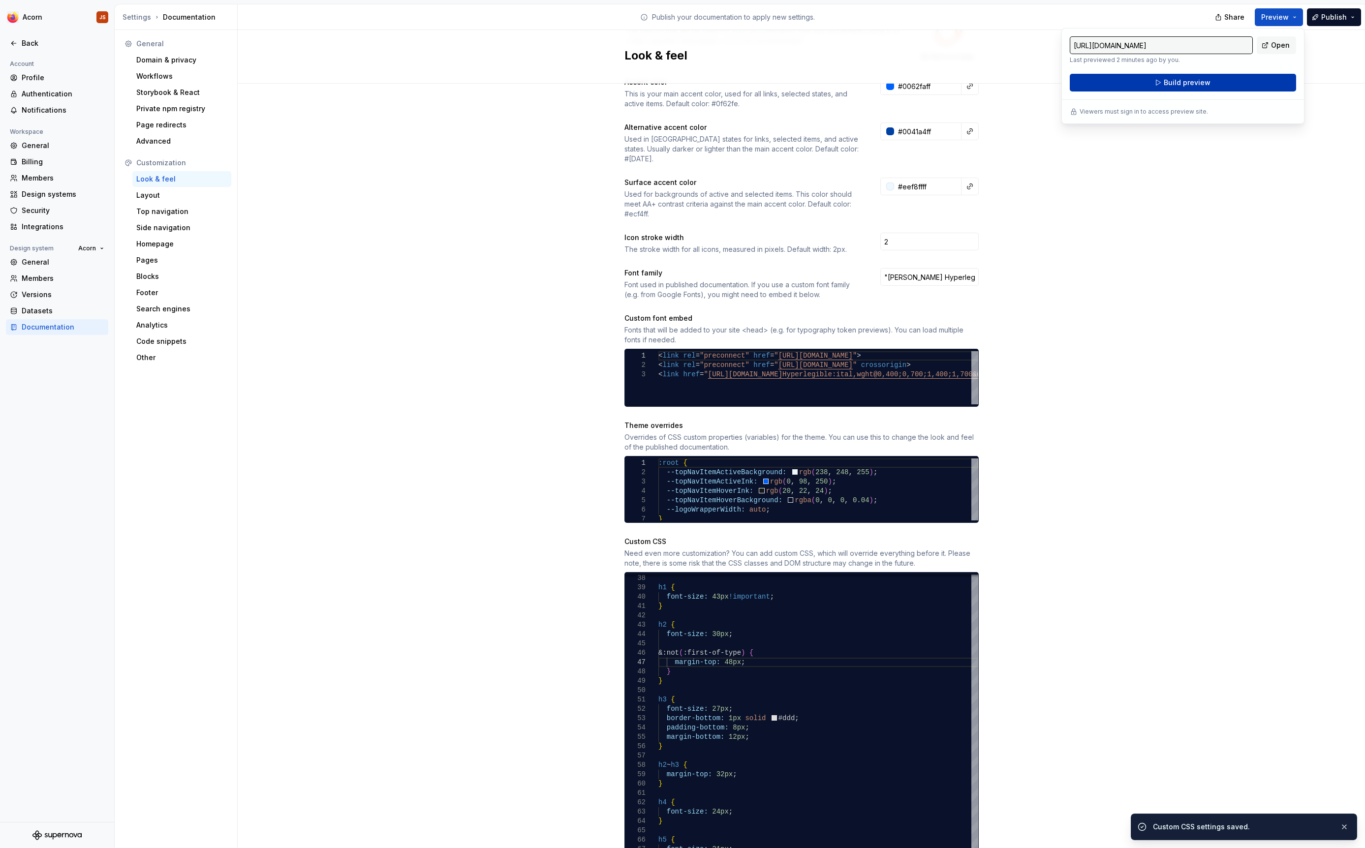
click at [1185, 82] on span "Build preview" at bounding box center [1187, 83] width 47 height 10
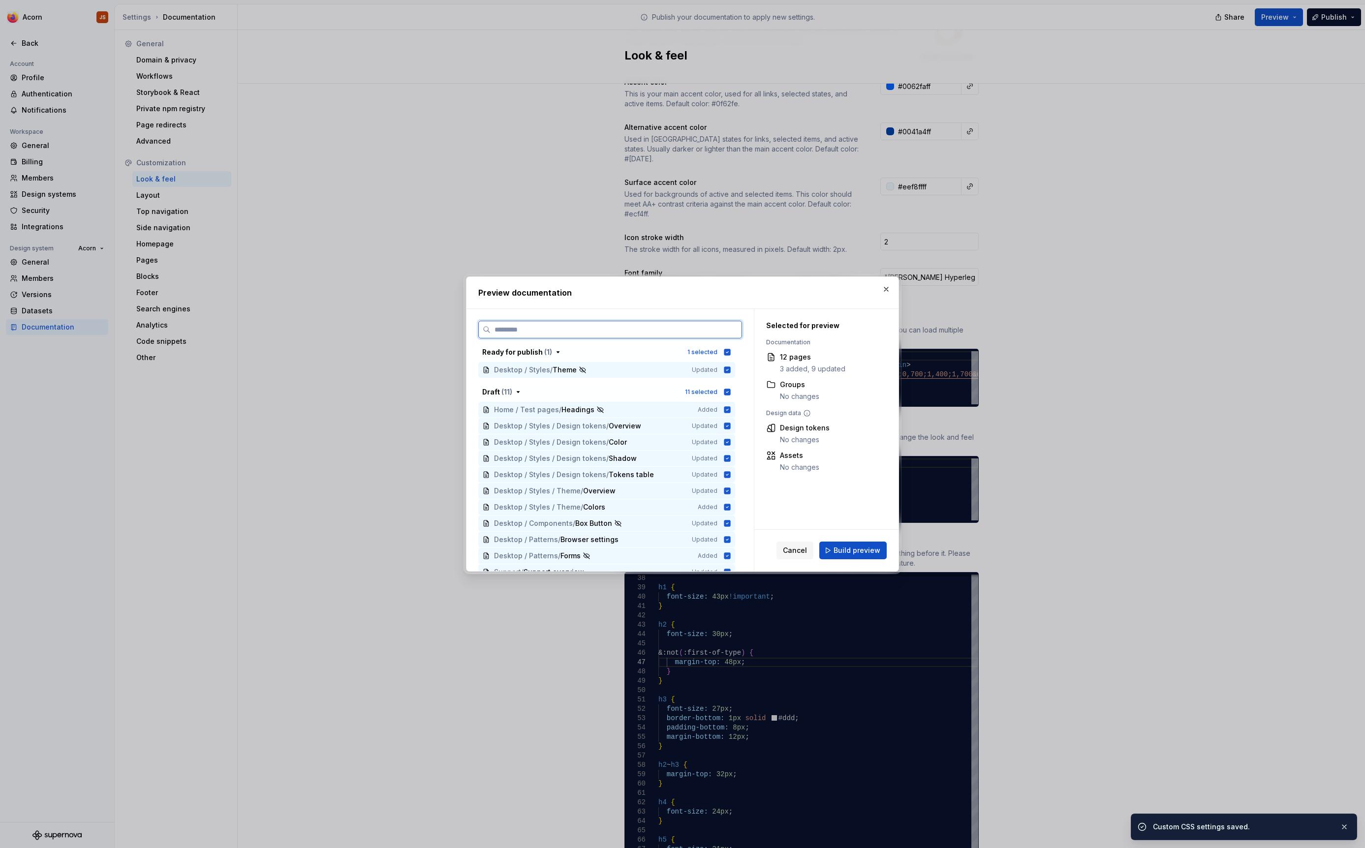
scroll to position [186, 0]
click at [854, 548] on span "Build preview" at bounding box center [857, 551] width 47 height 10
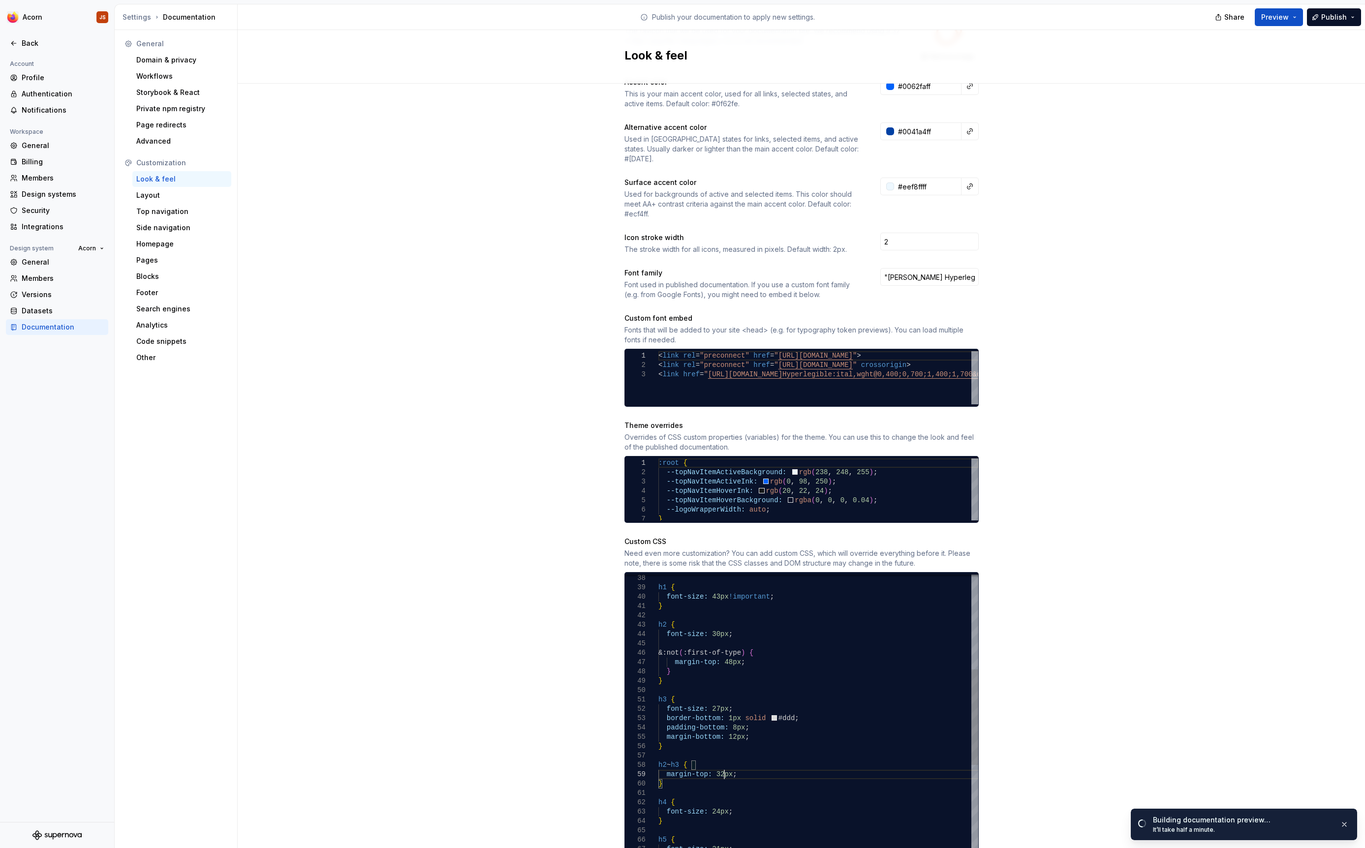
click at [1286, 14] on span "Preview" at bounding box center [1275, 17] width 28 height 10
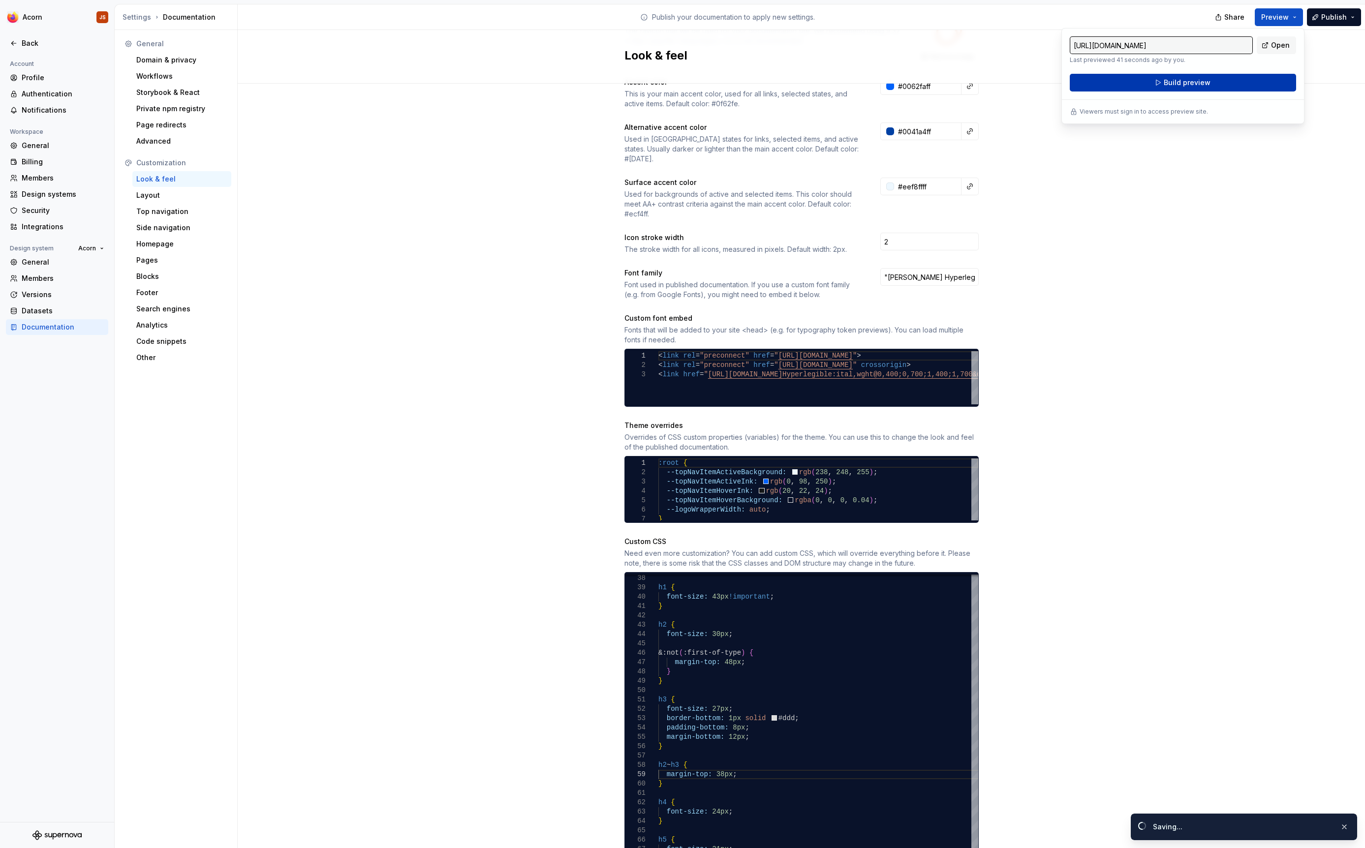
click at [1221, 85] on button "Build preview" at bounding box center [1183, 83] width 226 height 18
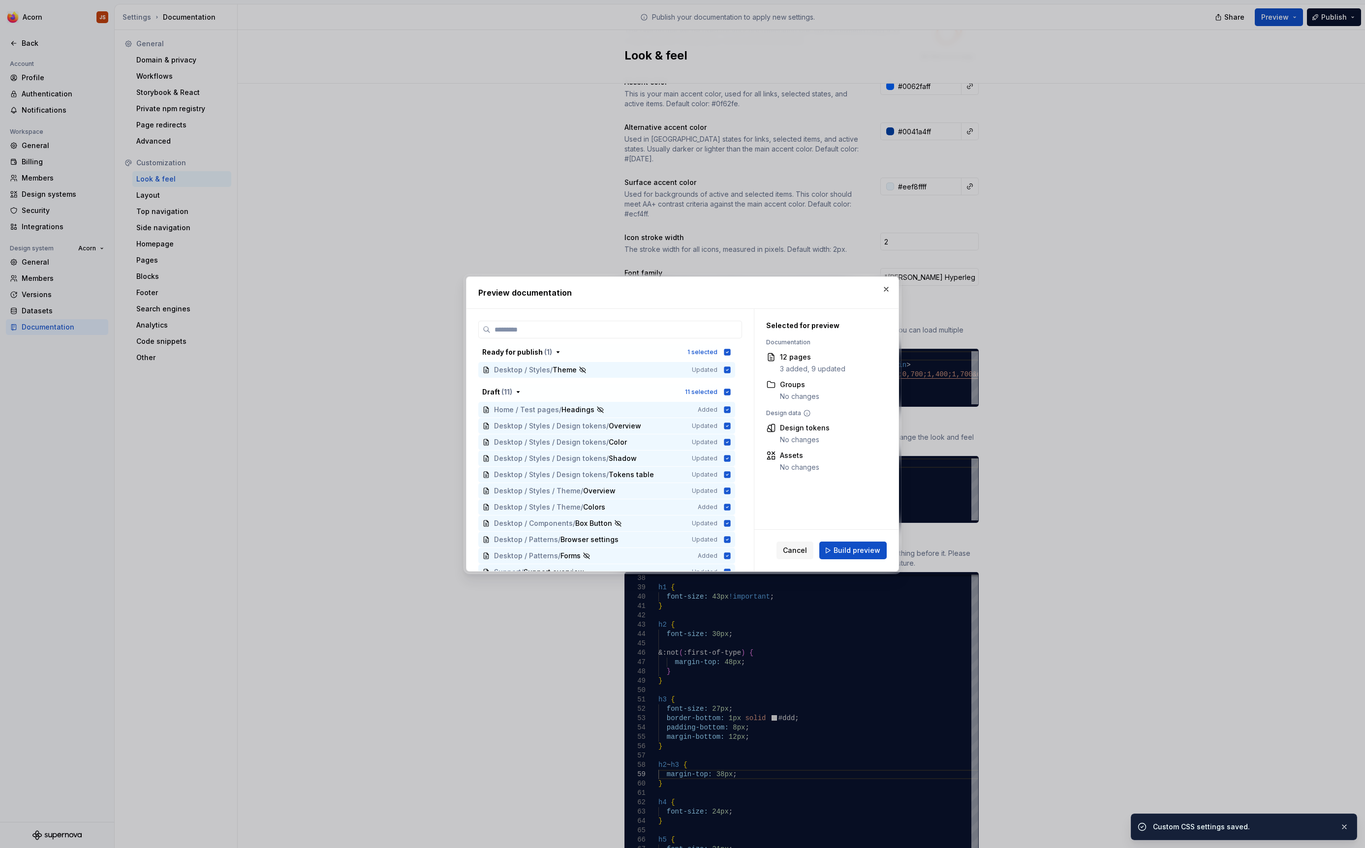
scroll to position [186, 0]
click at [848, 555] on span "Build preview" at bounding box center [857, 551] width 47 height 10
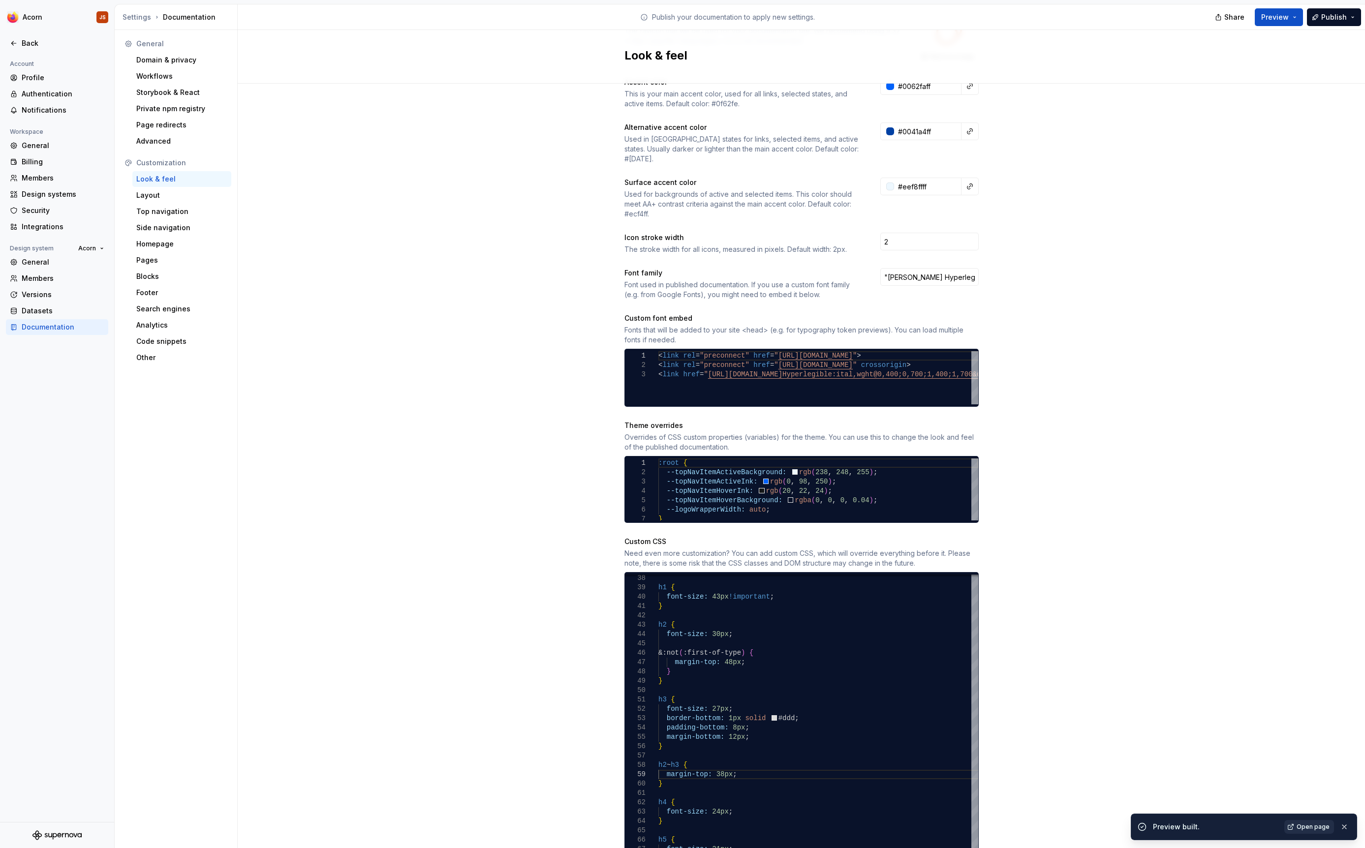
click at [1318, 828] on span "Open page" at bounding box center [1313, 827] width 33 height 8
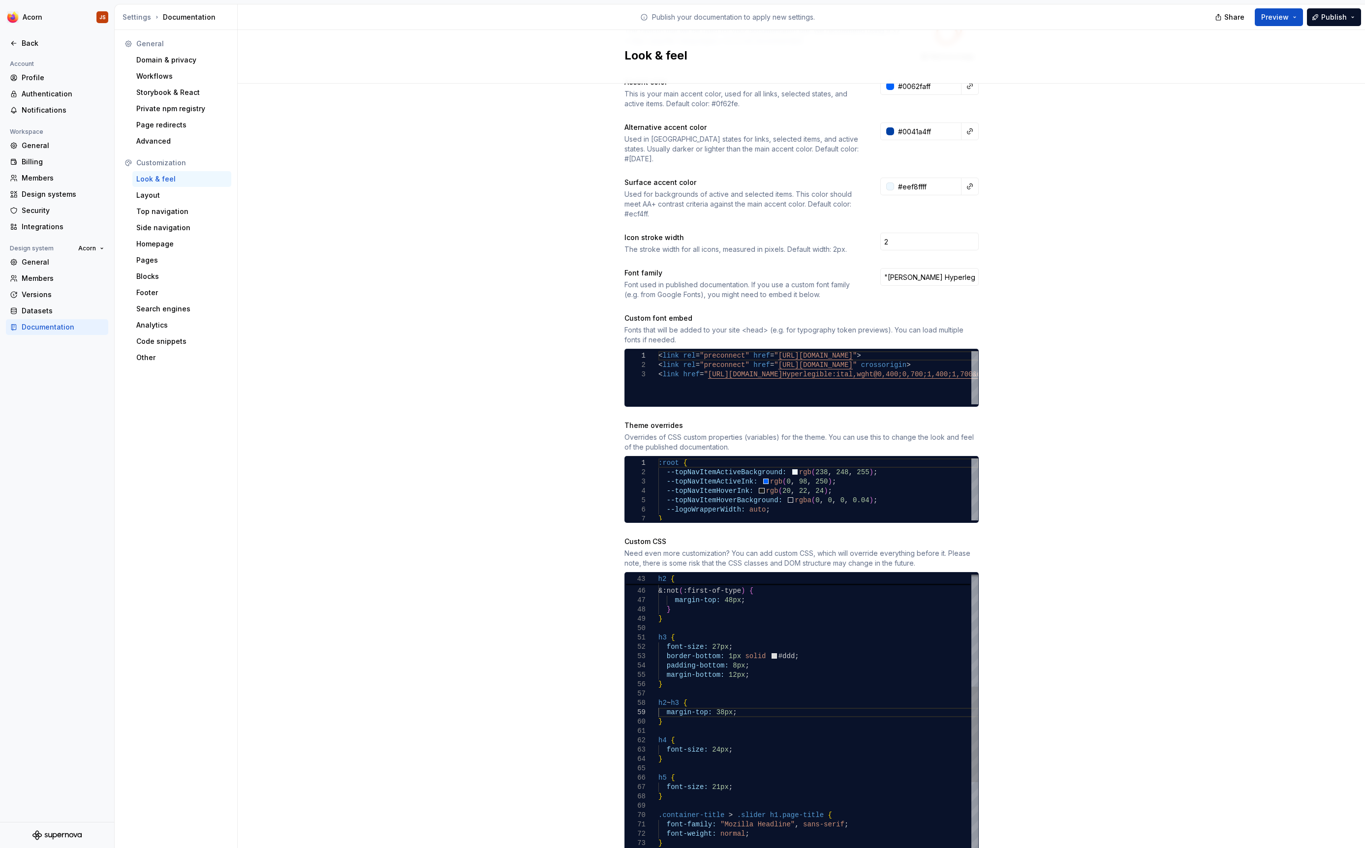
click at [733, 588] on div "&:not ( :first-of-type ) { margin-top: 48px ; } } h3 { font-size: 27px ; border…" at bounding box center [853, 804] width 391 height 1277
click at [739, 662] on div "border-bottom: 1px solid #ddd ; padding-bottom: 8px ; margin-bottom: 12px ; } h…" at bounding box center [853, 724] width 391 height 1277
click at [665, 670] on div "border-bottom: 1px solid #ddd ; padding-bottom: 8px ; margin-bottom: 12px ; } h…" at bounding box center [853, 729] width 391 height 1287
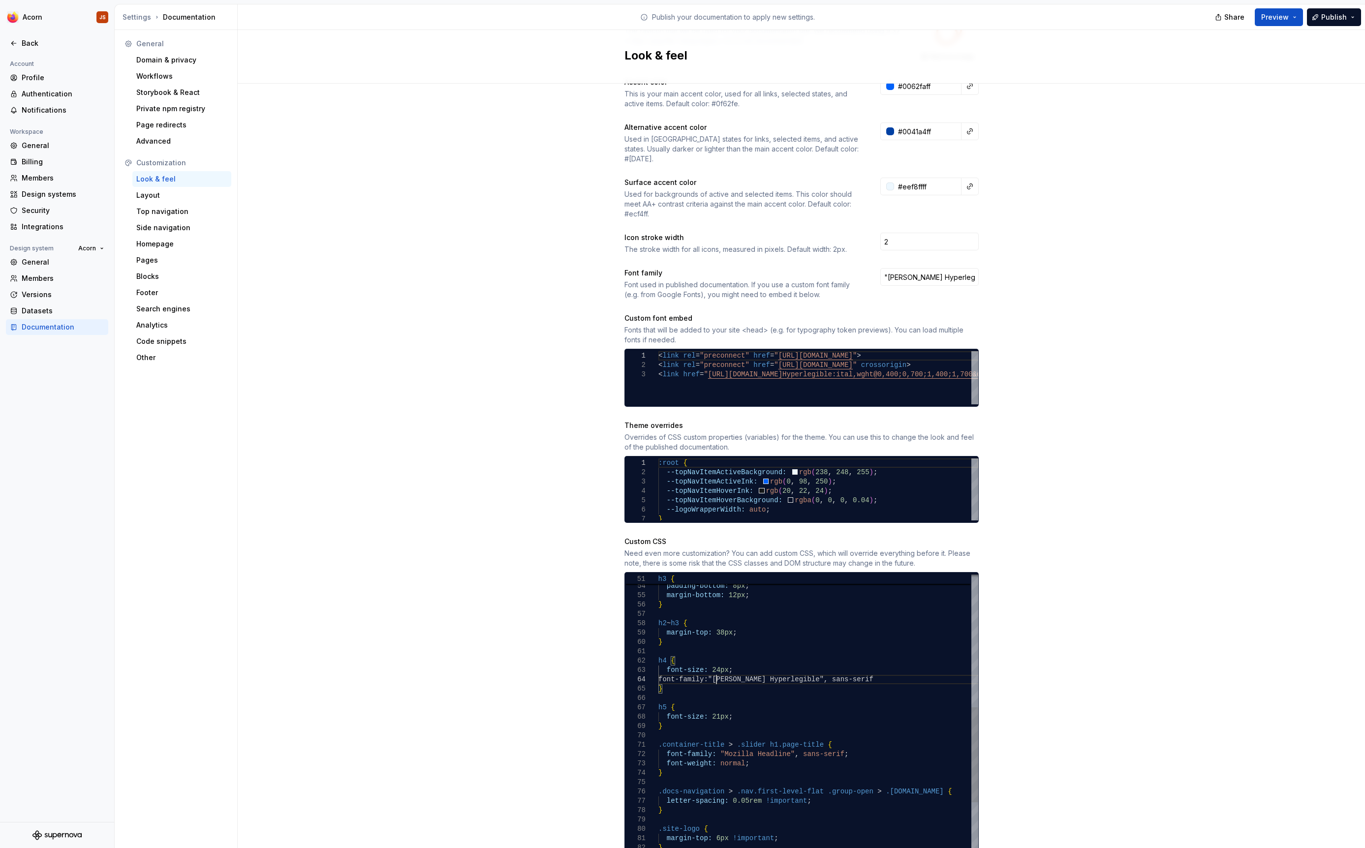
scroll to position [37, 62]
click at [890, 676] on div "border-bottom: 1px solid #ddd ; padding-bottom: 8px ; margin-bottom: 12px ; } h…" at bounding box center [853, 729] width 391 height 1287
click at [893, 667] on div "border-bottom: 1px solid #ddd ; padding-bottom: 8px ; margin-bottom: 12px ; } h…" at bounding box center [853, 729] width 391 height 1287
click at [1276, 21] on span "Preview" at bounding box center [1275, 17] width 28 height 10
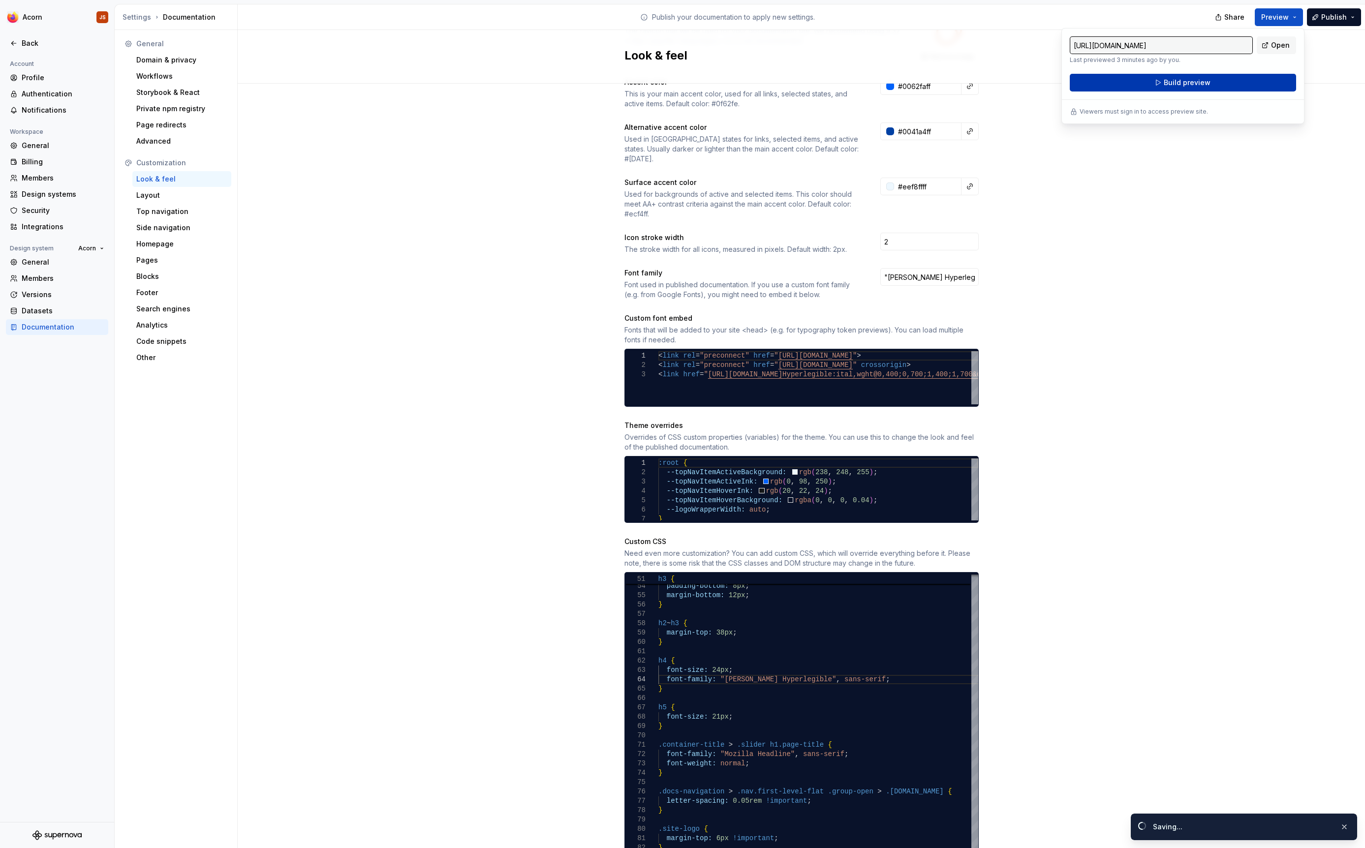
click at [1225, 77] on button "Build preview" at bounding box center [1183, 83] width 226 height 18
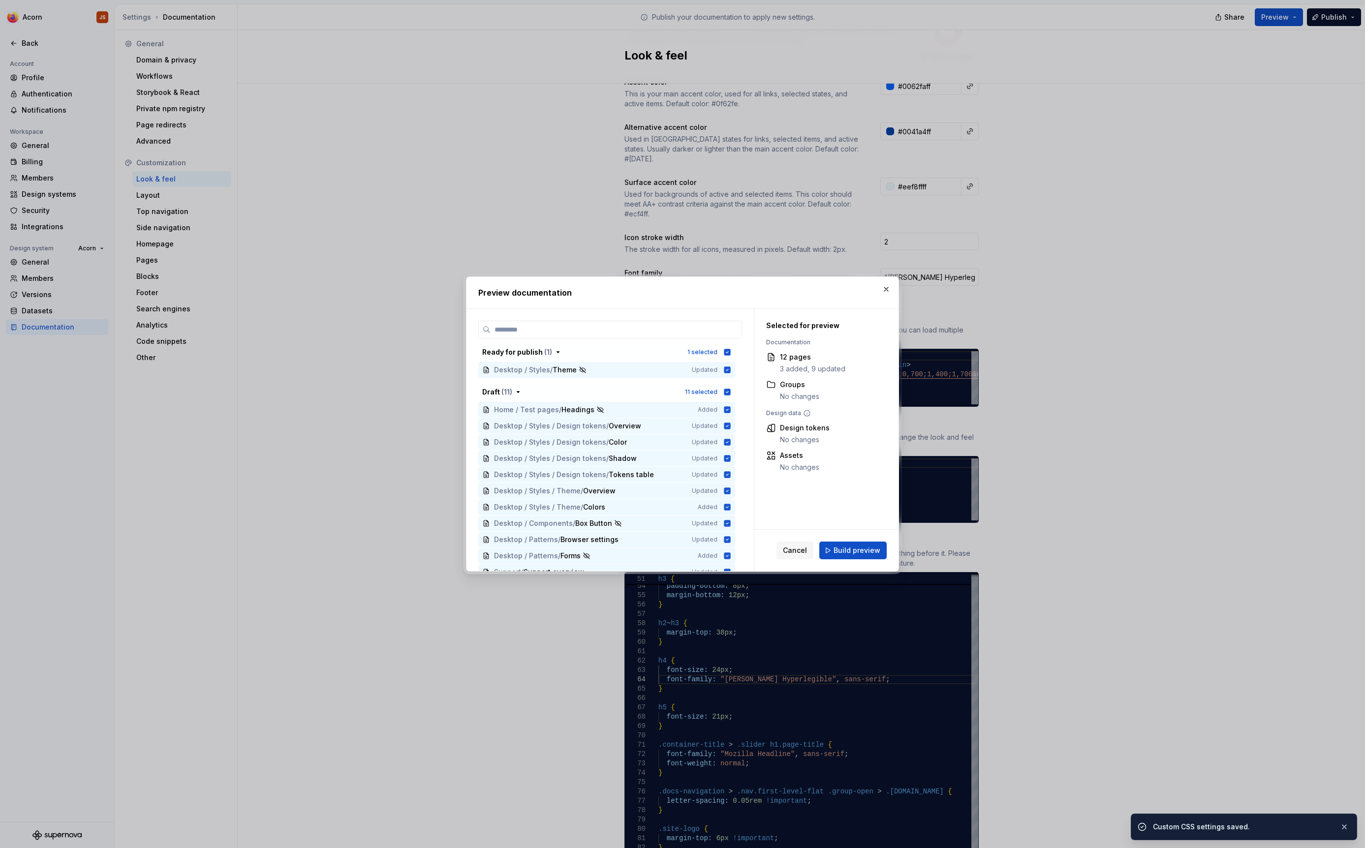
scroll to position [186, 0]
click at [861, 552] on span "Build preview" at bounding box center [857, 551] width 47 height 10
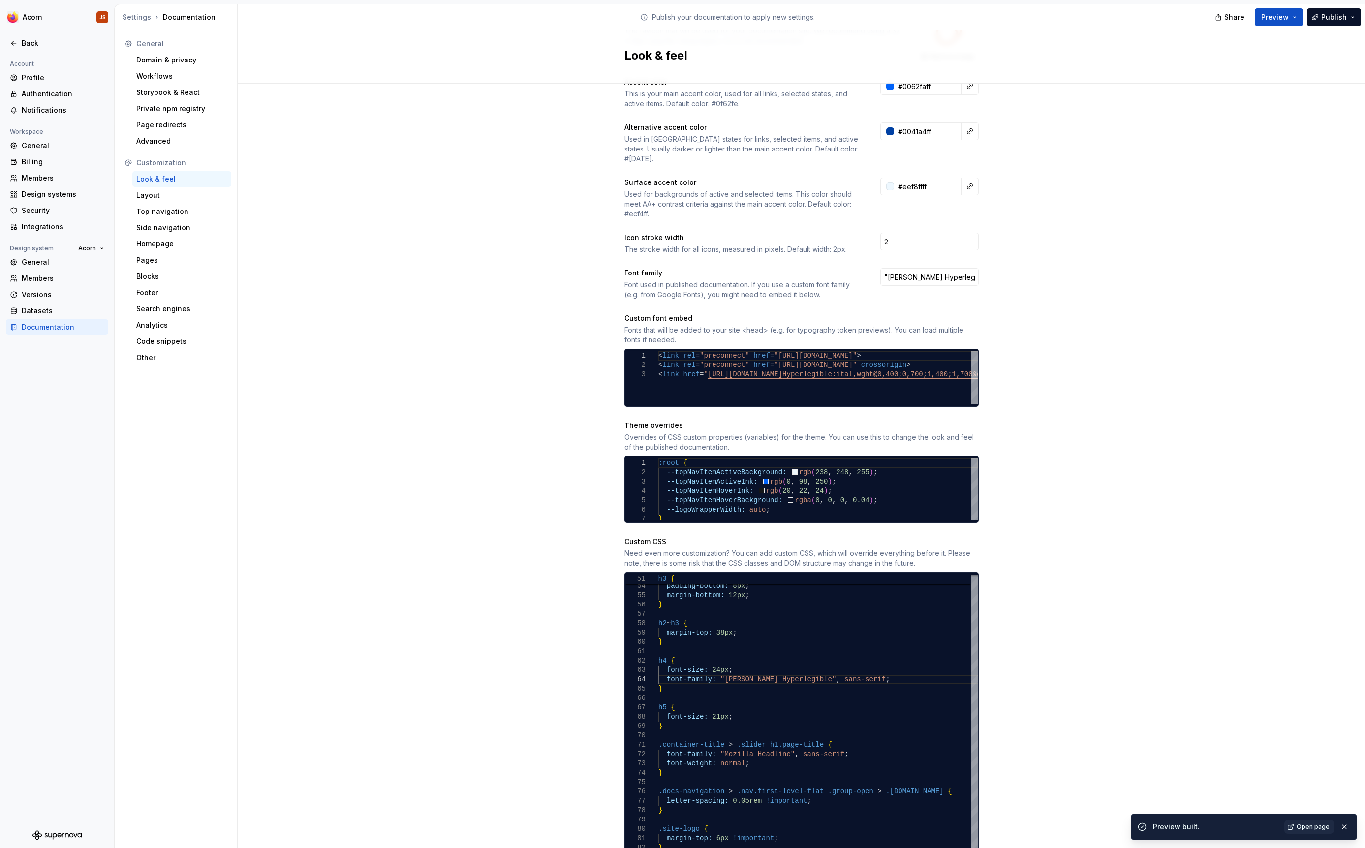
click at [1302, 828] on div "Preview built. Open page" at bounding box center [1244, 827] width 226 height 27
click at [1304, 828] on link "Open page" at bounding box center [1309, 827] width 50 height 14
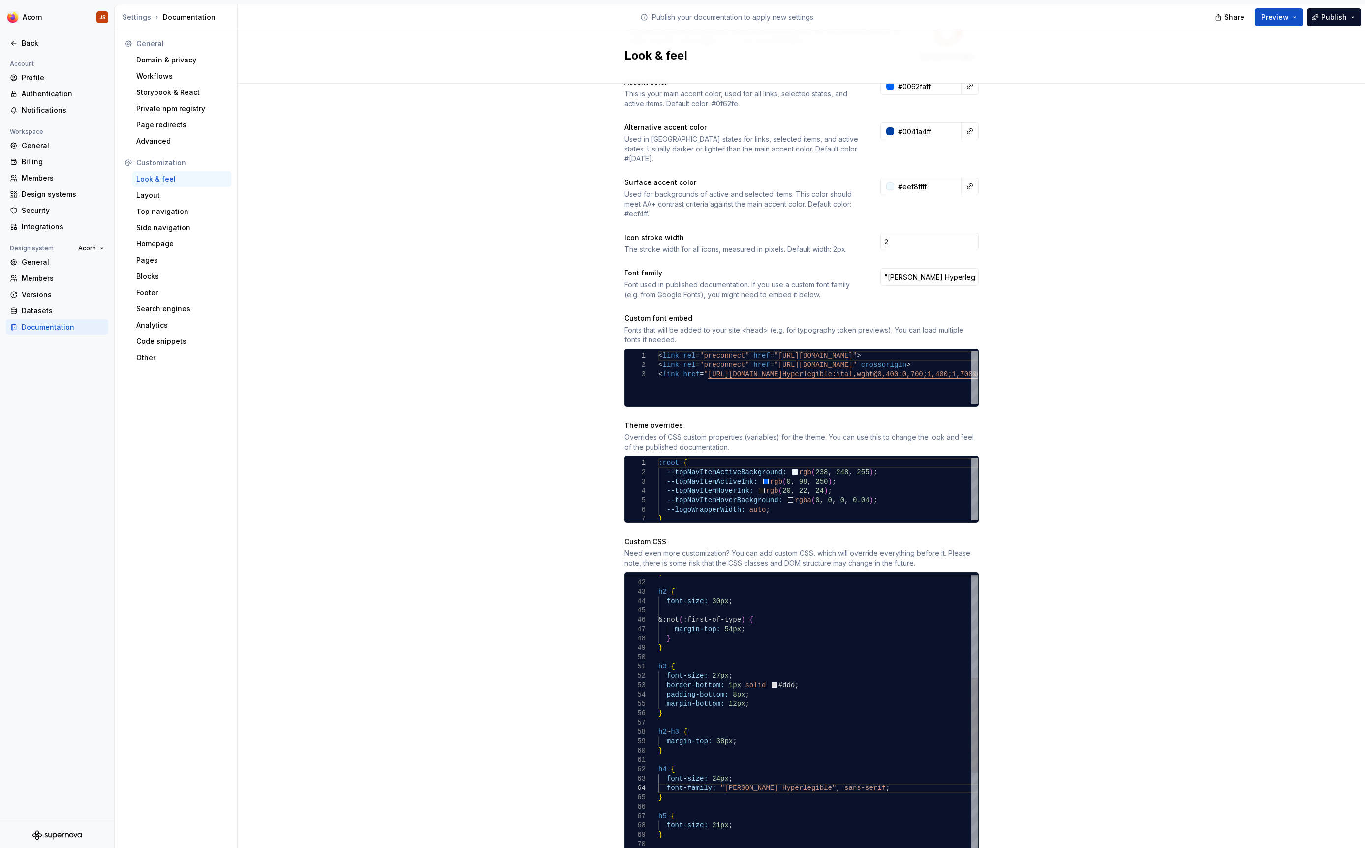
click at [742, 615] on div "border-bottom: 1px solid #ddd ; padding-bottom: 8px ; margin-bottom: 12px ; } h…" at bounding box center [853, 838] width 391 height 1287
click at [742, 621] on div "border-bottom: 1px solid #ddd ; padding-bottom: 8px ; margin-bottom: 12px ; } h…" at bounding box center [853, 838] width 391 height 1287
click at [734, 730] on div "border-bottom: 1px solid #ddd ; padding-bottom: 8px ; margin-bottom: 12px ; } h…" at bounding box center [853, 838] width 391 height 1287
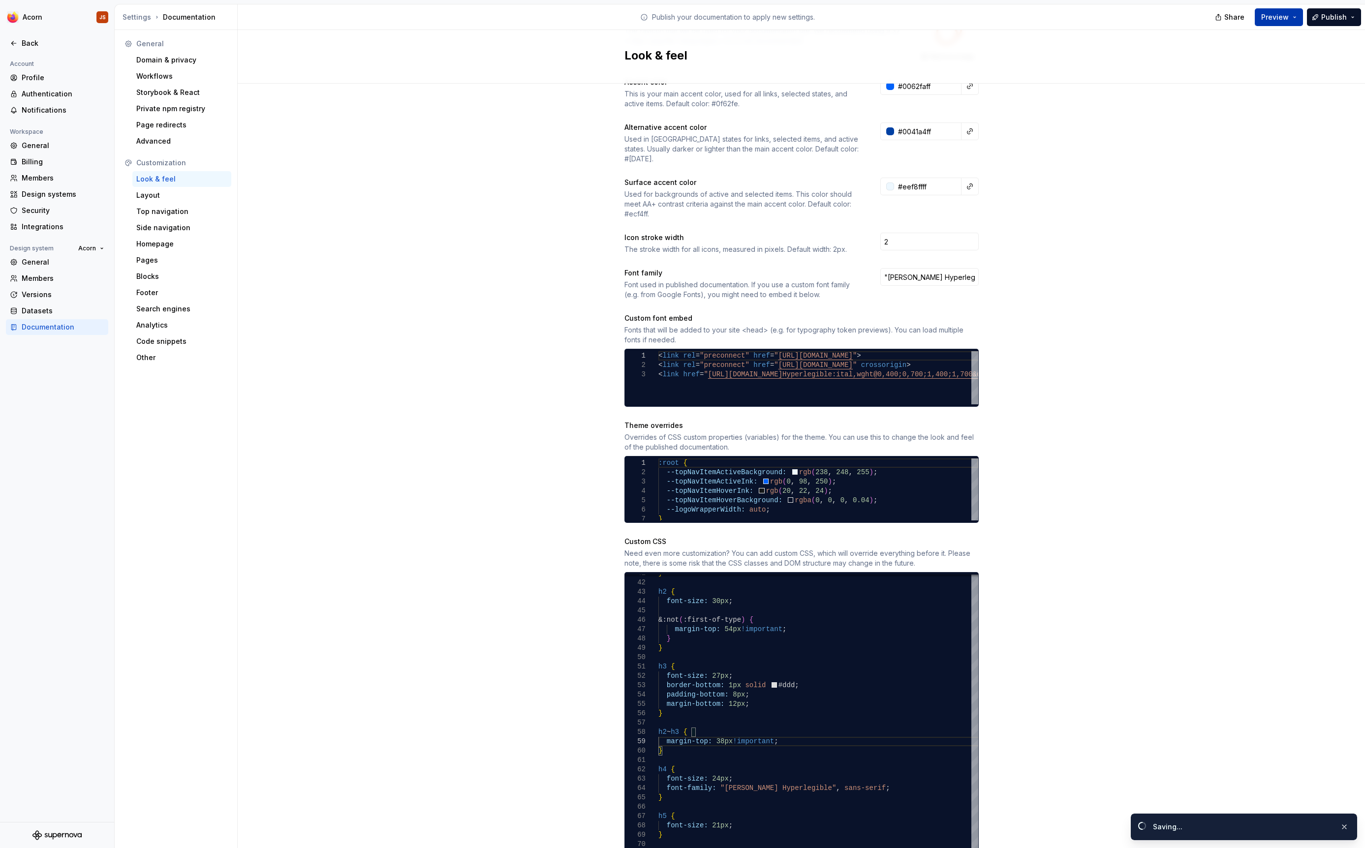
click at [1278, 20] on span "Preview" at bounding box center [1275, 17] width 28 height 10
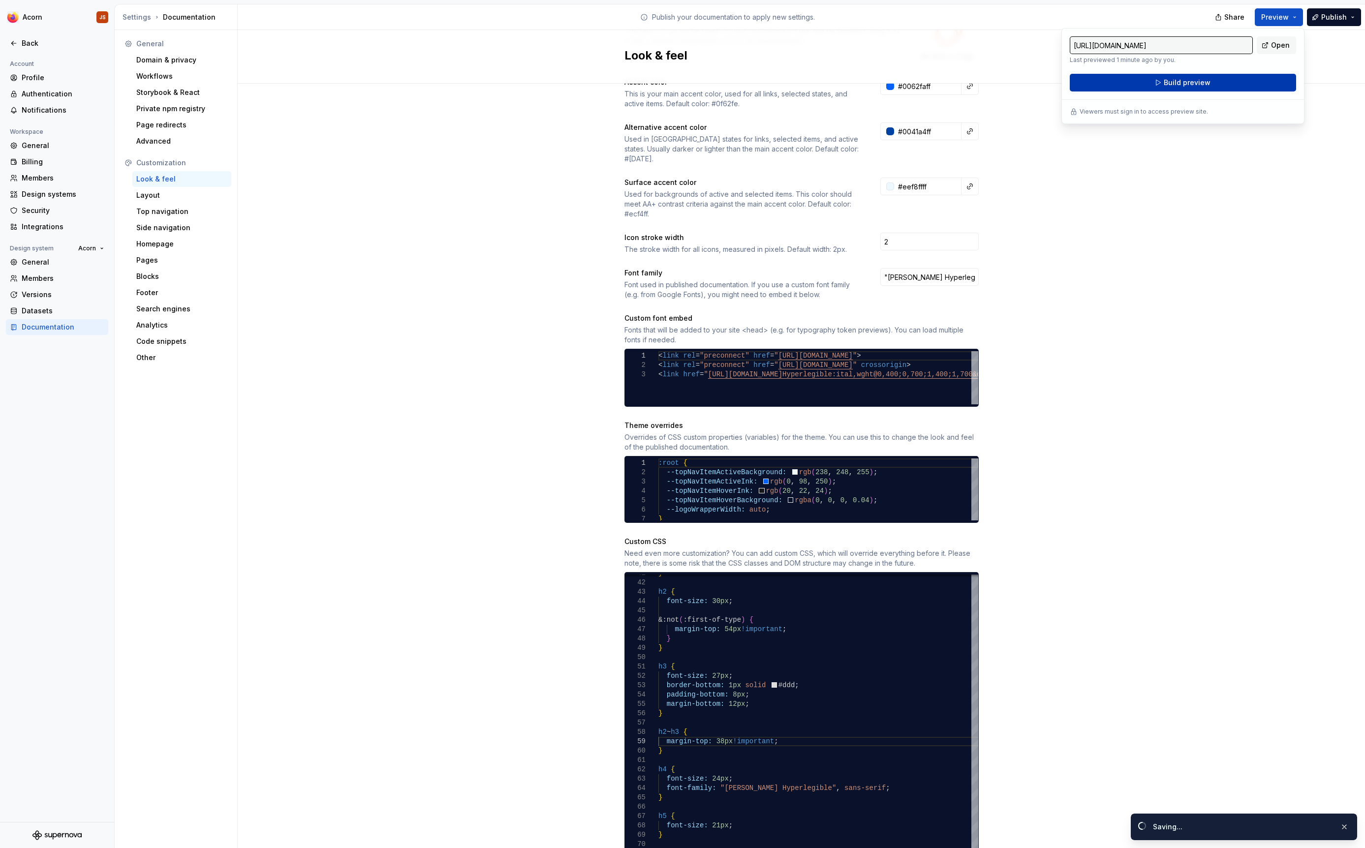
click at [1235, 75] on button "Build preview" at bounding box center [1183, 83] width 226 height 18
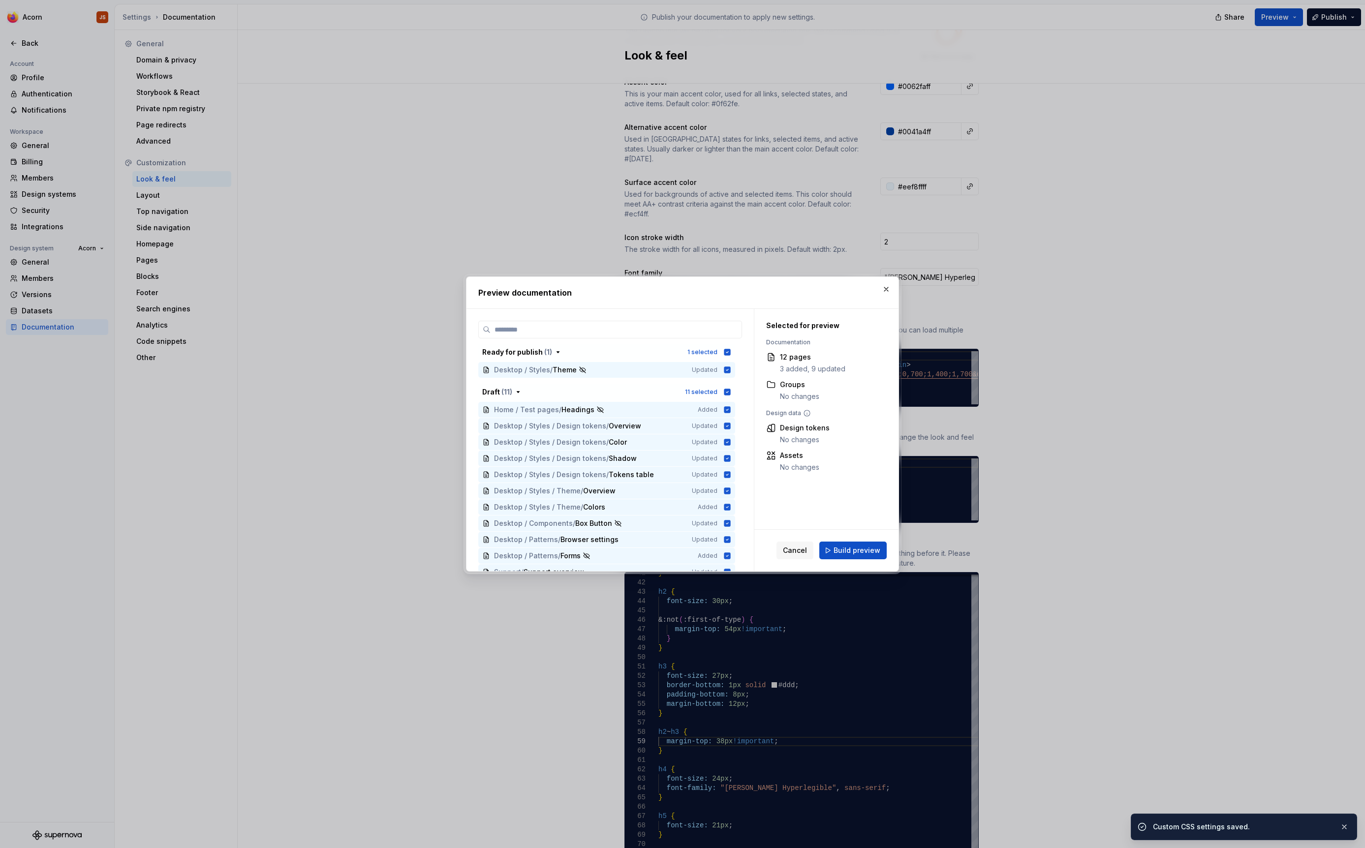
scroll to position [186, 0]
click at [837, 556] on button "Build preview" at bounding box center [852, 551] width 67 height 18
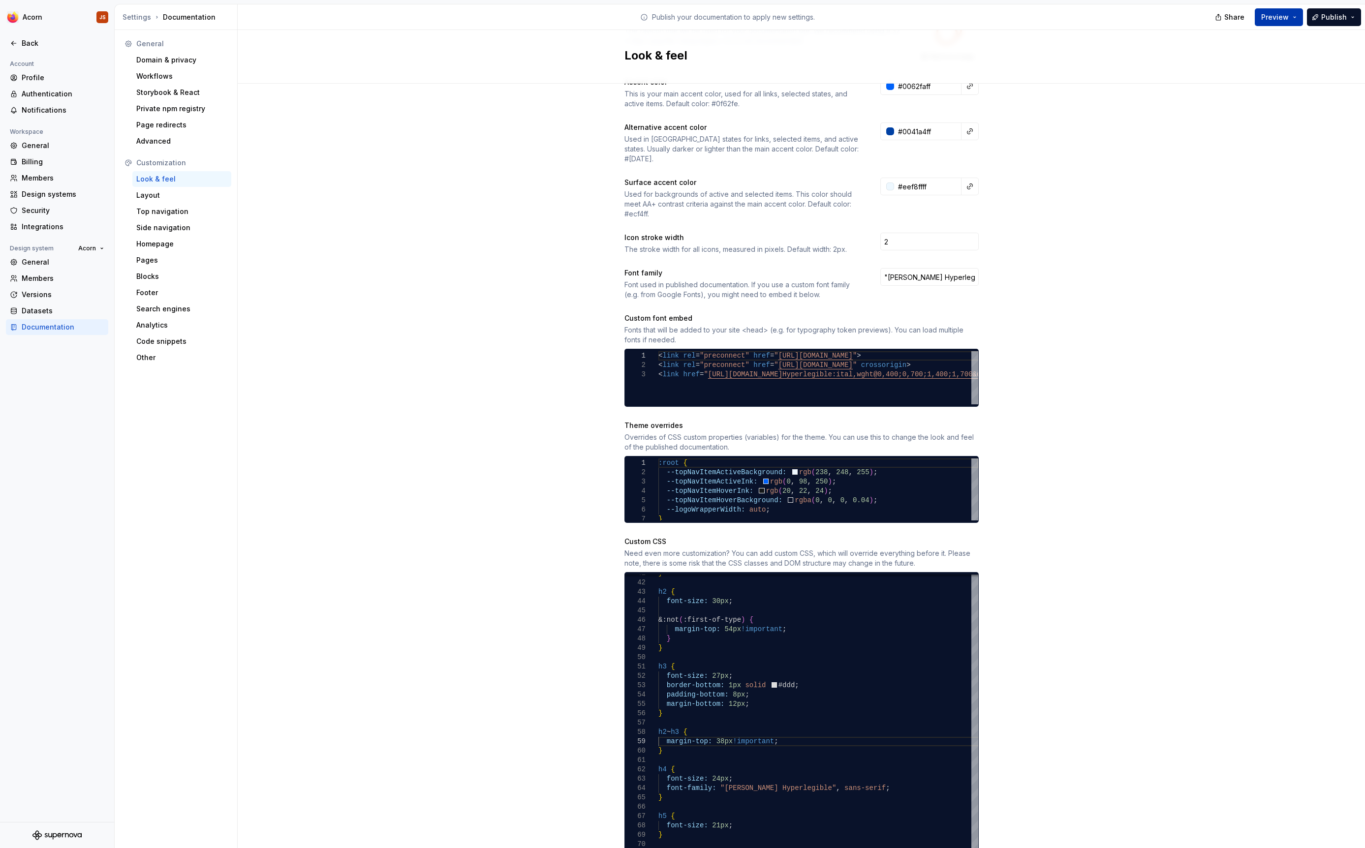
click at [1293, 19] on button "Preview" at bounding box center [1279, 17] width 48 height 18
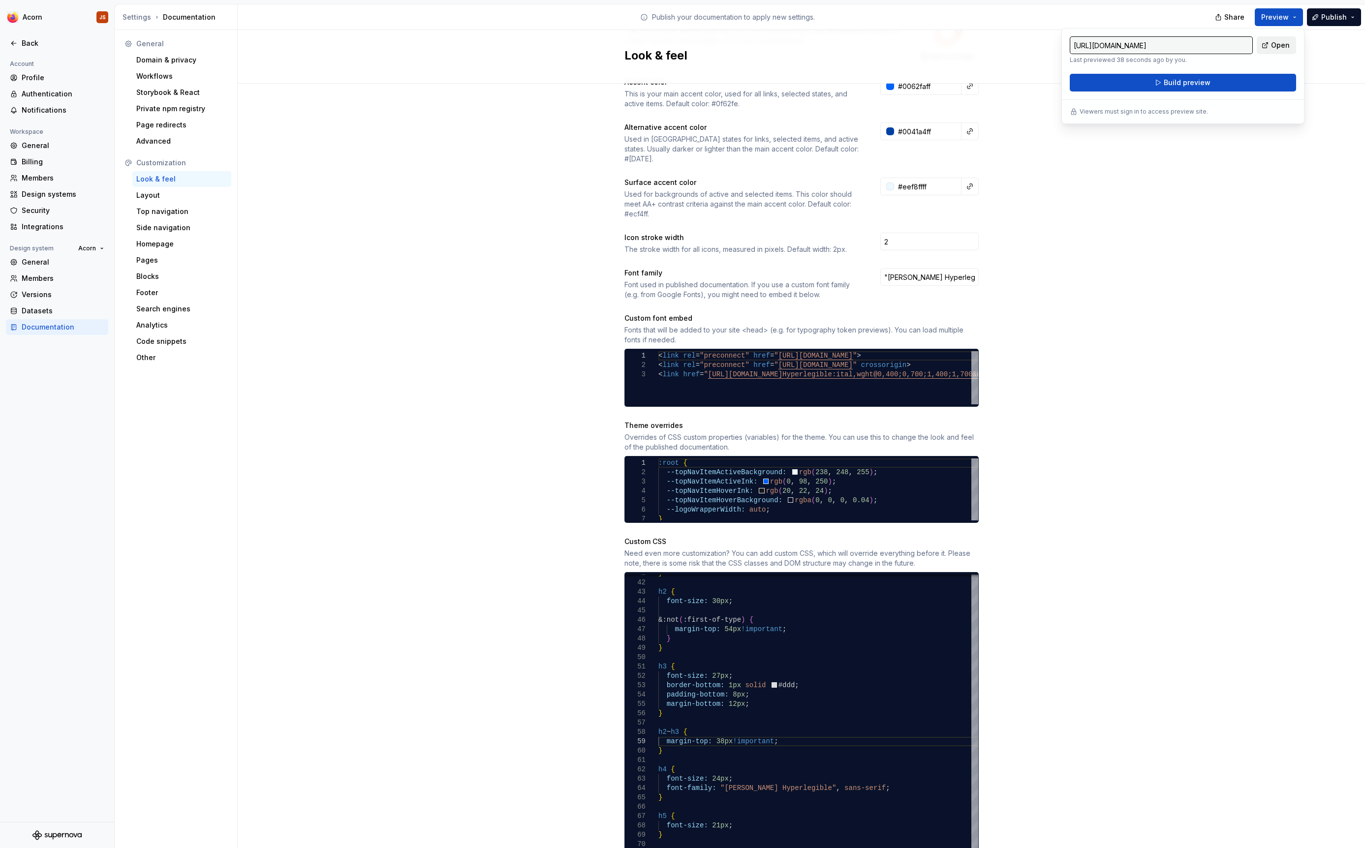
click at [1279, 46] on span "Open" at bounding box center [1280, 45] width 19 height 10
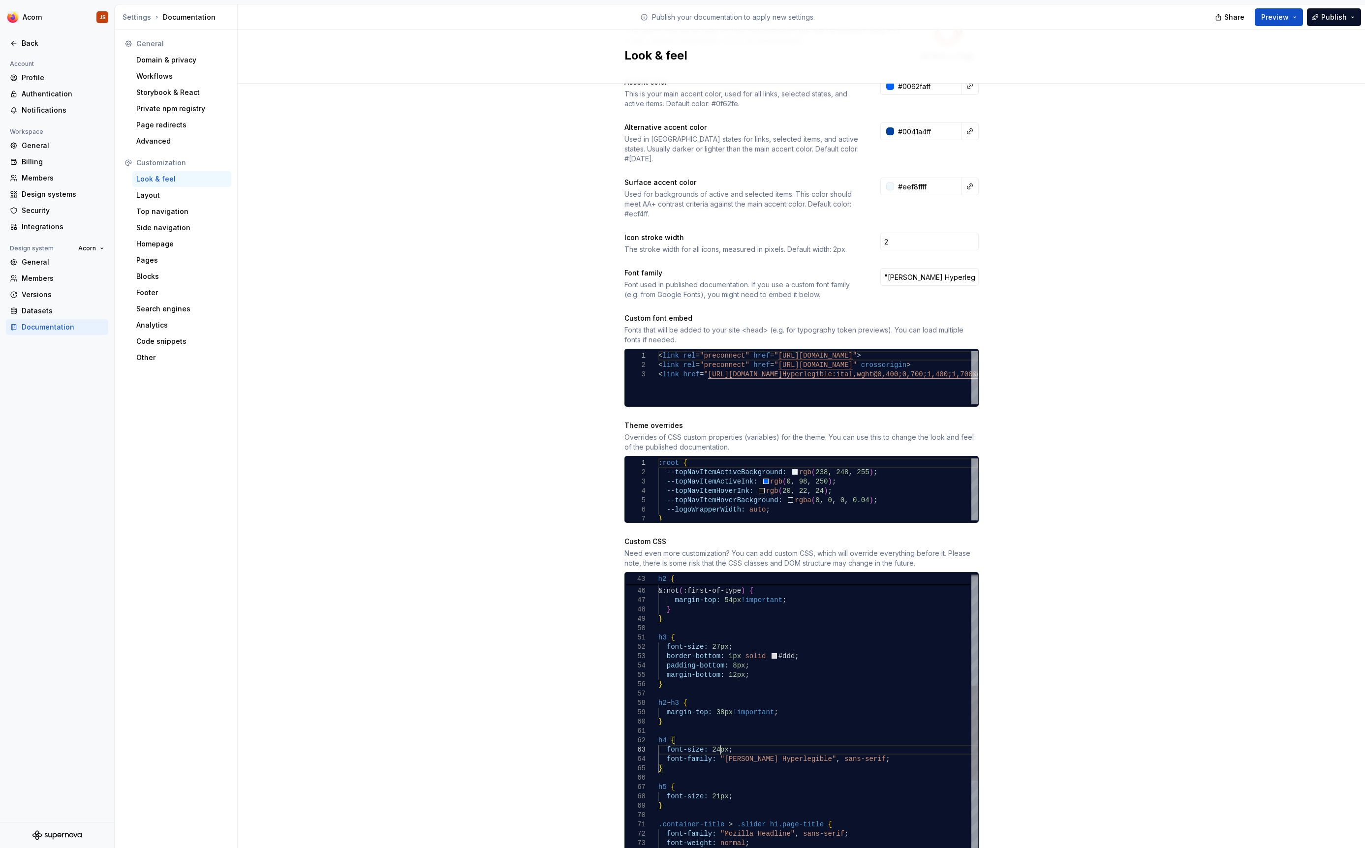
click at [722, 738] on div "h2 ~ h3 { margin-top: 38px !important ; } h4 { font-size: 24px ; } h5 { font-si…" at bounding box center [853, 809] width 391 height 1287
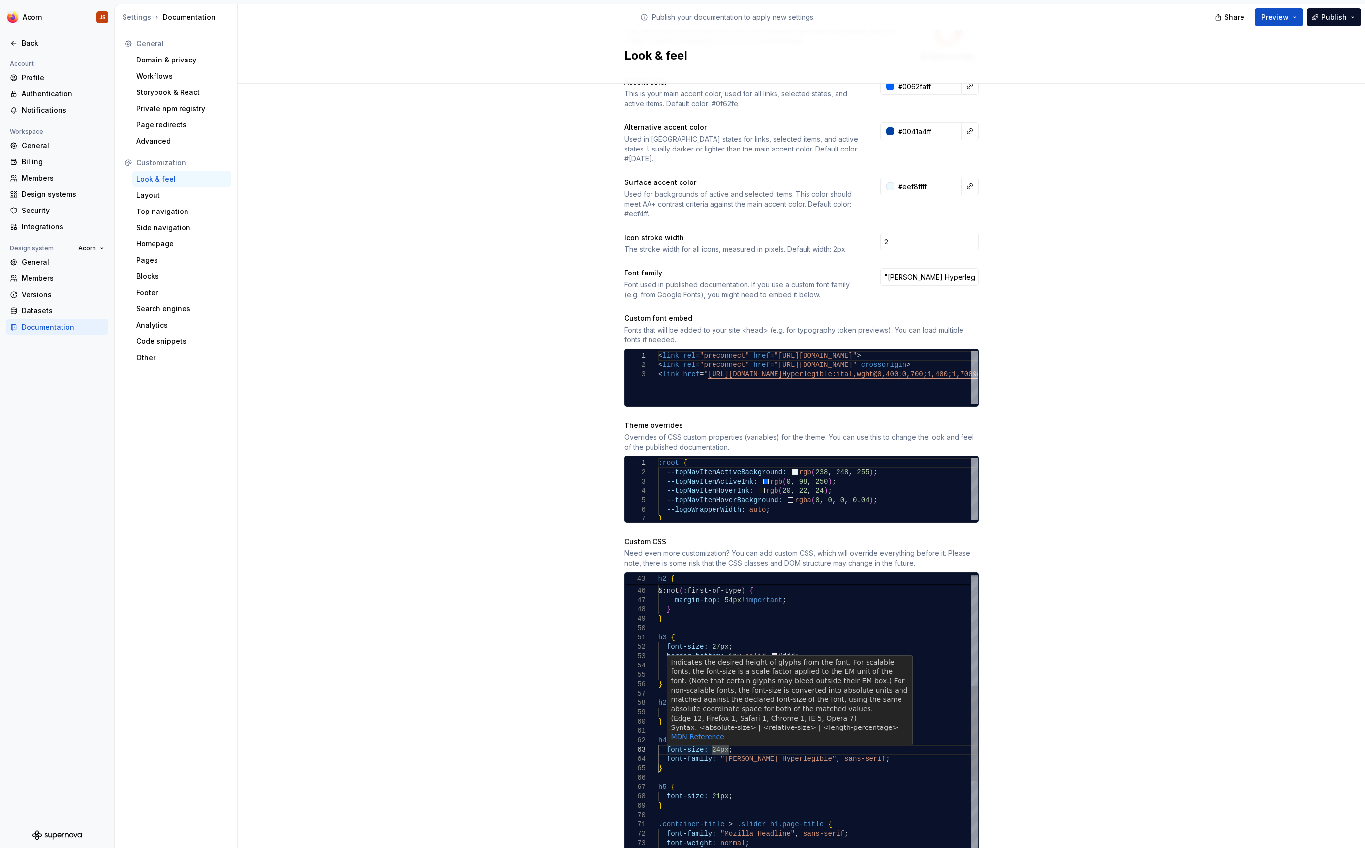
click at [721, 742] on div "h2 ~ h3 { margin-top: 38px !important ; } h4 { font-size: 24px ; } h5 { font-si…" at bounding box center [853, 809] width 391 height 1287
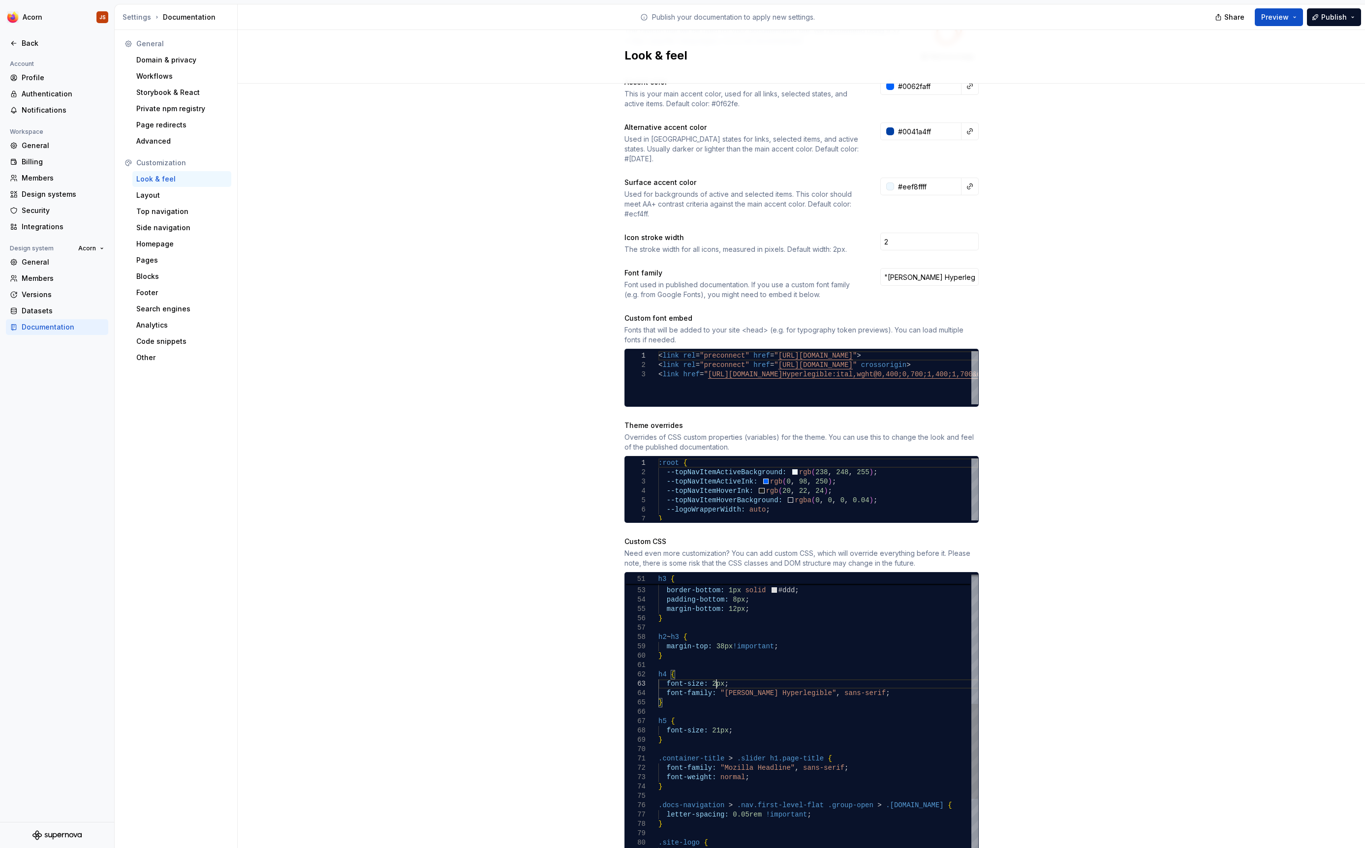
scroll to position [19, 62]
click at [718, 719] on div "h2 ~ h3 { margin-top: 38px !important ; } h4 { font-size: 21px ; } h5 { font-si…" at bounding box center [853, 743] width 391 height 1287
click at [1280, 16] on span "Preview" at bounding box center [1275, 17] width 28 height 10
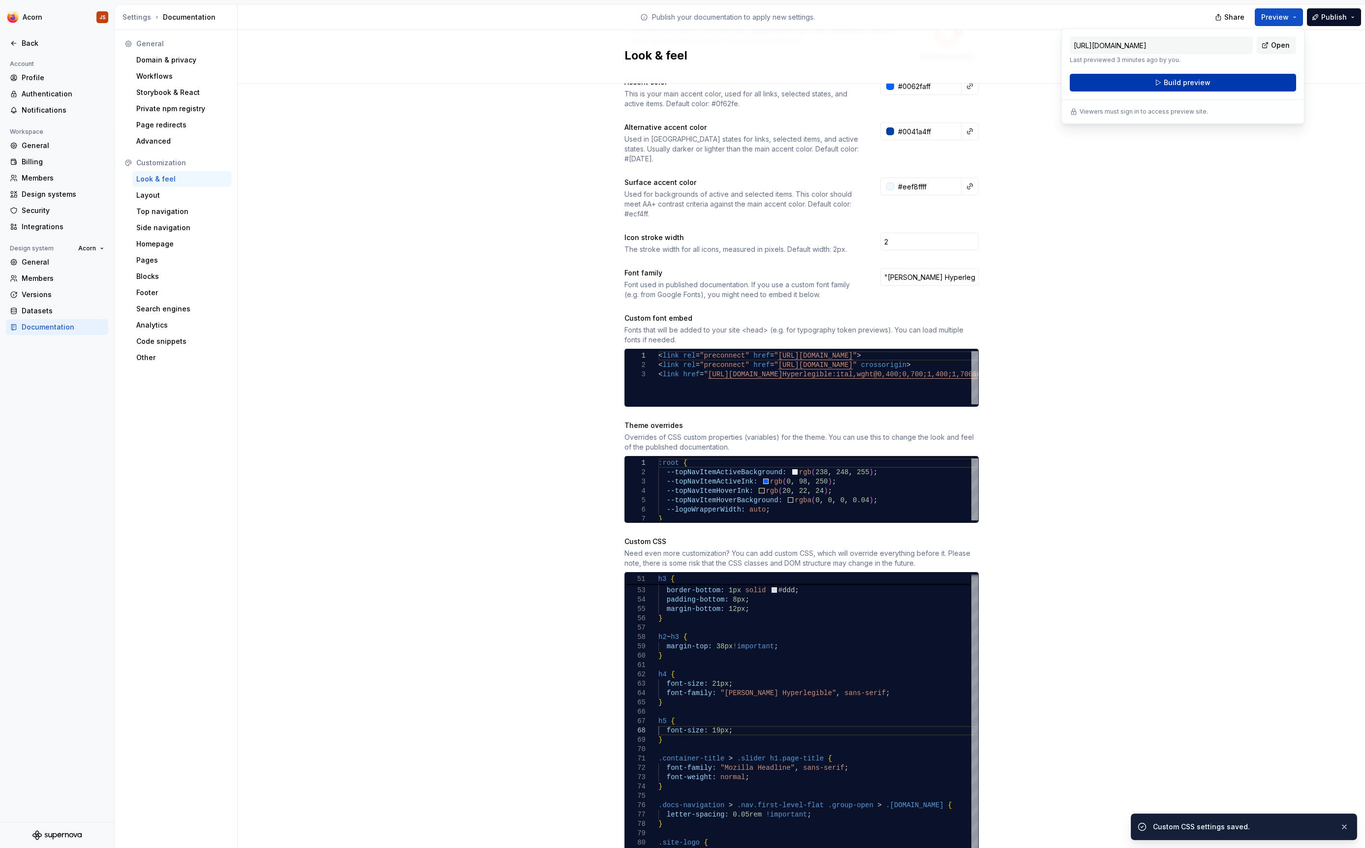
click at [1253, 86] on button "Build preview" at bounding box center [1183, 83] width 226 height 18
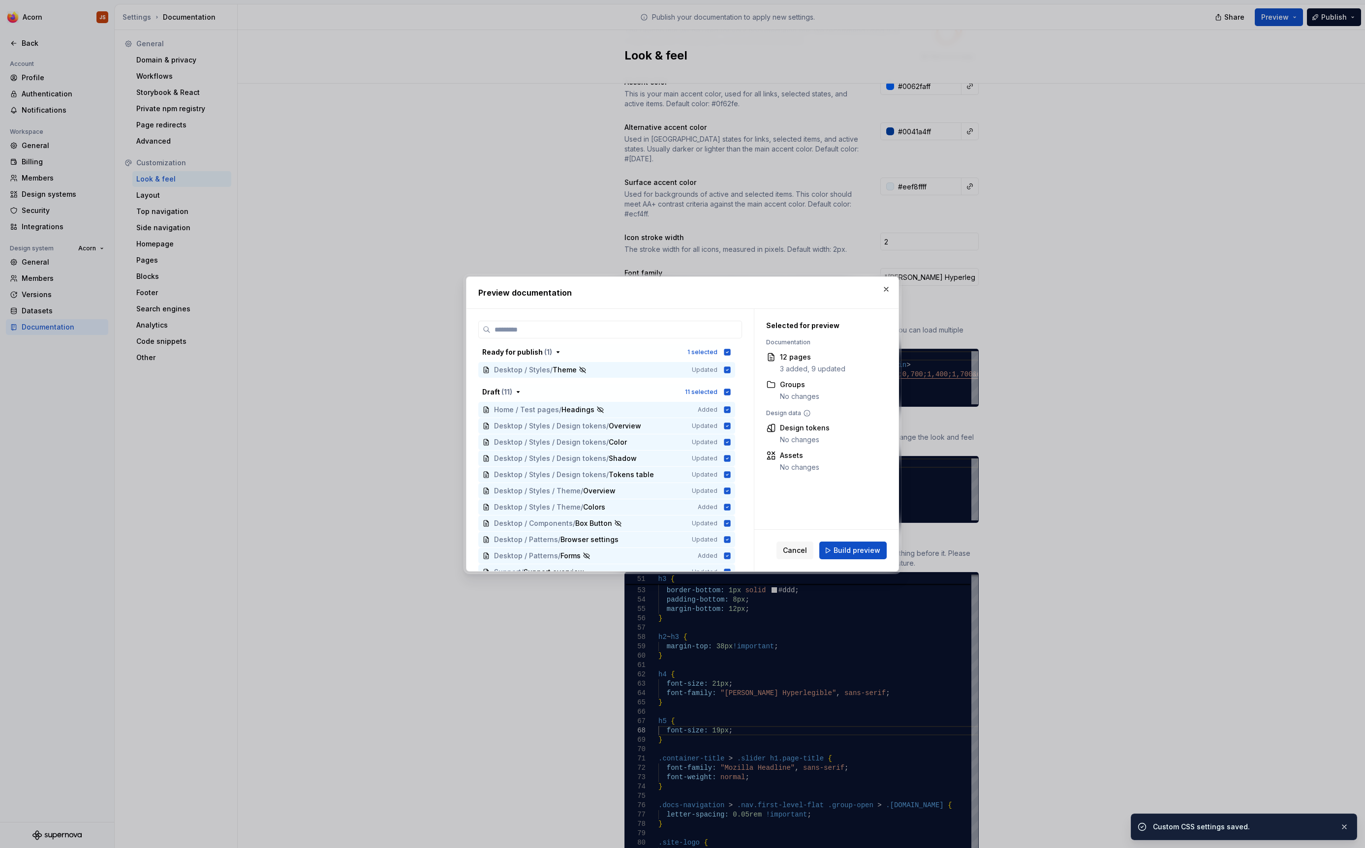
scroll to position [186, 0]
click at [851, 553] on span "Build preview" at bounding box center [857, 551] width 47 height 10
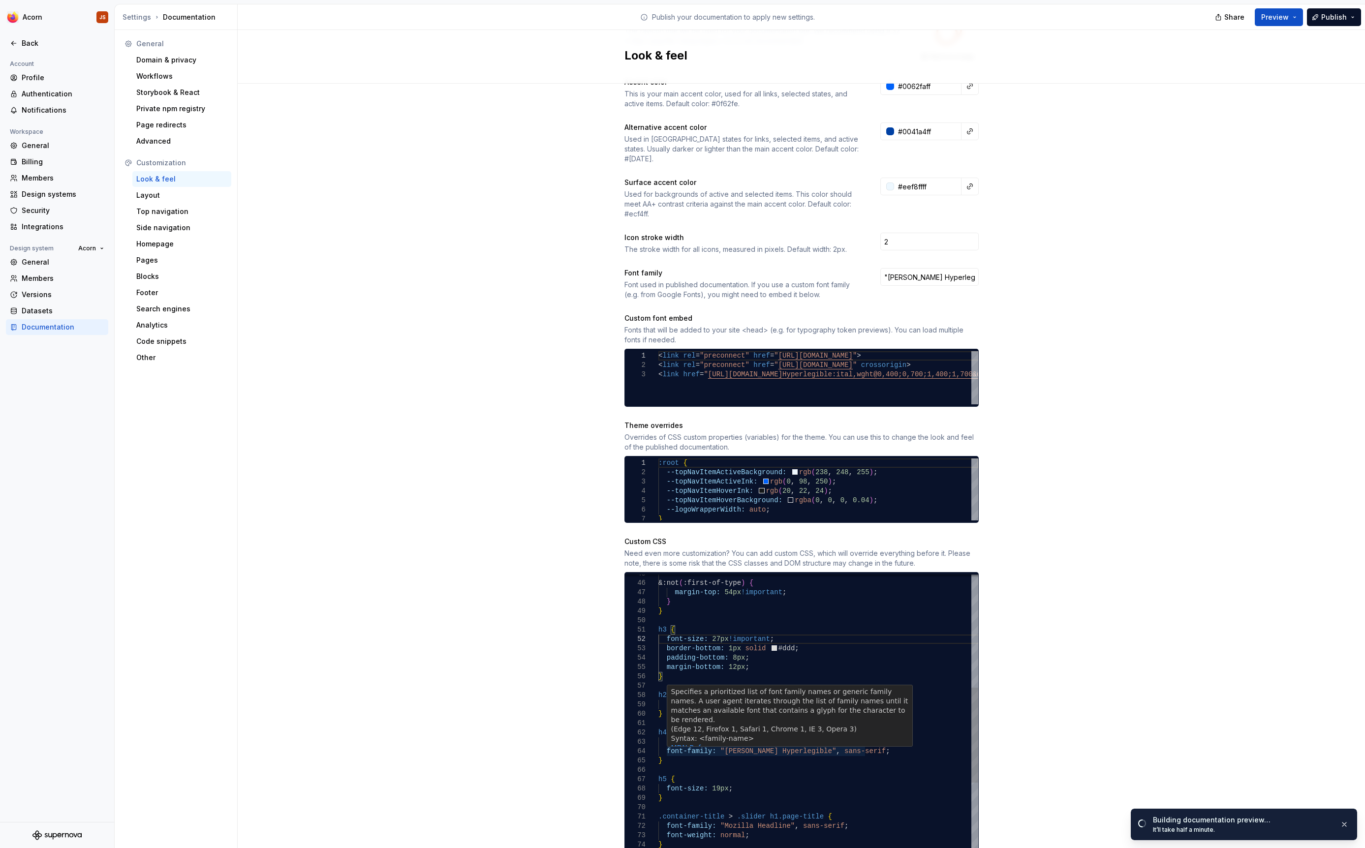
click at [731, 744] on p "MDN Reference" at bounding box center [789, 748] width 237 height 9
click at [740, 762] on div "h2 ~ h3 { margin-top: 38px !important ; } h4 { font-size: 21px ; } h5 { font-si…" at bounding box center [853, 801] width 391 height 1287
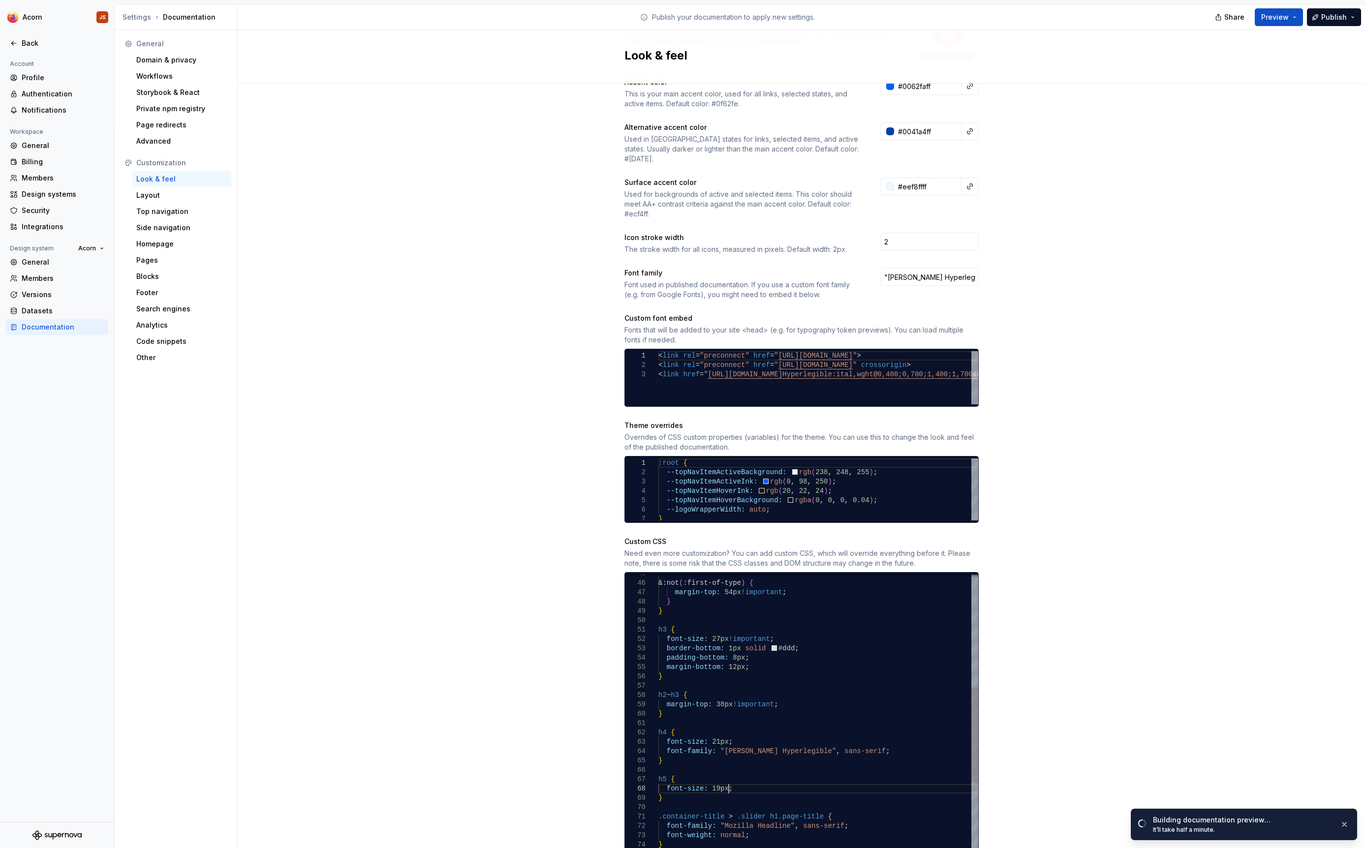
click at [729, 776] on div "h2 ~ h3 { margin-top: 38px !important ; } h4 { font-size: 21px ; } h5 { font-si…" at bounding box center [853, 801] width 391 height 1287
click at [730, 729] on div "h2 ~ h3 { margin-top: 38px !important ; } h4 { font-size: 21px ; } h5 { font-si…" at bounding box center [853, 801] width 391 height 1287
click at [1205, 472] on div "Site logo A company logo that will be displayed on all pages on your documentat…" at bounding box center [801, 431] width 1127 height 1066
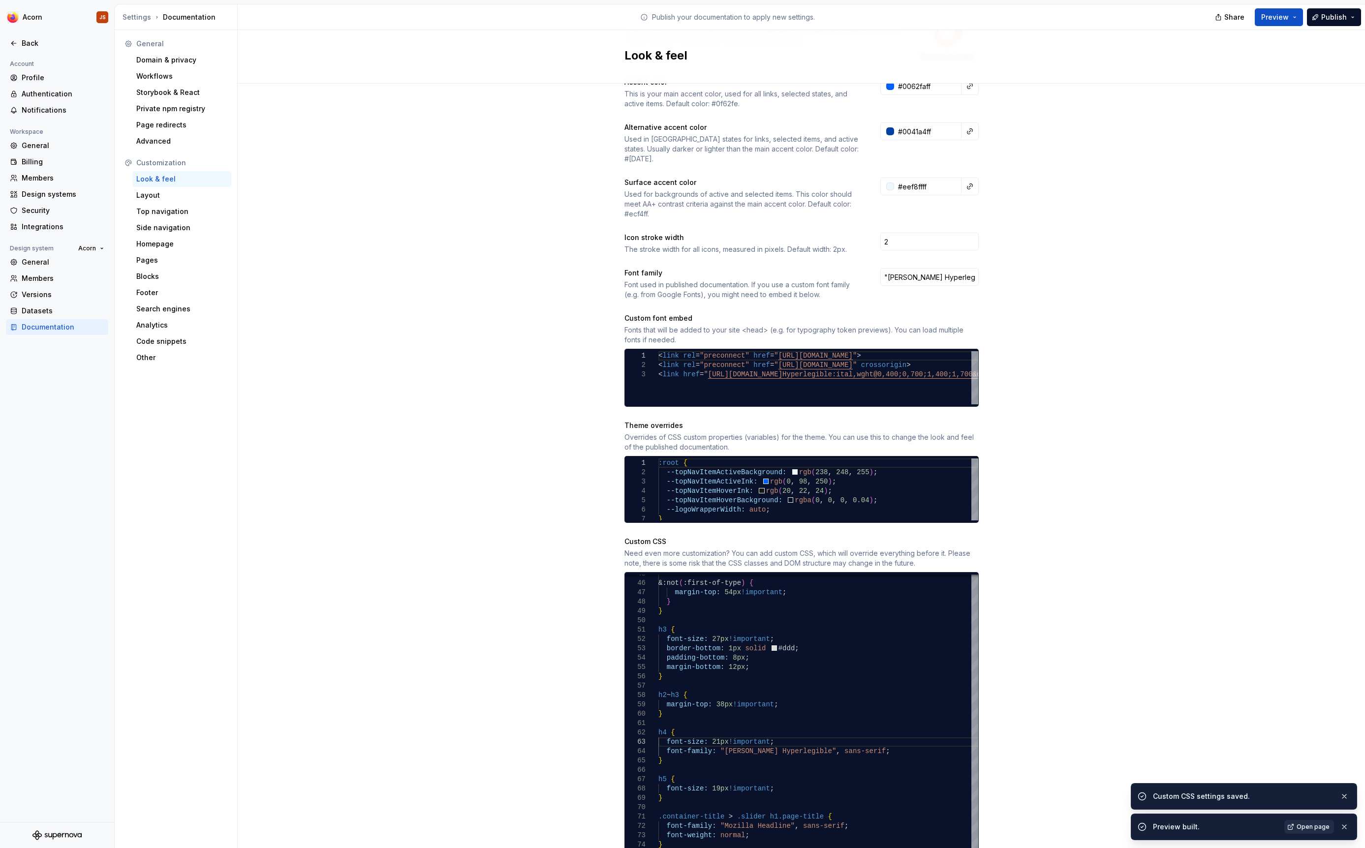
click at [1323, 828] on span "Open page" at bounding box center [1313, 827] width 33 height 8
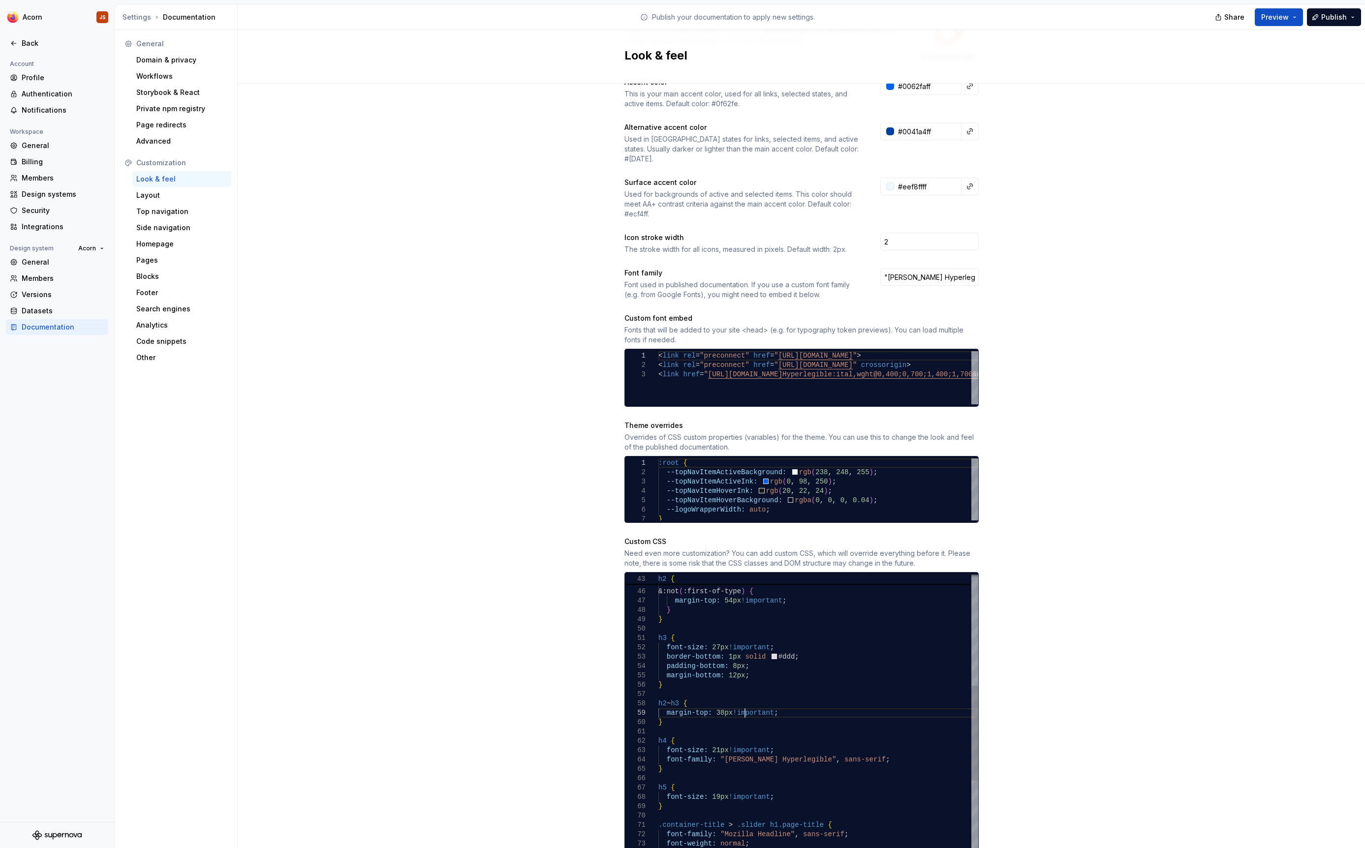
click at [746, 705] on div "h2 ~ h3 { margin-top: 38px !important ; } } margin-bottom: 12px ; padding-botto…" at bounding box center [853, 809] width 391 height 1287
click at [1296, 20] on button "Preview" at bounding box center [1279, 17] width 48 height 18
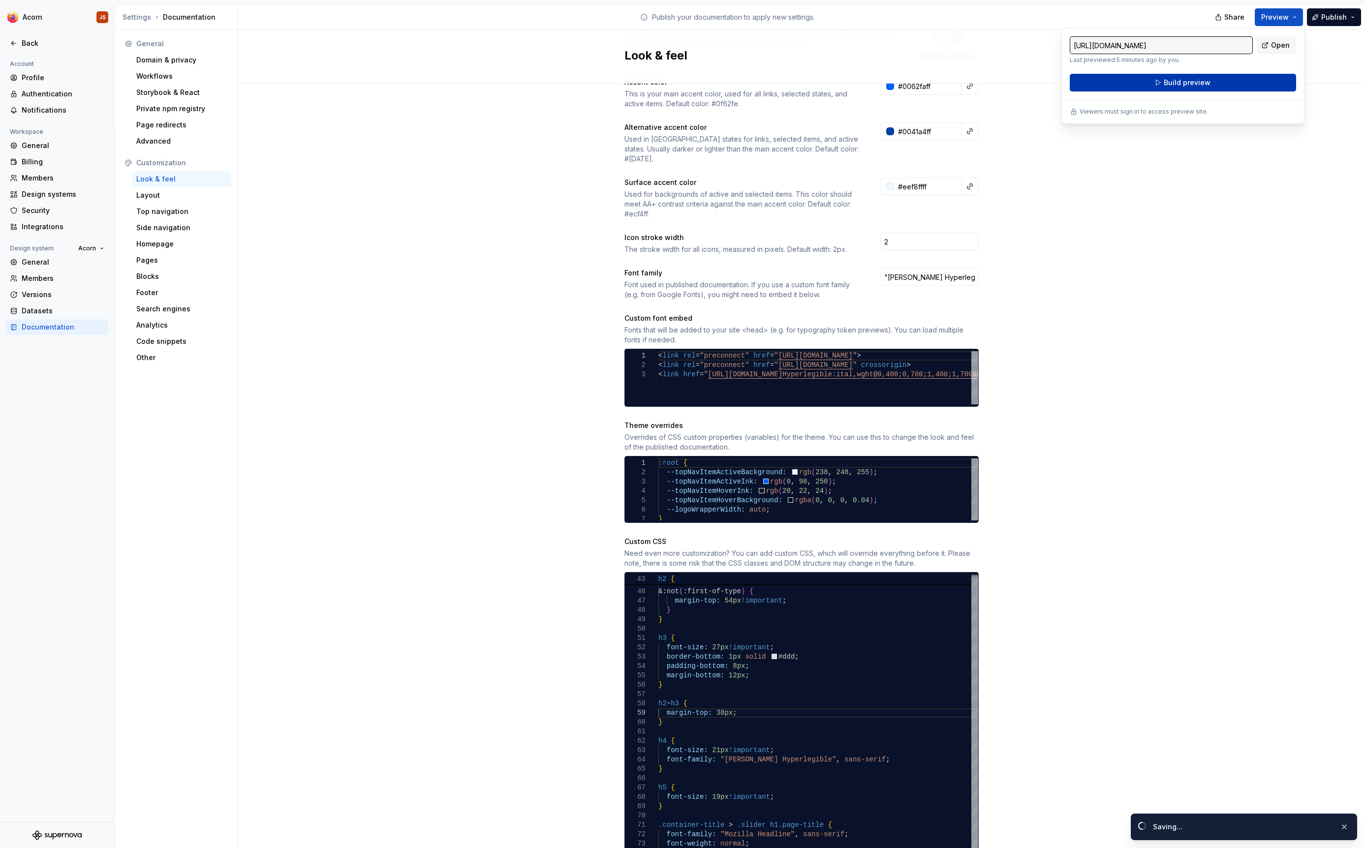
click at [1212, 82] on button "Build preview" at bounding box center [1183, 83] width 226 height 18
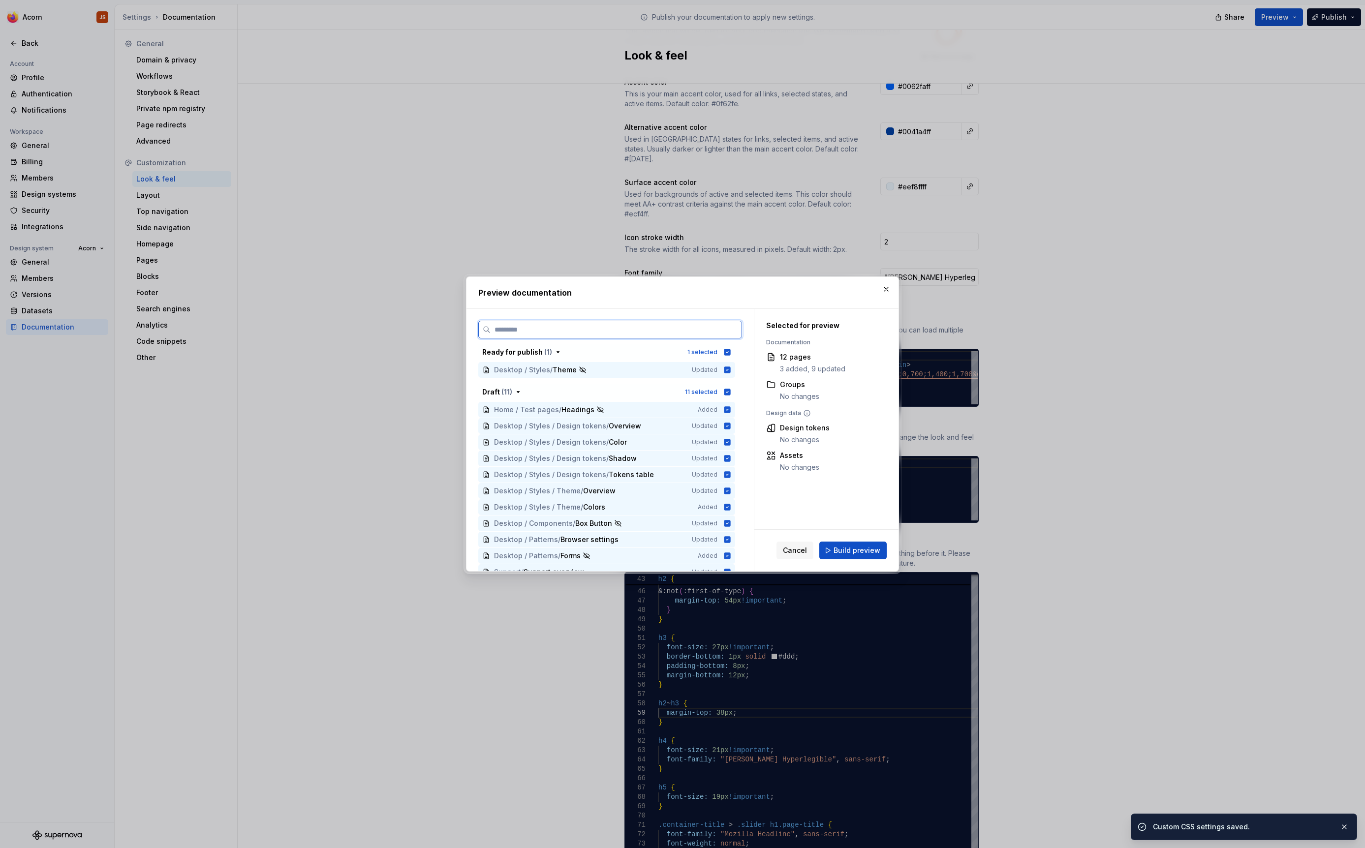
scroll to position [186, 0]
click at [875, 556] on button "Build preview" at bounding box center [852, 551] width 67 height 18
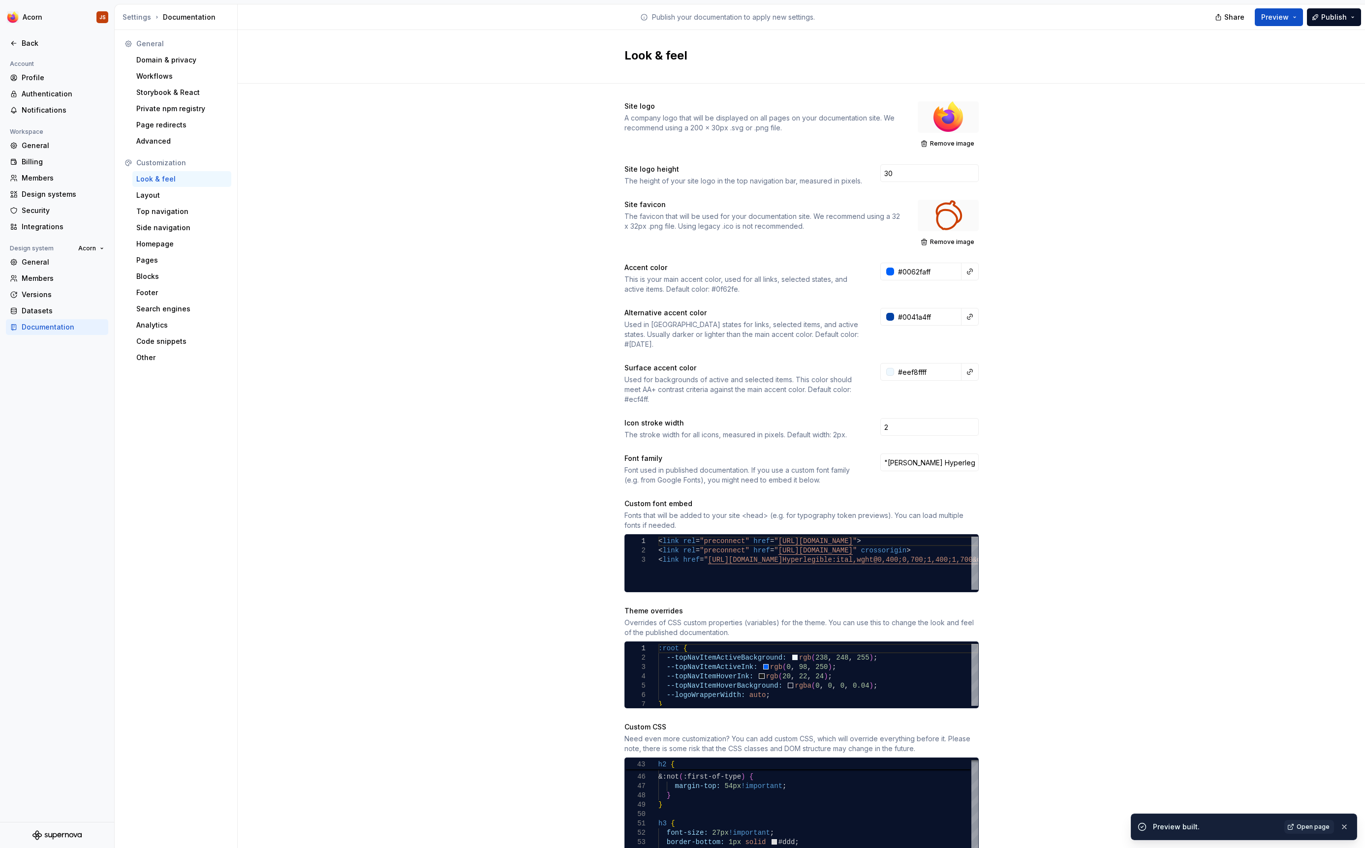
scroll to position [2, 0]
